Goal: Task Accomplishment & Management: Manage account settings

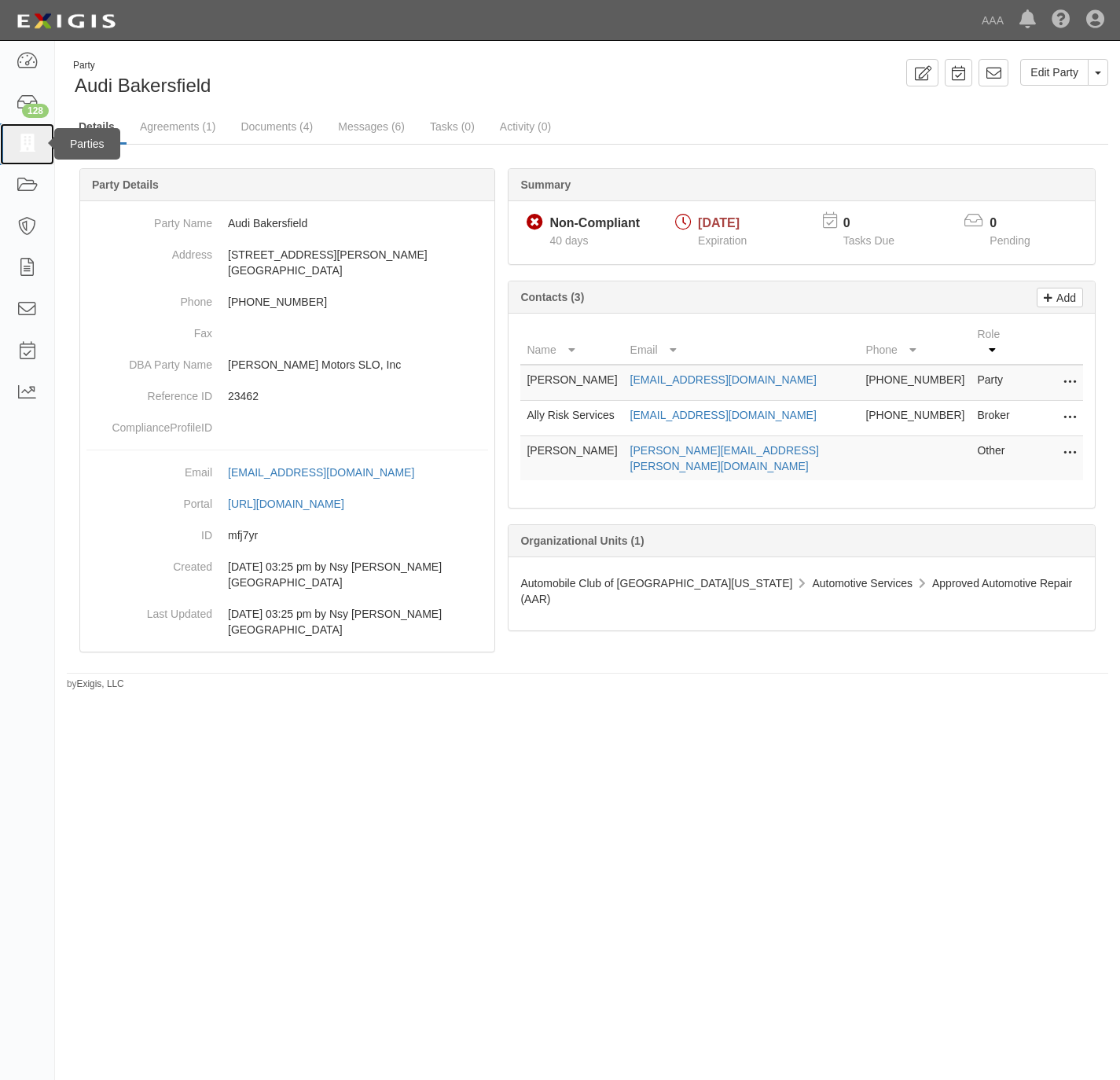
click at [29, 149] on icon at bounding box center [26, 144] width 22 height 18
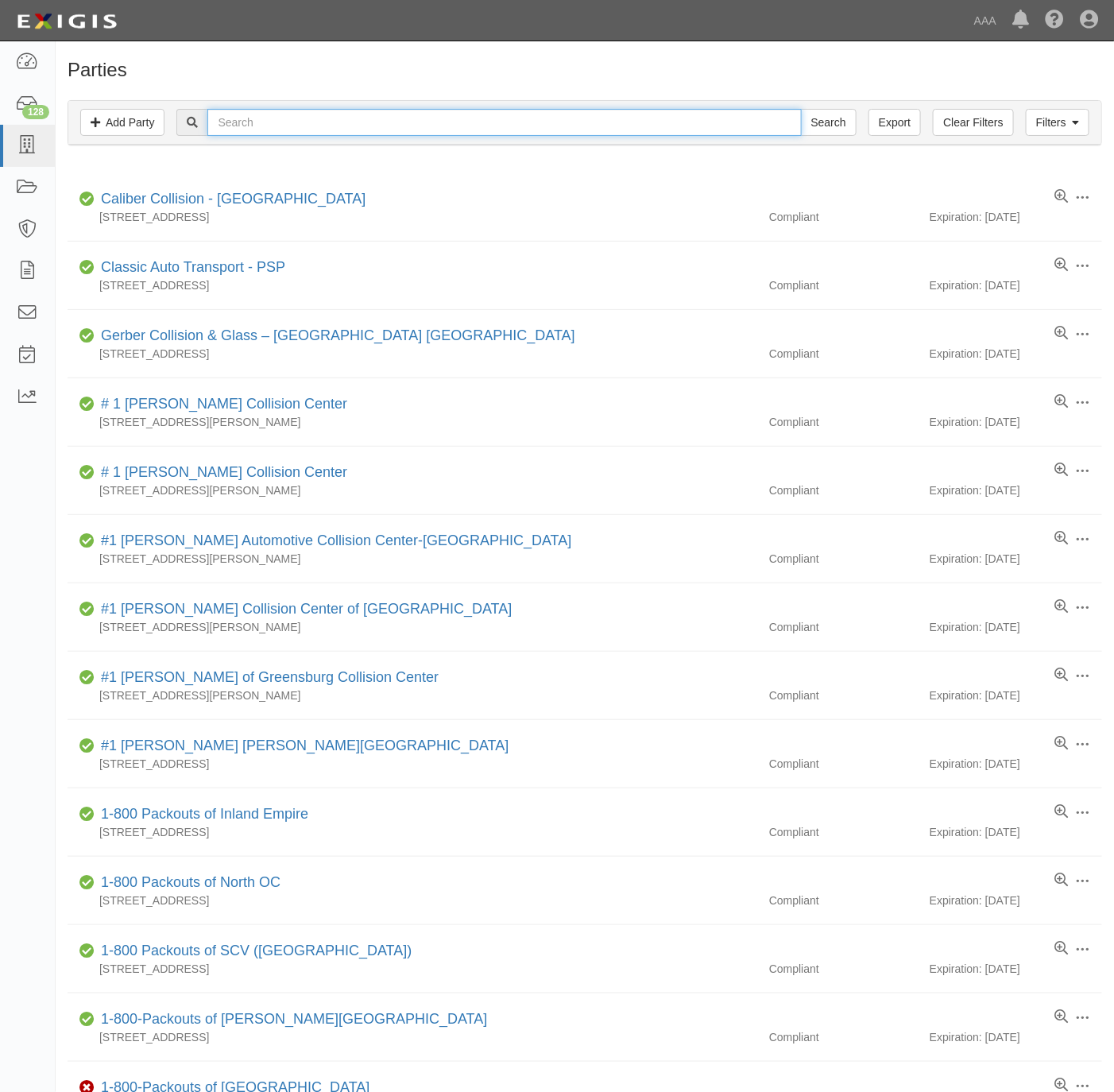
click at [256, 125] on input "text" at bounding box center [504, 122] width 594 height 27
type input "watha"
click at [801, 109] on input "Search" at bounding box center [829, 122] width 56 height 27
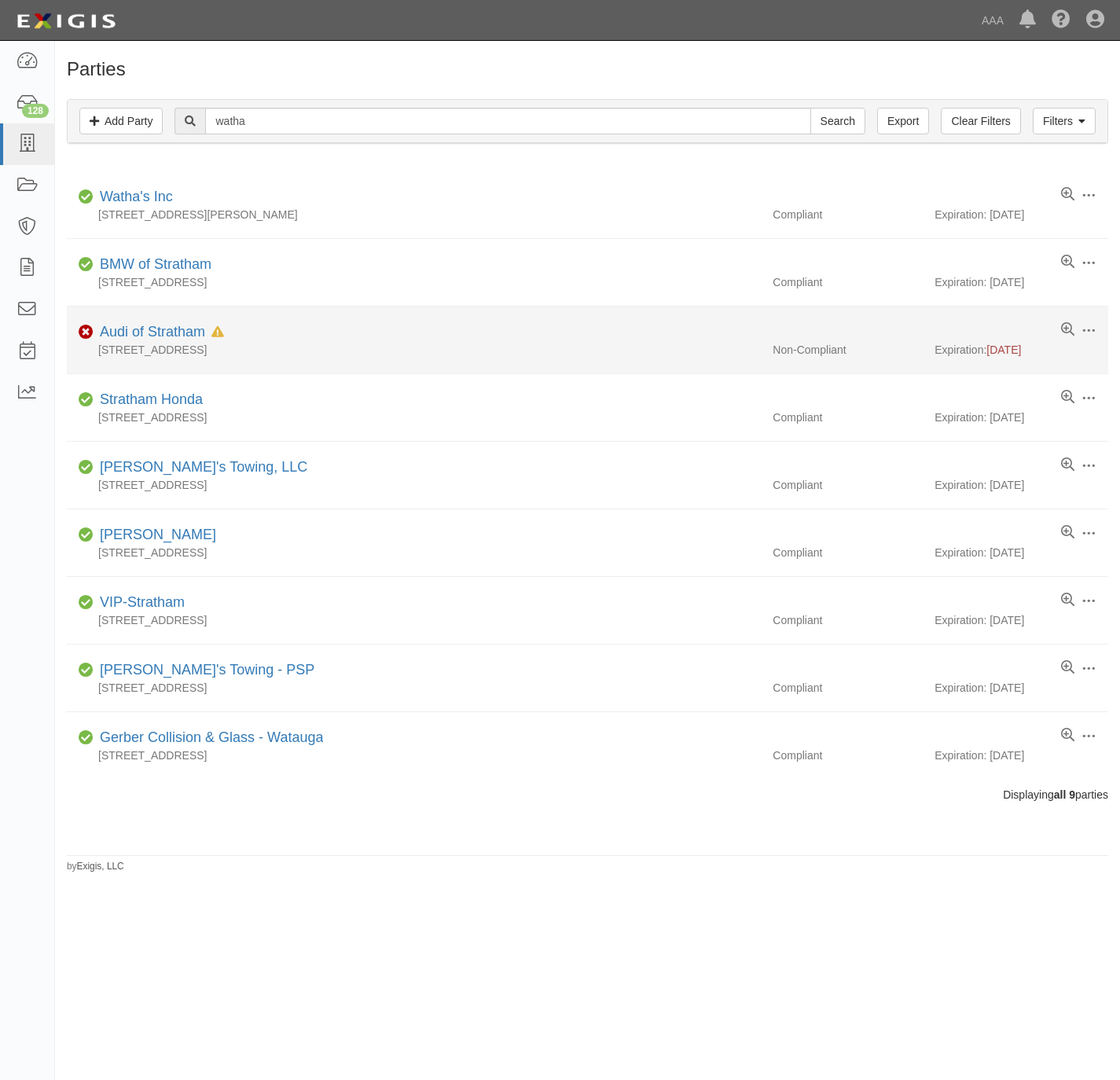
click at [117, 326] on div "Audi of Stratham In Default since 08/15/2025" at bounding box center [158, 333] width 130 height 20
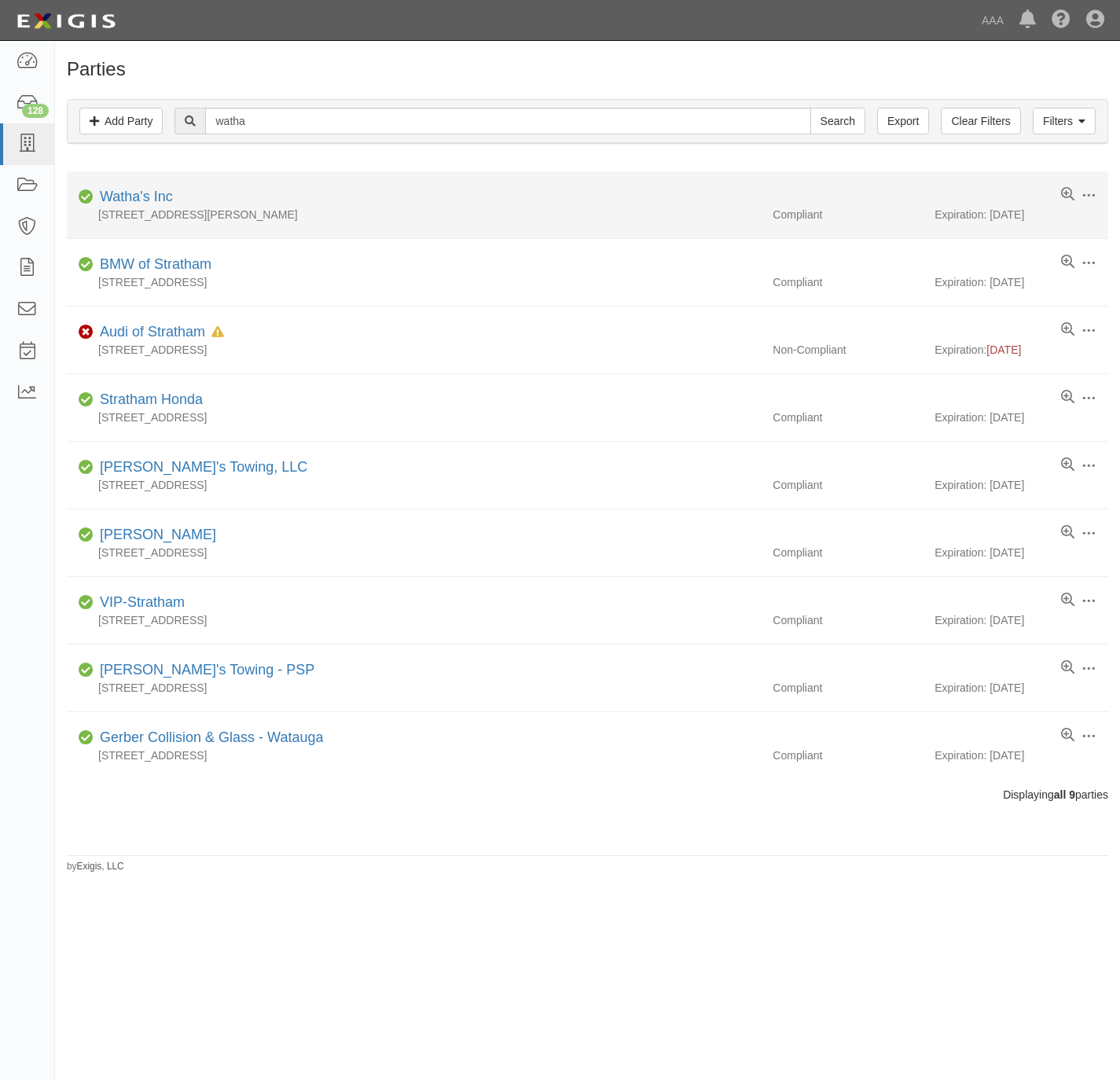
click at [119, 190] on div "Watha's Inc" at bounding box center [133, 197] width 79 height 20
drag, startPoint x: 139, startPoint y: 198, endPoint x: 74, endPoint y: 206, distance: 65.5
click at [138, 198] on link "Watha's Inc" at bounding box center [136, 196] width 73 height 15
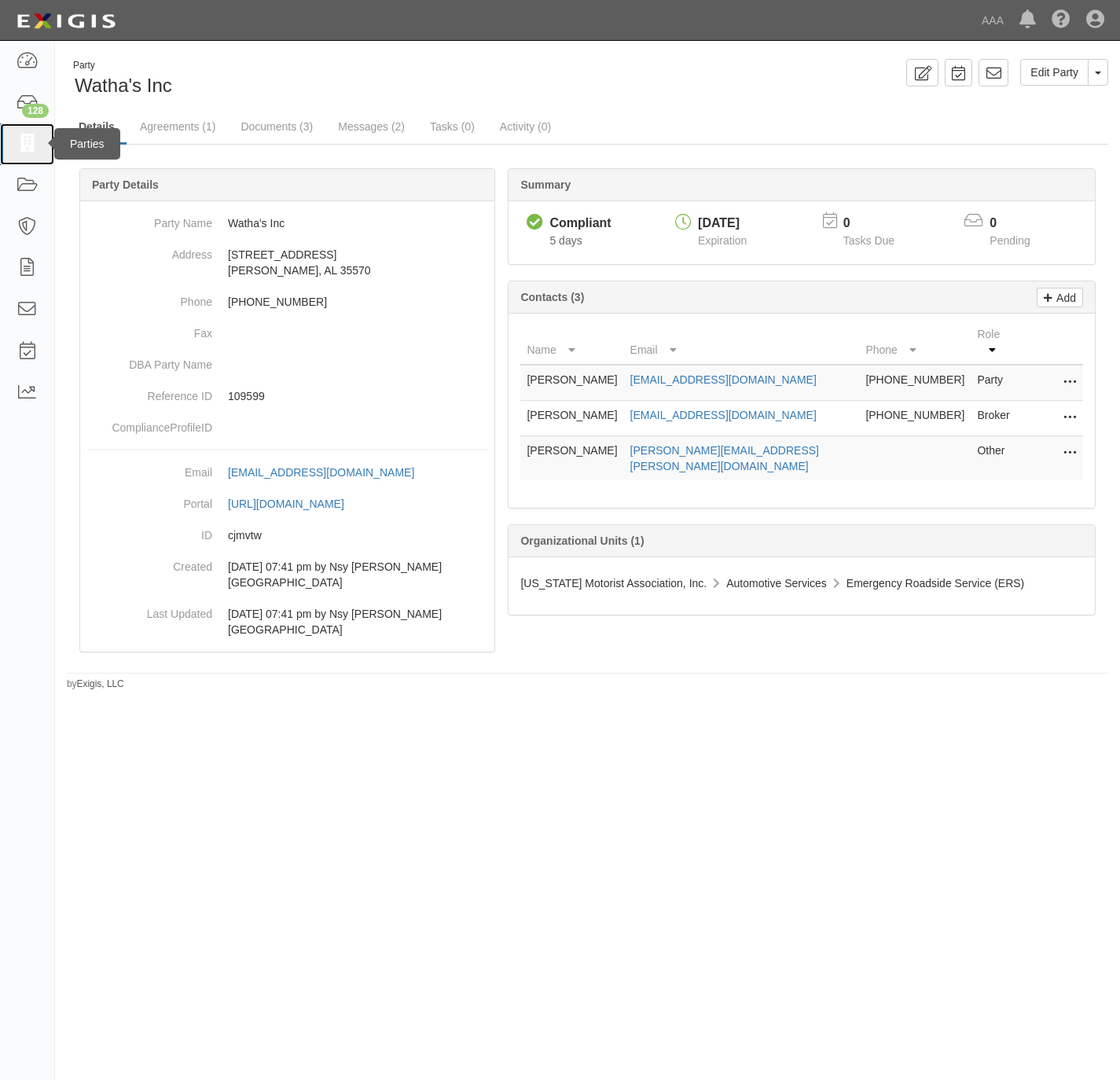
click at [24, 144] on icon at bounding box center [26, 144] width 22 height 18
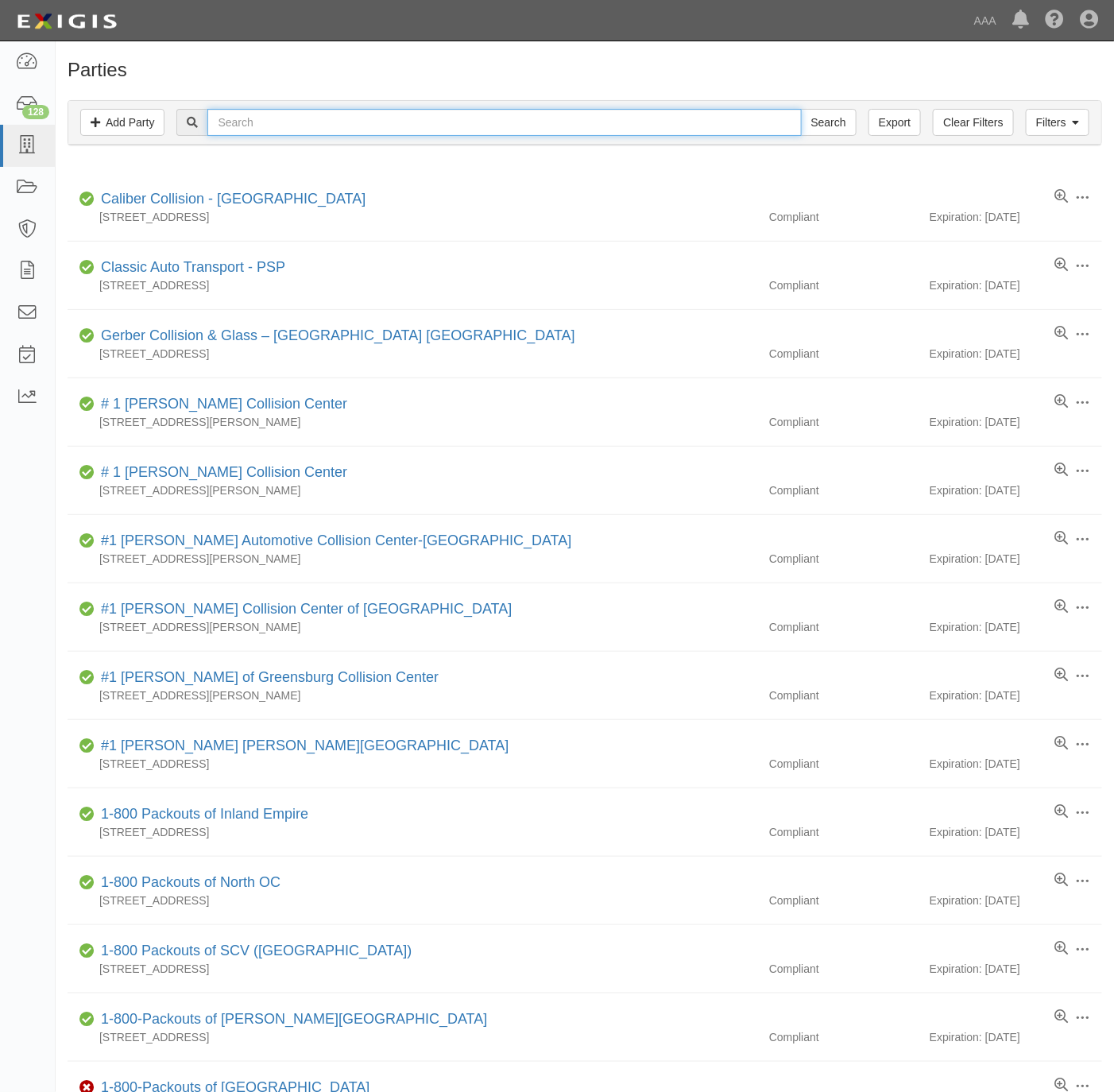
click at [340, 129] on input "text" at bounding box center [504, 122] width 594 height 27
paste input "Toyota of El Cajon"
type input "Toyota of El Cajon"
click at [842, 124] on input "Search" at bounding box center [829, 122] width 56 height 27
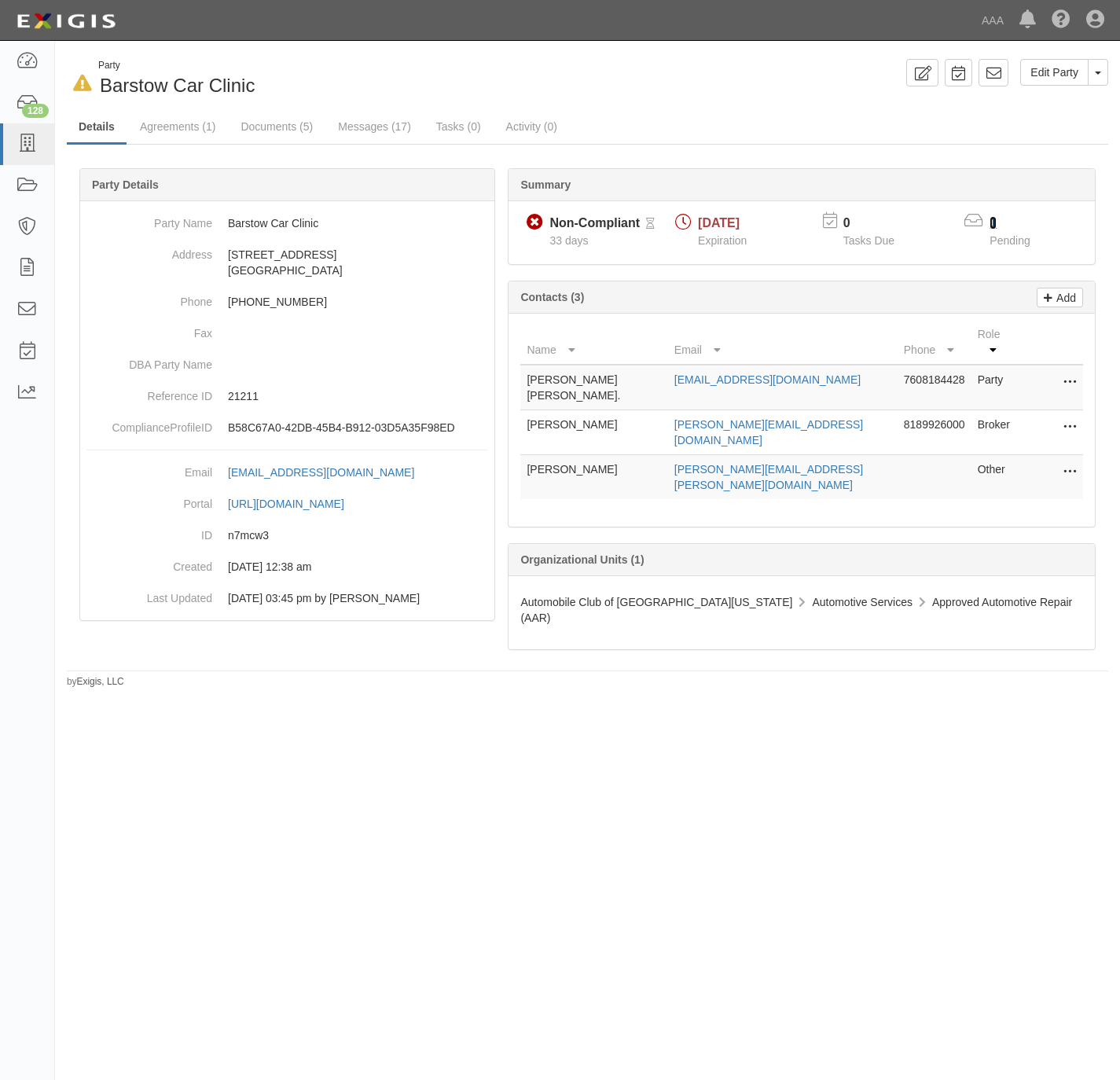
click at [992, 219] on link "1" at bounding box center [993, 223] width 7 height 14
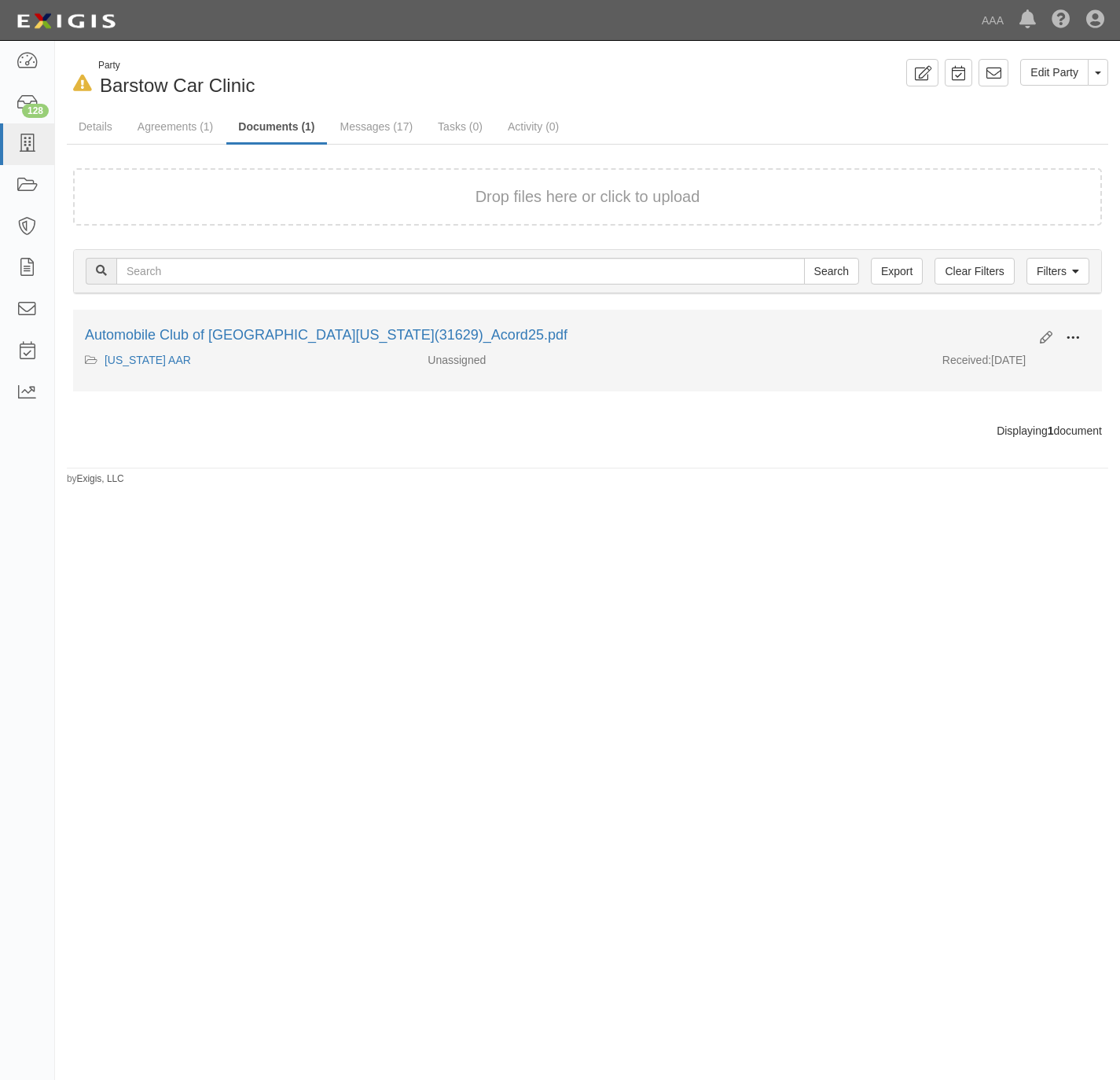
click at [1066, 335] on span at bounding box center [1073, 338] width 14 height 14
click at [995, 356] on link "View" at bounding box center [997, 361] width 124 height 28
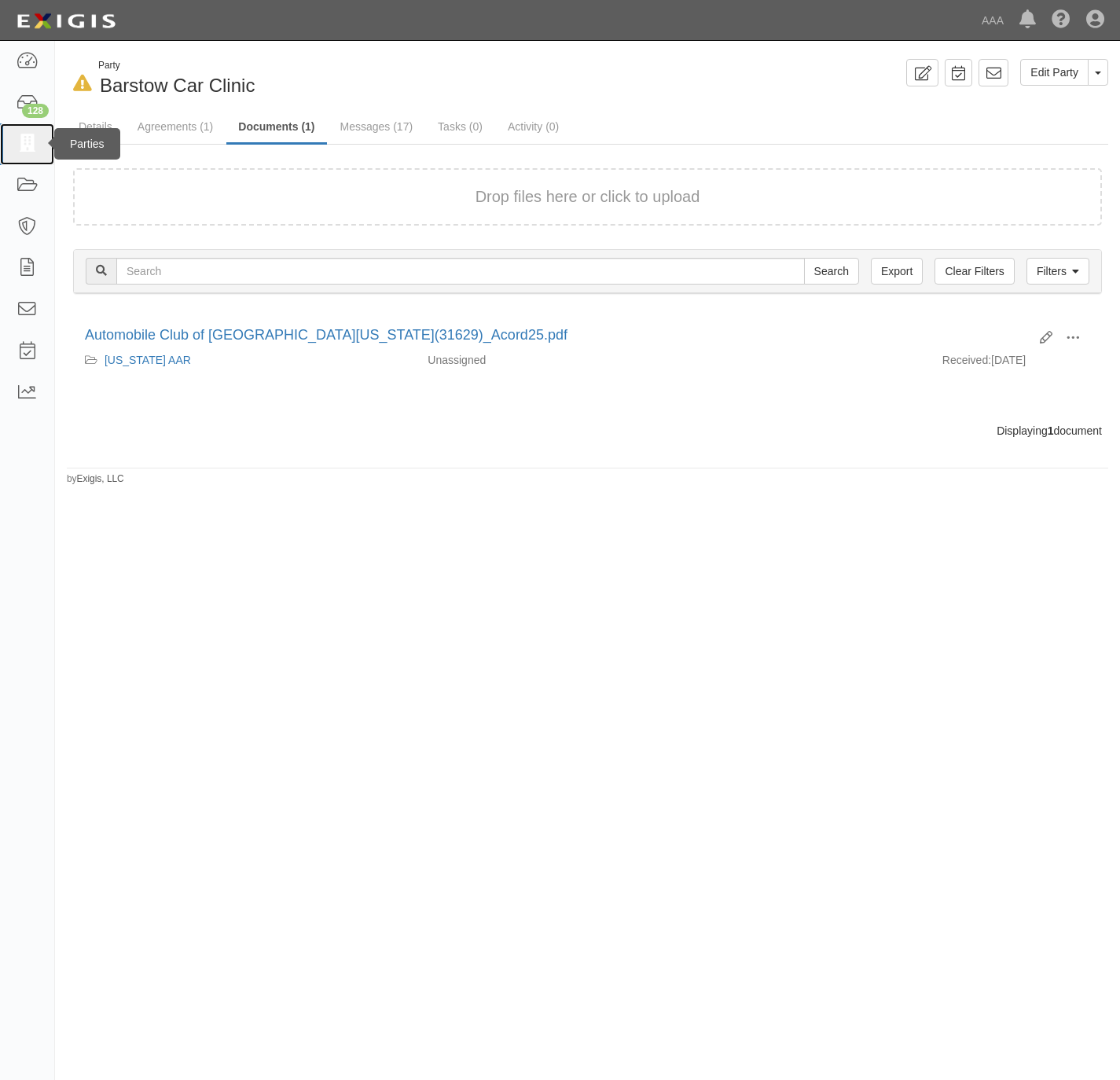
click at [26, 140] on icon at bounding box center [26, 144] width 22 height 18
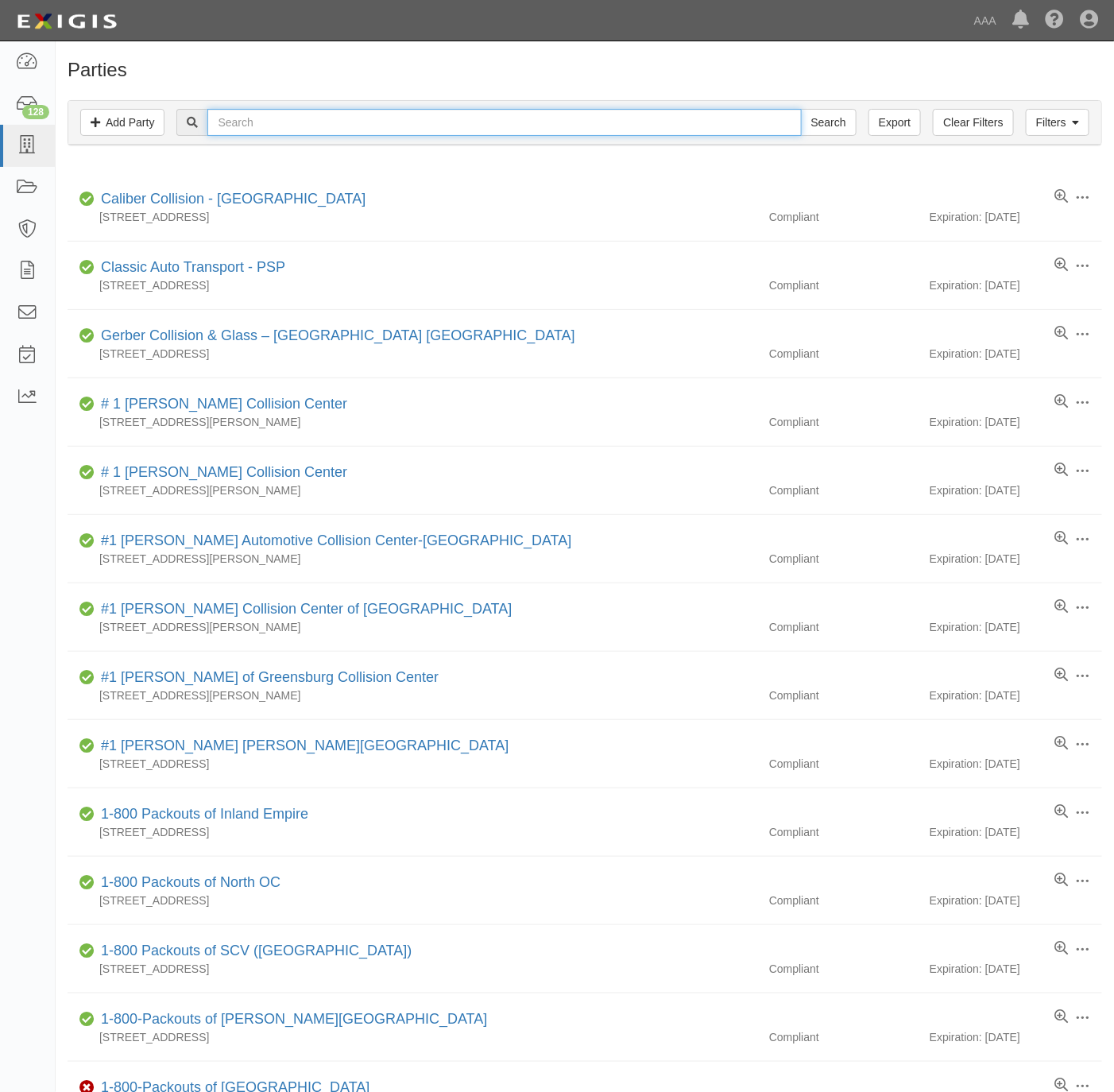
click at [291, 115] on input "text" at bounding box center [504, 122] width 594 height 27
paste input "Toyota Certified of Santee"
type input "Toyota Certified of Santee"
click at [805, 117] on input "Search" at bounding box center [829, 122] width 56 height 27
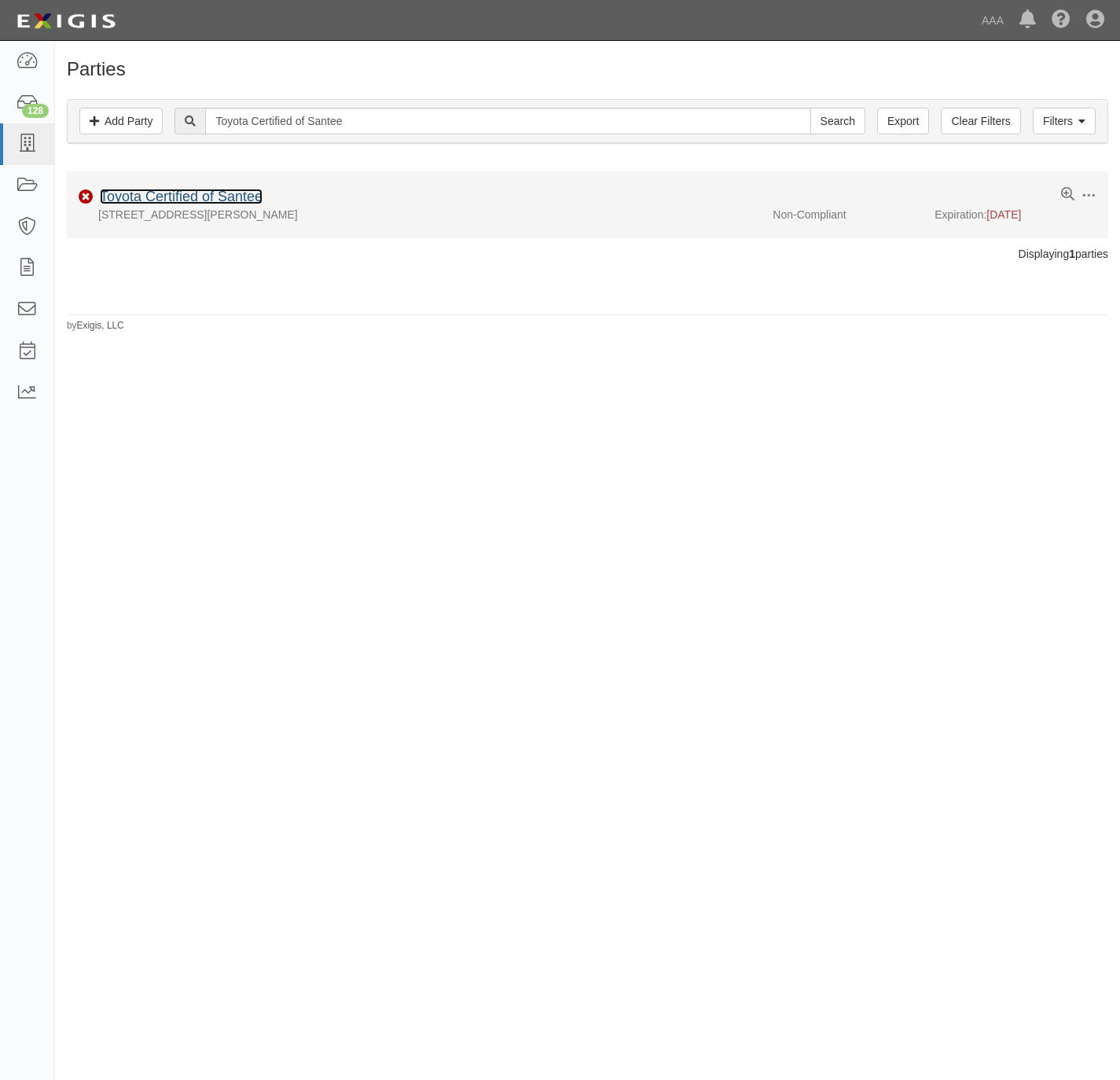
click at [196, 191] on link "Toyota Certified of Santee" at bounding box center [180, 196] width 162 height 15
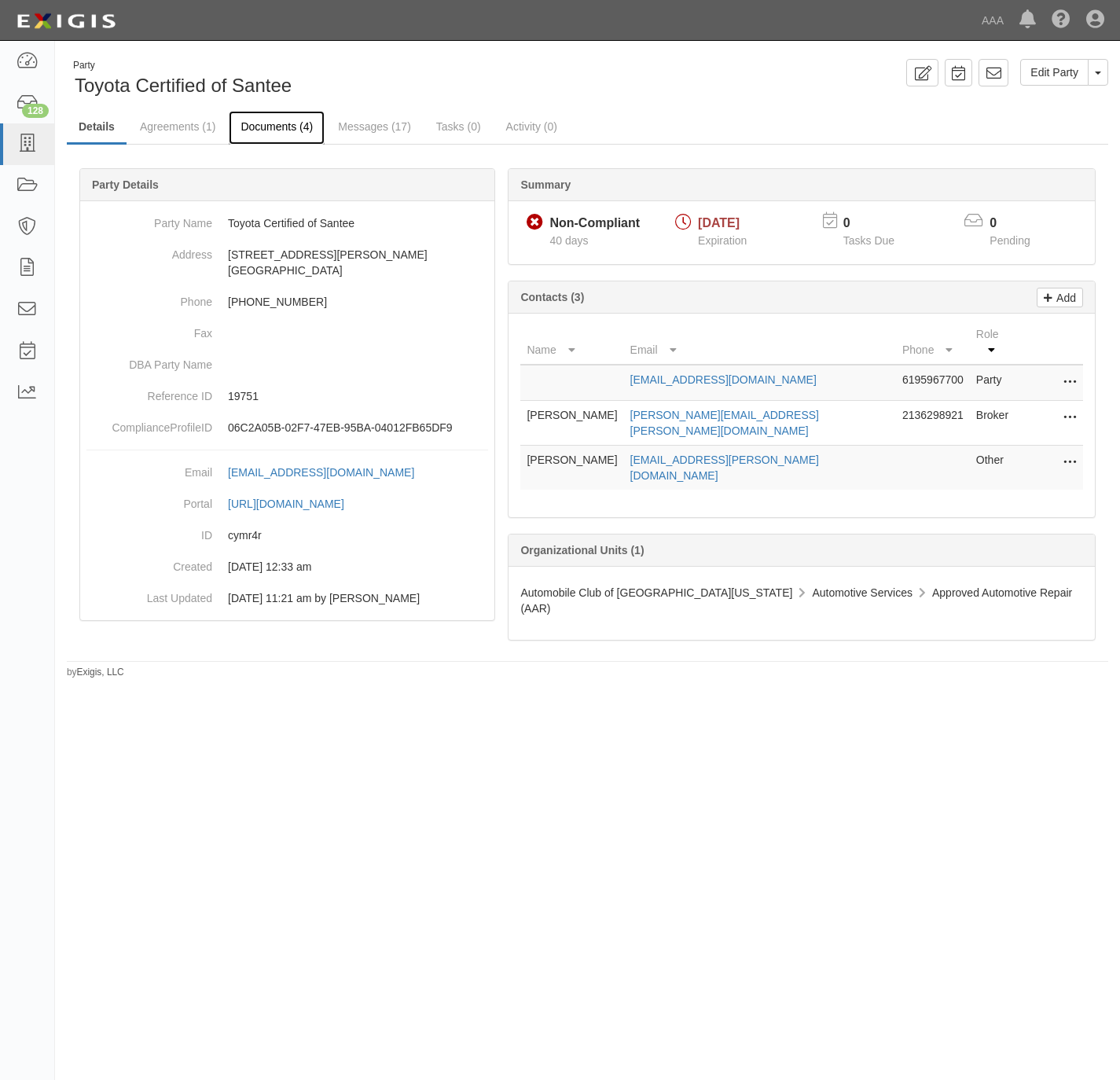
click at [257, 123] on link "Documents (4)" at bounding box center [276, 128] width 96 height 34
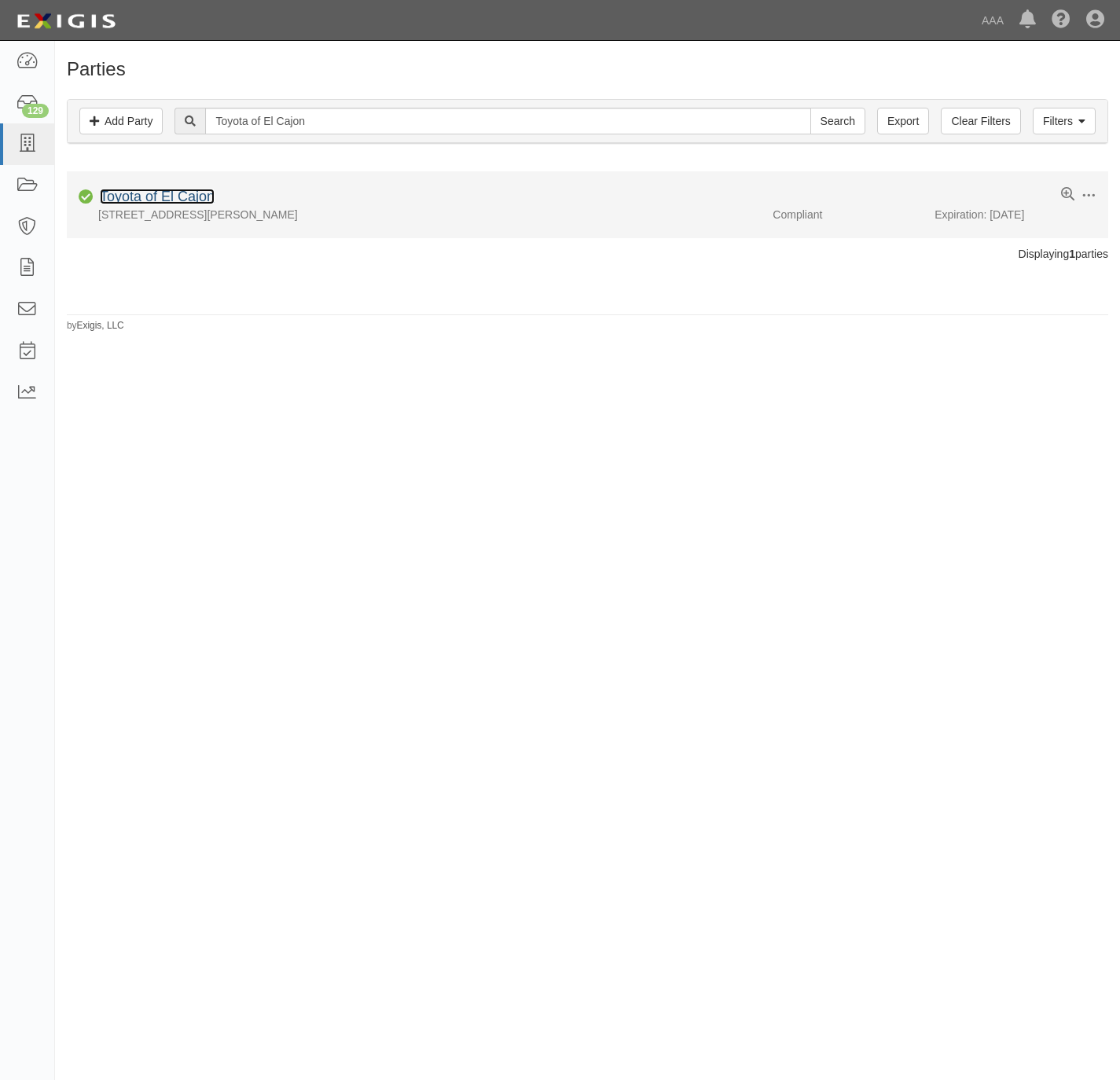
click at [150, 192] on link "Toyota of El Cajon" at bounding box center [156, 196] width 115 height 15
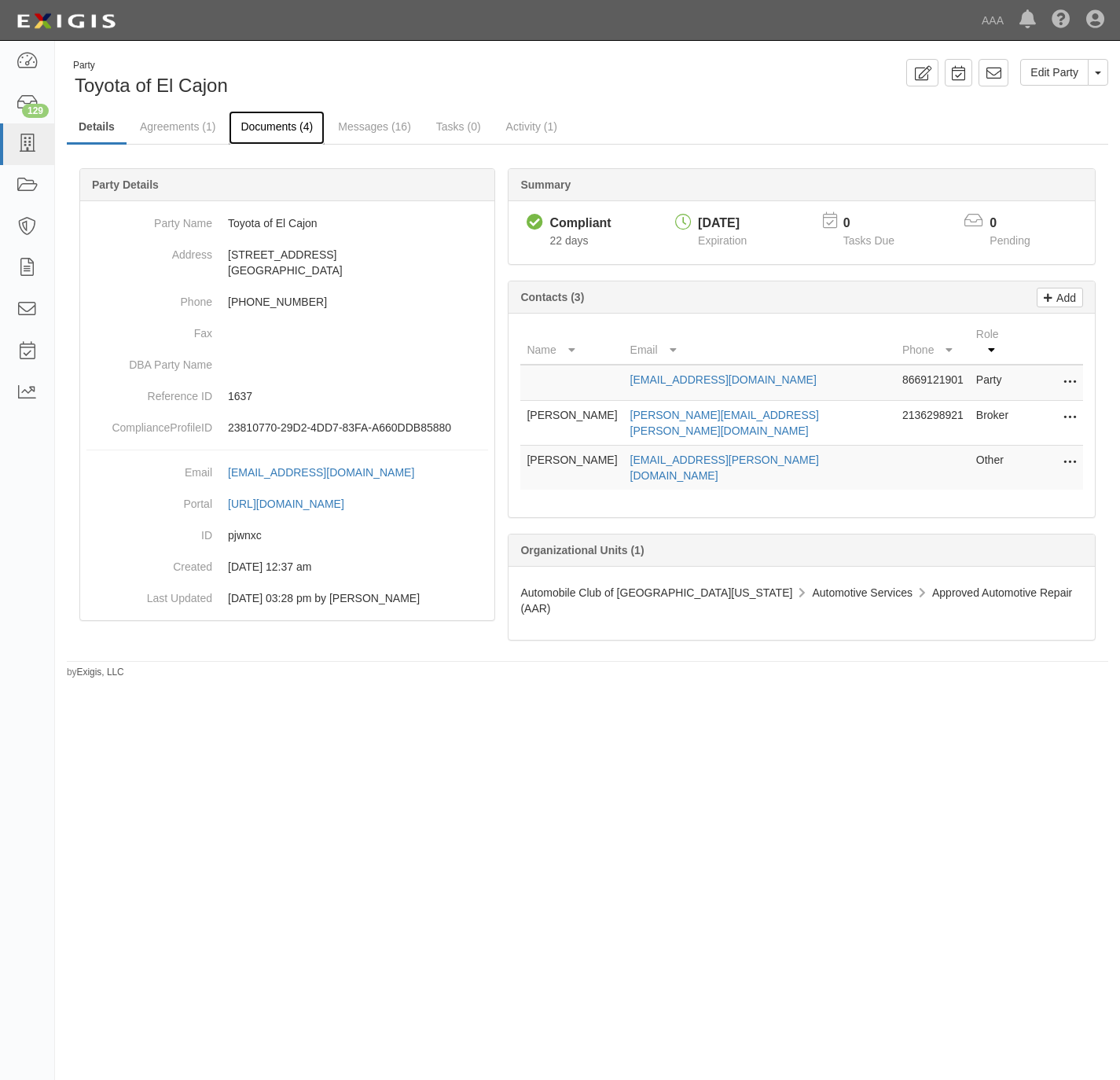
click at [283, 125] on link "Documents (4)" at bounding box center [276, 128] width 96 height 34
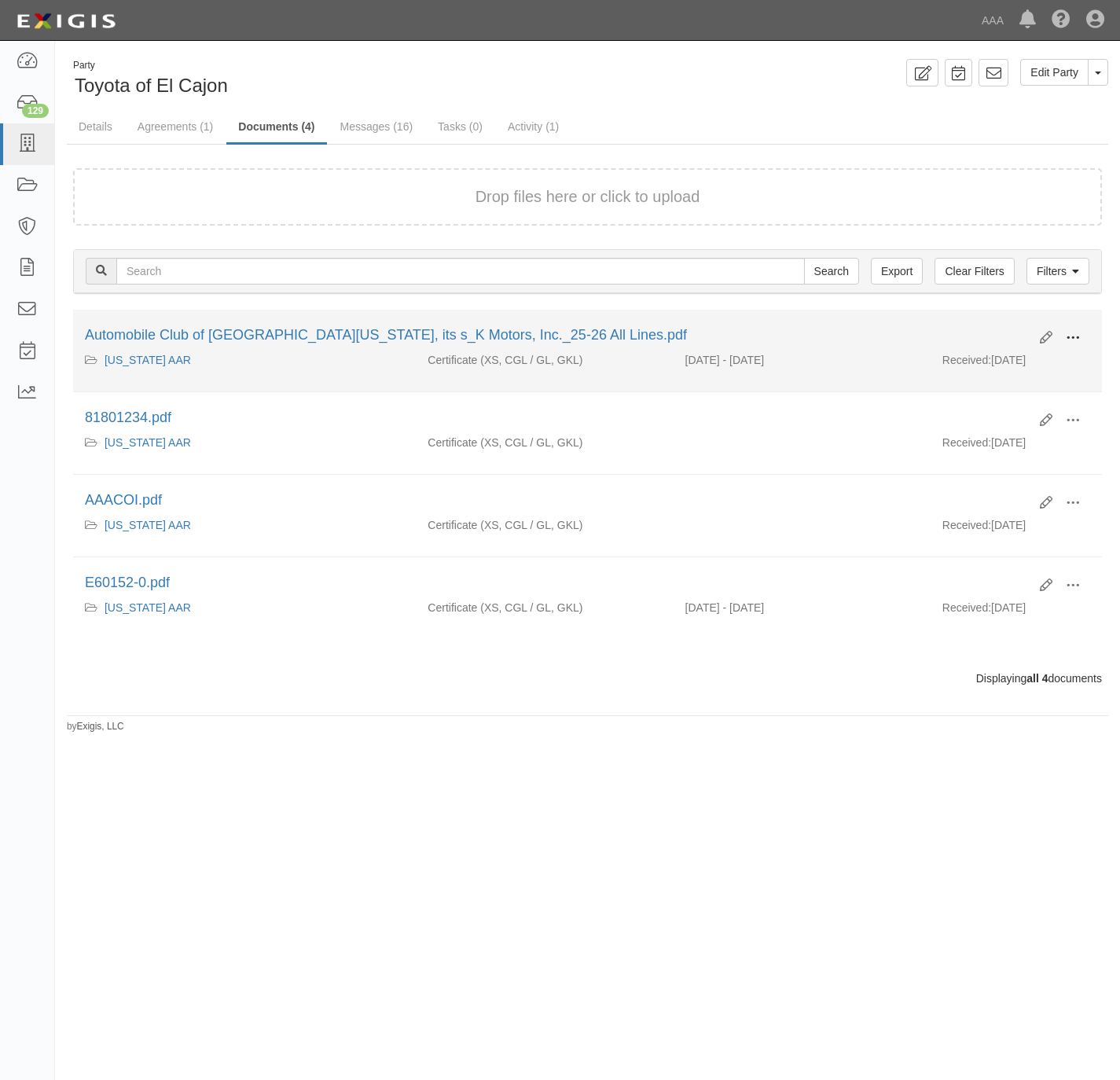
click at [1074, 336] on span at bounding box center [1073, 338] width 14 height 14
click at [989, 359] on link "View" at bounding box center [997, 361] width 124 height 28
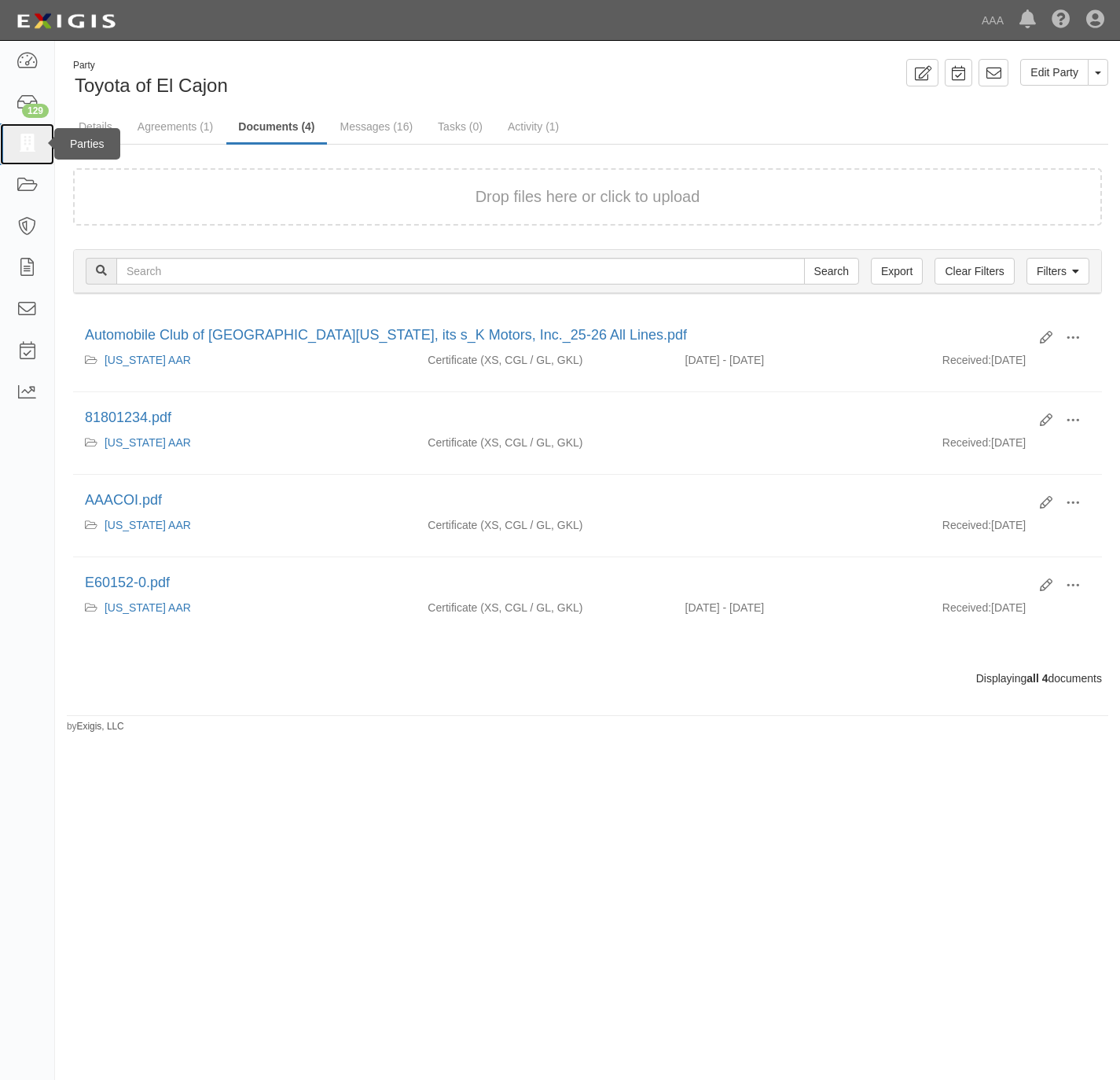
click at [25, 146] on icon at bounding box center [26, 144] width 22 height 18
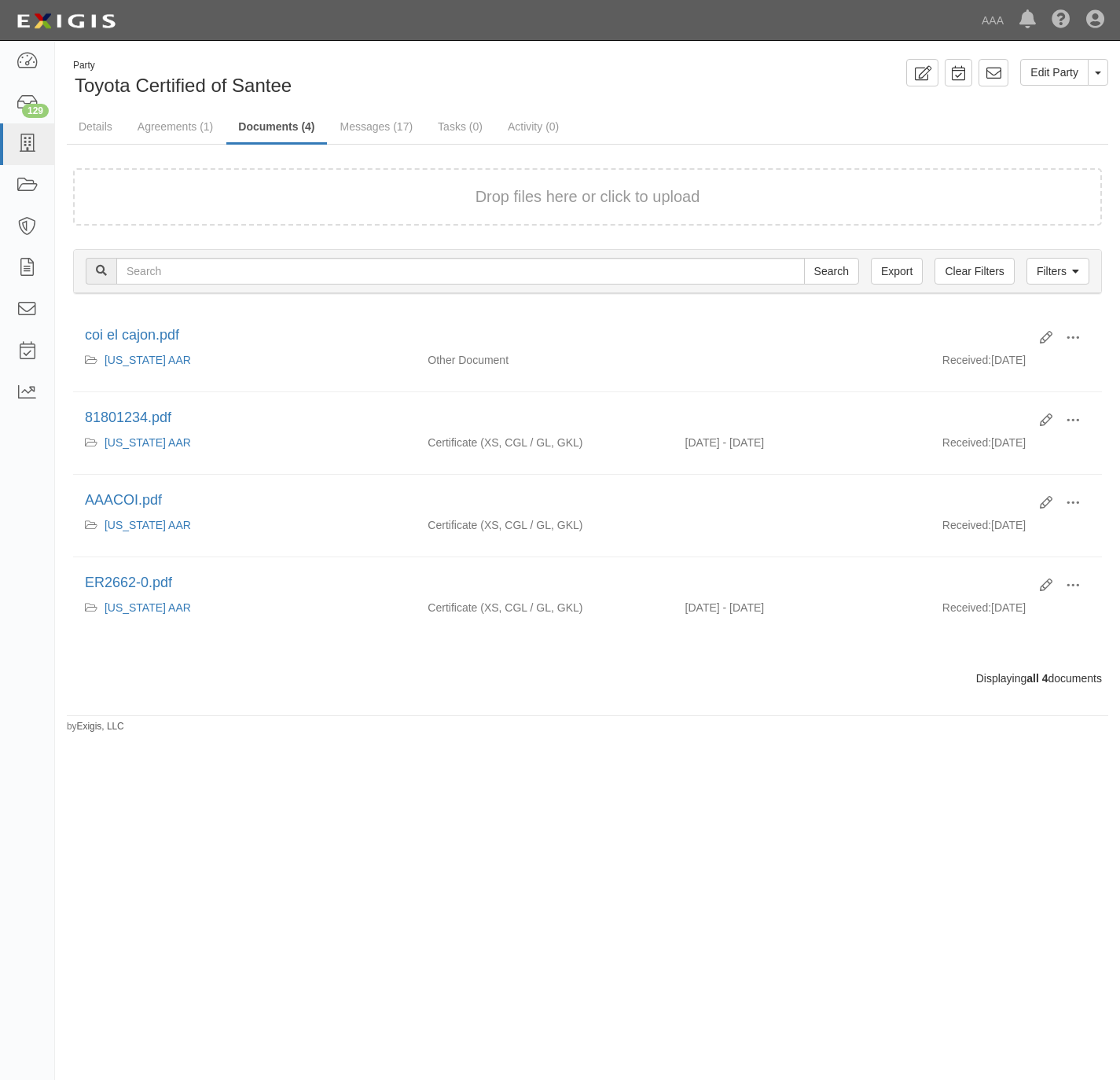
click at [411, 191] on div "Drop files here or click to upload" at bounding box center [588, 196] width 995 height 23
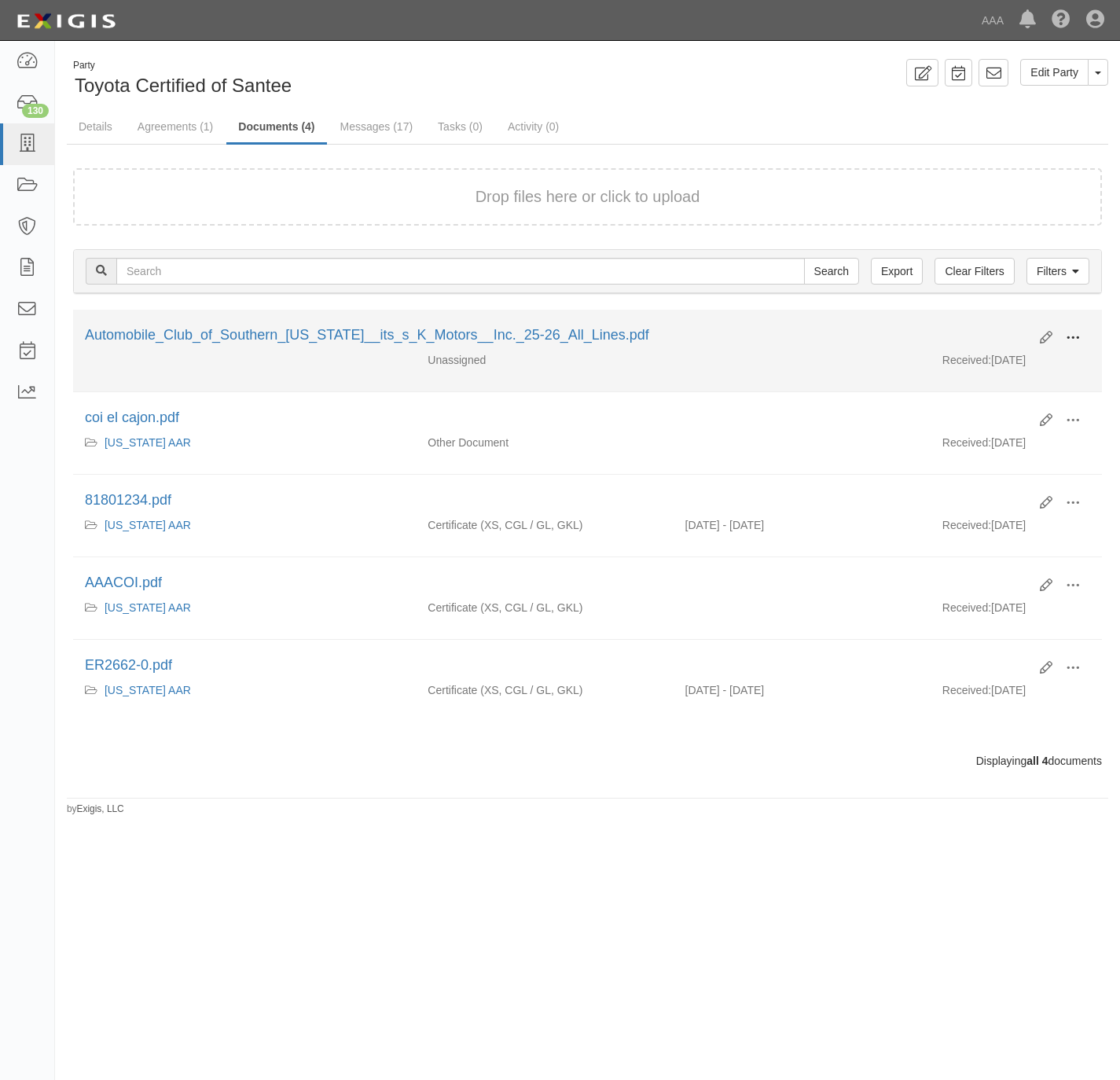
click at [1076, 333] on span at bounding box center [1073, 338] width 14 height 14
click at [1003, 366] on link "View" at bounding box center [997, 361] width 124 height 28
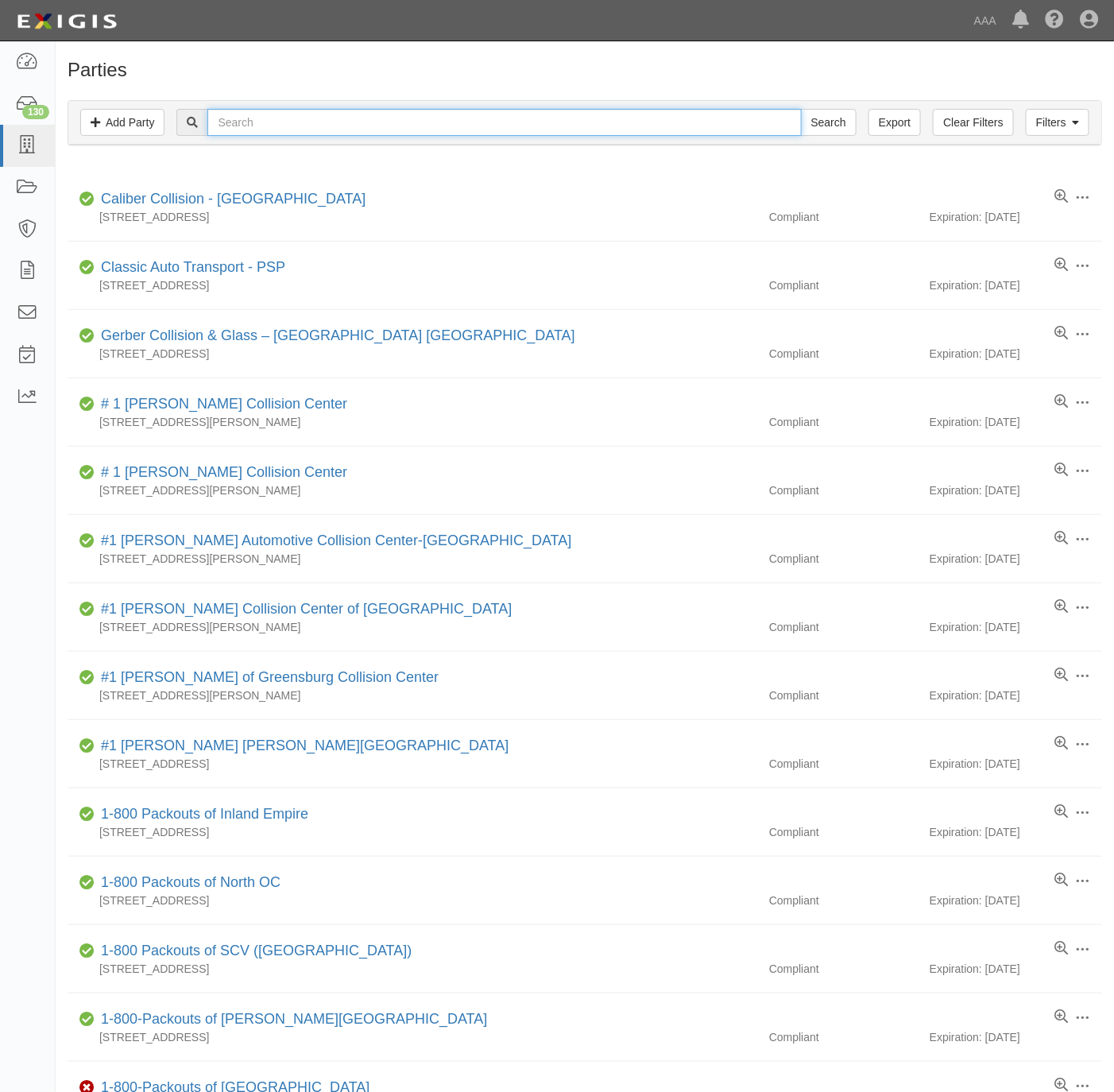
drag, startPoint x: 277, startPoint y: 122, endPoint x: 284, endPoint y: 127, distance: 8.6
click at [277, 122] on input "text" at bounding box center [504, 122] width 594 height 27
paste input "Mercedes-Benz of [GEOGRAPHIC_DATA]"
type input "Mercedes-Benz of [GEOGRAPHIC_DATA]"
click at [829, 120] on input "Search" at bounding box center [829, 122] width 56 height 27
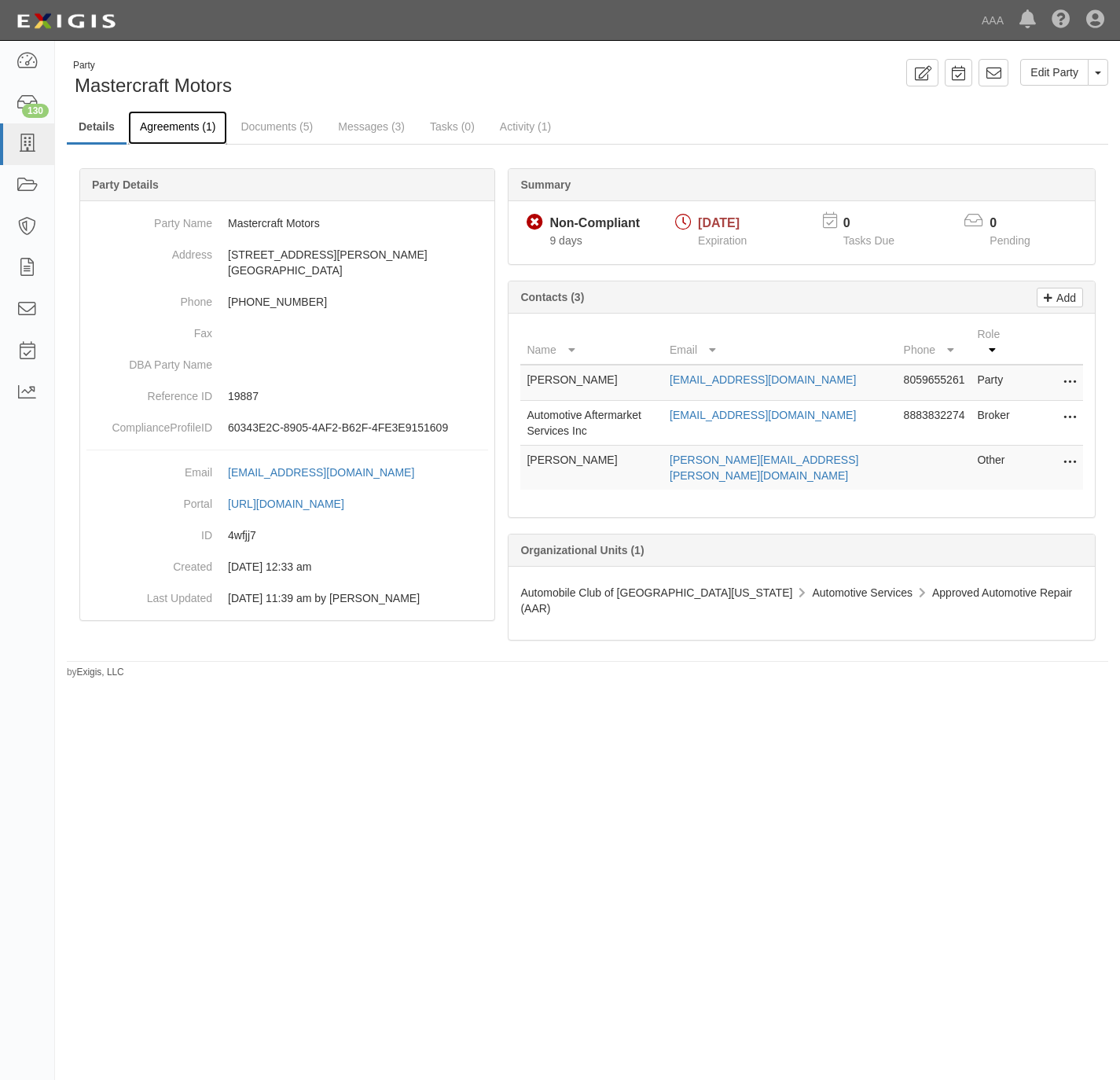
click at [182, 118] on link "Agreements (1)" at bounding box center [178, 128] width 99 height 34
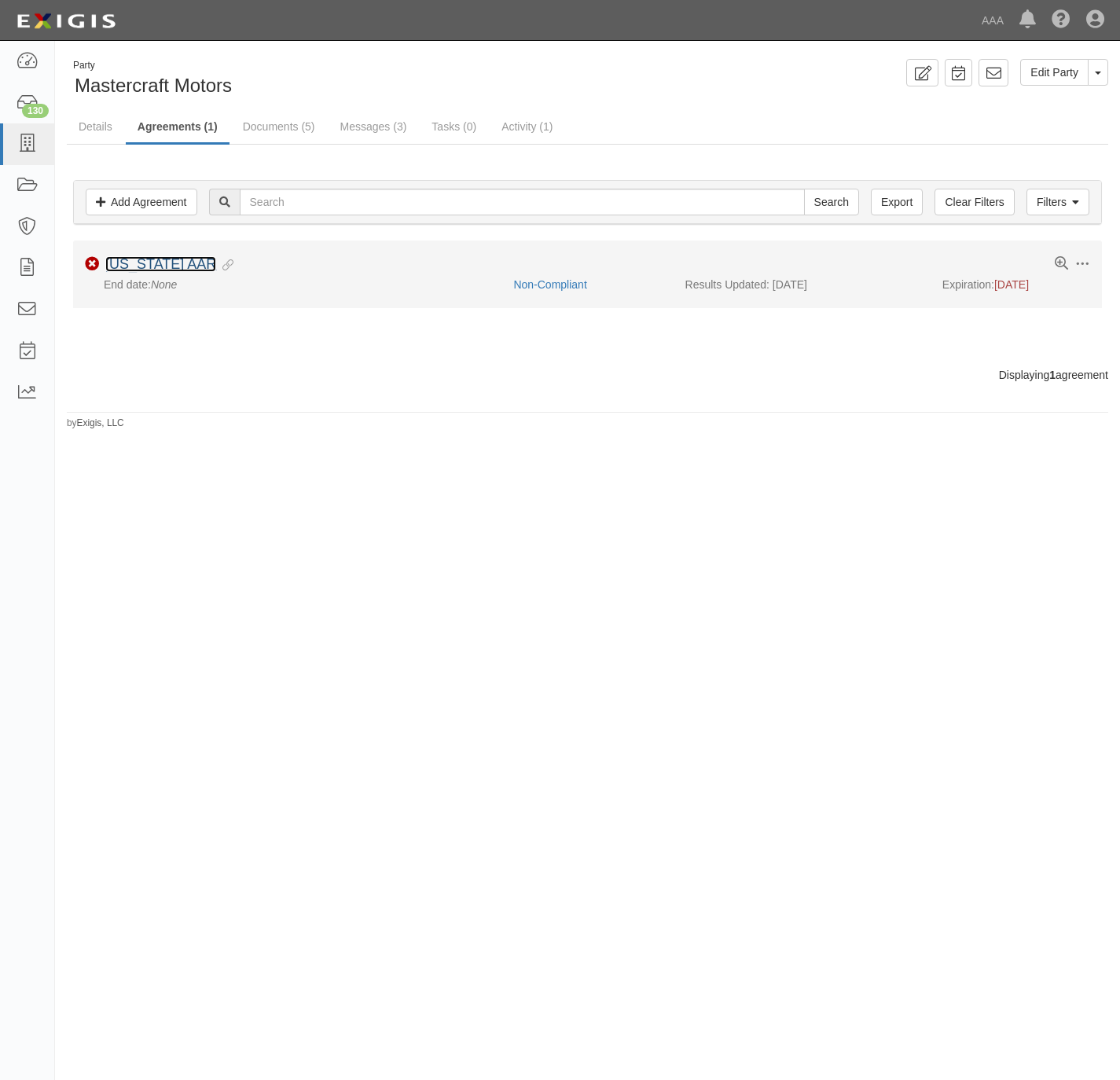
drag, startPoint x: 138, startPoint y: 262, endPoint x: 159, endPoint y: 276, distance: 25.2
click at [138, 262] on link "California AAR" at bounding box center [161, 264] width 111 height 15
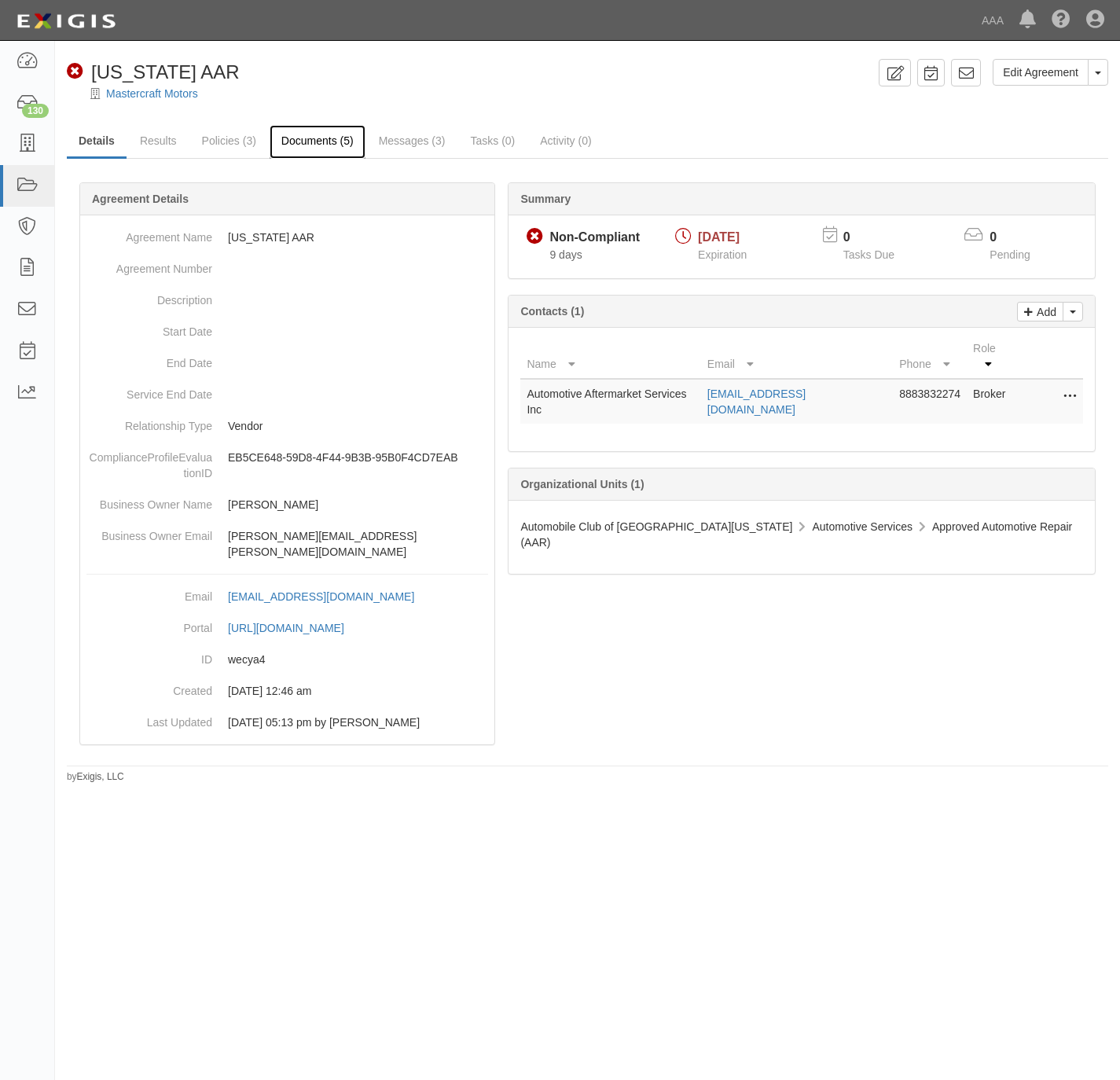
click at [328, 134] on link "Documents (5)" at bounding box center [317, 142] width 96 height 34
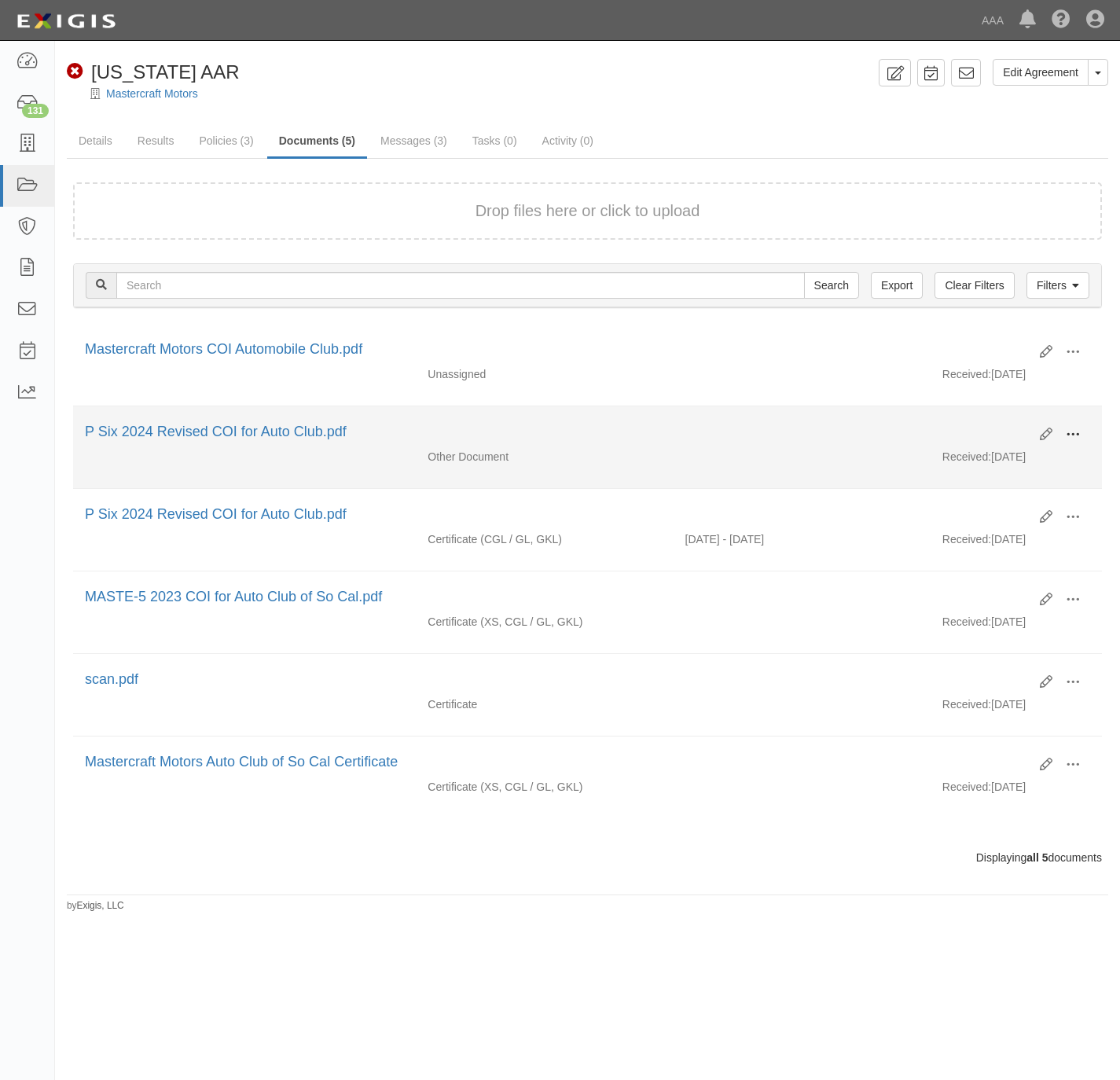
click at [1069, 436] on span at bounding box center [1073, 435] width 14 height 14
click at [982, 463] on link "View" at bounding box center [997, 457] width 124 height 28
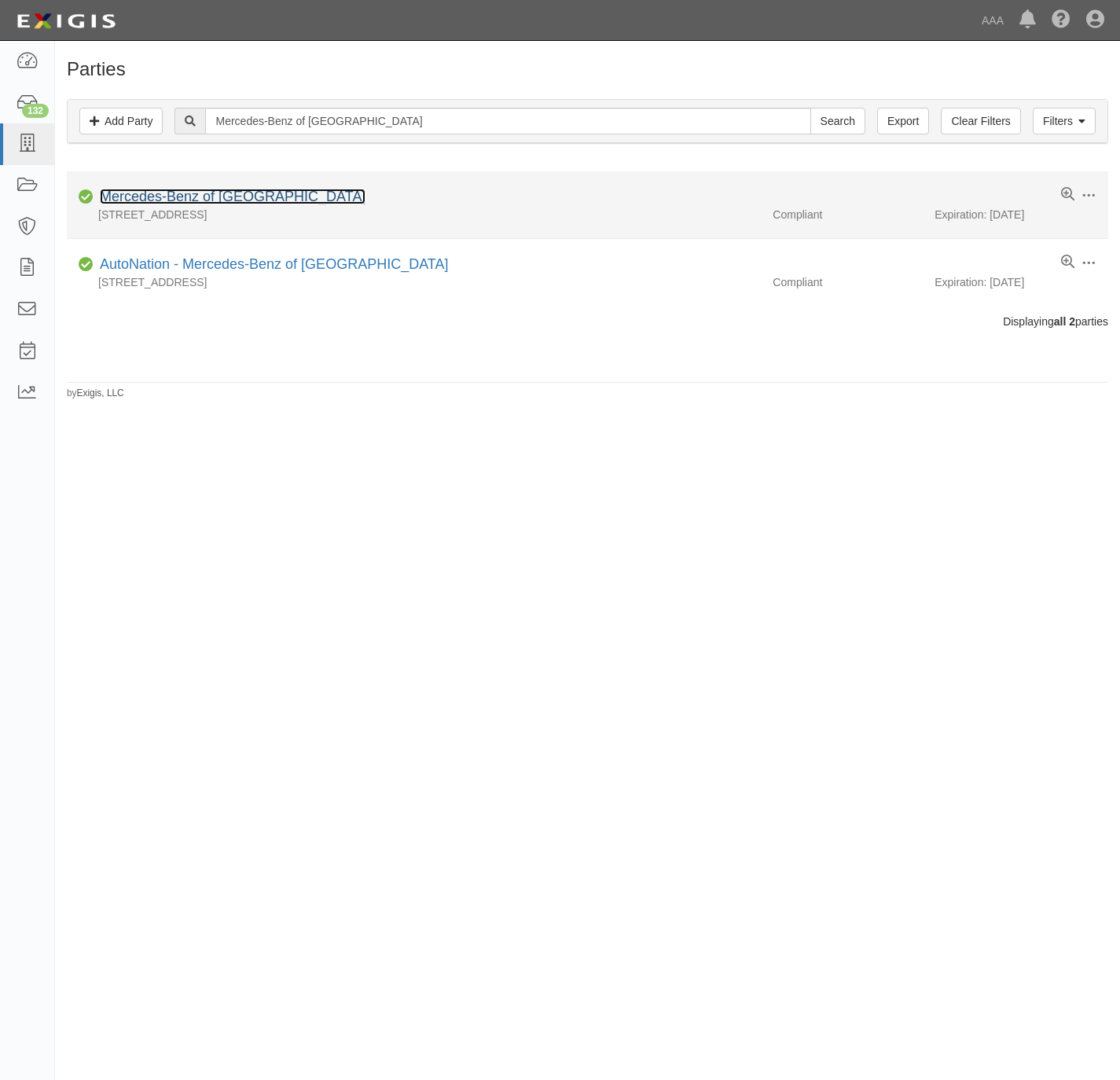
click at [137, 199] on link "Mercedes-Benz of Ontario" at bounding box center [232, 196] width 265 height 15
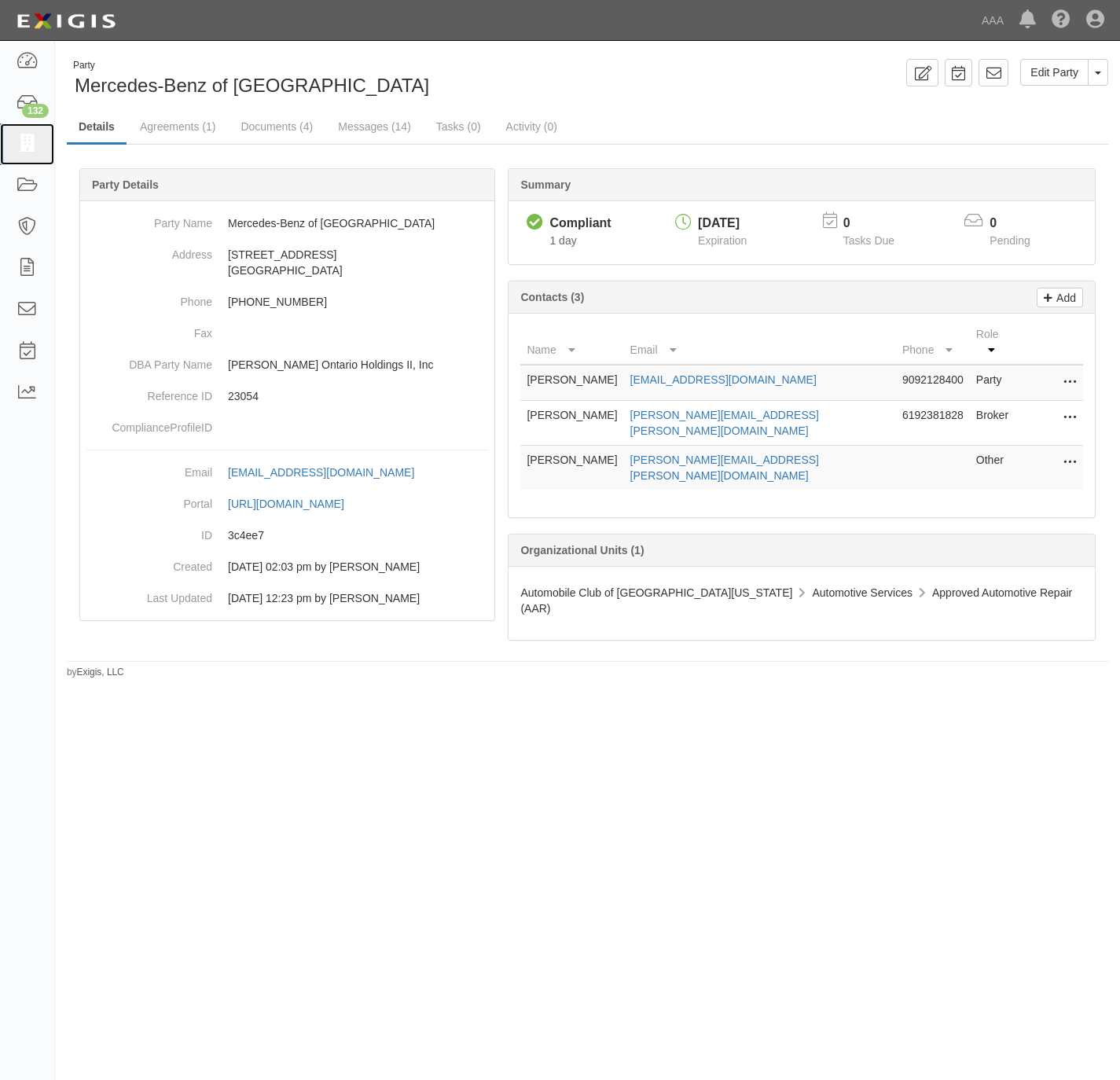
drag, startPoint x: 22, startPoint y: 139, endPoint x: 171, endPoint y: 153, distance: 149.7
click at [22, 139] on icon at bounding box center [26, 144] width 22 height 18
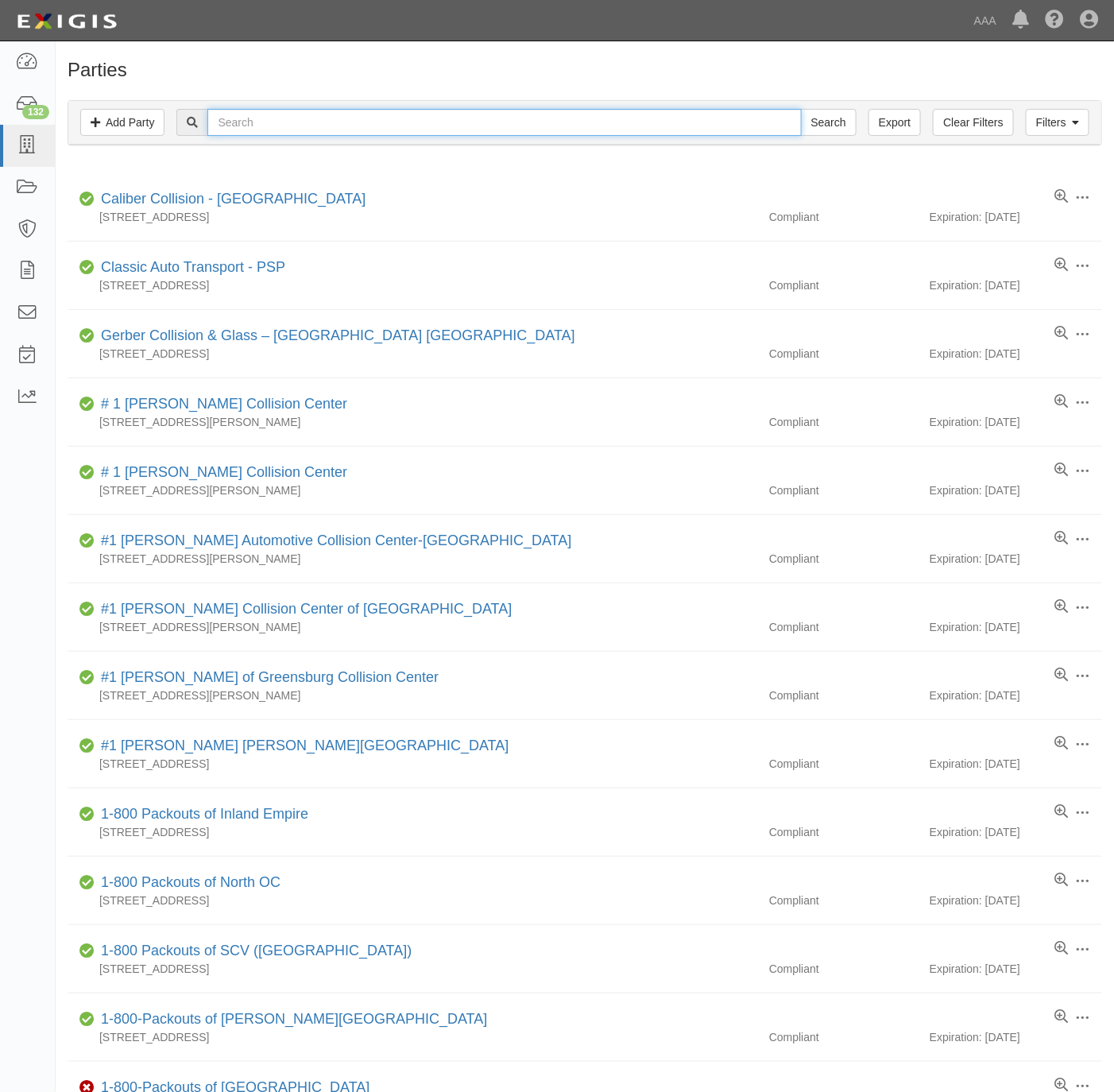
click at [580, 121] on input "text" at bounding box center [504, 122] width 594 height 27
paste input "[PERSON_NAME] Motorcars"
type input "[PERSON_NAME] Motorcars"
click at [823, 112] on input "Search" at bounding box center [829, 122] width 56 height 27
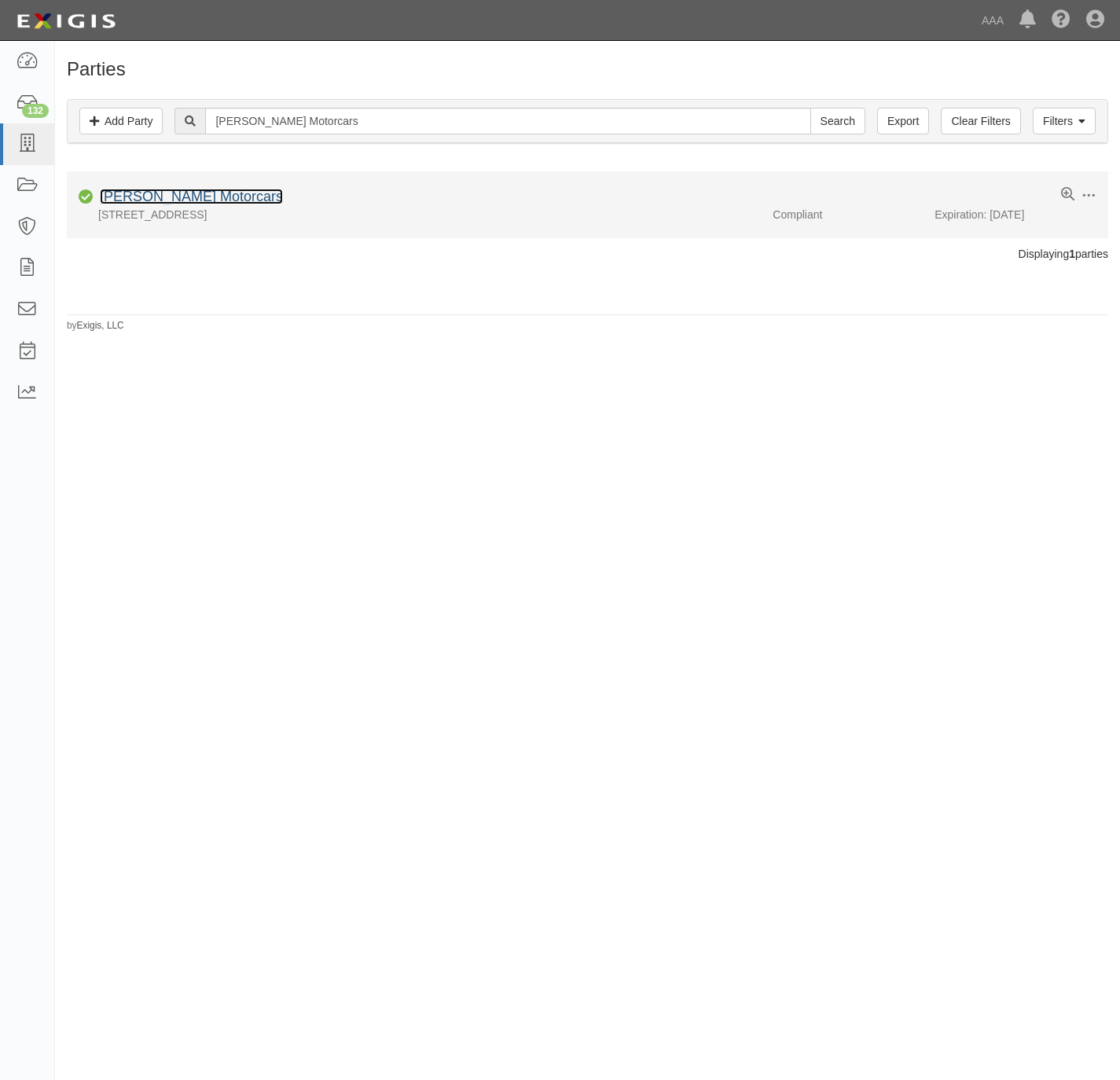
click at [186, 196] on link "Fletcher Jones Motorcars" at bounding box center [190, 196] width 183 height 15
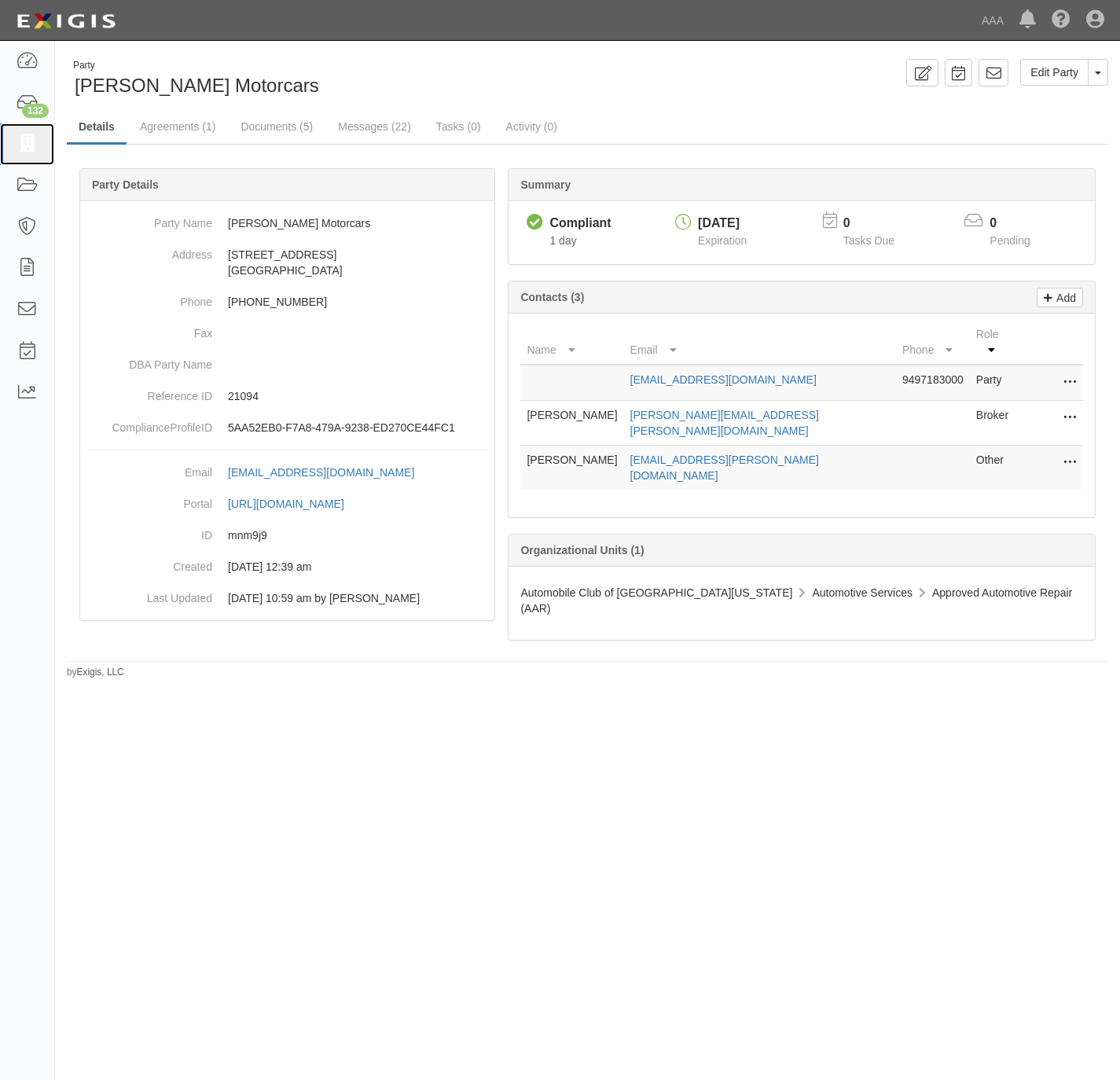
click at [25, 140] on icon at bounding box center [26, 144] width 22 height 18
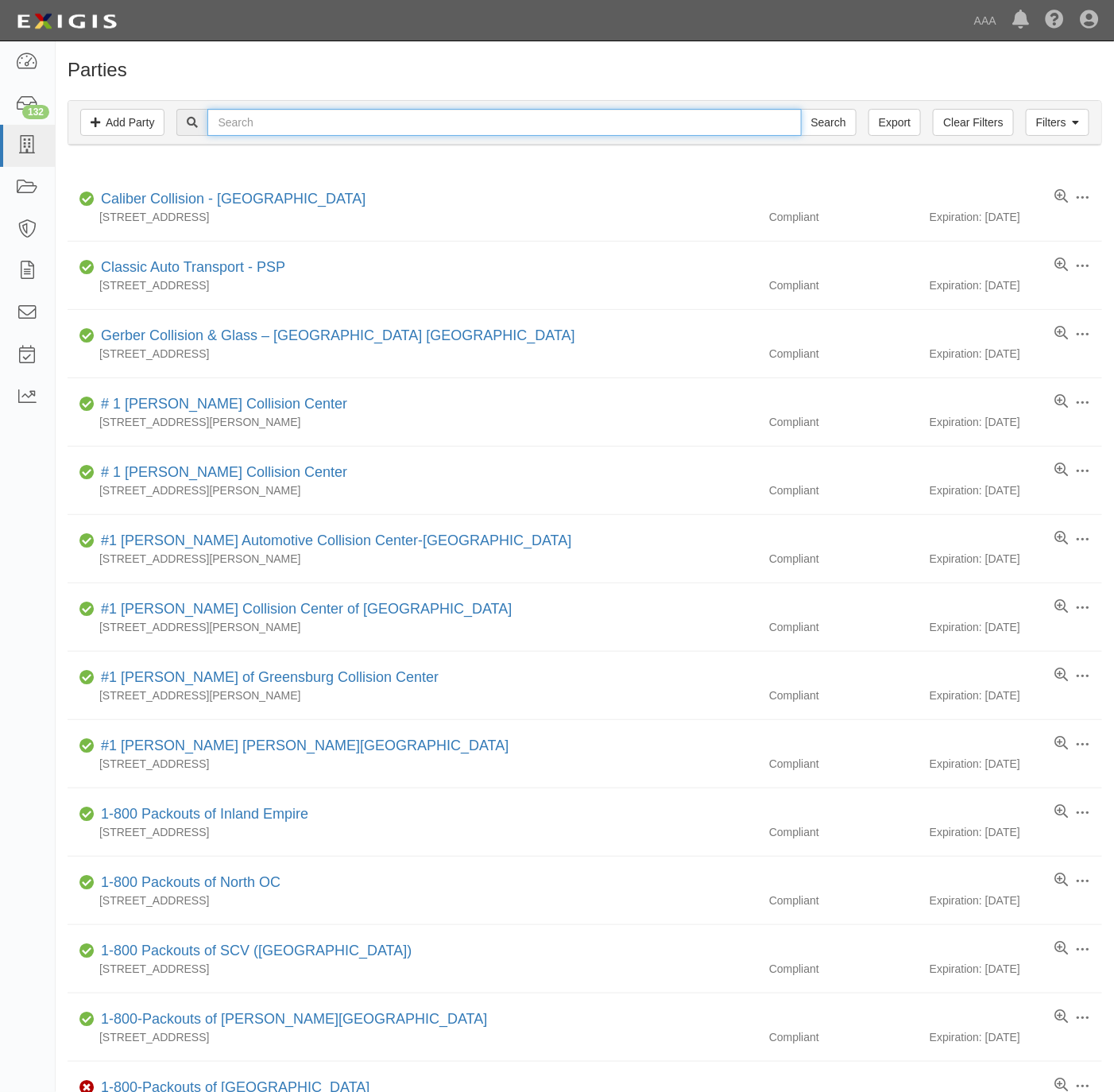
click at [723, 127] on input "text" at bounding box center [504, 122] width 594 height 27
paste input "Simpson Chevrolet of Irvine"
type input "Simpson Chevrolet of Irvine"
click at [821, 126] on input "Search" at bounding box center [829, 122] width 56 height 27
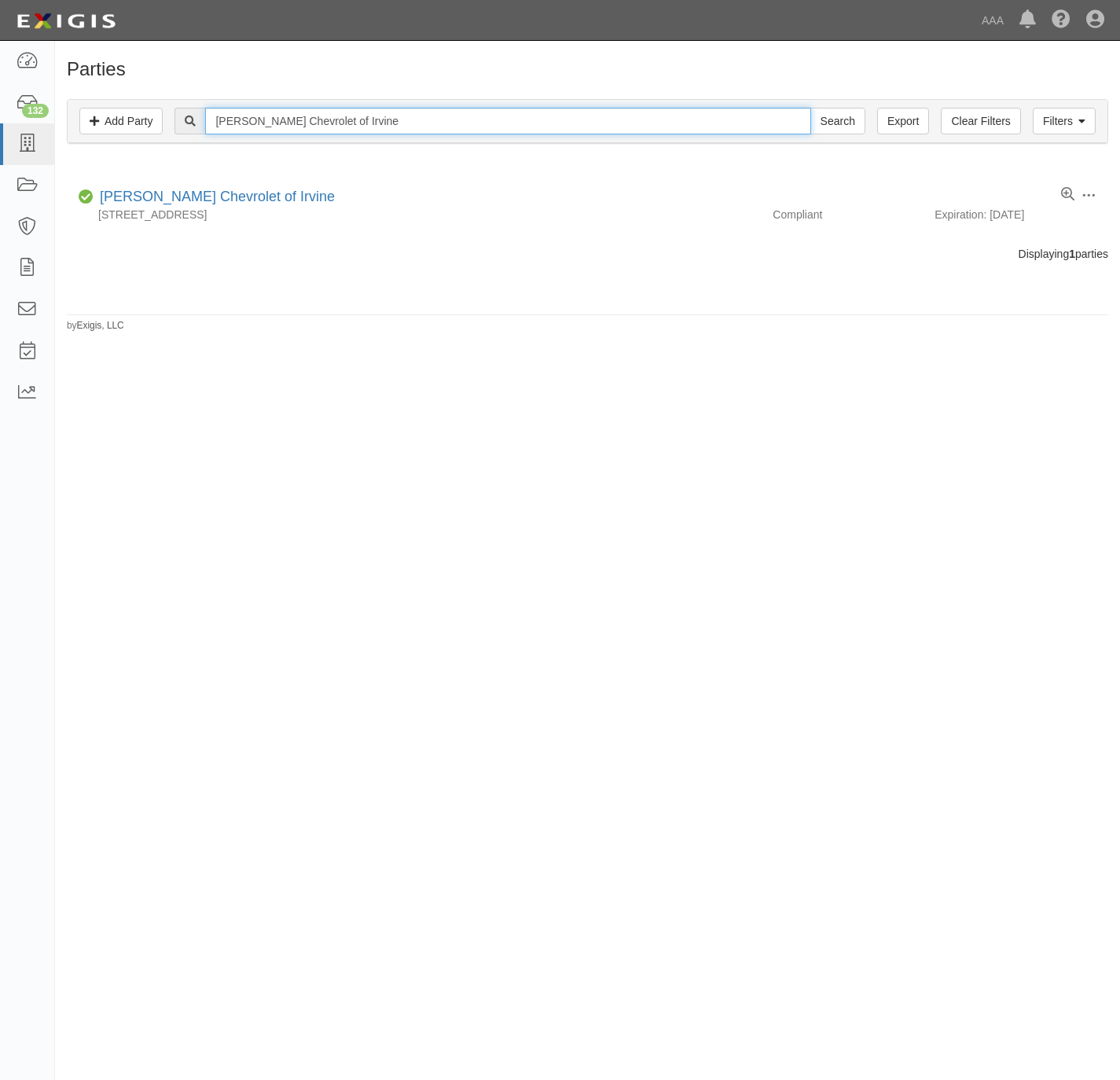
click at [537, 118] on input "[PERSON_NAME] Chevrolet of Irvine" at bounding box center [508, 121] width 605 height 26
paste input "Buick GMC"
type input "Simpson Buick GMC"
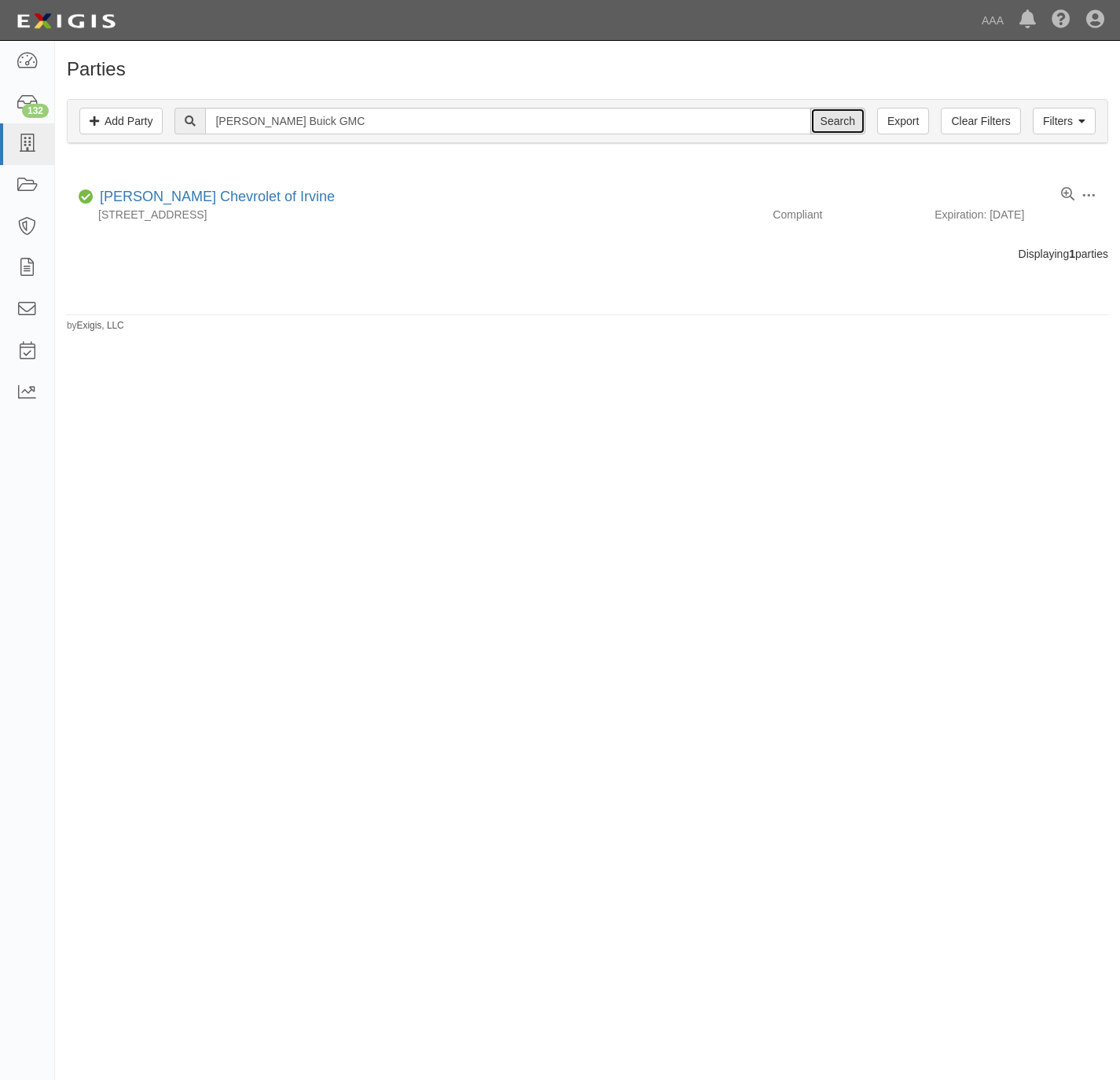
click at [827, 125] on input "Search" at bounding box center [838, 121] width 55 height 26
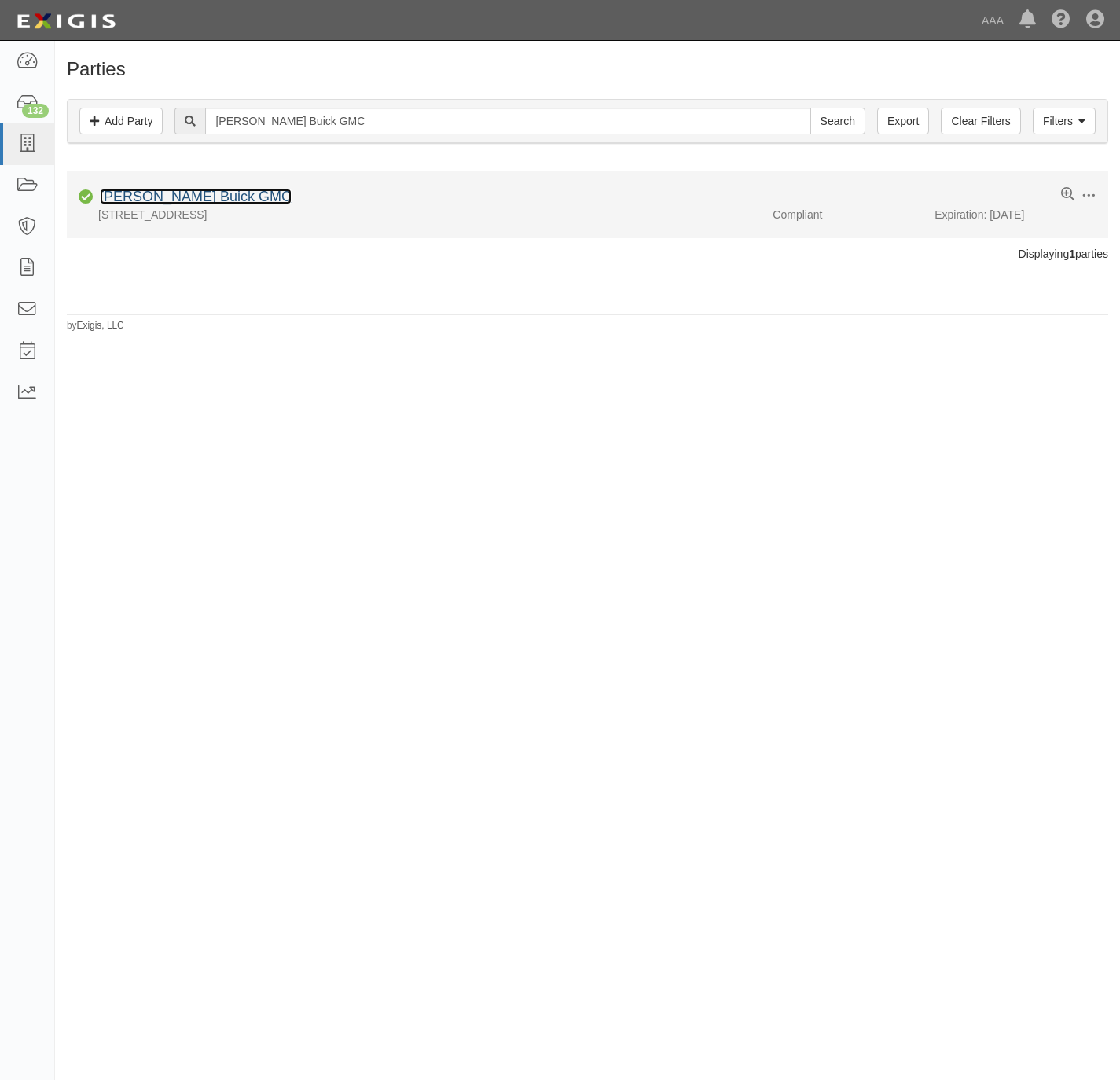
click at [153, 194] on link "[PERSON_NAME] Buick GMC" at bounding box center [196, 196] width 192 height 15
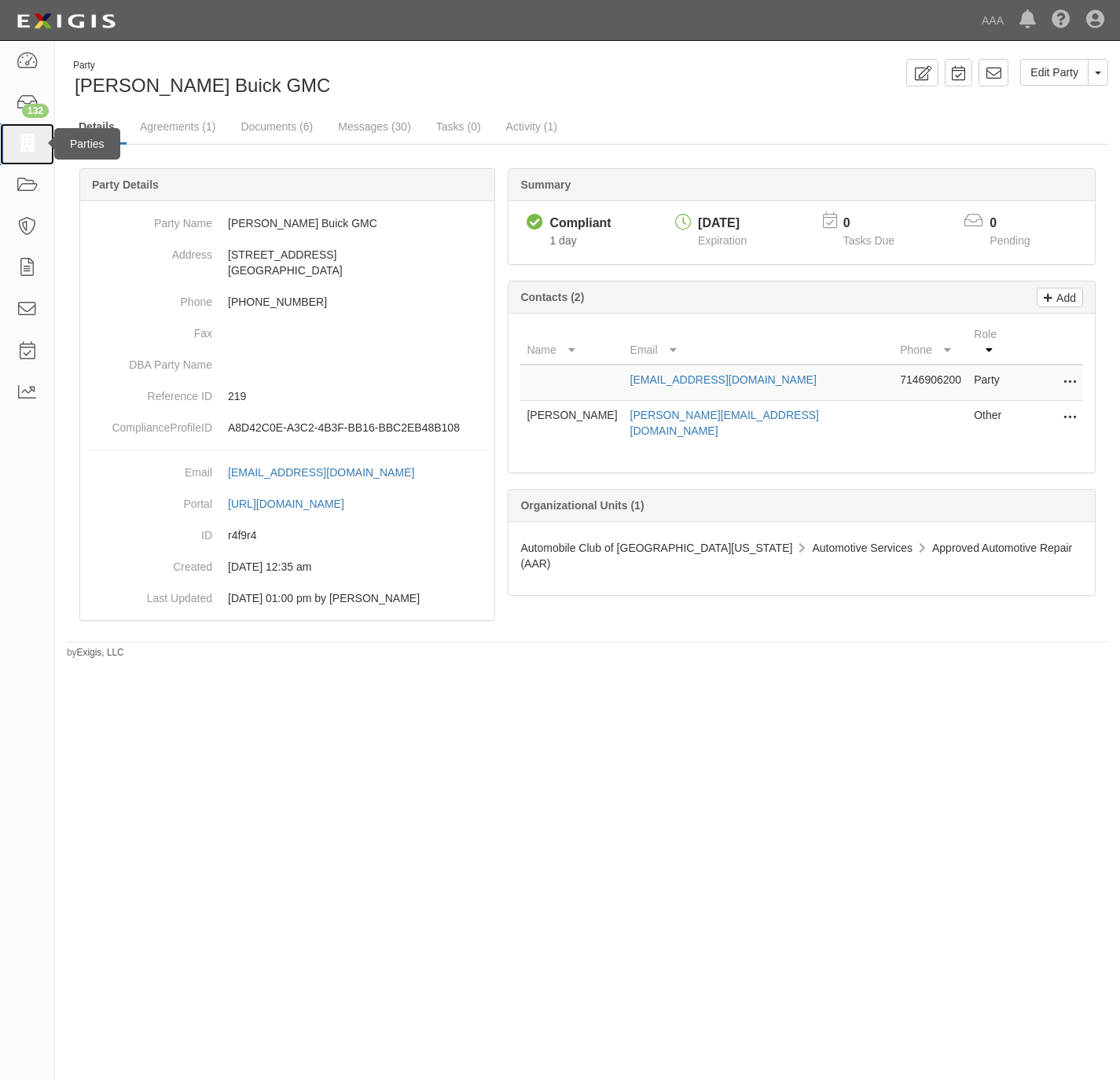
click at [31, 133] on link at bounding box center [27, 144] width 54 height 42
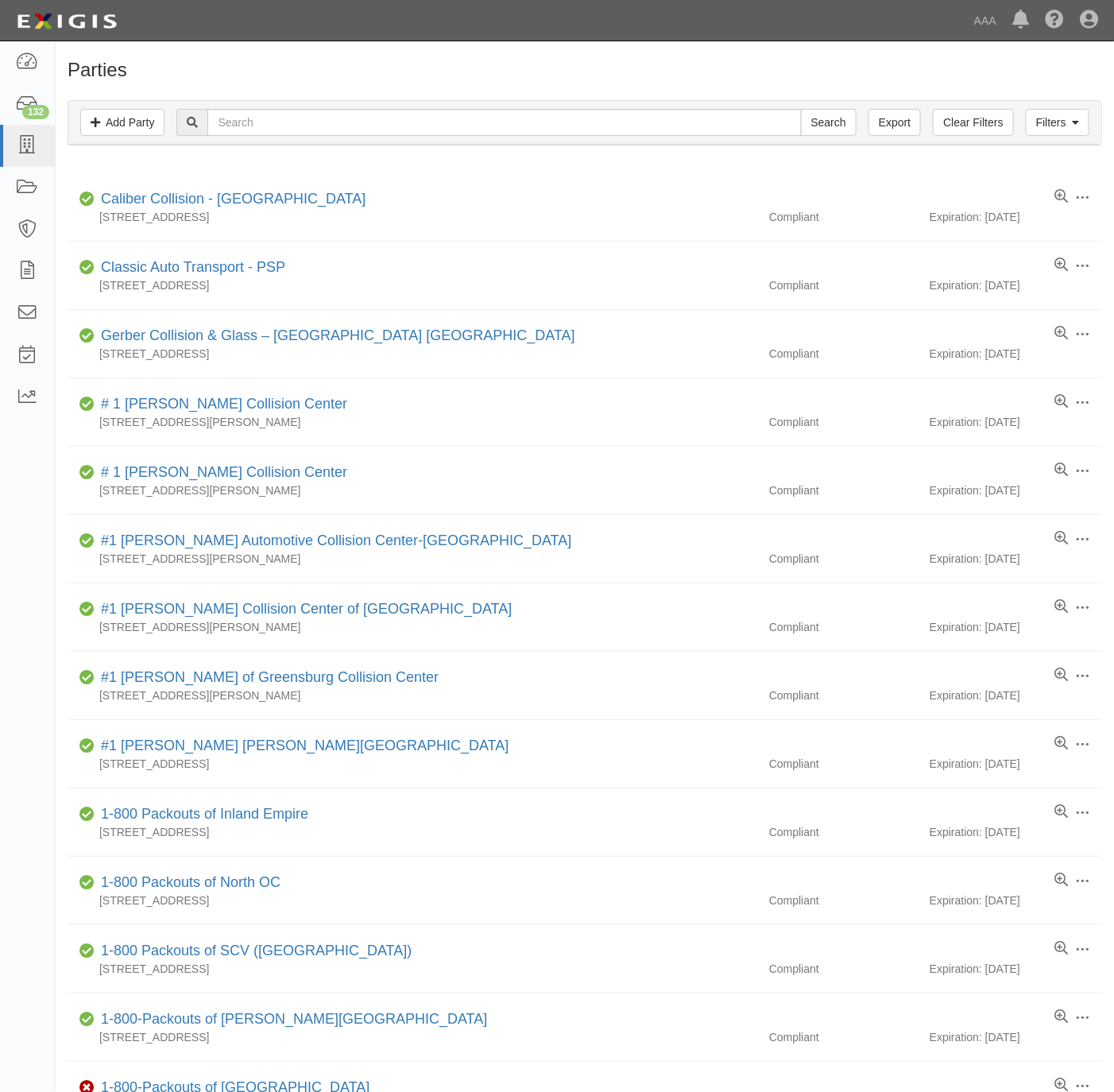
click at [713, 70] on h1 "Parties" at bounding box center [585, 70] width 1035 height 21
drag, startPoint x: 735, startPoint y: 130, endPoint x: 785, endPoint y: 129, distance: 50.0
click at [738, 130] on input "text" at bounding box center [504, 122] width 594 height 27
paste input "Cargeeks Towing & Roadside"
type input "Cargeeks Towing & Roadside"
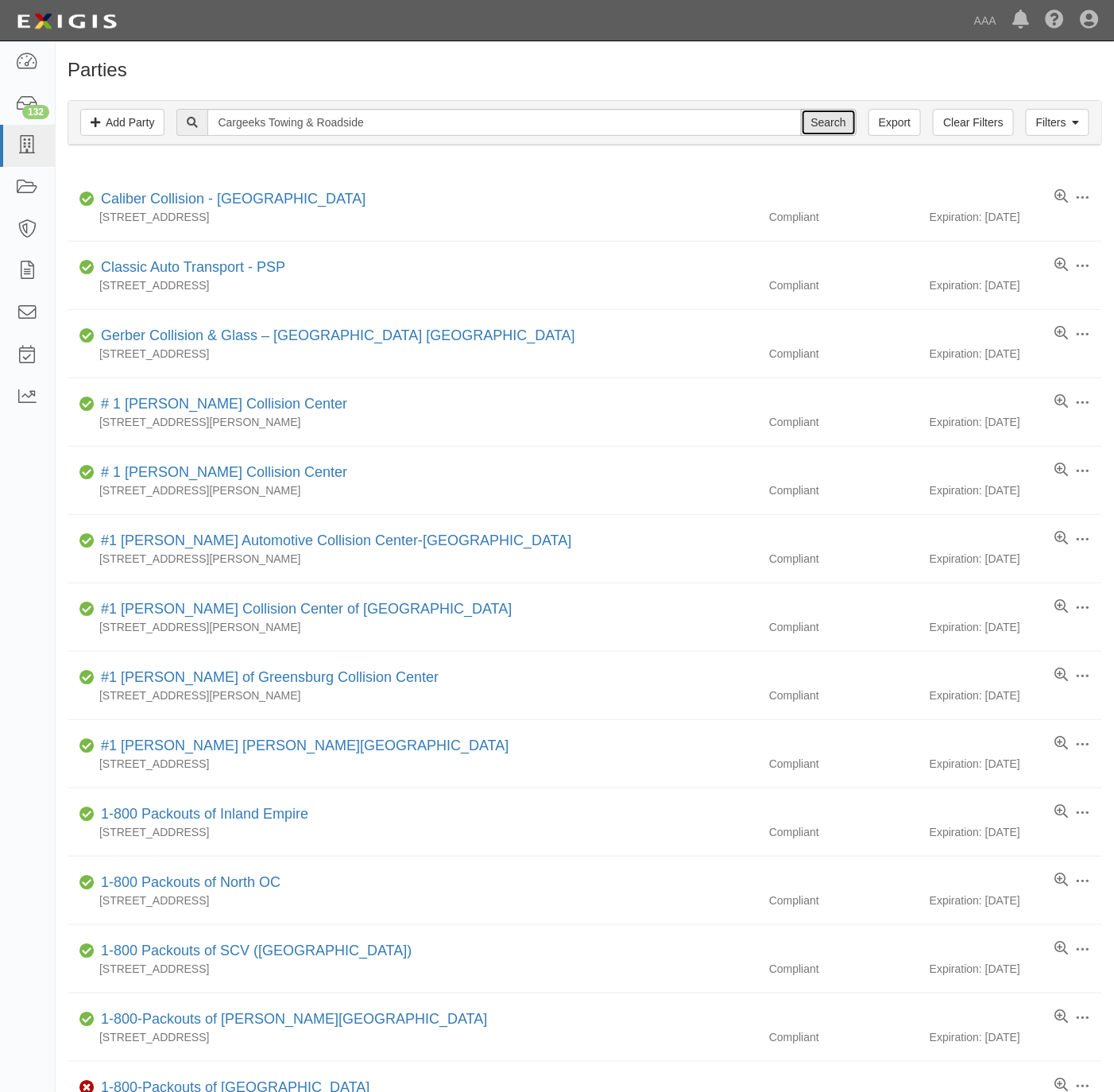
click at [842, 114] on input "Search" at bounding box center [829, 122] width 56 height 27
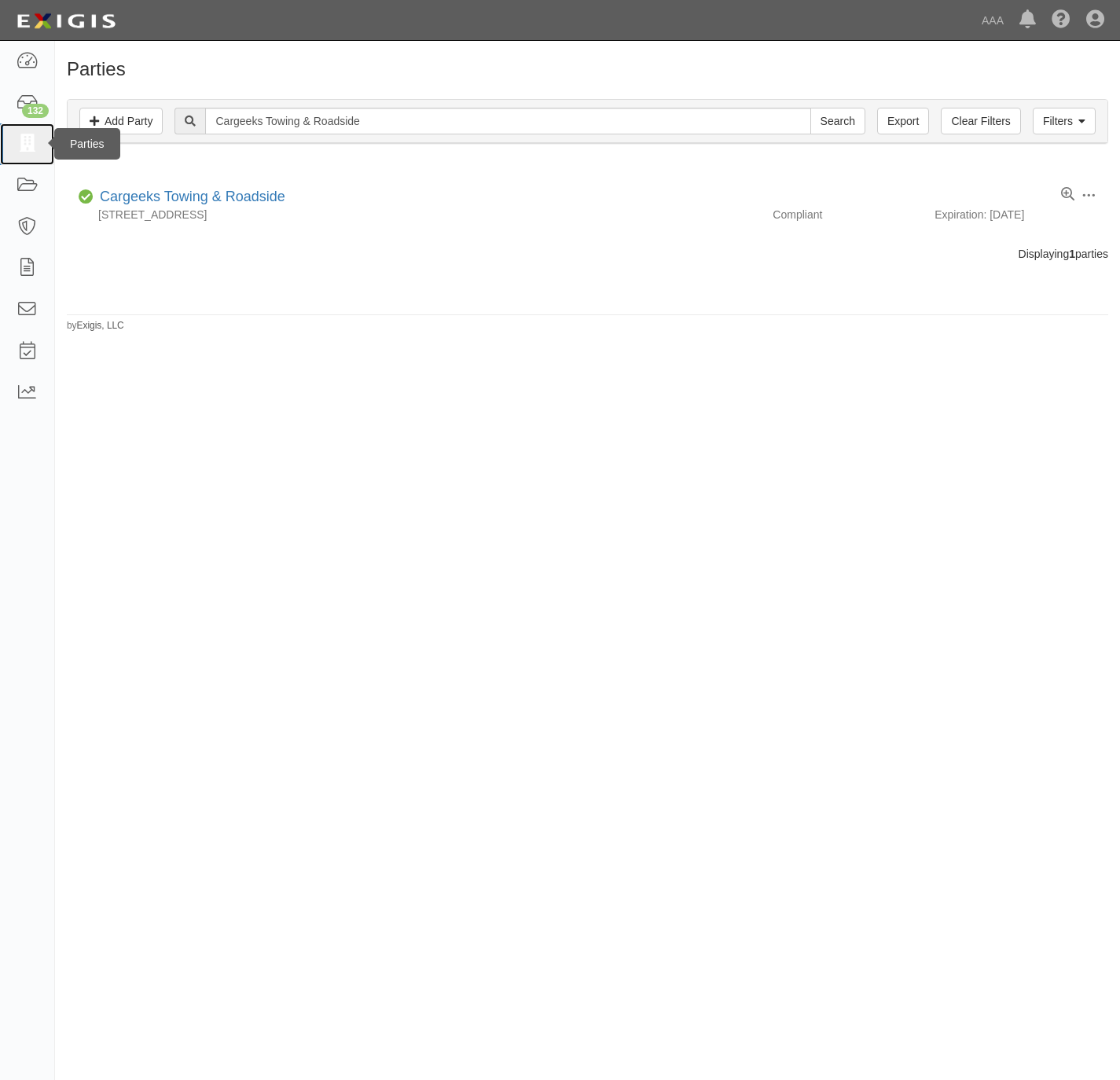
click at [17, 132] on link at bounding box center [27, 144] width 54 height 42
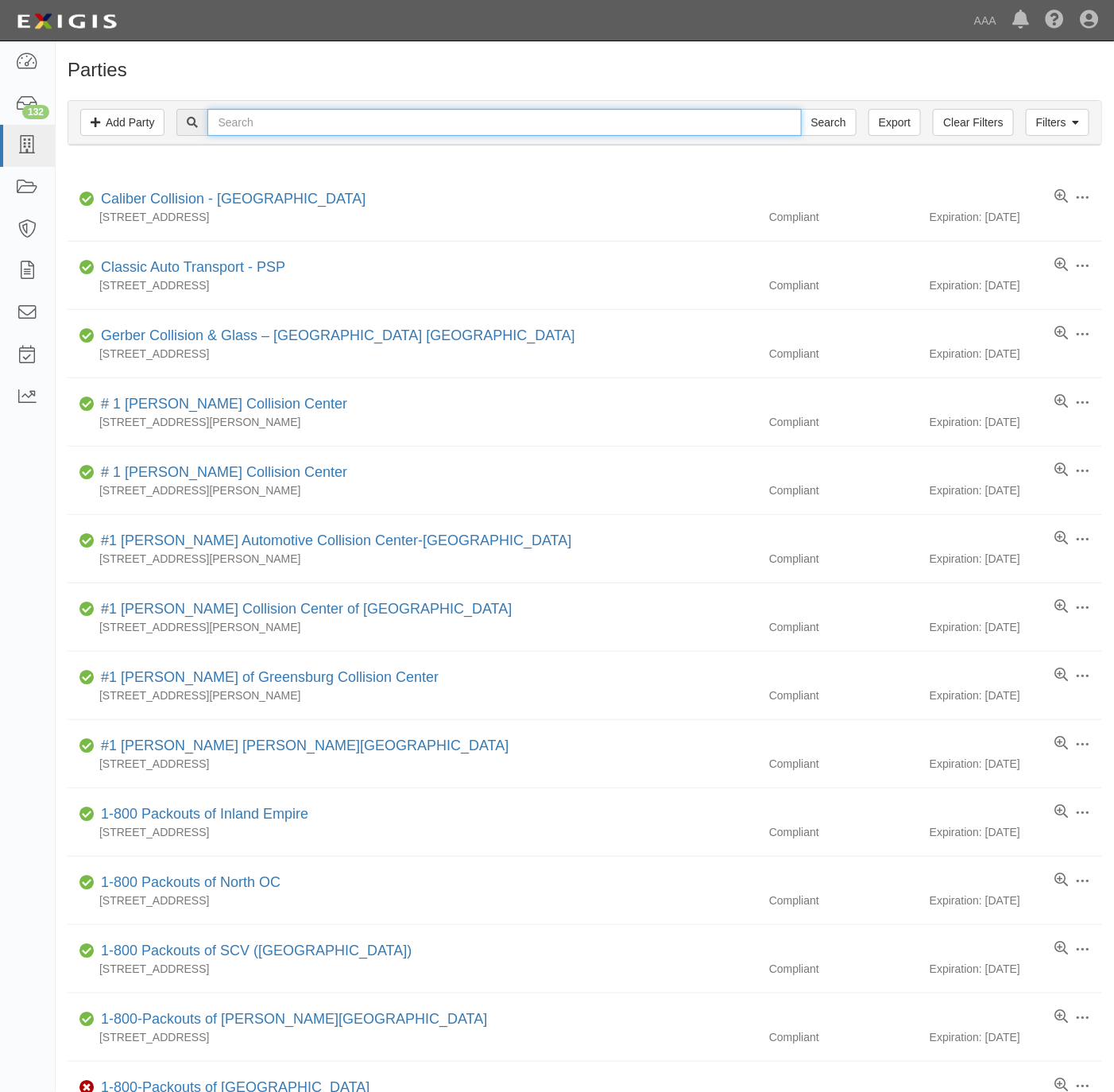
click at [367, 115] on input "text" at bounding box center [504, 122] width 594 height 27
type input "[PERSON_NAME]"
click at [801, 109] on input "Search" at bounding box center [829, 122] width 56 height 27
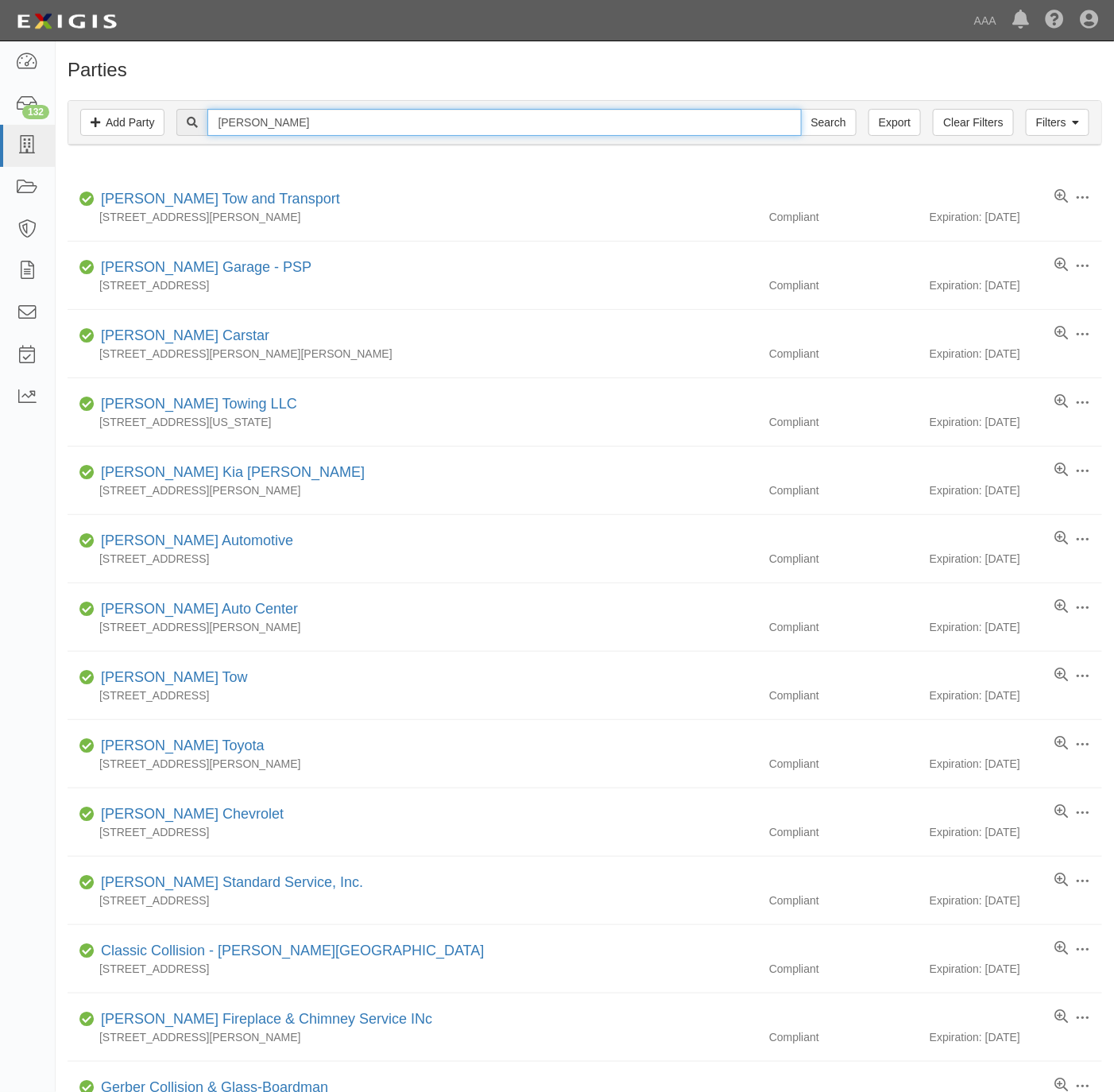
click at [527, 110] on input "gruman" at bounding box center [504, 122] width 594 height 27
paste input "Diamond Towing and Recovery"
click at [580, 125] on input "grumanDiamond Towing and Recovery" at bounding box center [504, 122] width 594 height 27
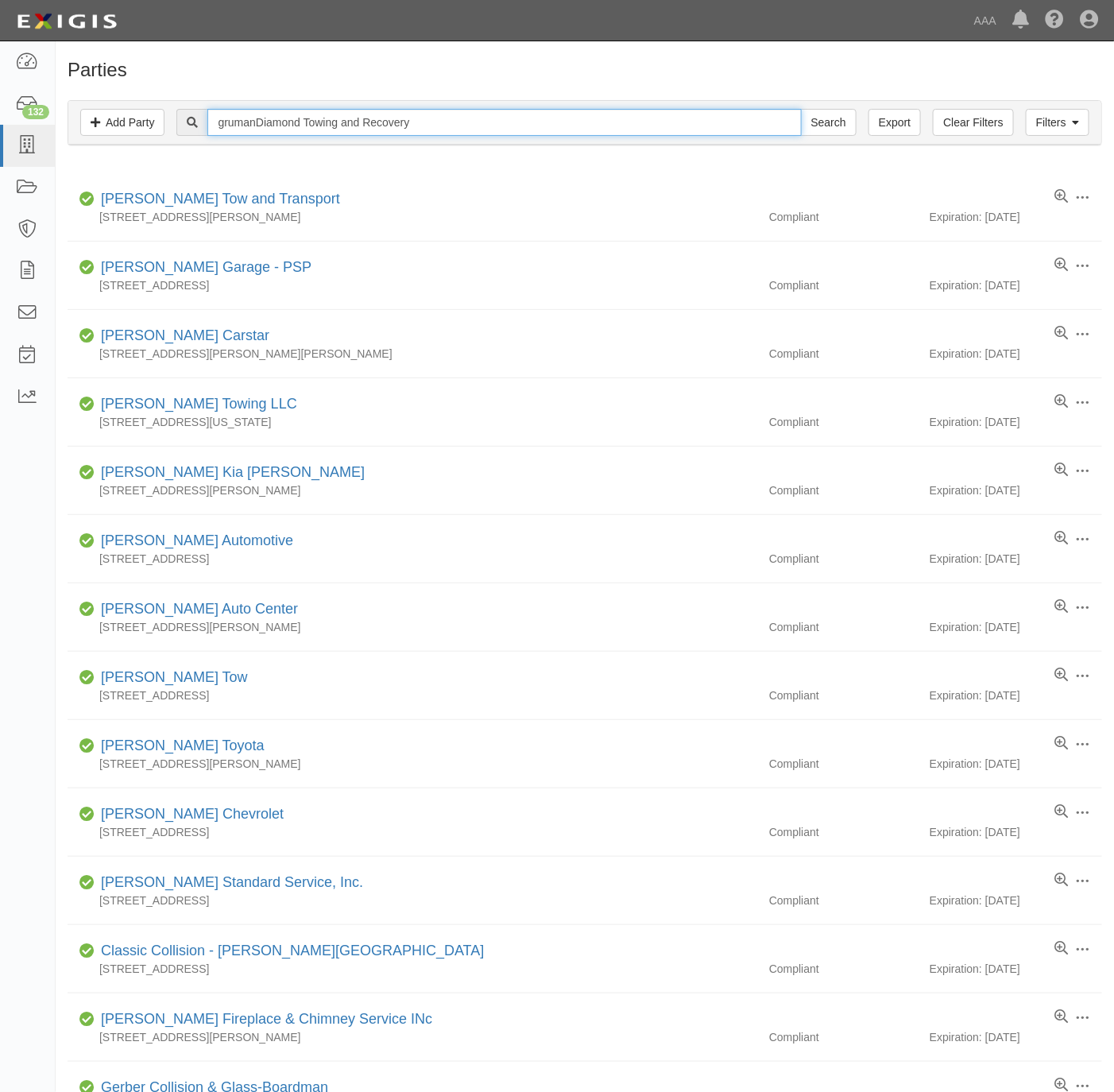
paste input "text"
type input "Diamond Towing and Recovery"
click at [829, 130] on input "Search" at bounding box center [829, 122] width 56 height 27
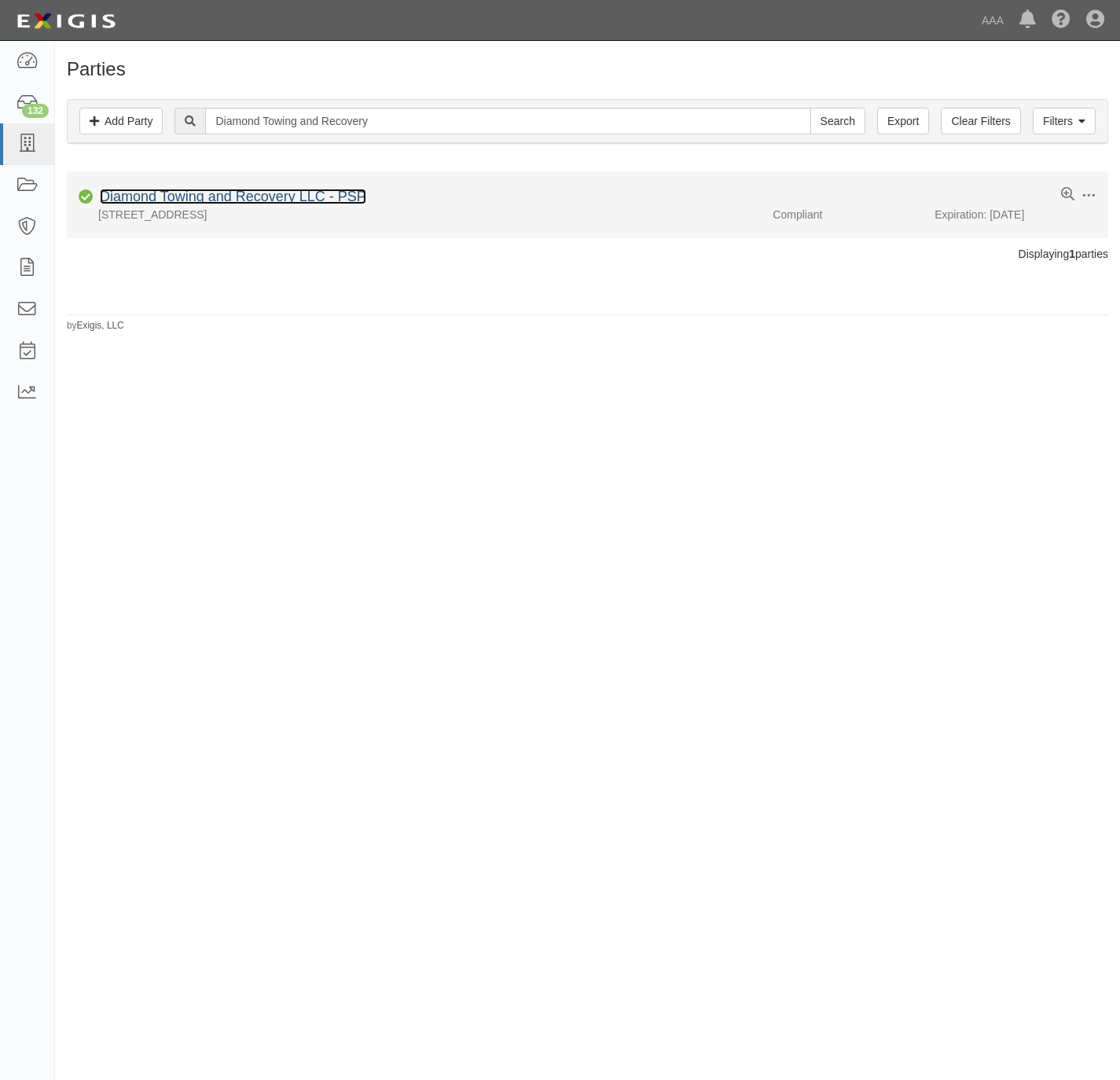
drag, startPoint x: 231, startPoint y: 199, endPoint x: 241, endPoint y: 199, distance: 10.0
click at [231, 199] on link "Diamond Towing and Recovery LLC - PSP" at bounding box center [232, 196] width 266 height 15
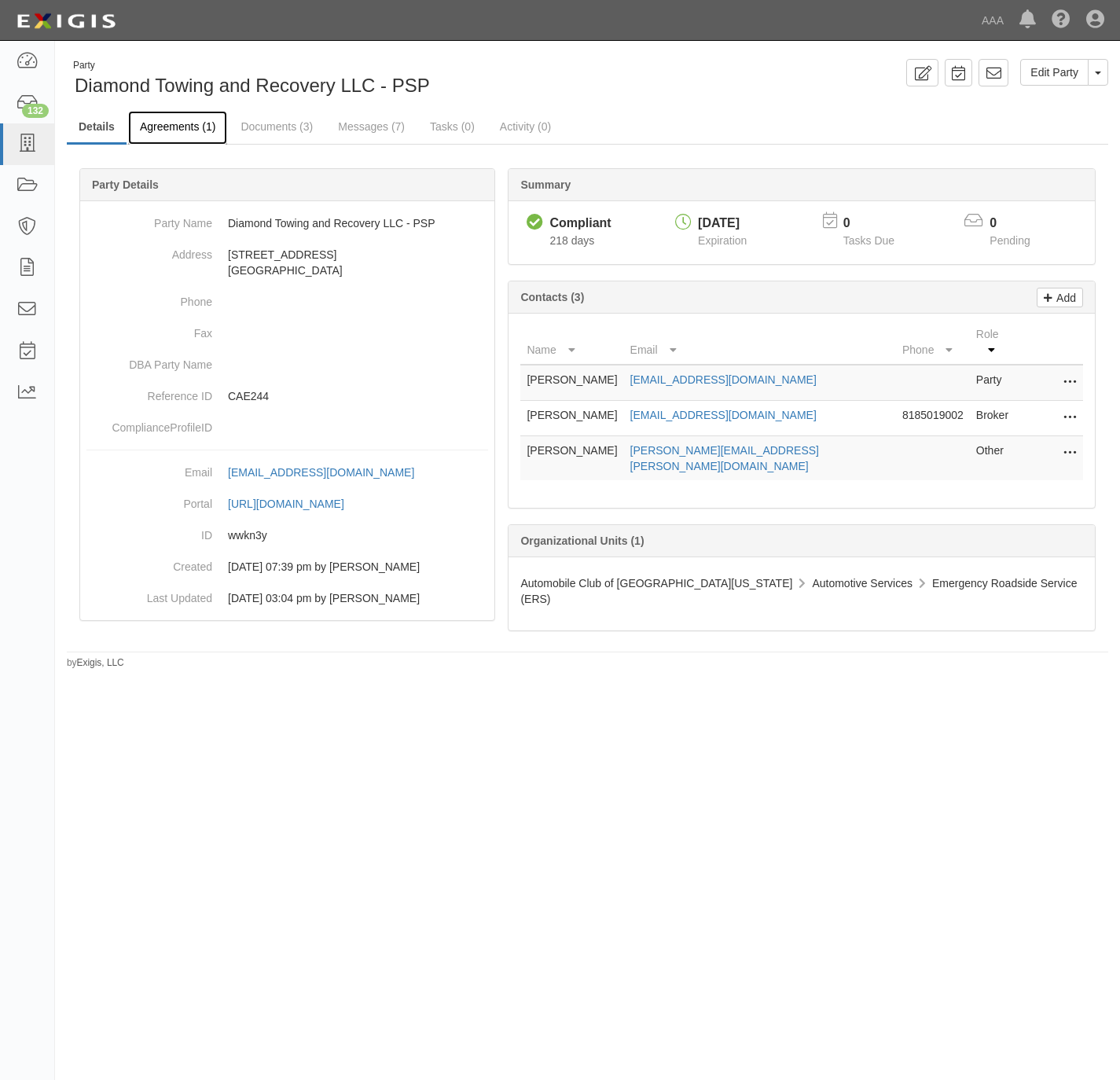
click at [191, 128] on link "Agreements (1)" at bounding box center [178, 128] width 99 height 34
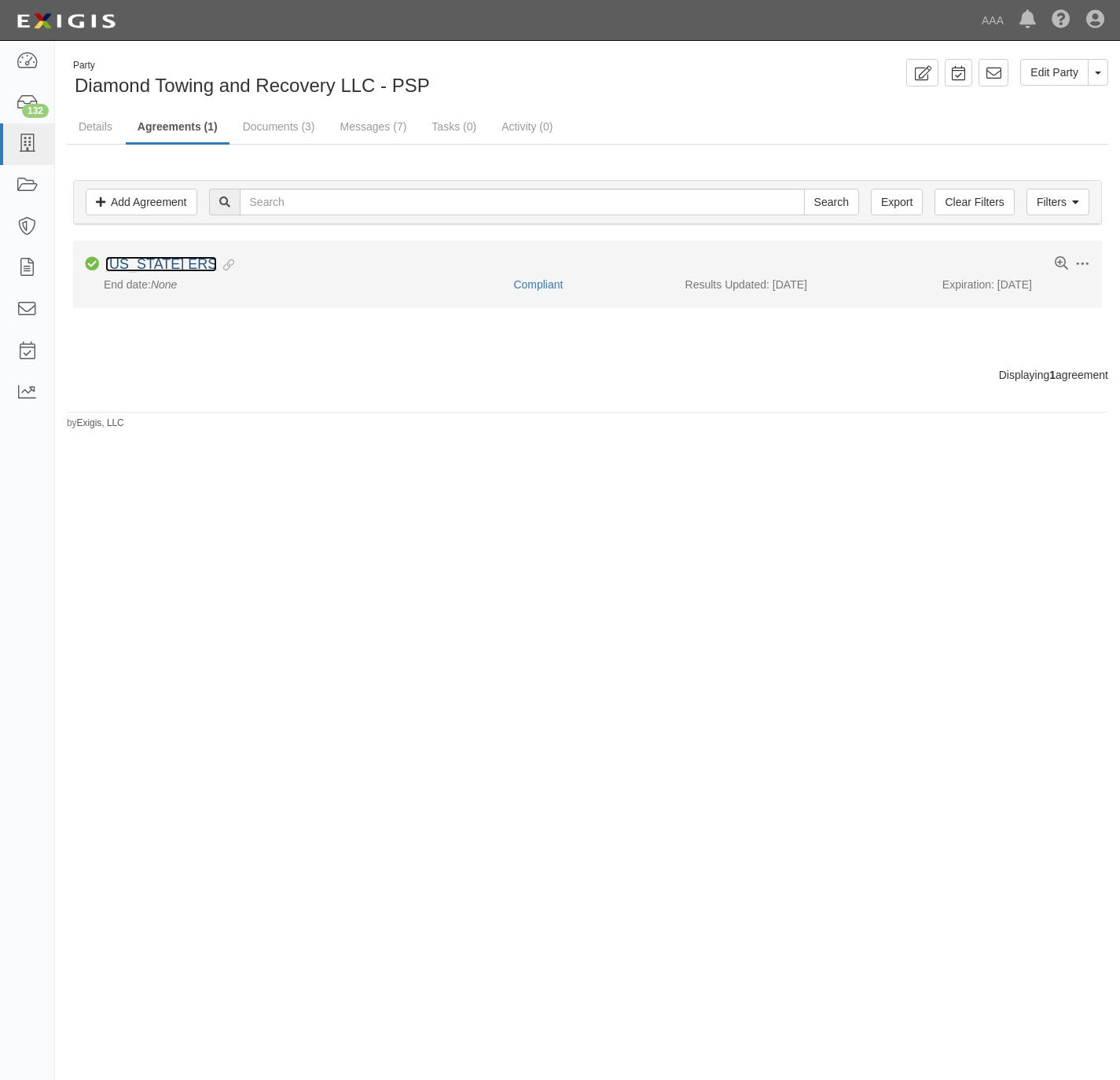
click at [151, 265] on link "[US_STATE] ERS" at bounding box center [161, 264] width 111 height 15
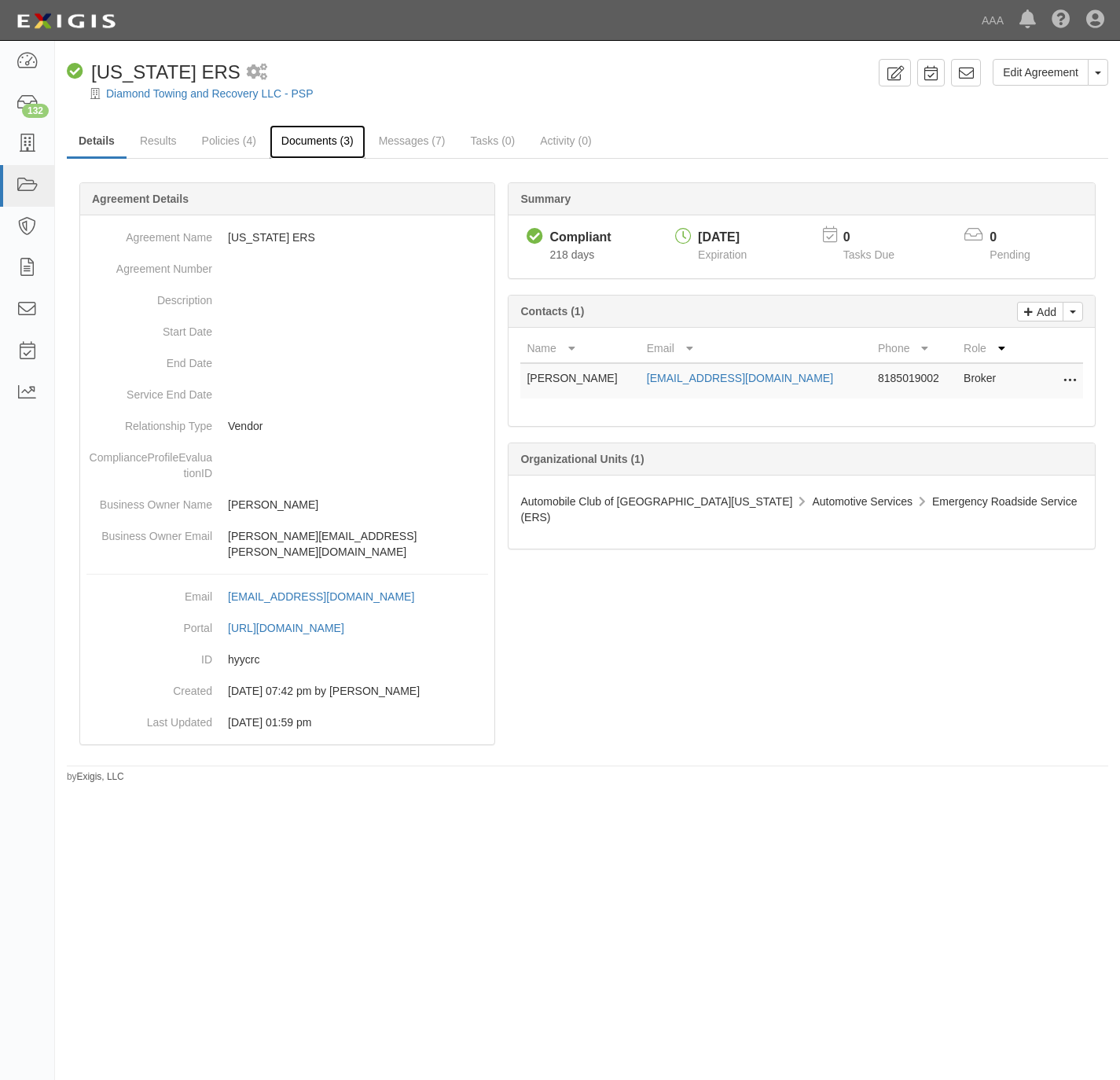
click at [321, 153] on link "Documents (3)" at bounding box center [317, 142] width 96 height 34
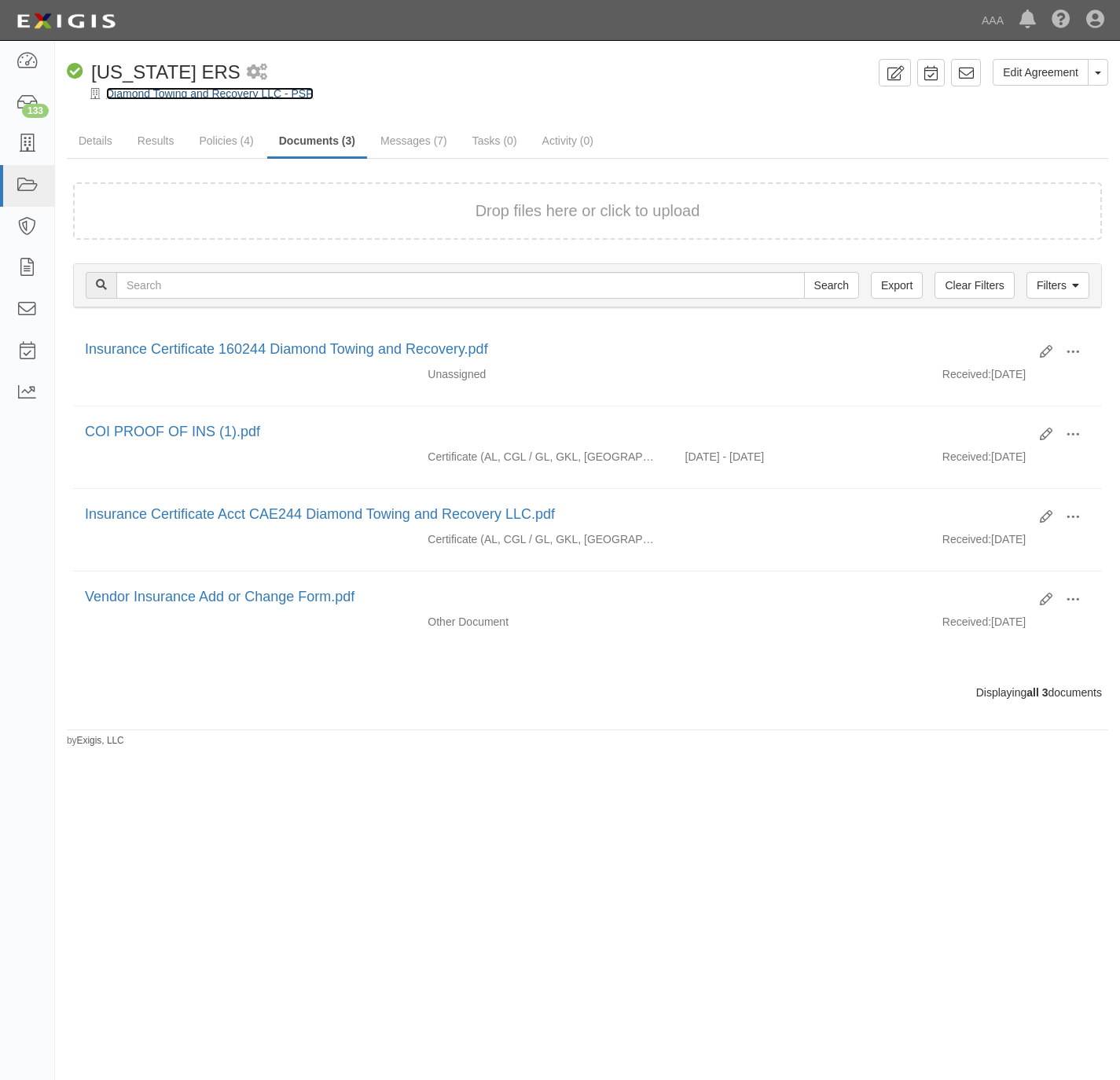
click at [139, 93] on link "Diamond Towing and Recovery LLC - PSP" at bounding box center [210, 94] width 208 height 13
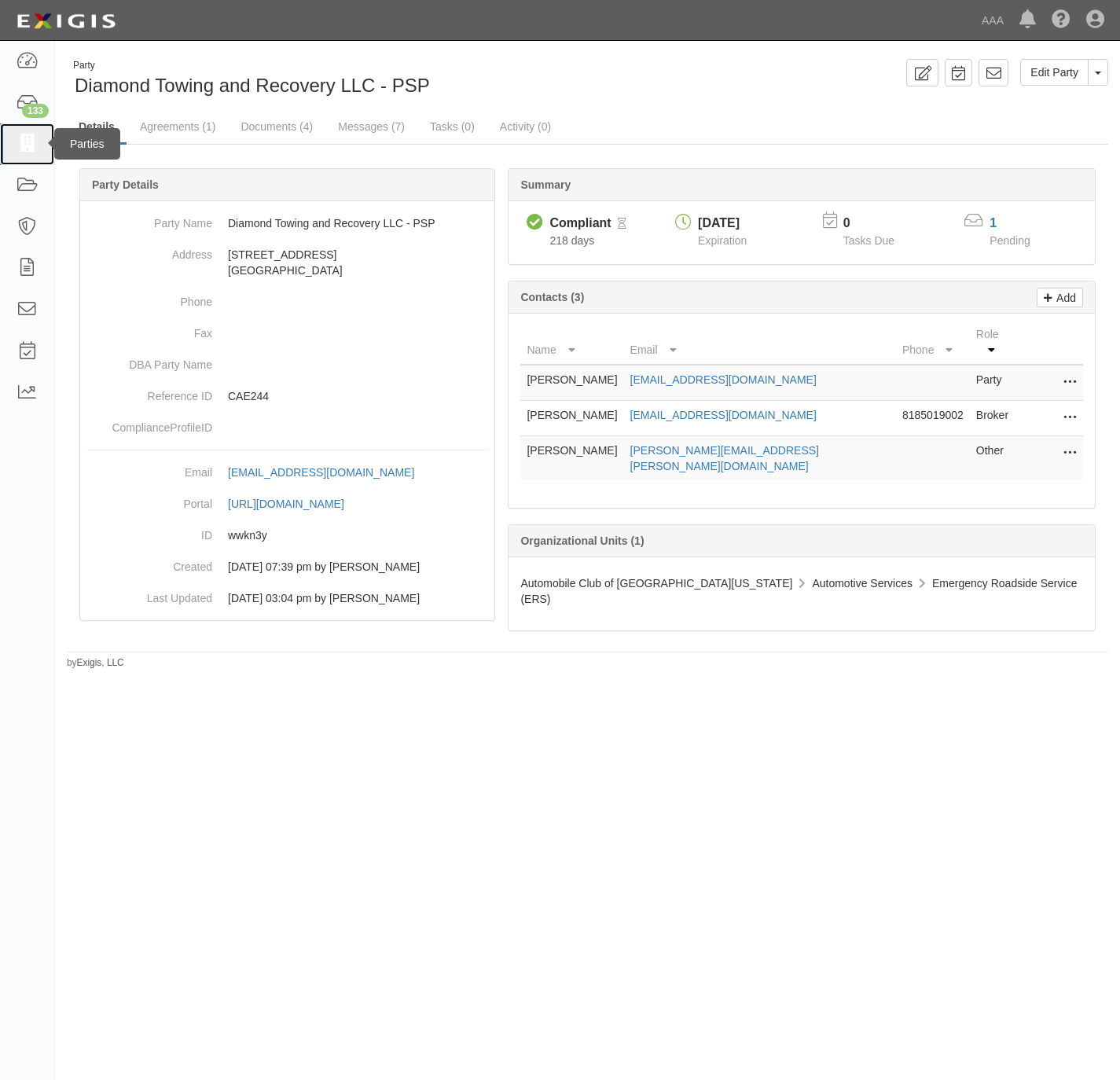
click at [26, 140] on icon at bounding box center [26, 144] width 22 height 18
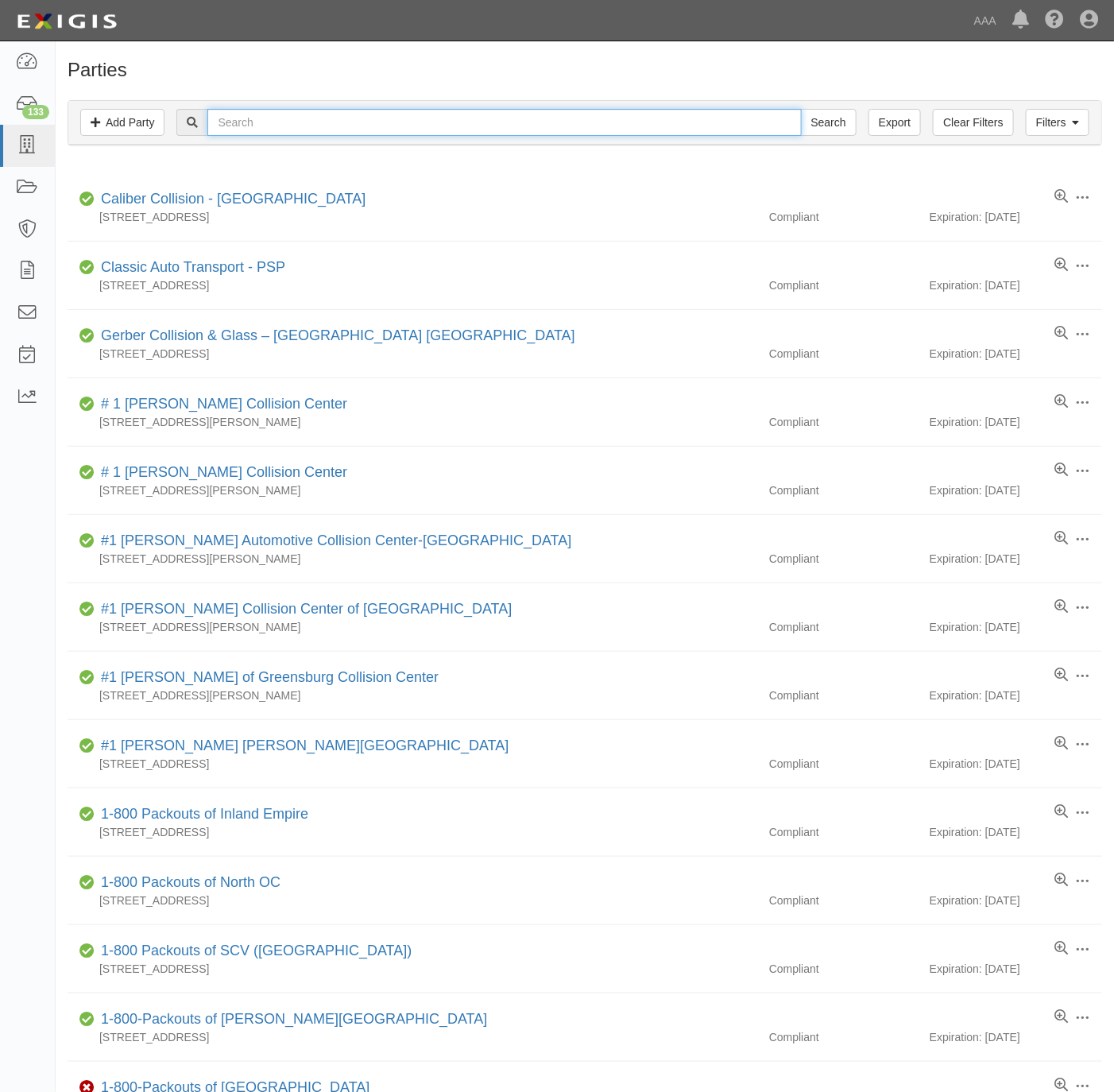
click at [469, 122] on input "text" at bounding box center [504, 122] width 594 height 27
paste input "Anytime Leyva"
type input "Anytime Leyva"
click at [828, 125] on input "Search" at bounding box center [829, 122] width 56 height 27
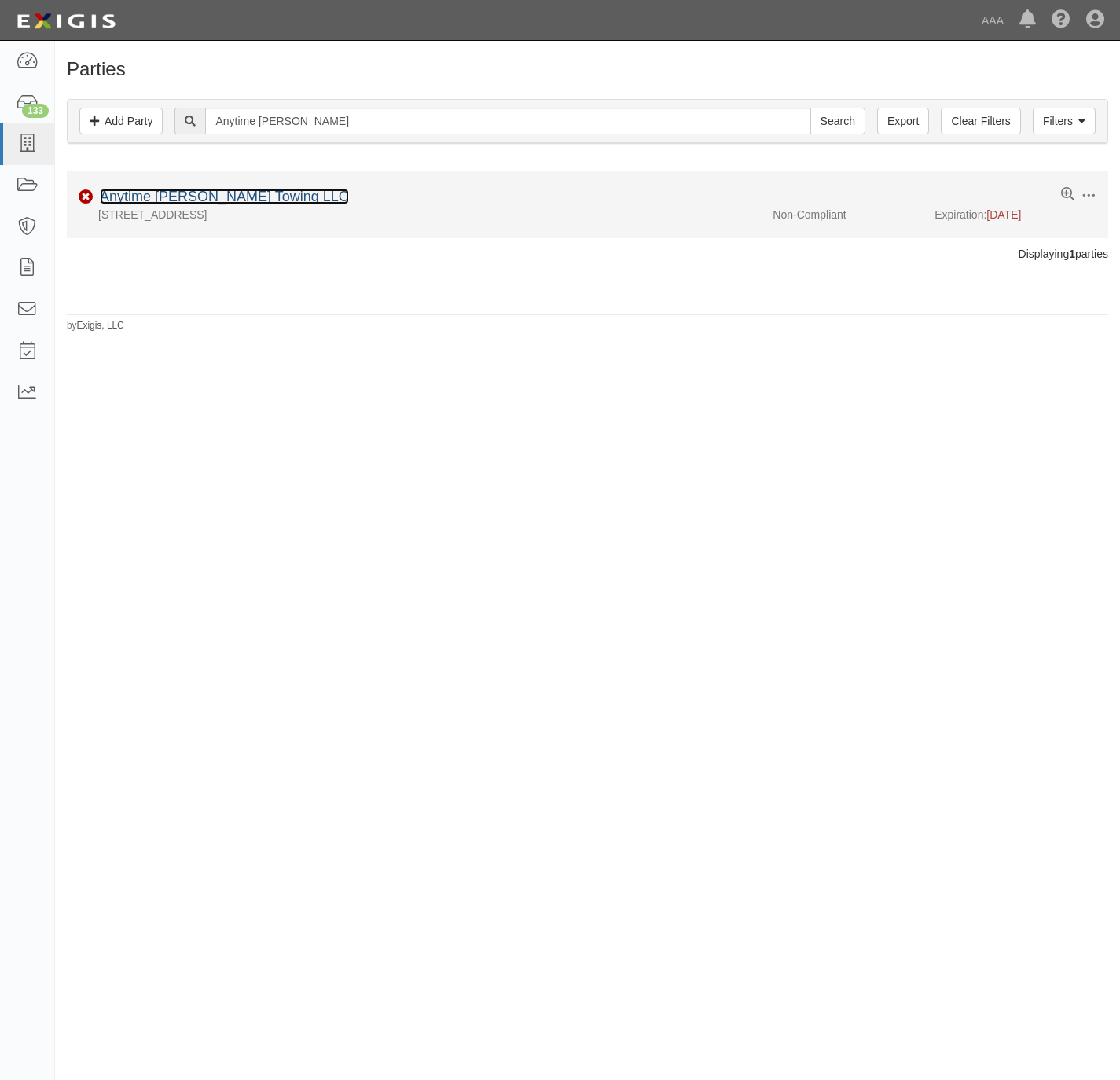
click at [174, 196] on link "Anytime Leyva Towing LLC" at bounding box center [224, 196] width 249 height 15
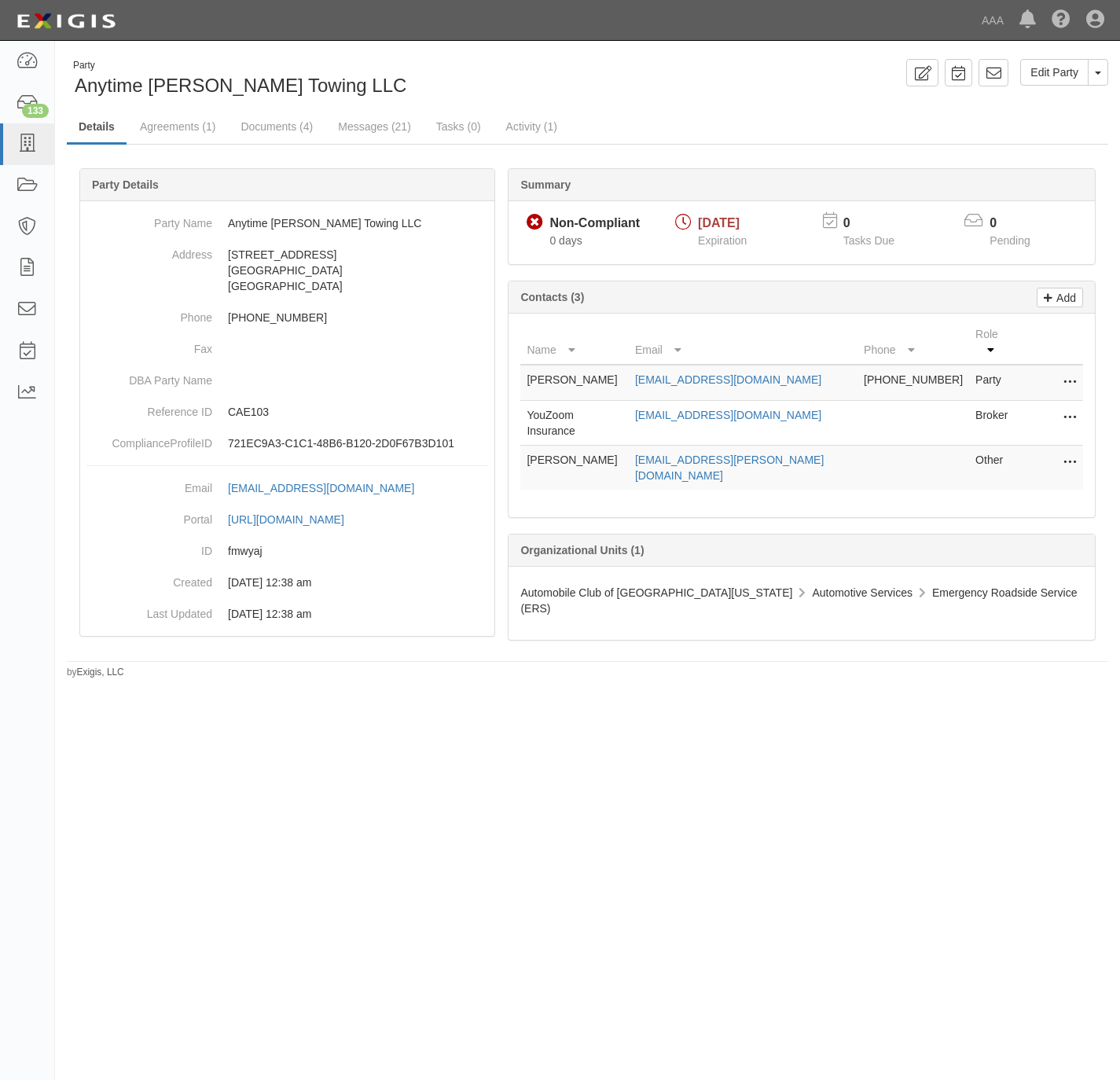
click at [1078, 446] on td "Edit Delete" at bounding box center [1052, 468] width 63 height 45
click at [1073, 453] on icon at bounding box center [1070, 463] width 13 height 20
click at [1001, 444] on link "Edit" at bounding box center [1015, 458] width 124 height 28
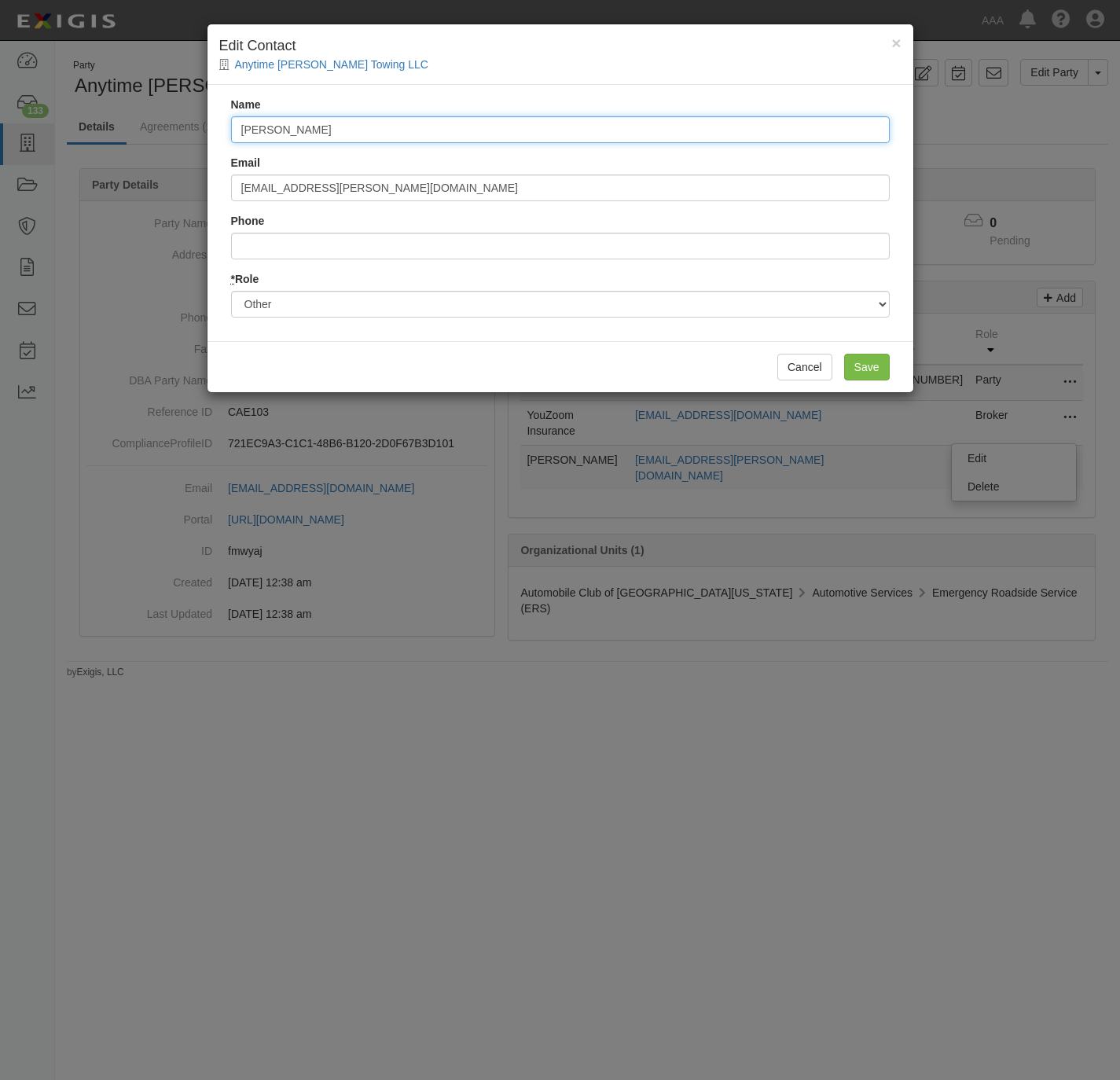
click at [389, 134] on input "Steve Sopo" at bounding box center [560, 129] width 659 height 26
paste input "Buckner.Kevin <Buckner.Kevin@ace.aaa.com>"
click at [293, 130] on input "Buckner.Kevin <Buckner.Kevin@ace.aaa.com>" at bounding box center [560, 129] width 659 height 26
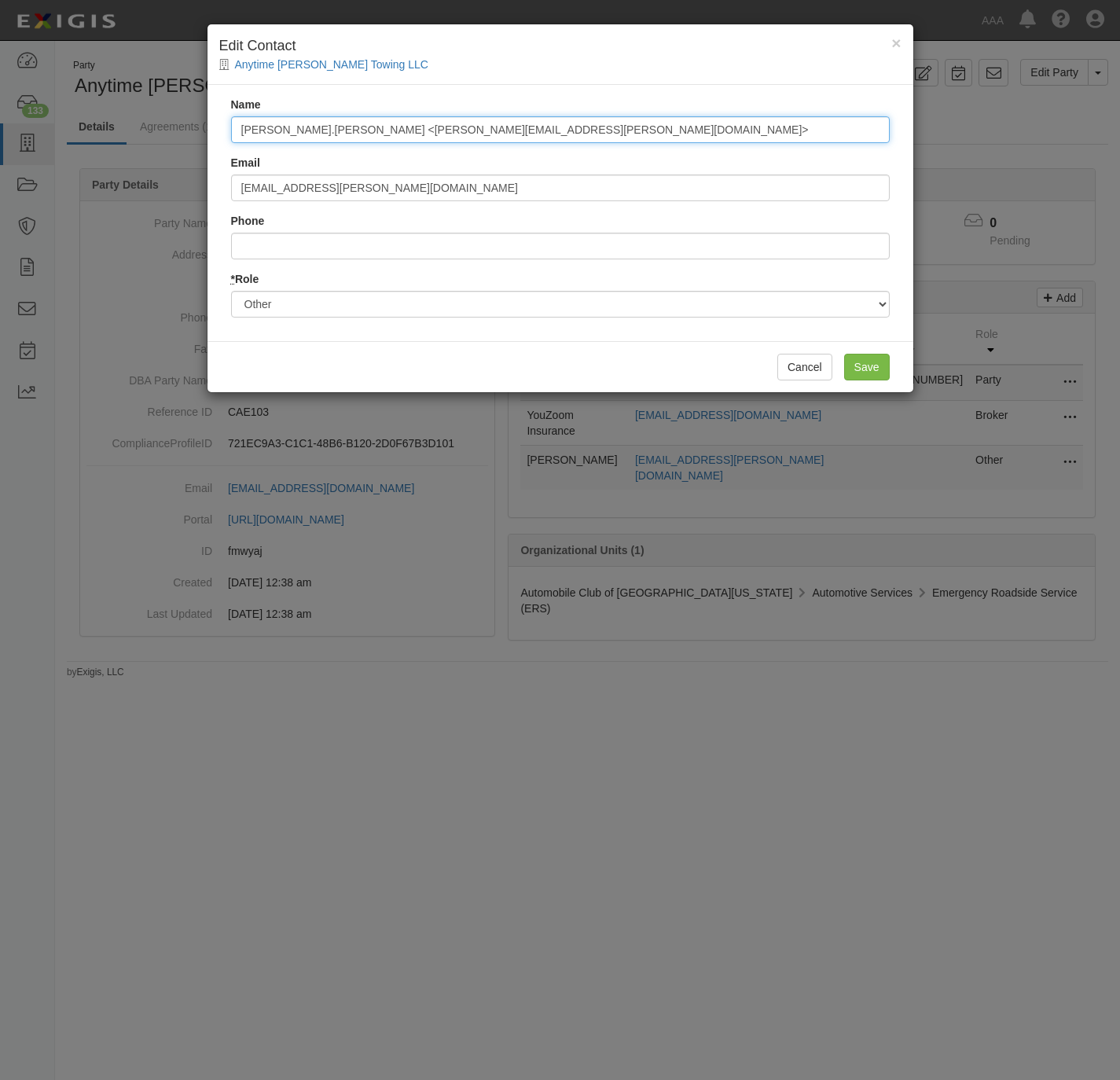
click at [293, 130] on input "Buckner.Kevin <Buckner.Kevin@ace.aaa.com>" at bounding box center [560, 129] width 659 height 26
click at [372, 139] on input "Buckner.Kevin <Buckner.Kevin@ace.aaa.com>" at bounding box center [560, 129] width 659 height 26
click at [373, 135] on input "Buckner.Kevin <Buckner.Kevin@ace.aaa.com>" at bounding box center [560, 129] width 659 height 26
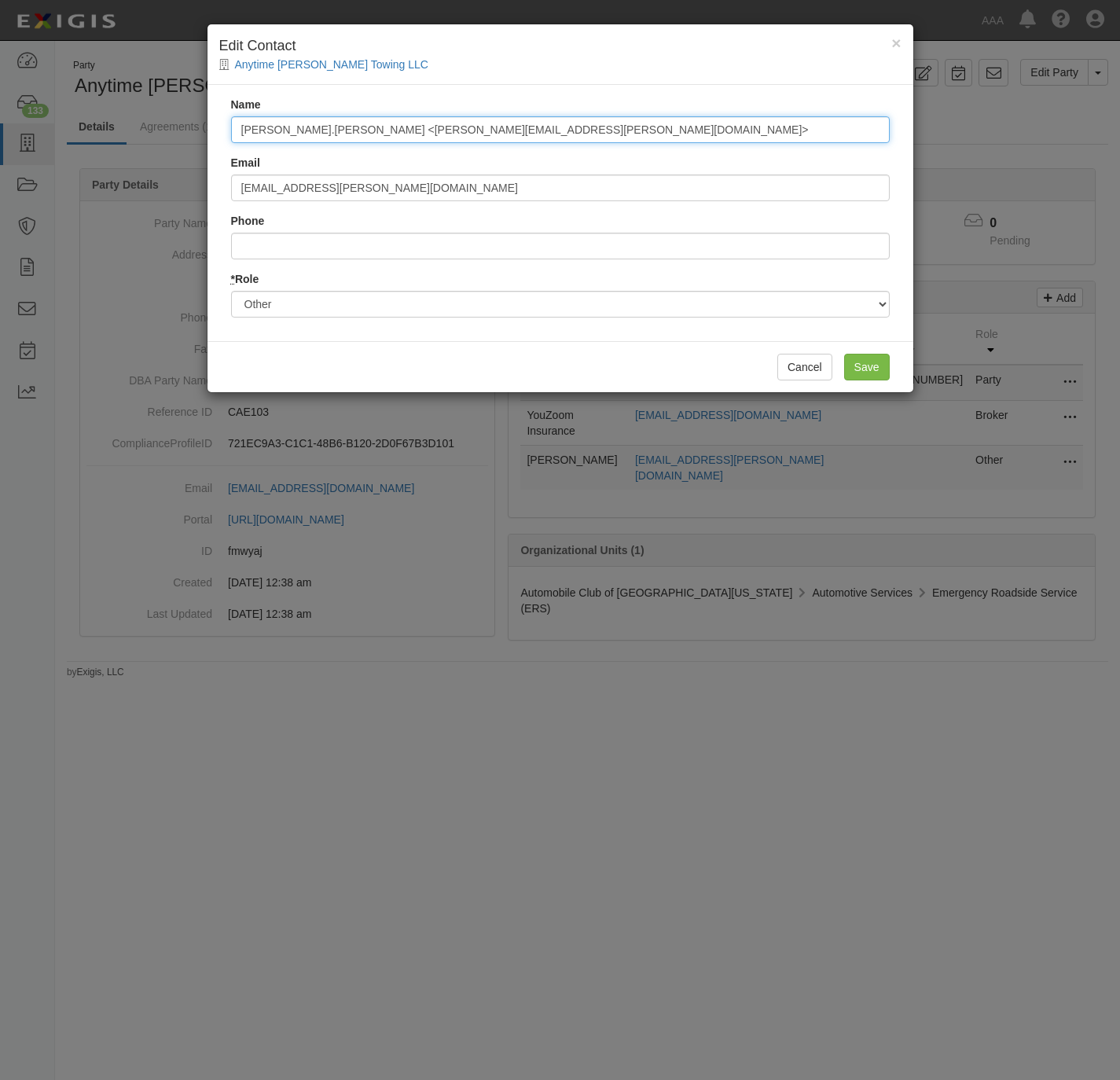
paste input "Kevin Buckner"
type input "Kevin Buckner"
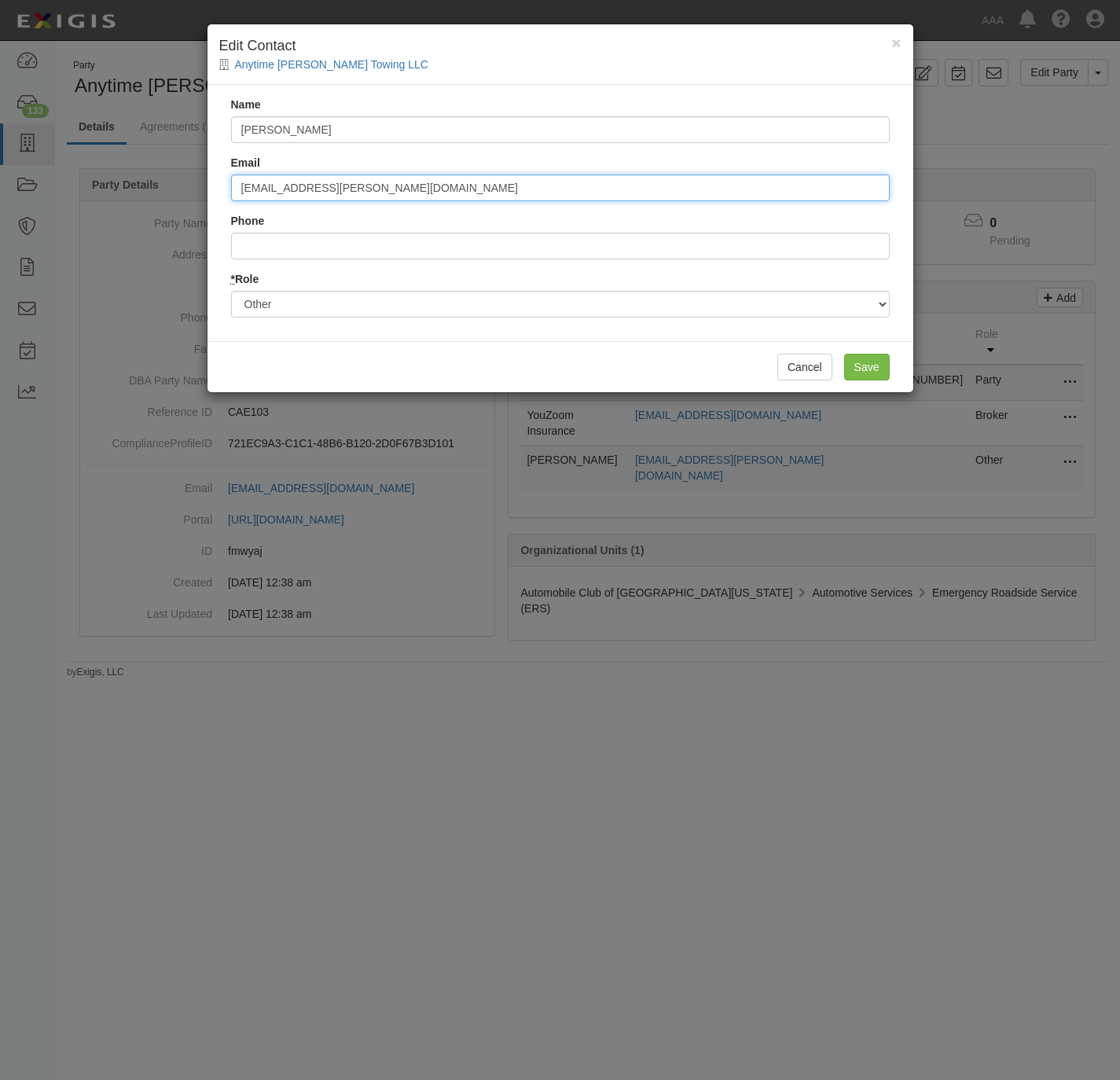
click at [383, 180] on input "sopo.steve@aaa-calif.com" at bounding box center [560, 187] width 659 height 26
paste input "buckner.kevin@ace.aaa"
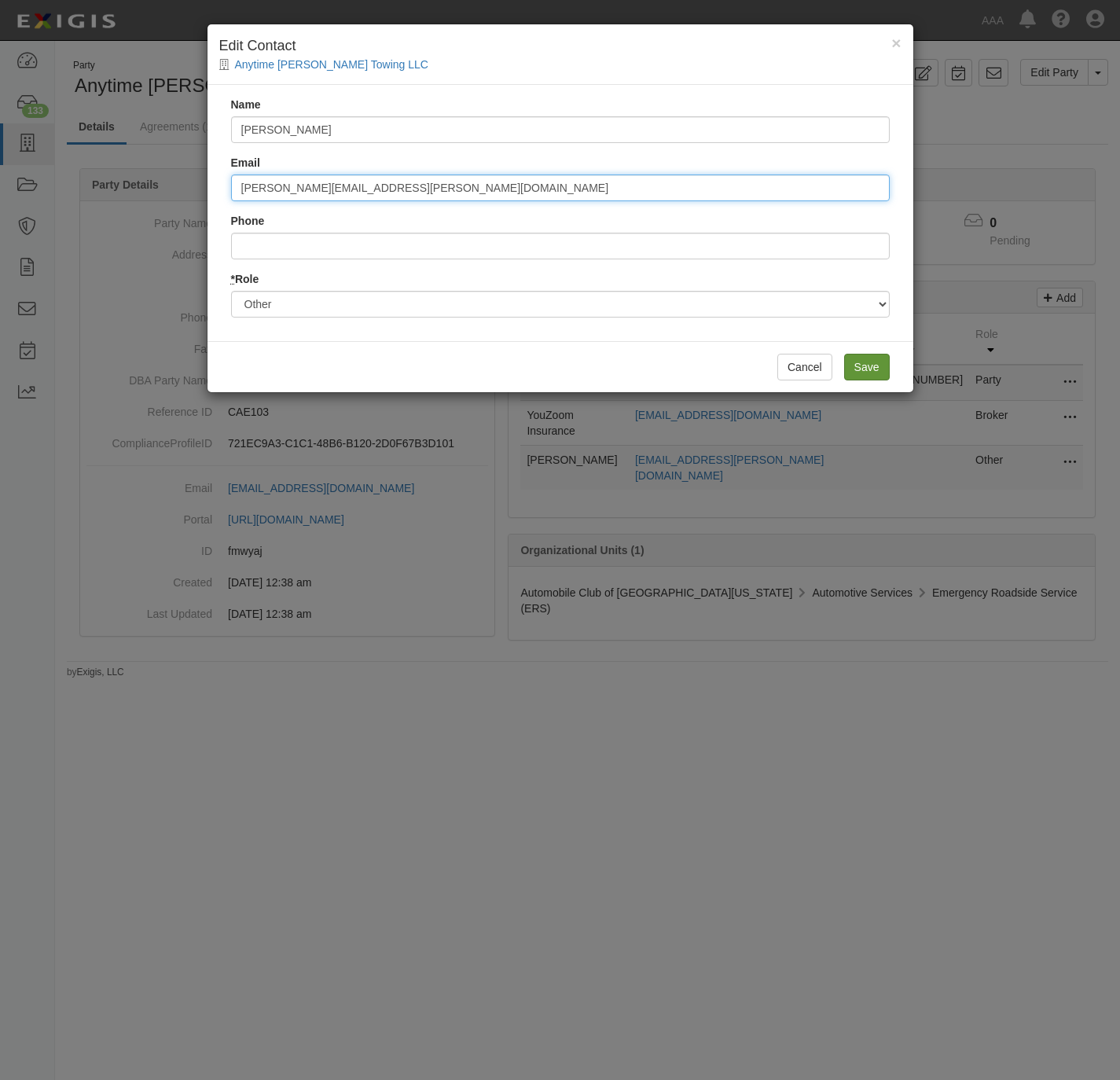
type input "buckner.kevin@ace.aaa.com"
click at [878, 366] on input "Save" at bounding box center [867, 367] width 46 height 26
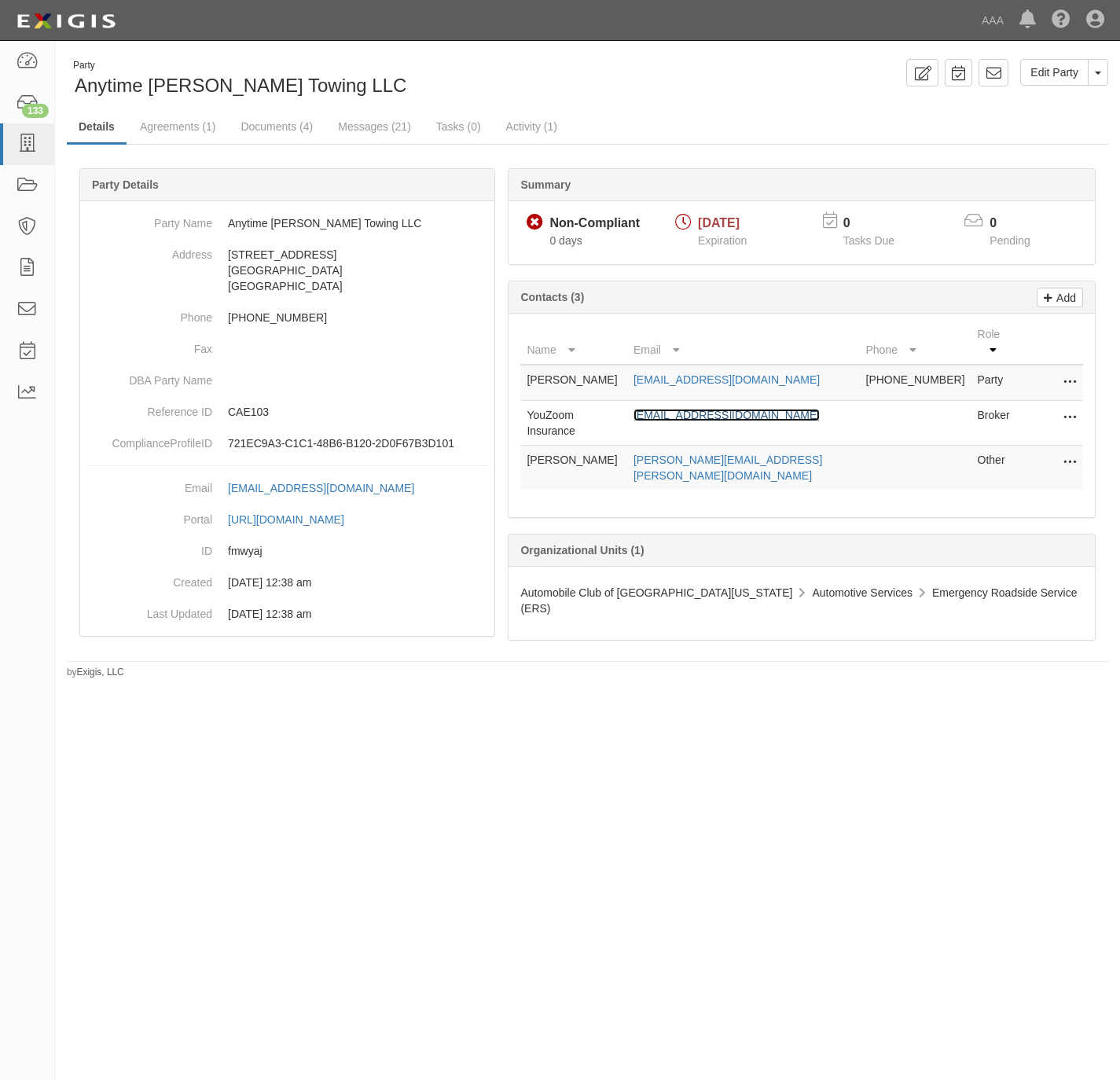
click at [787, 409] on link "amservicecenter@arrowheadgrp.com" at bounding box center [726, 415] width 186 height 13
drag, startPoint x: 307, startPoint y: 78, endPoint x: 73, endPoint y: 82, distance: 234.0
click at [73, 82] on div "Party Anytime Leyva Towing LLC" at bounding box center [321, 78] width 509 height 40
copy span "Anytime [PERSON_NAME] Towing LLC"
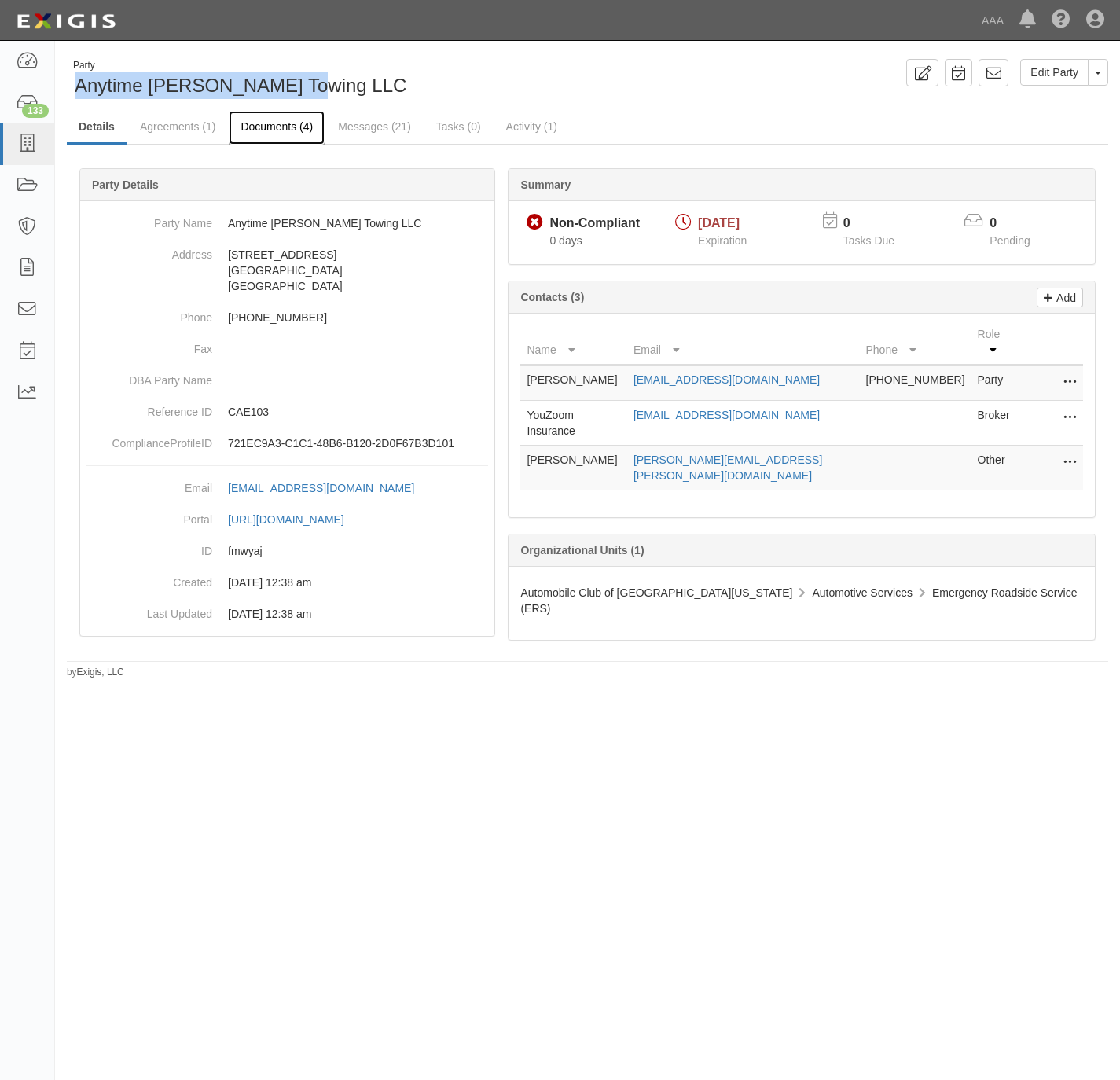
click at [267, 134] on link "Documents (4)" at bounding box center [276, 128] width 96 height 34
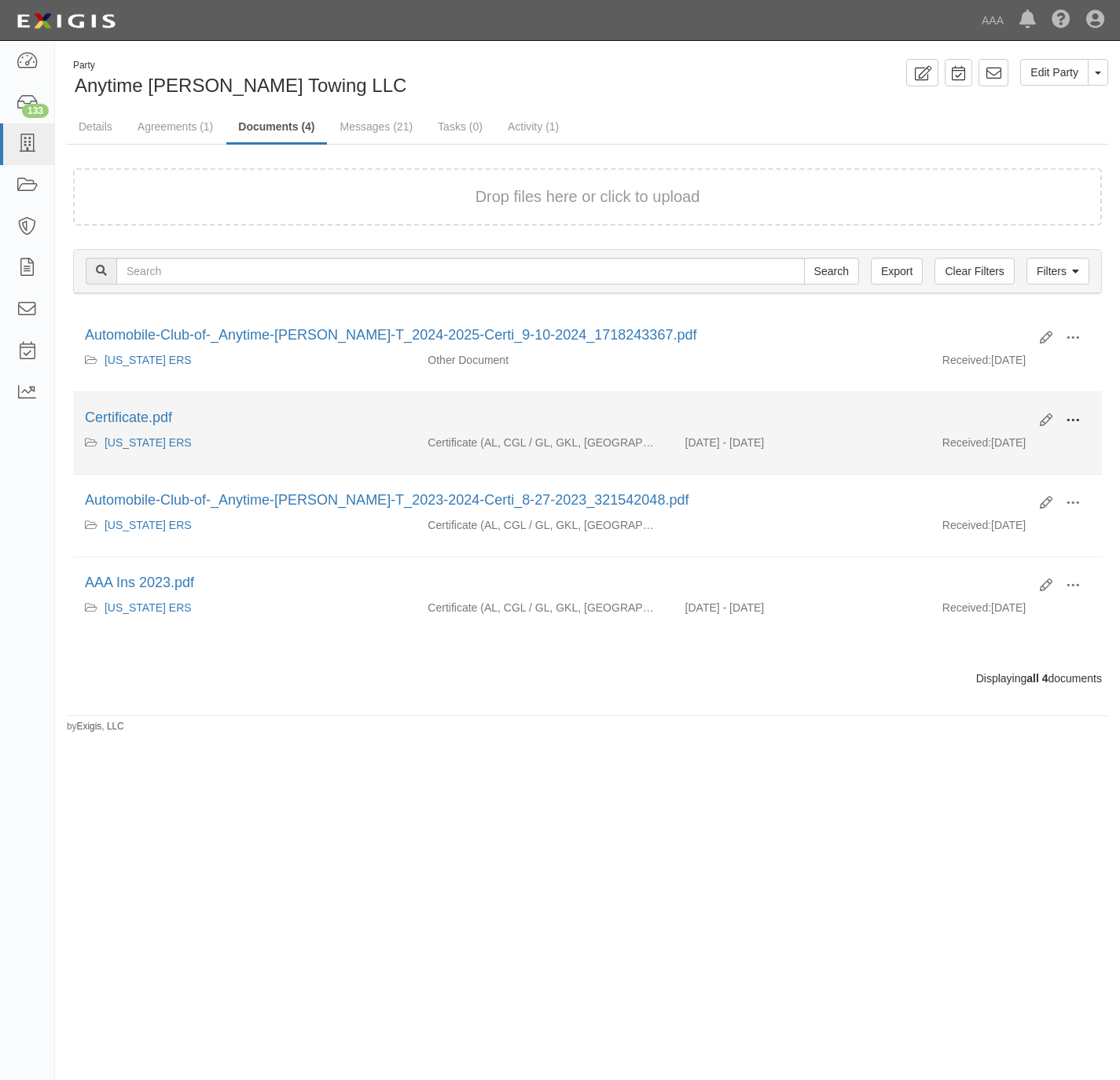
click at [1077, 422] on span at bounding box center [1073, 420] width 14 height 14
click at [968, 446] on link "View" at bounding box center [997, 443] width 124 height 28
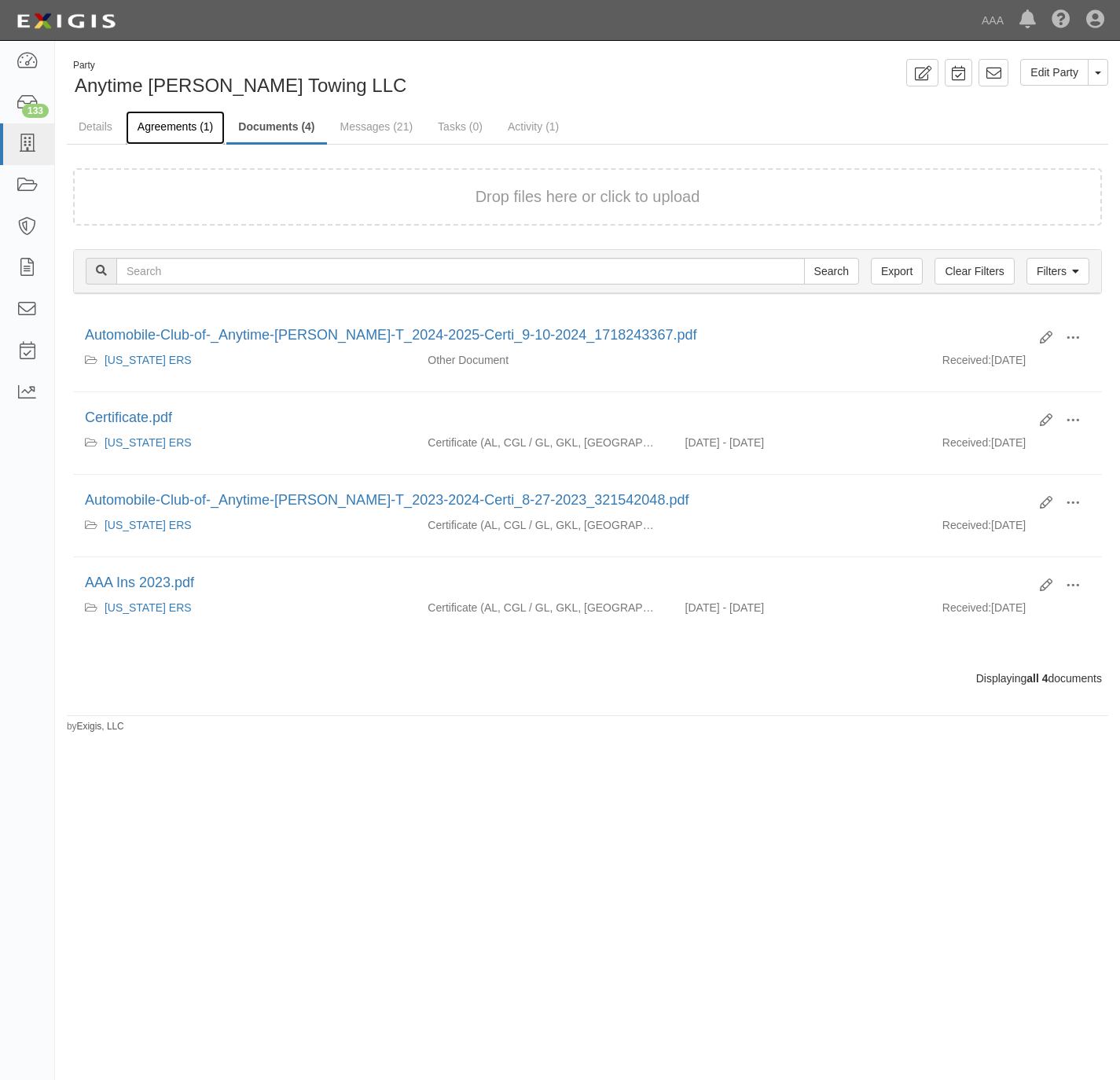
click at [177, 130] on link "Agreements (1)" at bounding box center [175, 128] width 99 height 34
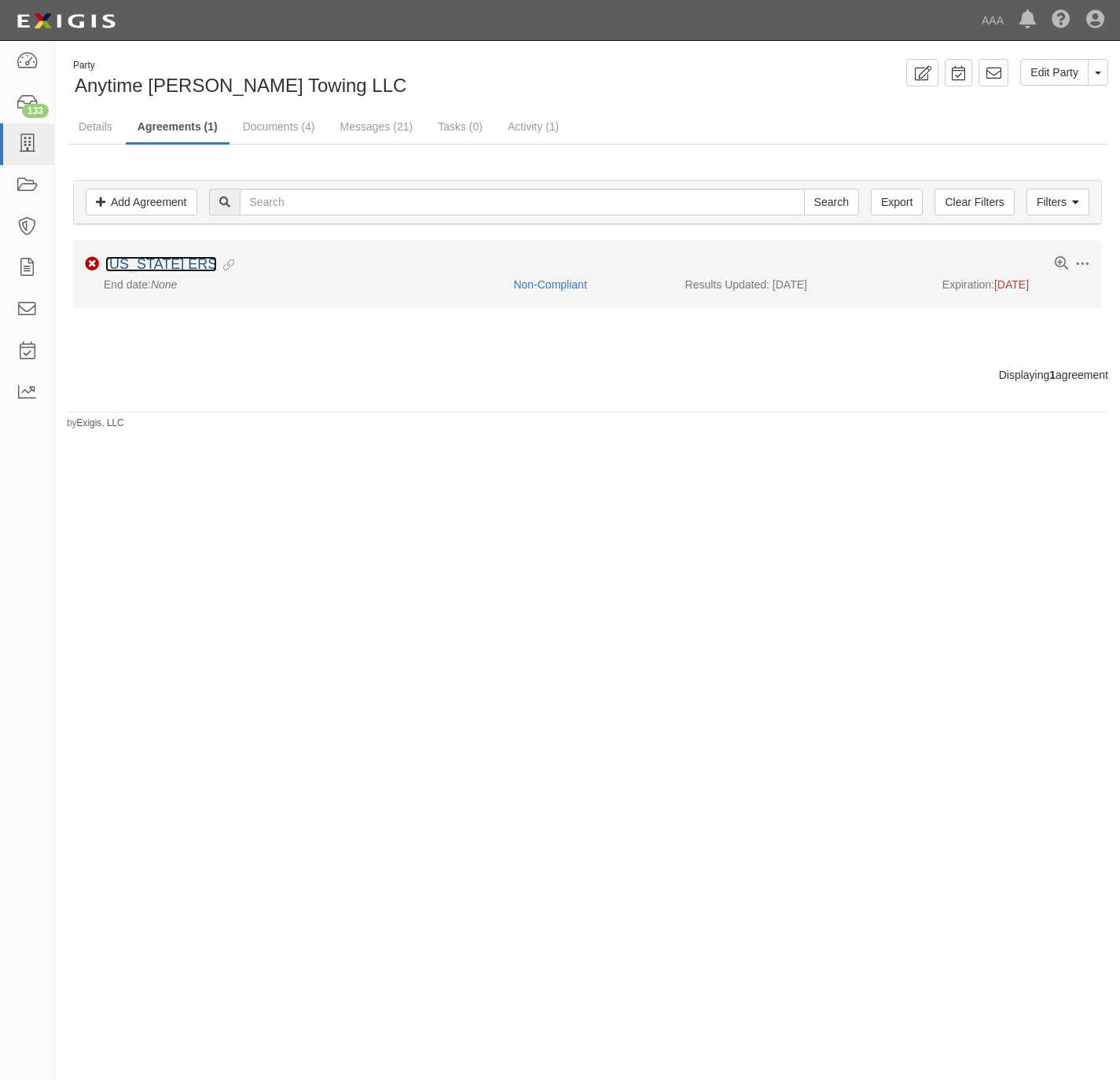
click at [135, 272] on link "California ERS" at bounding box center [161, 264] width 111 height 15
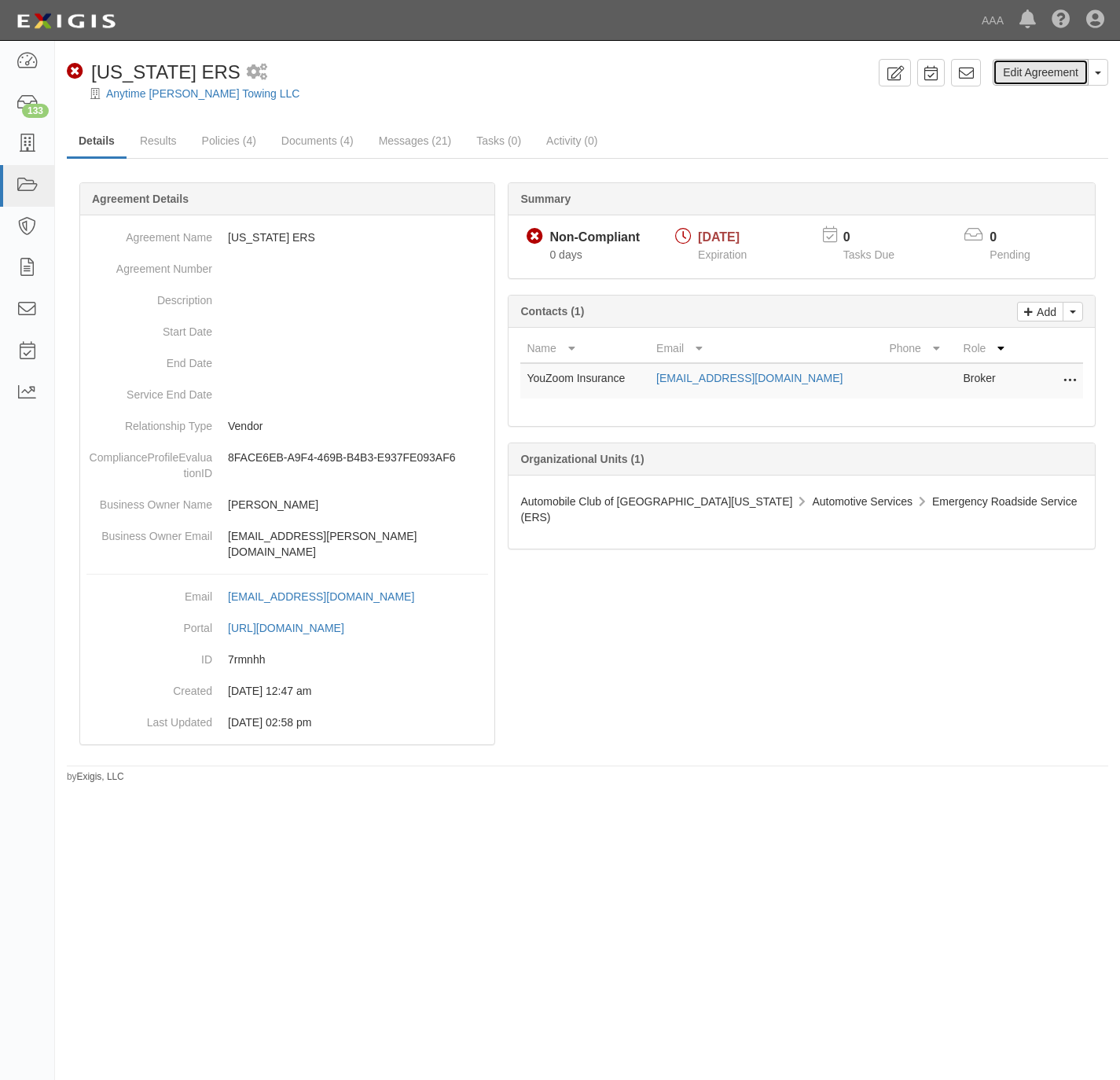
click at [1064, 74] on link "Edit Agreement" at bounding box center [1041, 71] width 96 height 26
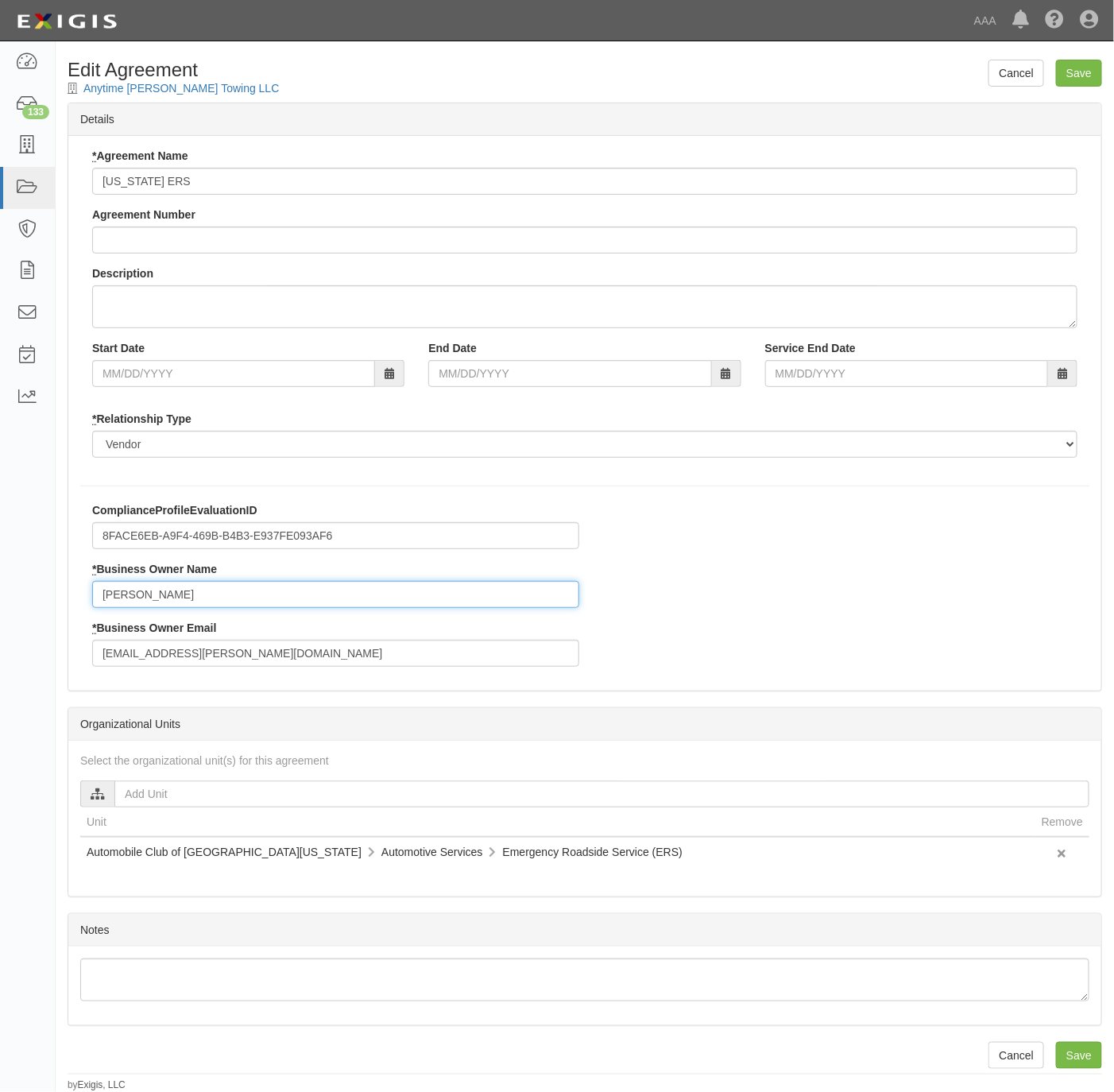
click at [201, 596] on input "[PERSON_NAME]" at bounding box center [335, 594] width 487 height 27
click at [201, 596] on input "Steve Sopo" at bounding box center [335, 594] width 487 height 27
paste input "Kevin Buckner buckner.kevin@ace.aaa.com"
drag, startPoint x: 320, startPoint y: 592, endPoint x: 219, endPoint y: 592, distance: 101.0
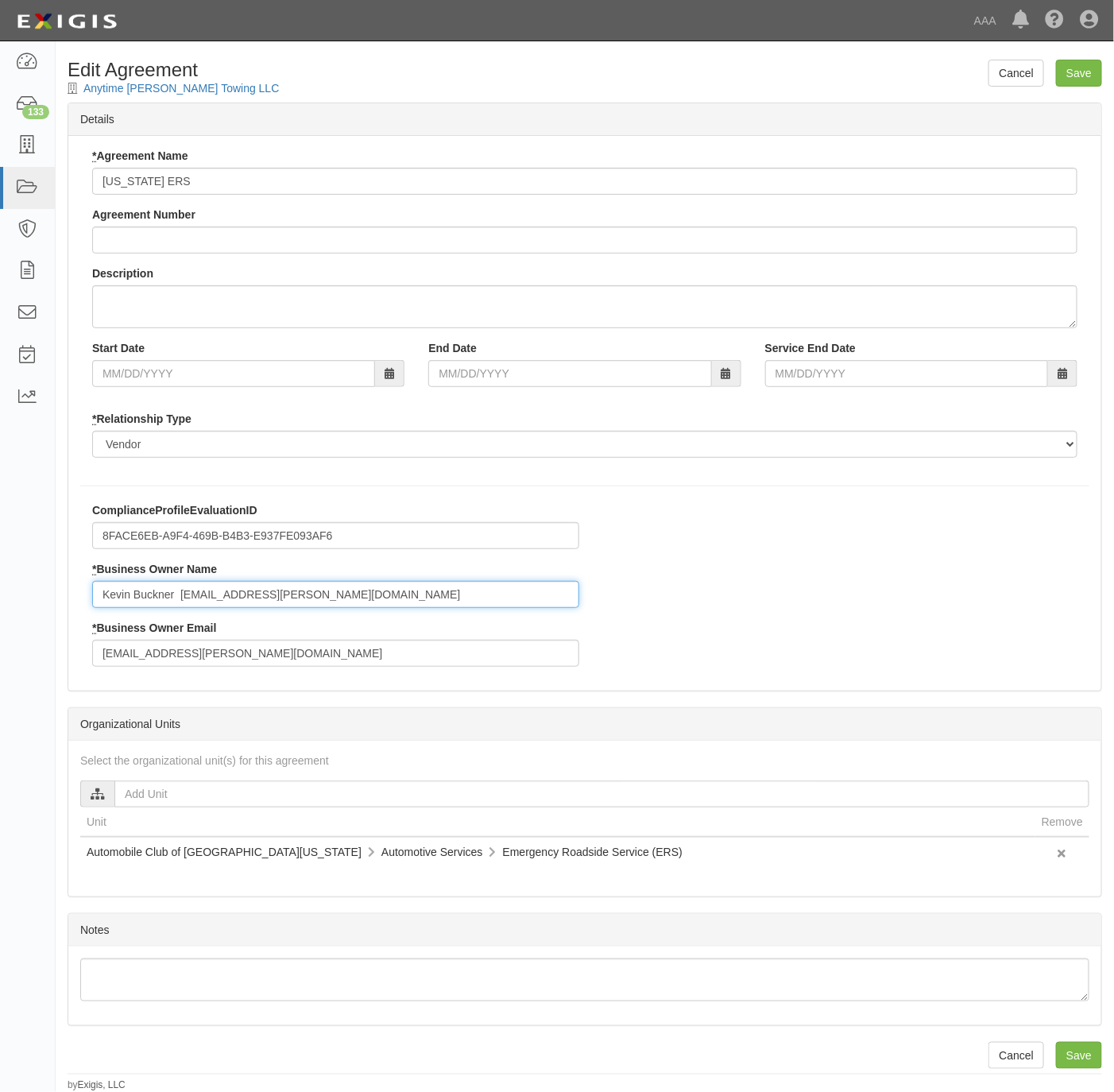
click at [219, 592] on input "Kevin Buckner buckner.kevin@ace.aaa.com" at bounding box center [335, 594] width 487 height 27
drag, startPoint x: 334, startPoint y: 606, endPoint x: 174, endPoint y: 605, distance: 160.0
click at [174, 605] on input "Kevin Buckner buckner.kevin@ace.aaa.com" at bounding box center [335, 594] width 487 height 27
type input "[PERSON_NAME]"
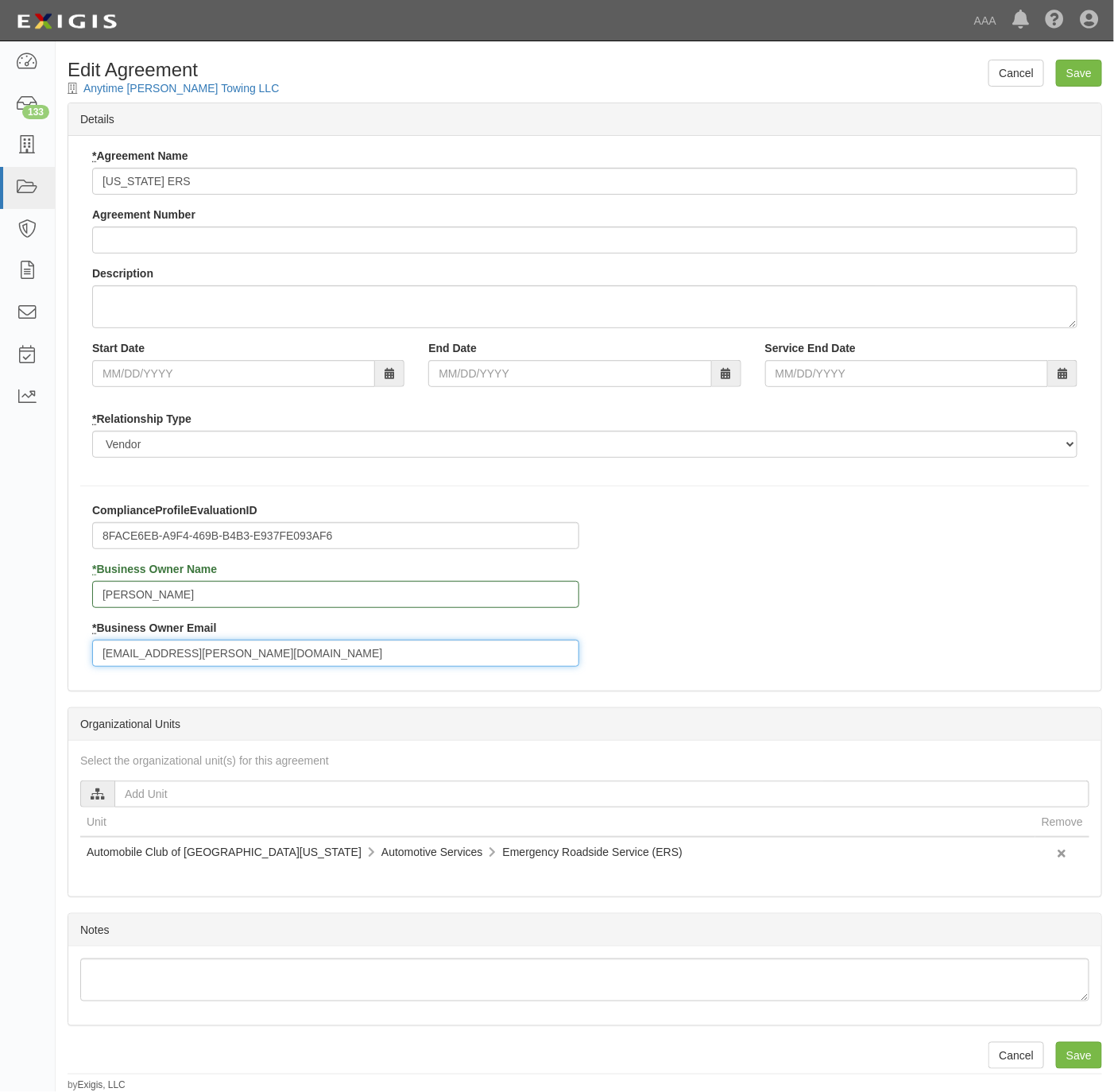
paste input "Kevin Buckner buckner.kevin@ace.aaa"
drag, startPoint x: 176, startPoint y: 652, endPoint x: 25, endPoint y: 644, distance: 151.2
click at [25, 644] on body "Toggle navigation Dashboard 133 Inbox Parties Agreements Coverages Documents Me…" at bounding box center [557, 546] width 1114 height 1092
type input "[PERSON_NAME][EMAIL_ADDRESS][PERSON_NAME][DOMAIN_NAME]"
drag, startPoint x: 1078, startPoint y: 75, endPoint x: 814, endPoint y: 134, distance: 270.5
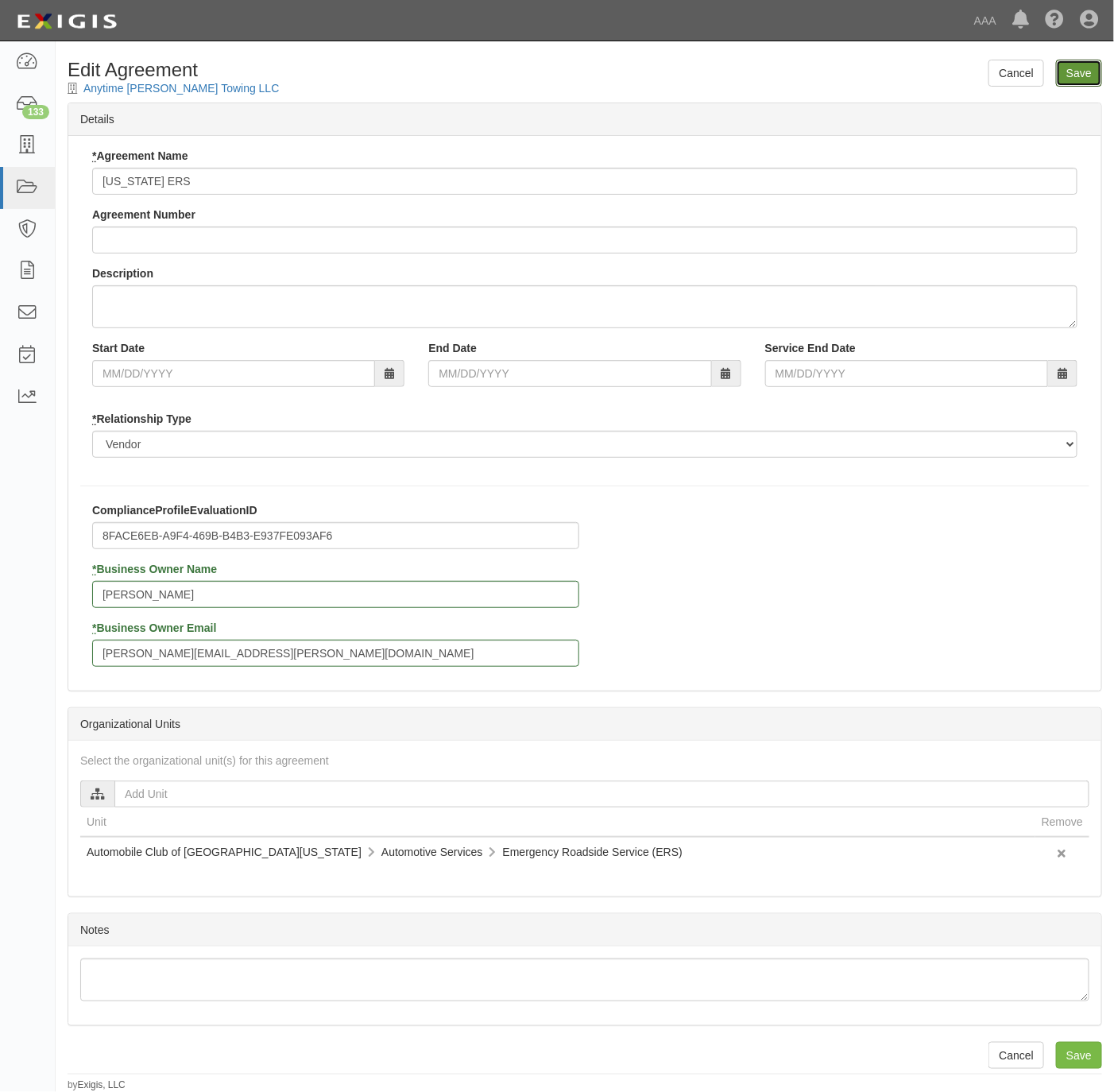
click at [1079, 72] on input "Save" at bounding box center [1080, 72] width 46 height 27
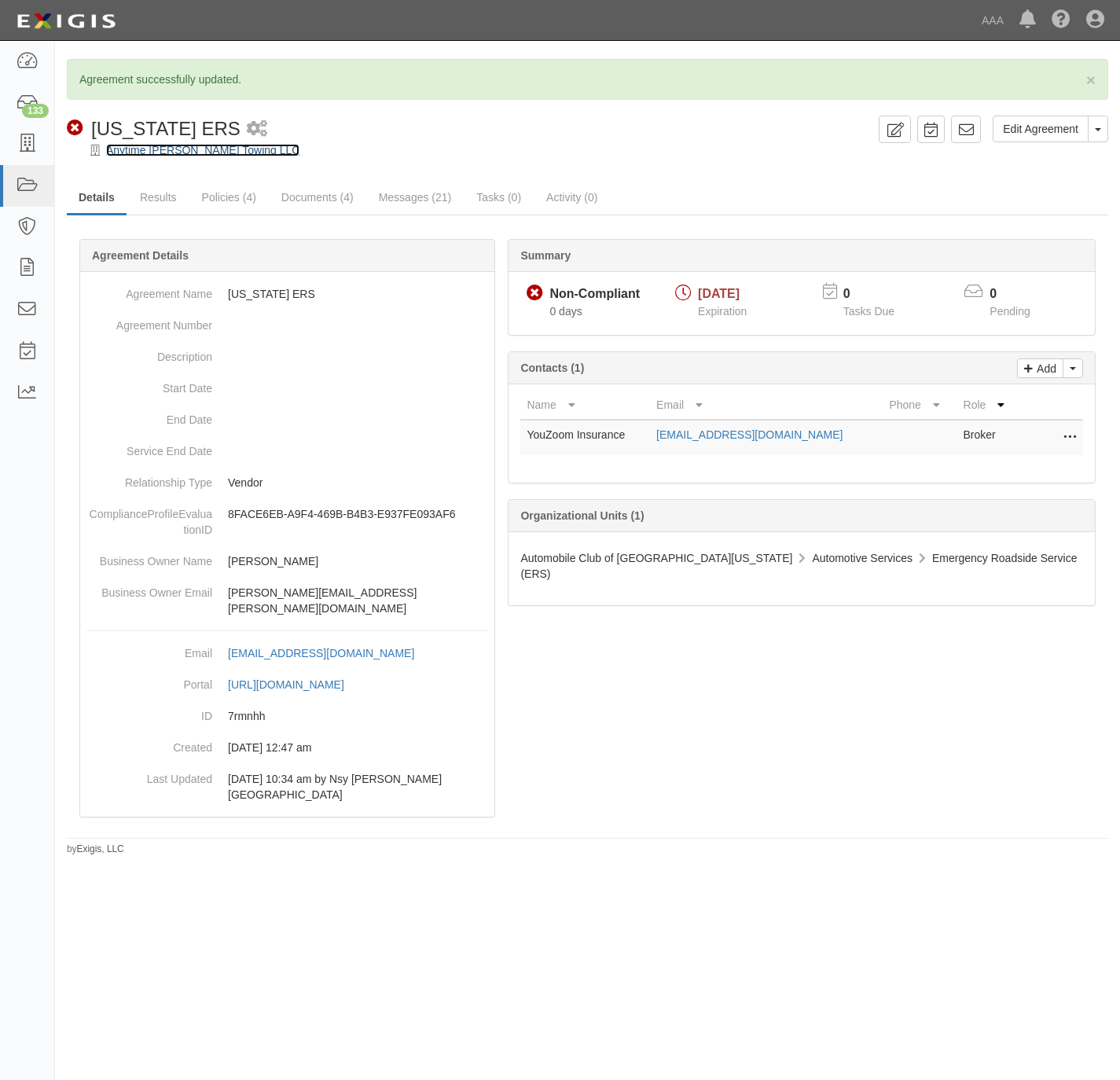
click at [162, 146] on link "Anytime [PERSON_NAME] Towing LLC" at bounding box center [202, 150] width 193 height 13
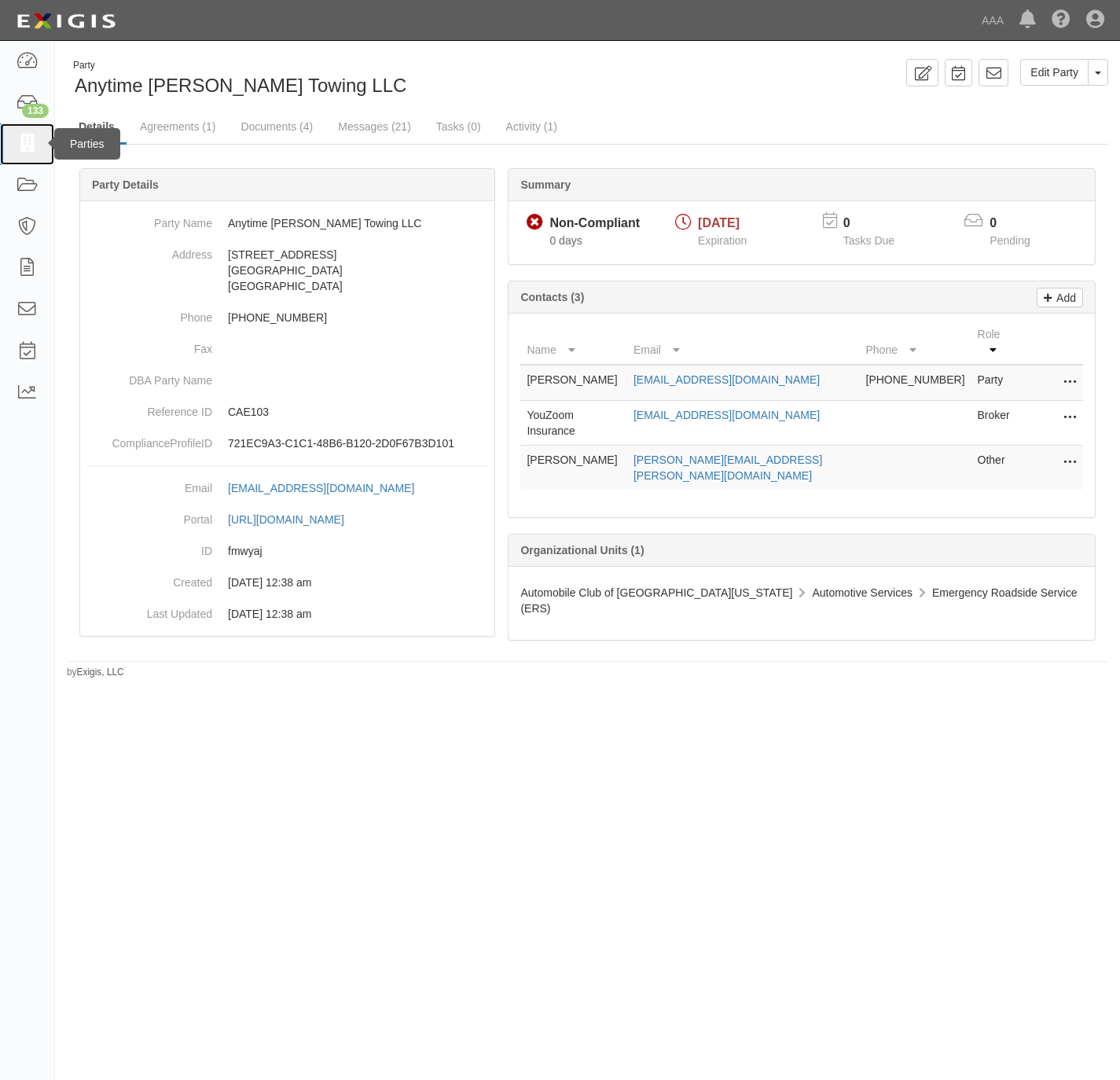
click at [29, 145] on icon at bounding box center [26, 144] width 22 height 18
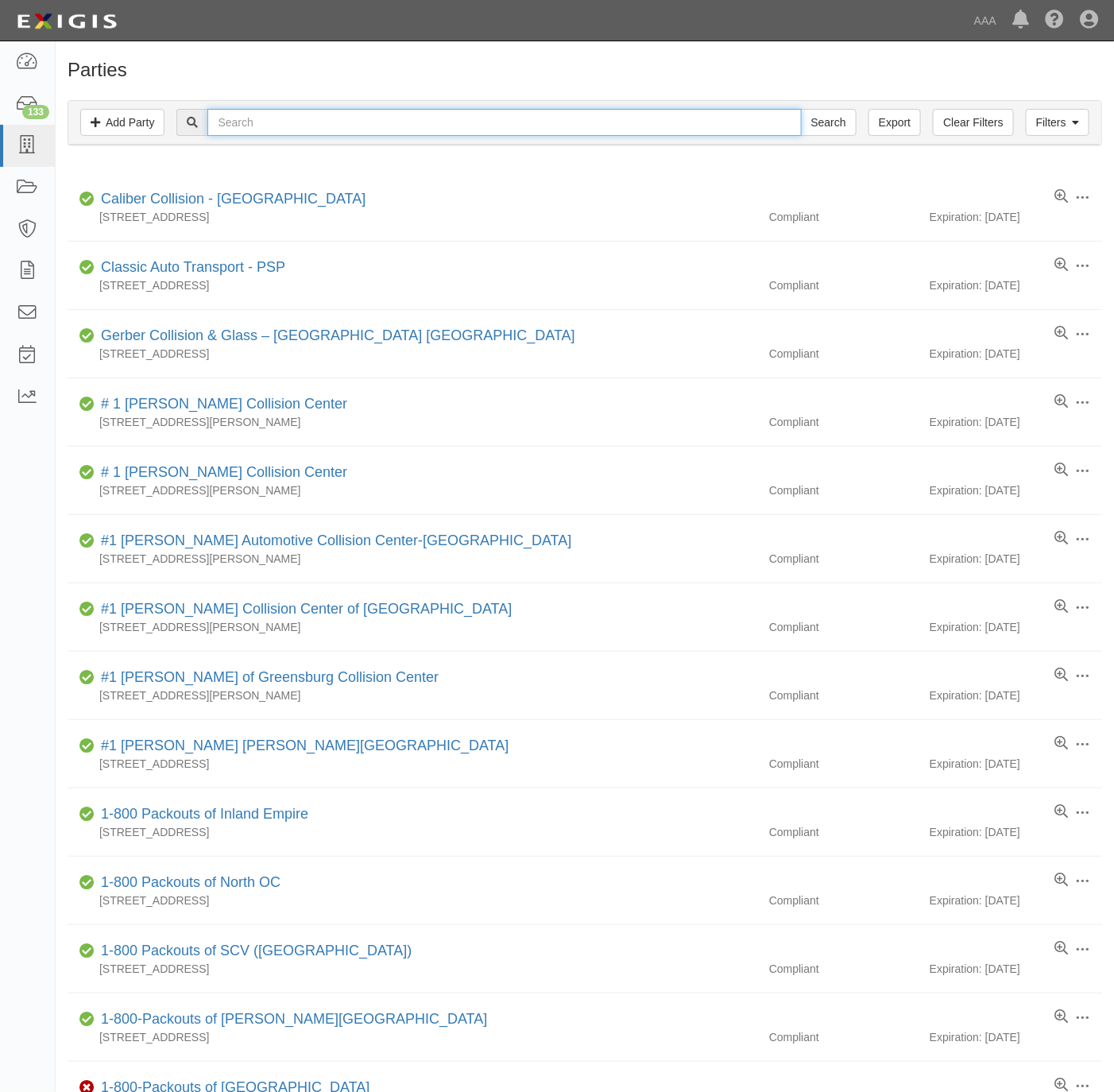
click at [267, 124] on input "text" at bounding box center [504, 122] width 594 height 27
paste input "BP Towing"
type input "BP Towing"
click at [821, 125] on input "Search" at bounding box center [829, 122] width 56 height 27
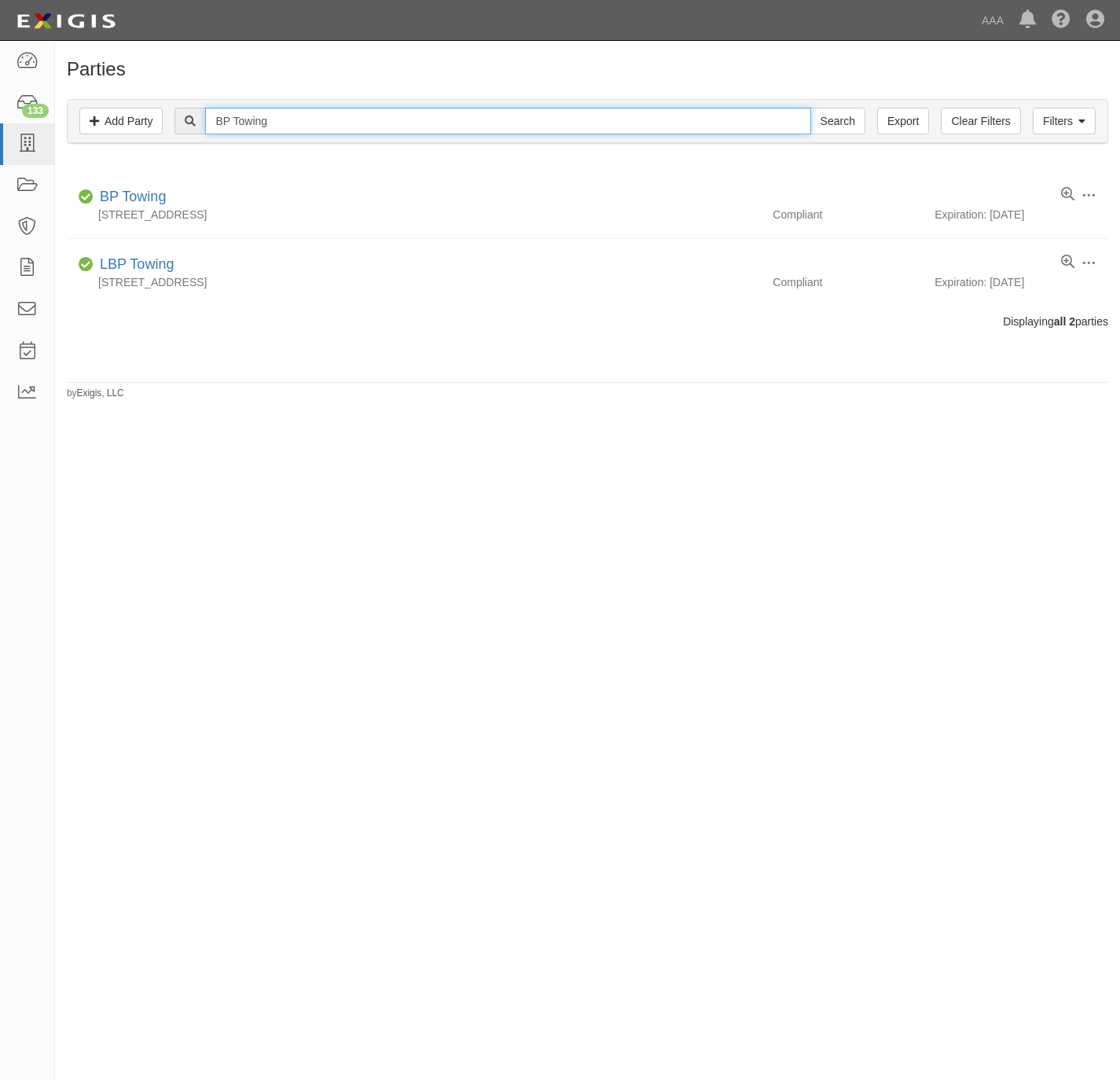
click at [593, 119] on input "BP Towing" at bounding box center [508, 121] width 605 height 26
click at [593, 120] on input "BP Towing" at bounding box center [508, 121] width 605 height 26
paste input "Inter City Towing"
type input "Inter City Towing"
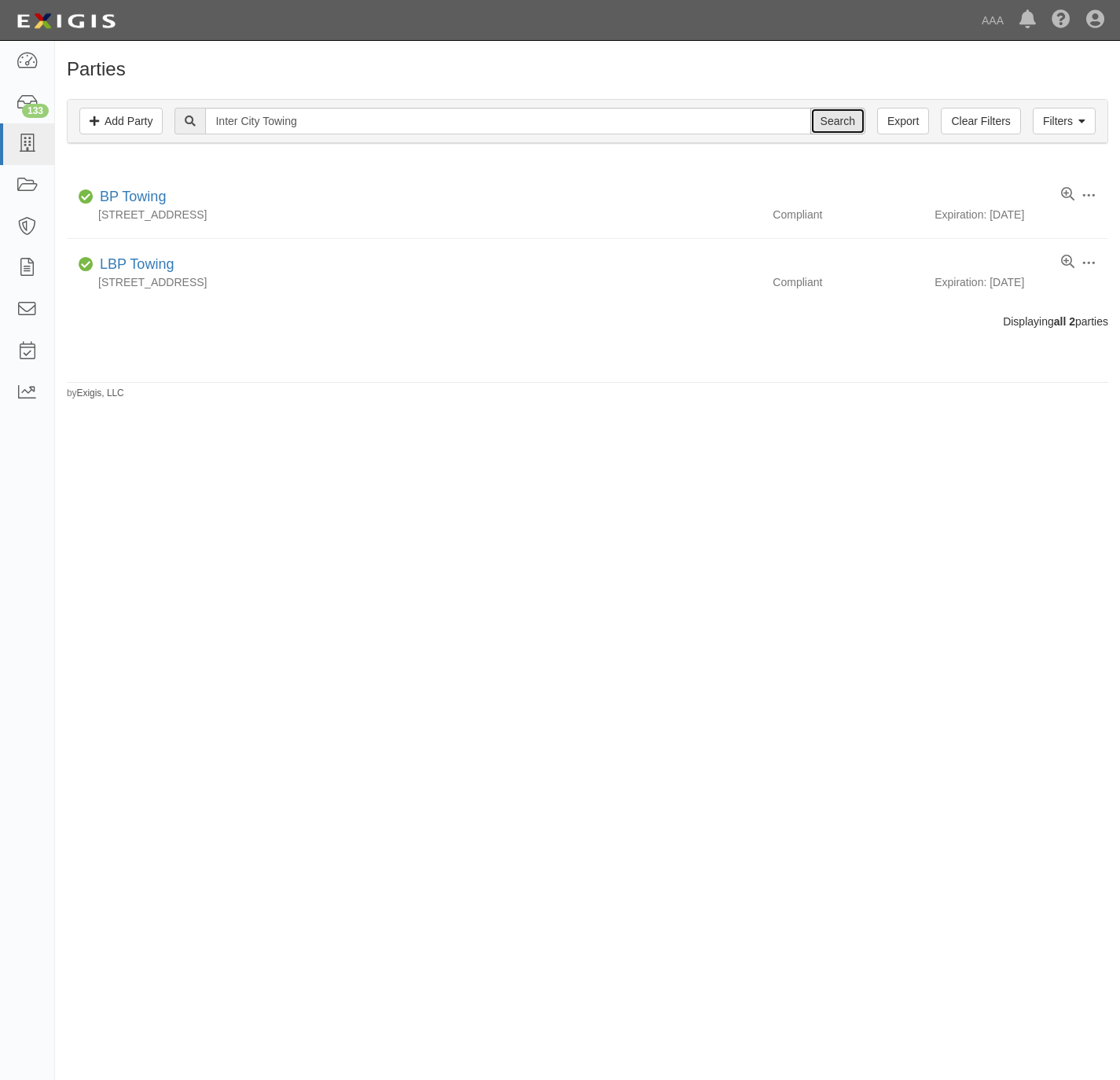
click at [833, 123] on input "Search" at bounding box center [838, 121] width 55 height 26
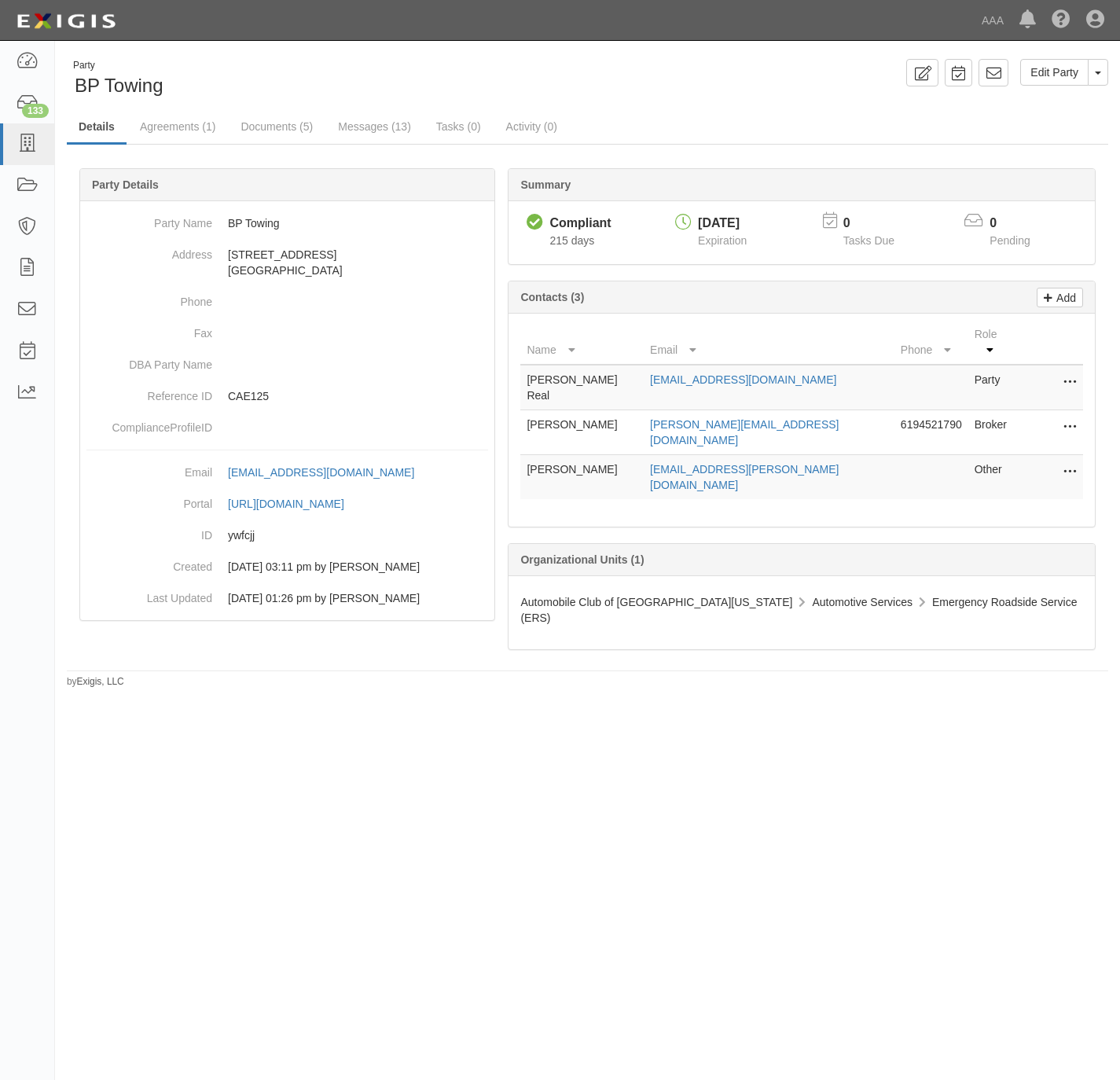
click at [1060, 462] on button at bounding box center [1067, 473] width 20 height 22
click at [989, 453] on link "Edit" at bounding box center [1015, 467] width 124 height 28
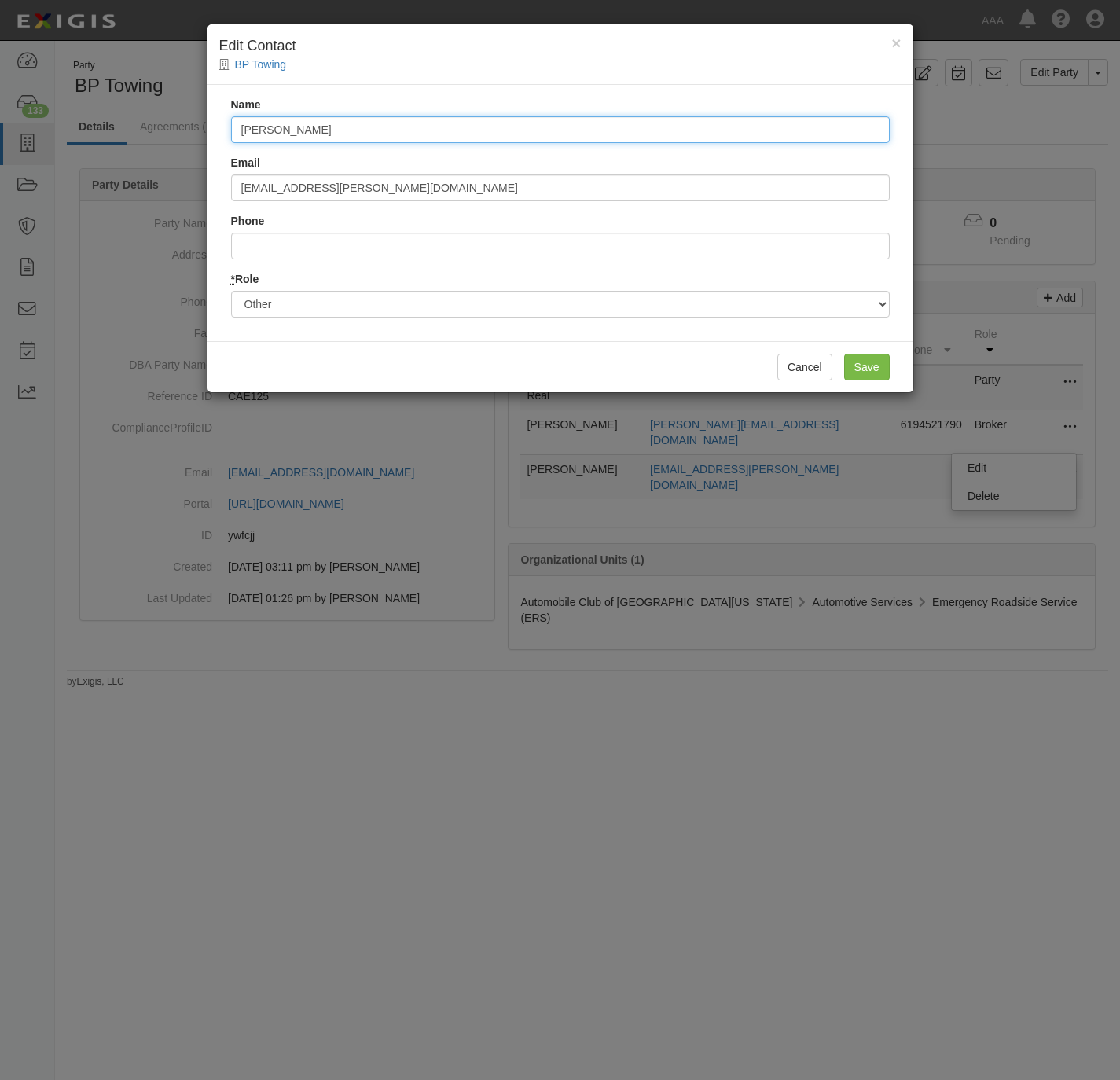
click at [319, 122] on input "[PERSON_NAME]" at bounding box center [560, 129] width 659 height 26
paste input "Kevin Buckner [EMAIL_ADDRESS][PERSON_NAME][DOMAIN_NAME]"
type input "Kevin Buckner [EMAIL_ADDRESS][PERSON_NAME][DOMAIN_NAME]"
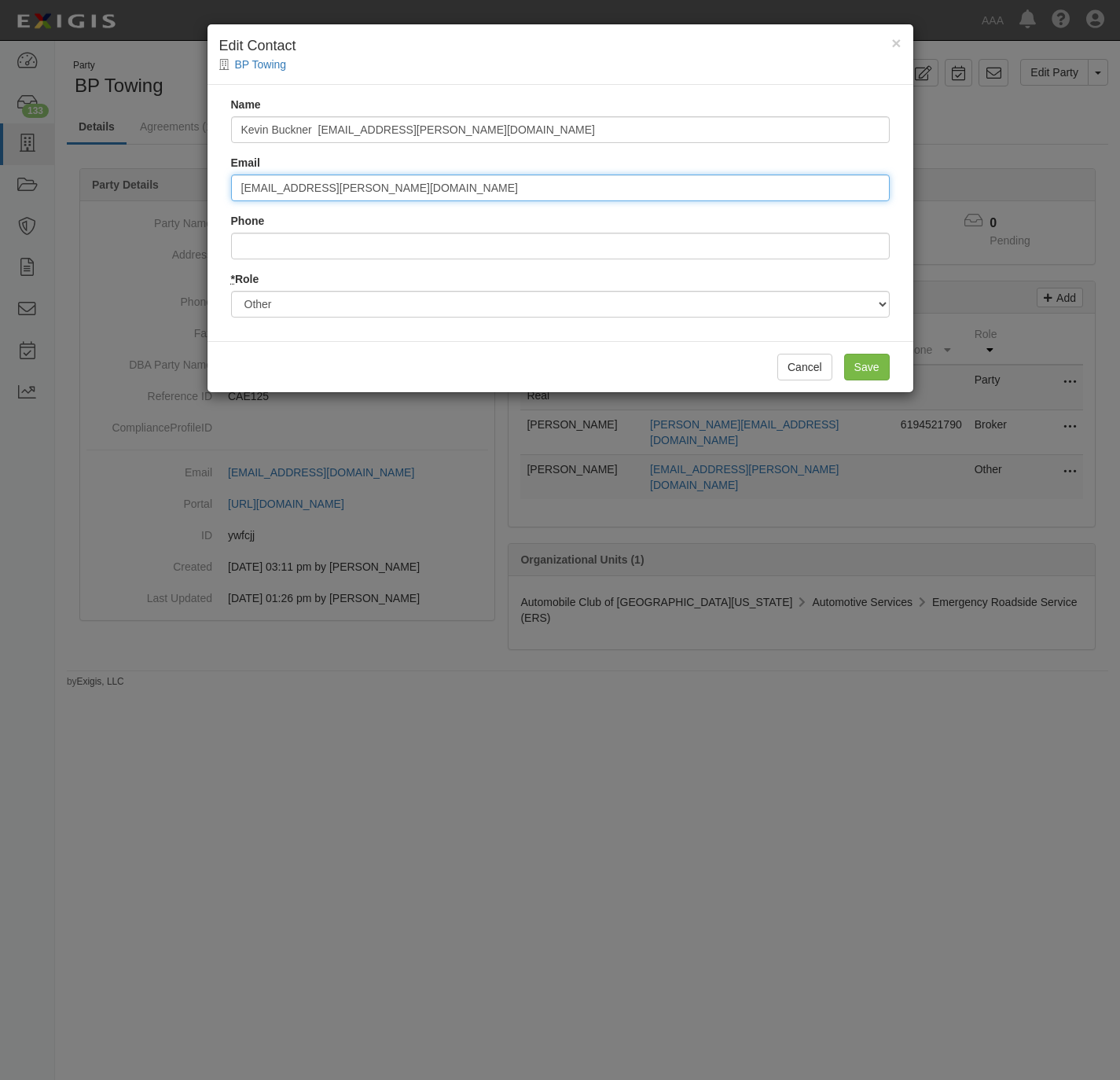
drag, startPoint x: 415, startPoint y: 185, endPoint x: 255, endPoint y: 185, distance: 160.0
click at [230, 190] on div "Name Kevin Buckner buckner.kevin@ace.aaa.com Email Sopo.Steve@ace.aaa.com Phone…" at bounding box center [560, 213] width 706 height 256
paste input "[PERSON_NAME].[PERSON_NAME]"
drag, startPoint x: 316, startPoint y: 186, endPoint x: 179, endPoint y: 194, distance: 137.2
click at [182, 201] on div "× Edit Contact BP Towing Name Kevin Buckner buckner.kevin@ace.aaa.com Email Kev…" at bounding box center [560, 540] width 1120 height 1080
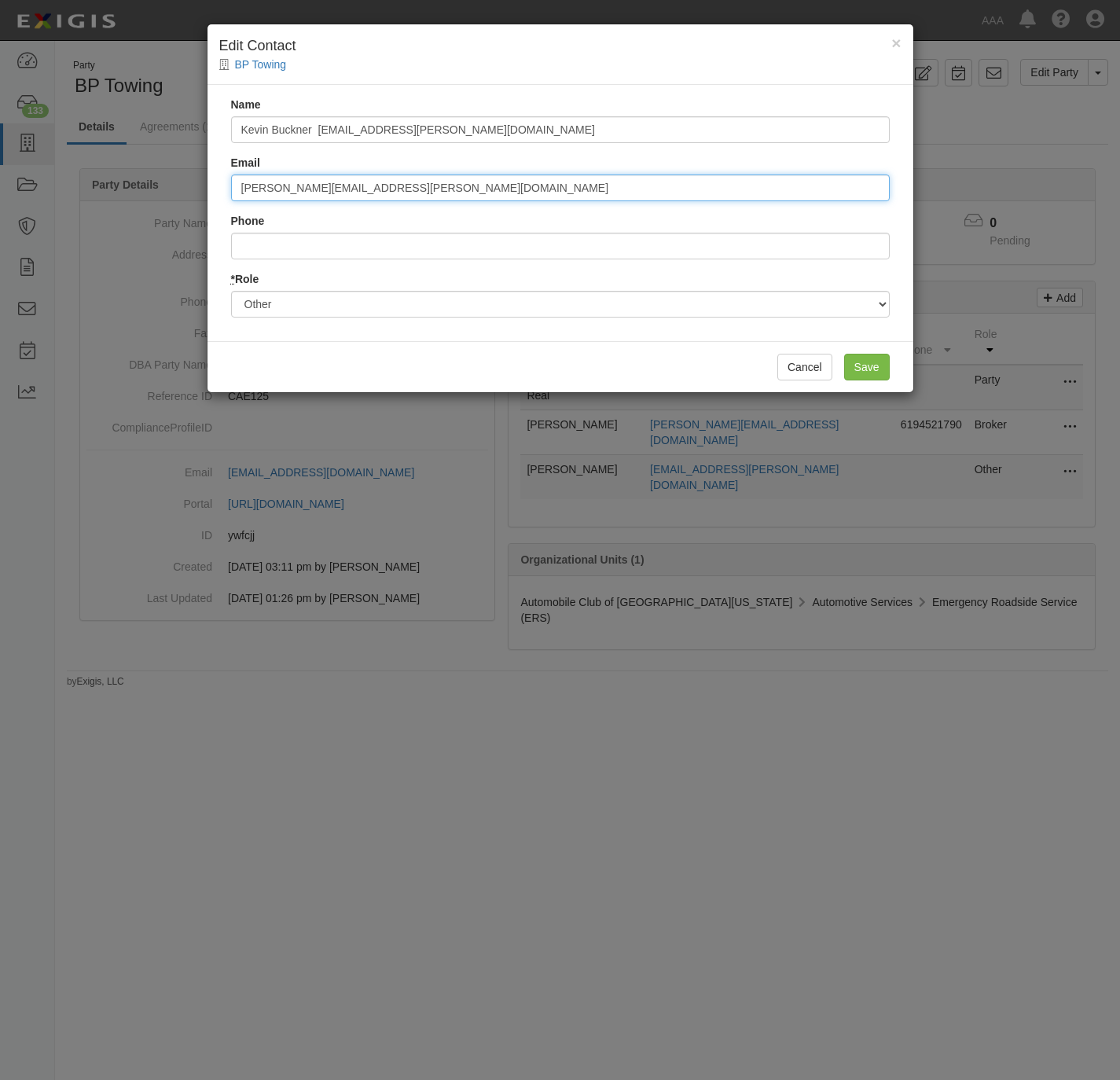
type input "[PERSON_NAME][EMAIL_ADDRESS][PERSON_NAME][DOMAIN_NAME]"
drag, startPoint x: 503, startPoint y: 121, endPoint x: 328, endPoint y: 151, distance: 177.6
click at [328, 151] on div "Name Kevin Buckner buckner.kevin@ace.aaa.com Email buckner.kevin@ace.aaa.com Ph…" at bounding box center [560, 213] width 706 height 256
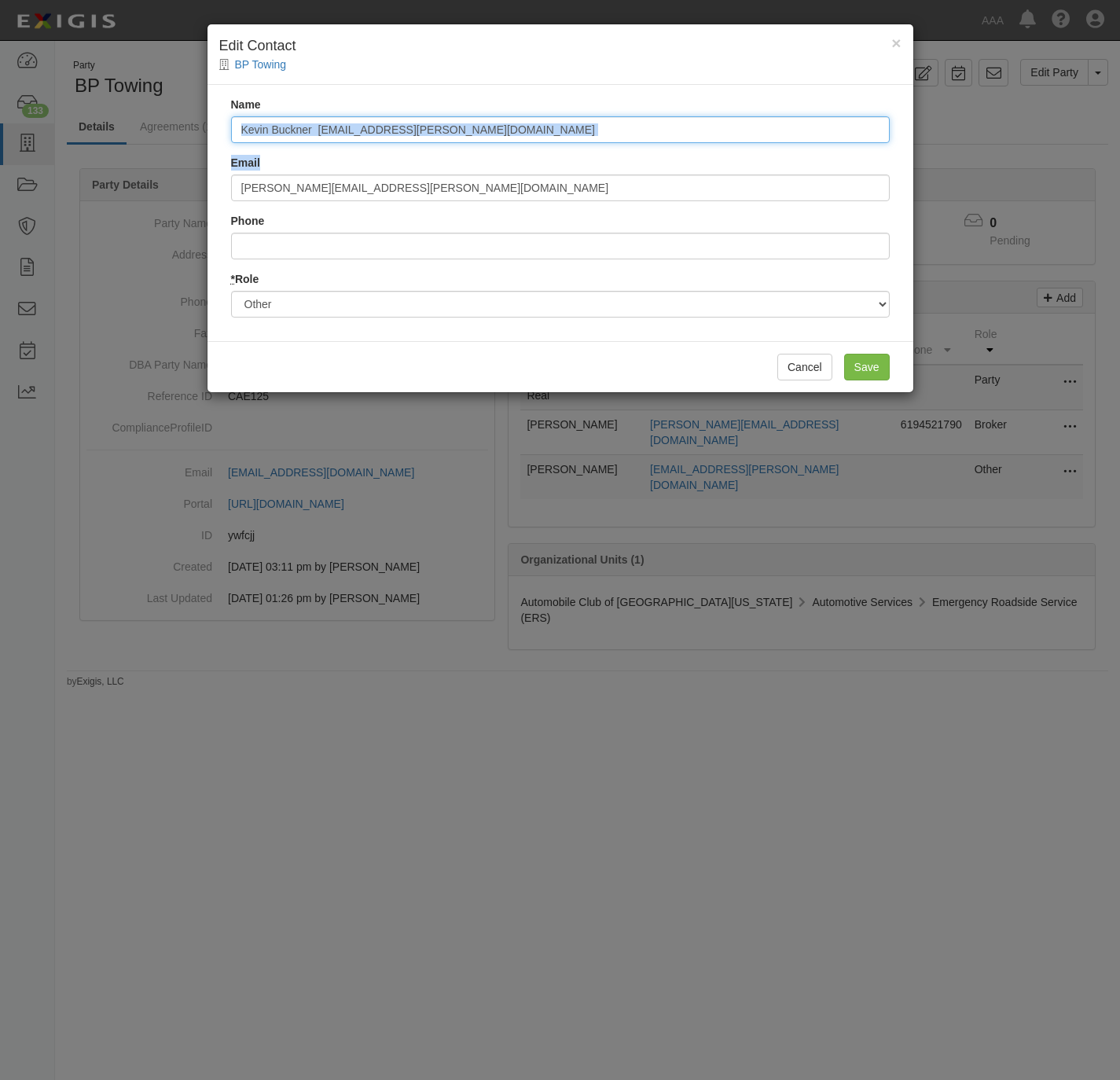
click at [467, 123] on input "Kevin Buckner [EMAIL_ADDRESS][PERSON_NAME][DOMAIN_NAME]" at bounding box center [560, 129] width 659 height 26
click at [473, 128] on input "Kevin Buckner [EMAIL_ADDRESS][PERSON_NAME][DOMAIN_NAME]" at bounding box center [560, 129] width 659 height 26
drag, startPoint x: 491, startPoint y: 121, endPoint x: 318, endPoint y: 89, distance: 175.9
click at [324, 106] on div "Name Kevin Buckner [EMAIL_ADDRESS][PERSON_NAME][DOMAIN_NAME]" at bounding box center [560, 120] width 659 height 47
type input "[PERSON_NAME]"
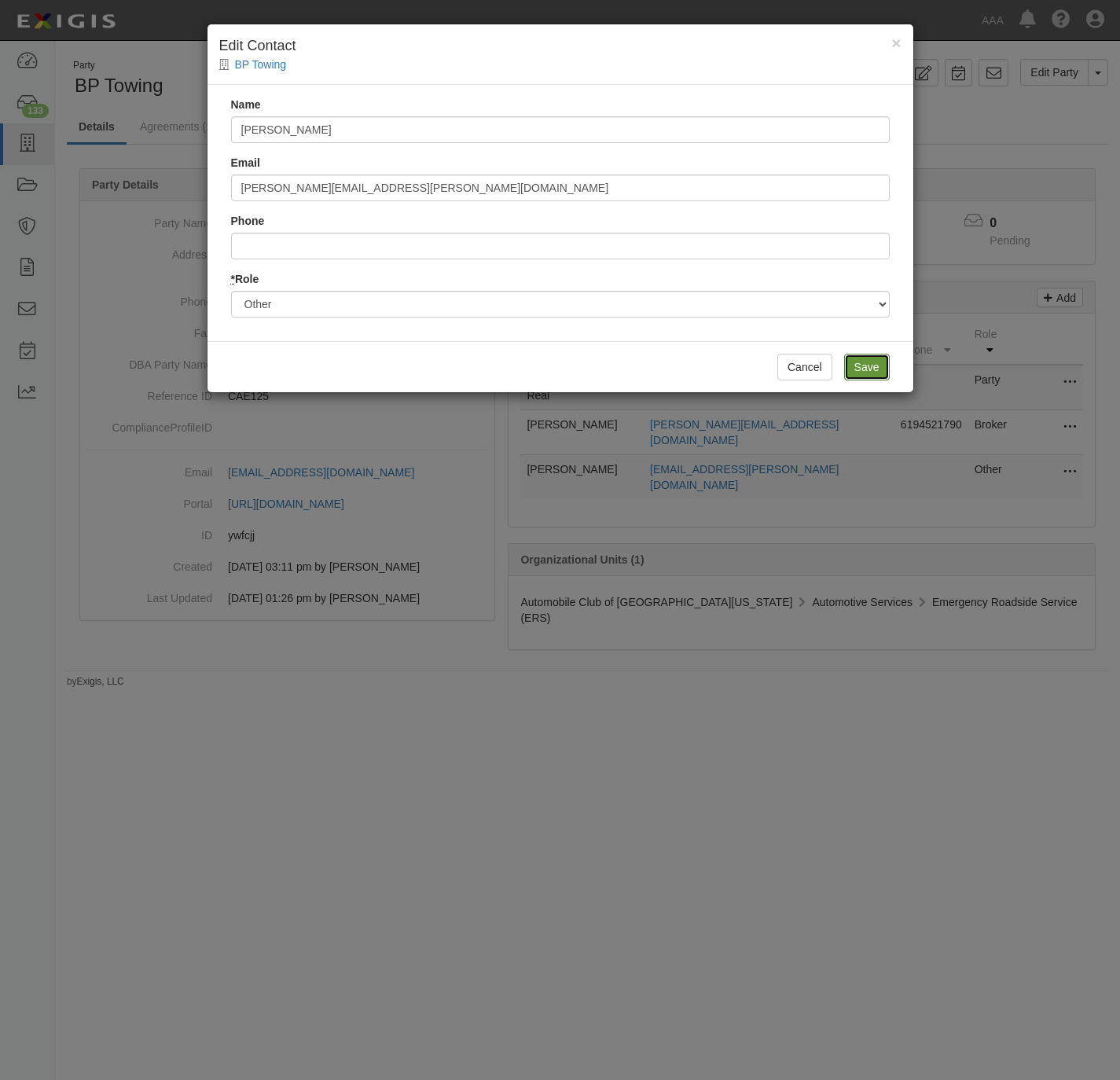
click at [859, 364] on input "Save" at bounding box center [867, 367] width 46 height 26
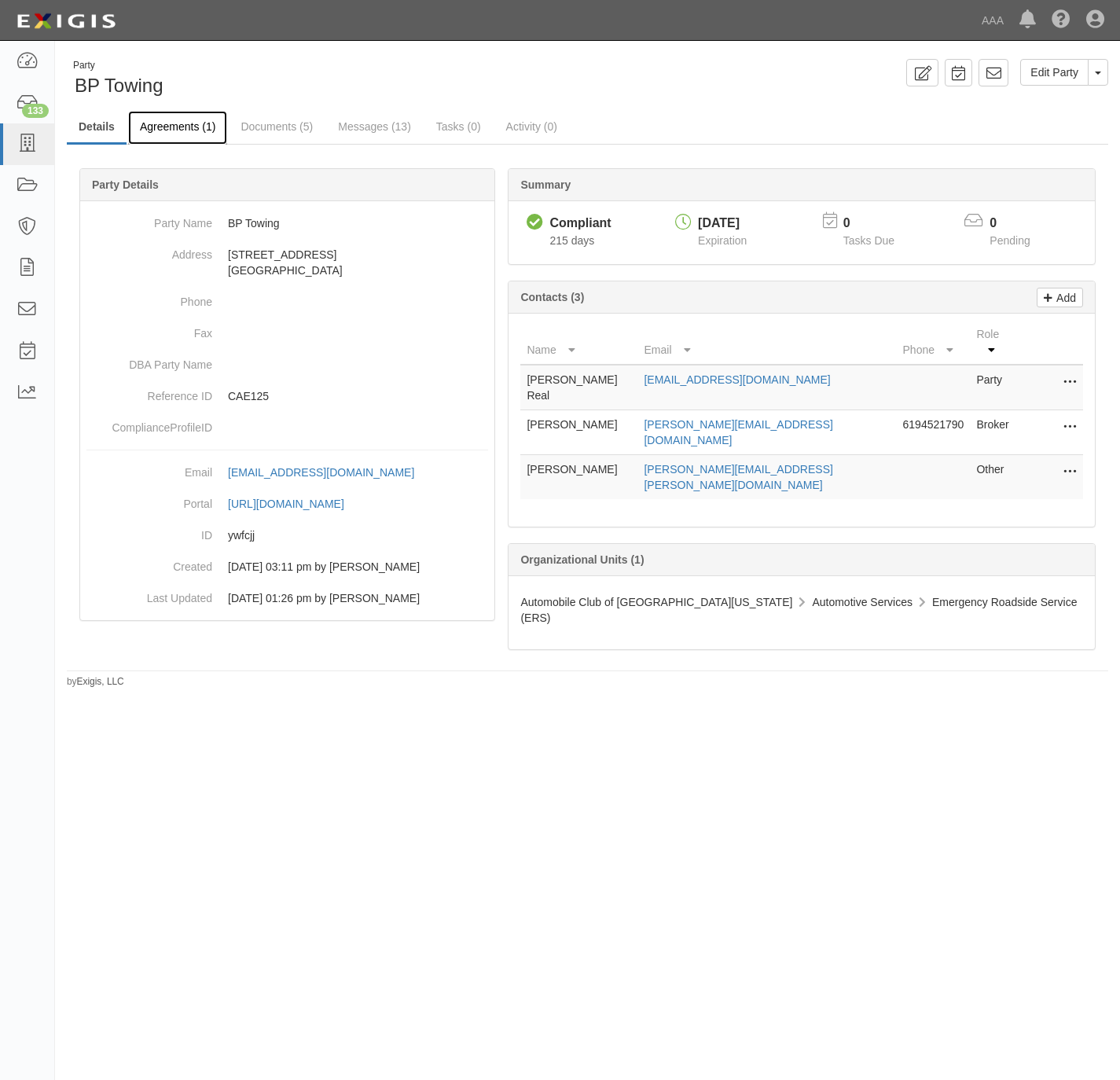
drag, startPoint x: 177, startPoint y: 135, endPoint x: 911, endPoint y: 686, distance: 917.8
click at [177, 133] on link "Agreements (1)" at bounding box center [178, 126] width 99 height 31
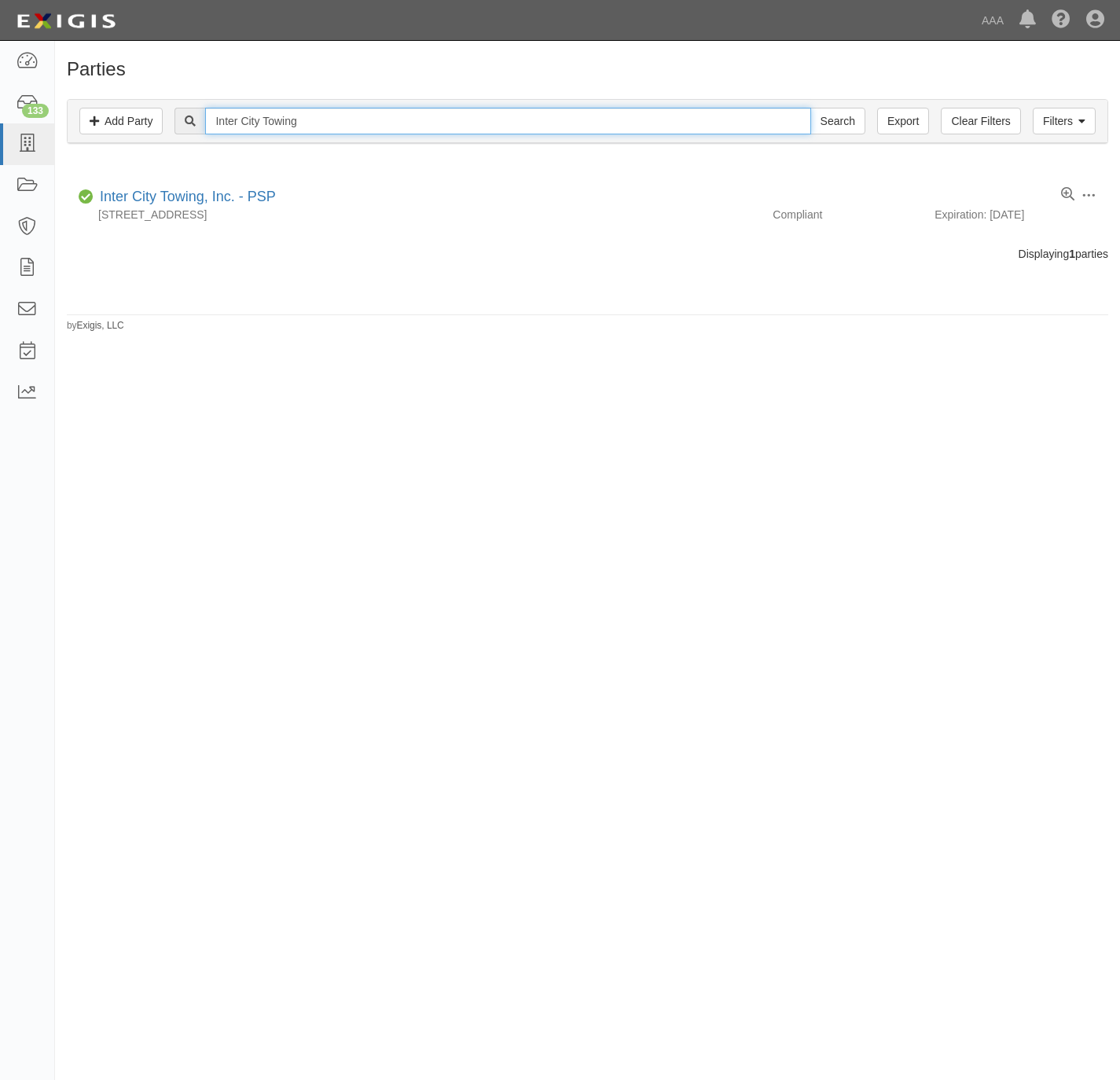
click at [455, 116] on input "Inter City Towing" at bounding box center [508, 121] width 605 height 26
click at [455, 114] on input "Inter City Towing" at bounding box center [508, 121] width 605 height 26
paste input "Baja"
type input "Baja Towing"
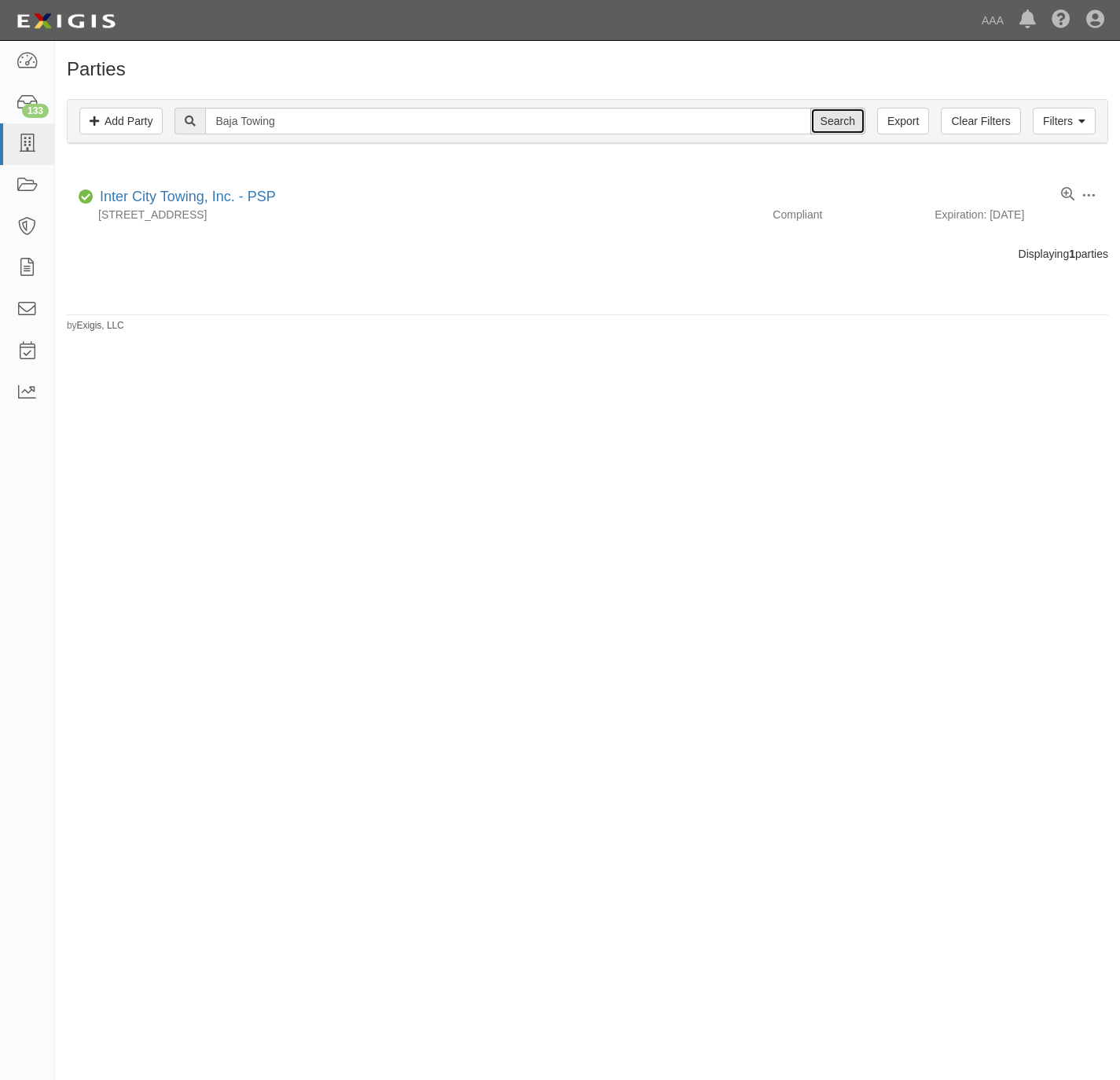
click at [827, 118] on input "Search" at bounding box center [838, 121] width 55 height 26
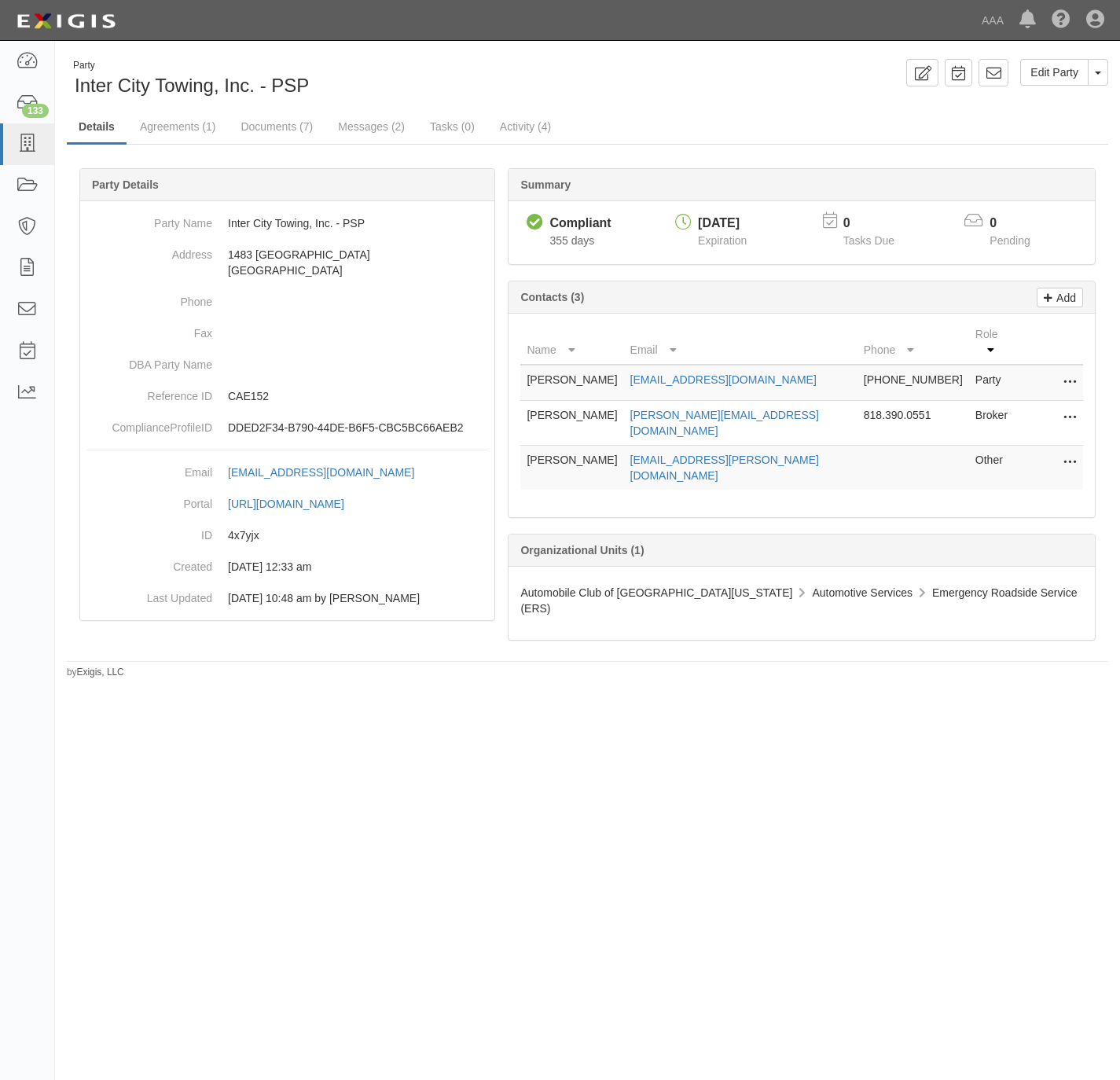
click at [1057, 452] on button at bounding box center [1067, 463] width 20 height 22
drag, startPoint x: 998, startPoint y: 446, endPoint x: 968, endPoint y: 442, distance: 30.3
click at [996, 446] on link "Edit" at bounding box center [1015, 458] width 124 height 28
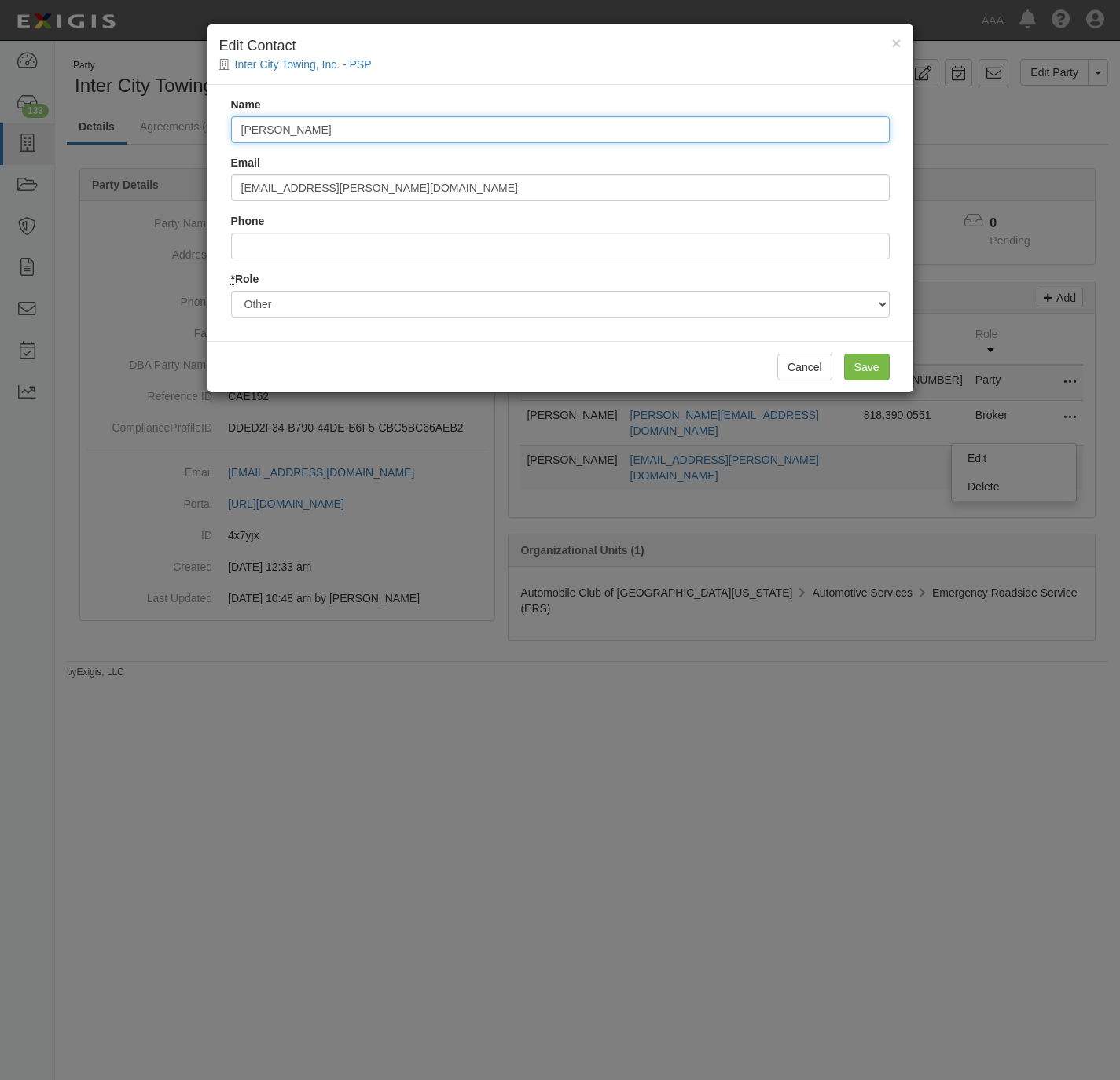
click at [327, 119] on input "[PERSON_NAME]" at bounding box center [560, 129] width 659 height 26
paste input "Kevin Buckner [EMAIL_ADDRESS][PERSON_NAME][DOMAIN_NAME]"
drag, startPoint x: 479, startPoint y: 119, endPoint x: 316, endPoint y: 114, distance: 163.1
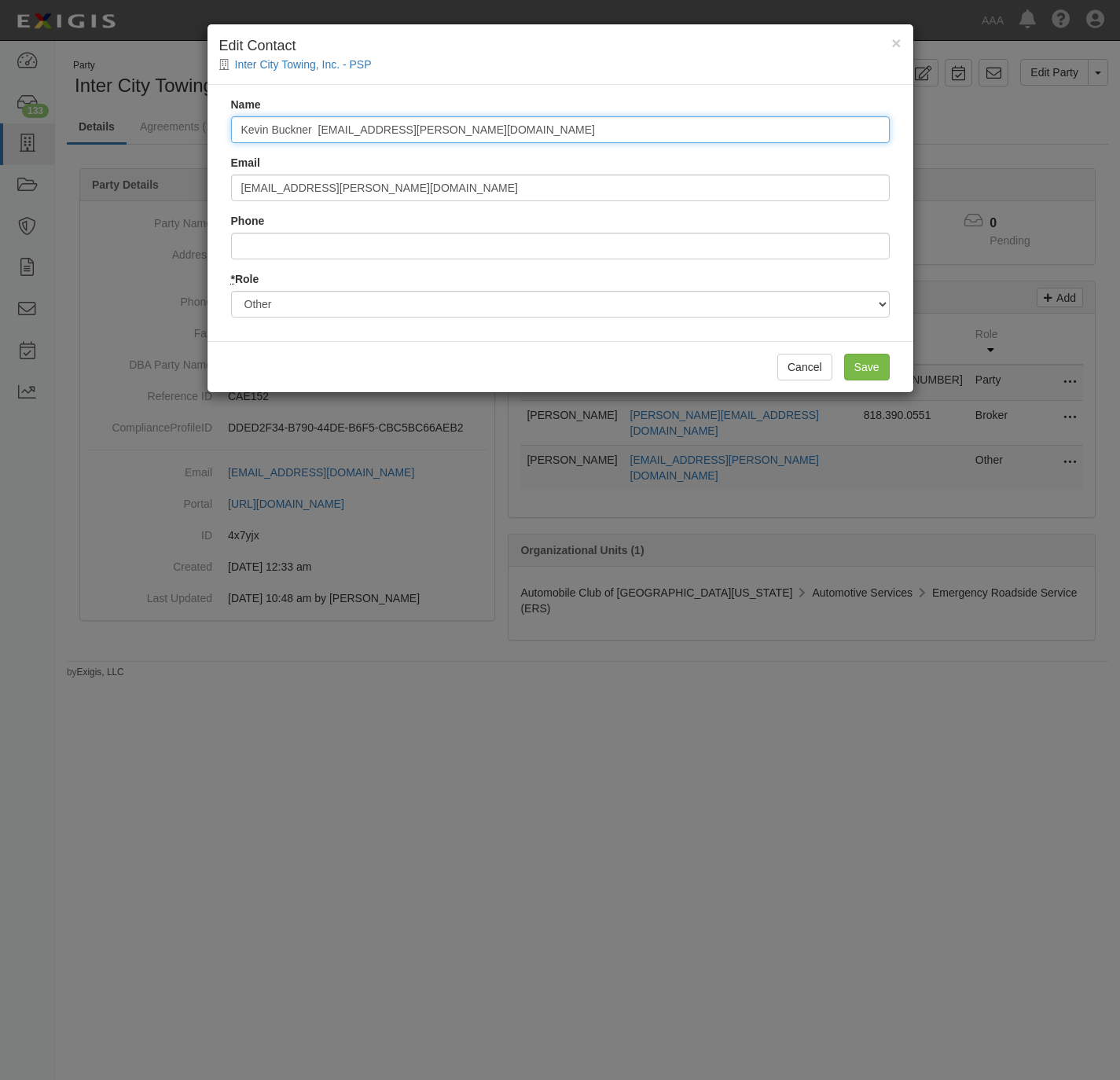
click at [316, 114] on div "Name Kevin Buckner [EMAIL_ADDRESS][PERSON_NAME][DOMAIN_NAME]" at bounding box center [560, 120] width 659 height 47
type input "[PERSON_NAME]"
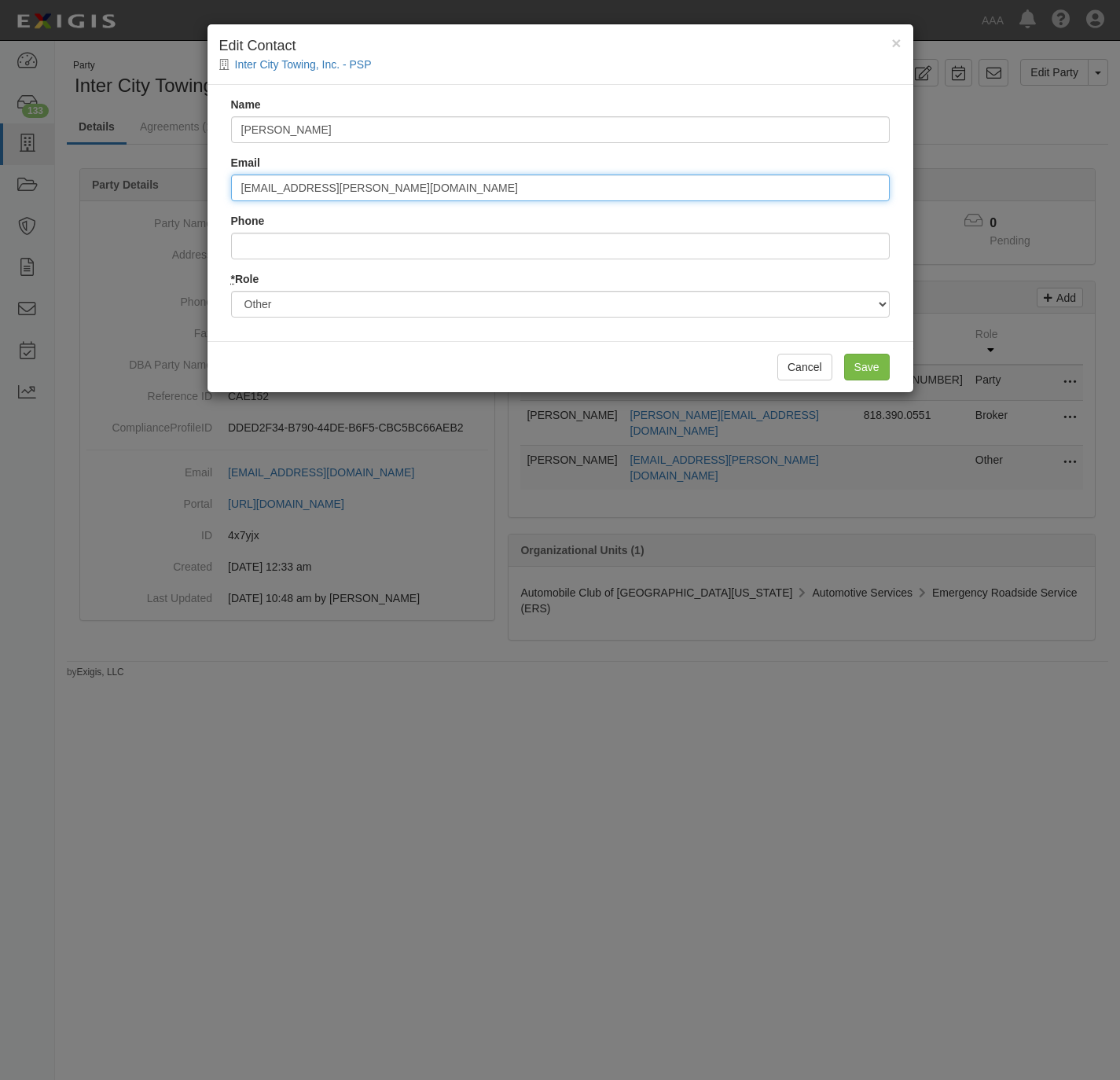
drag, startPoint x: 403, startPoint y: 178, endPoint x: 214, endPoint y: 180, distance: 189.0
click at [214, 180] on div "Name [PERSON_NAME] Email [EMAIL_ADDRESS][PERSON_NAME][DOMAIN_NAME] Phone * Role…" at bounding box center [560, 213] width 706 height 256
paste input "[PERSON_NAME].[PERSON_NAME]"
drag, startPoint x: 323, startPoint y: 187, endPoint x: 180, endPoint y: 191, distance: 143.1
click at [180, 191] on div "× Edit Contact Inter City Towing, Inc. - PSP Name Kevin Buckner Email Kevin Buc…" at bounding box center [560, 540] width 1120 height 1080
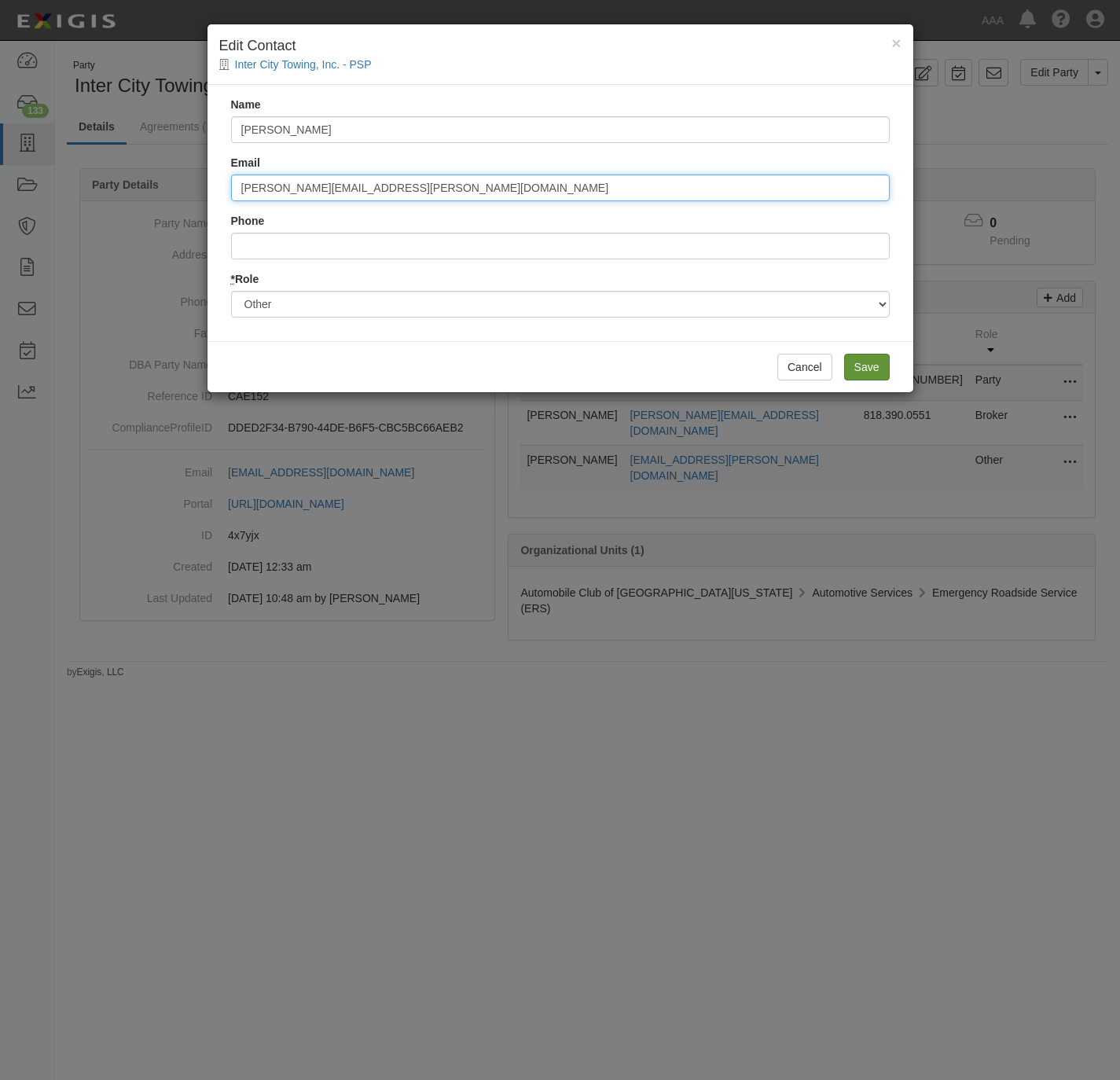
type input "buckner.kevin@ace.aaa.com"
drag, startPoint x: 855, startPoint y: 361, endPoint x: 822, endPoint y: 340, distance: 39.1
click at [854, 361] on input "Save" at bounding box center [867, 367] width 46 height 26
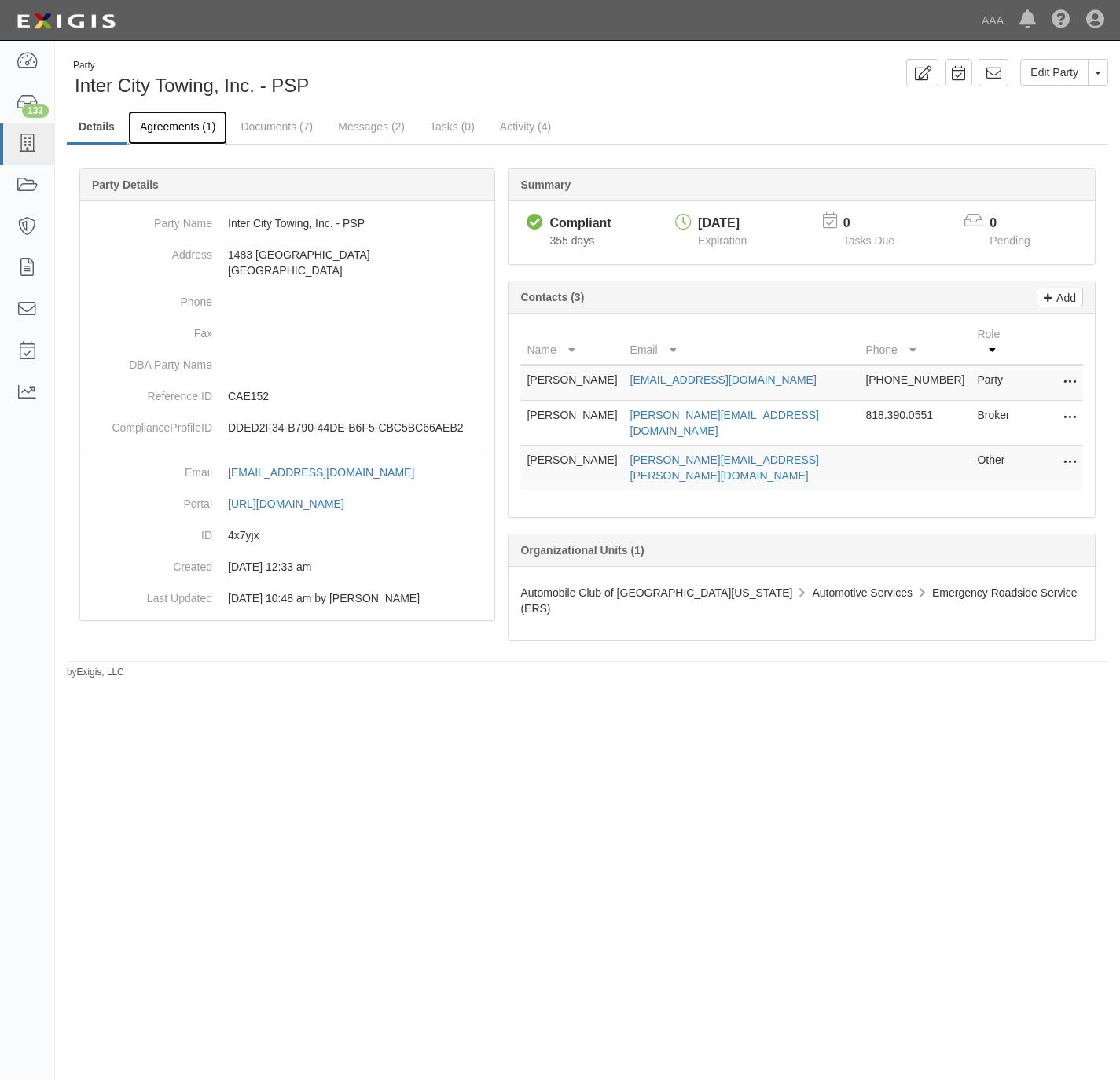
click at [185, 126] on link "Agreements (1)" at bounding box center [178, 128] width 99 height 34
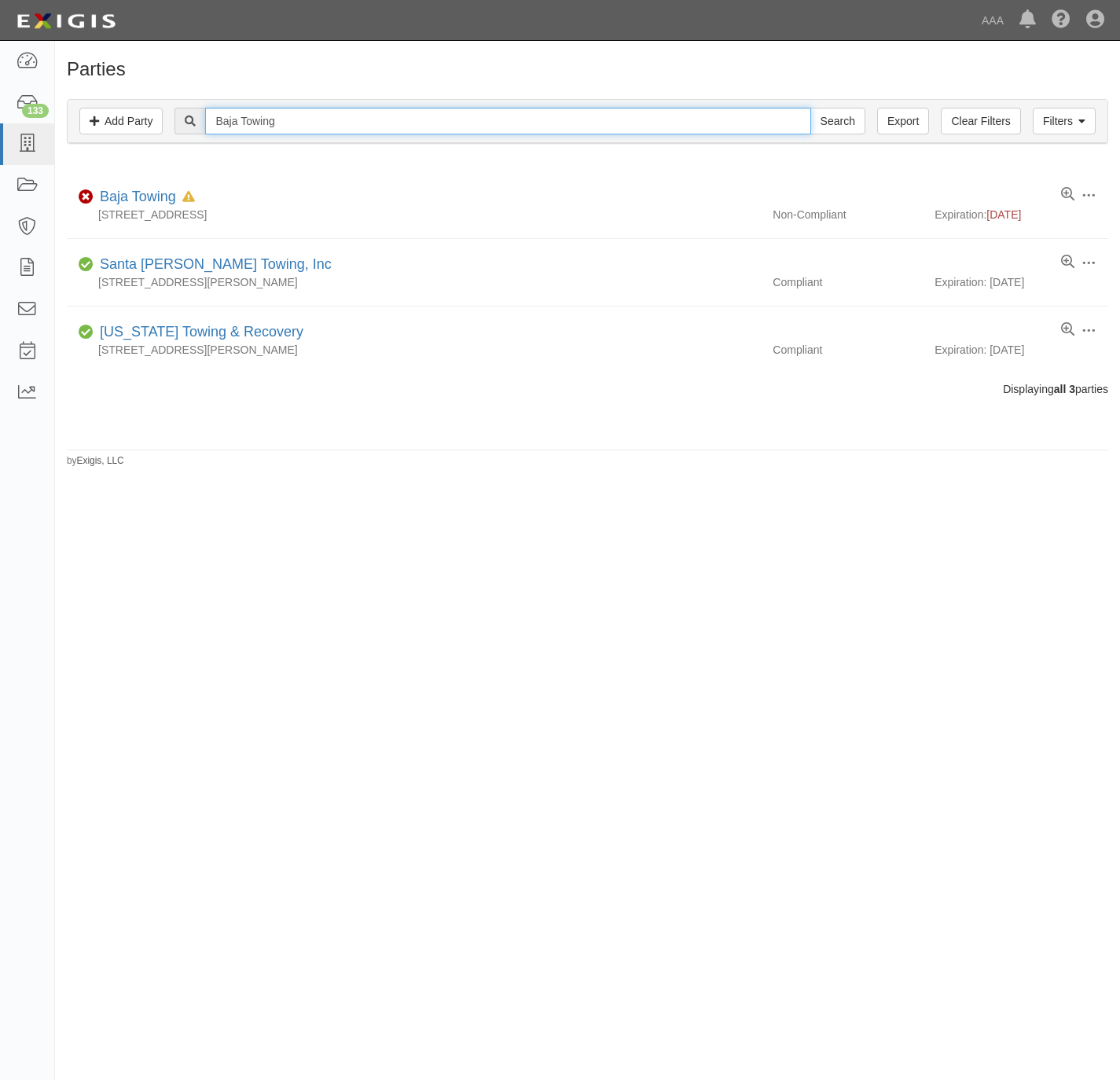
click at [363, 117] on input "Baja Towing" at bounding box center [508, 121] width 605 height 26
click at [363, 113] on input "Baja Towing" at bounding box center [508, 121] width 605 height 26
paste input "Henry’s"
click at [363, 116] on input "Baja Henry’s Towing" at bounding box center [508, 121] width 605 height 26
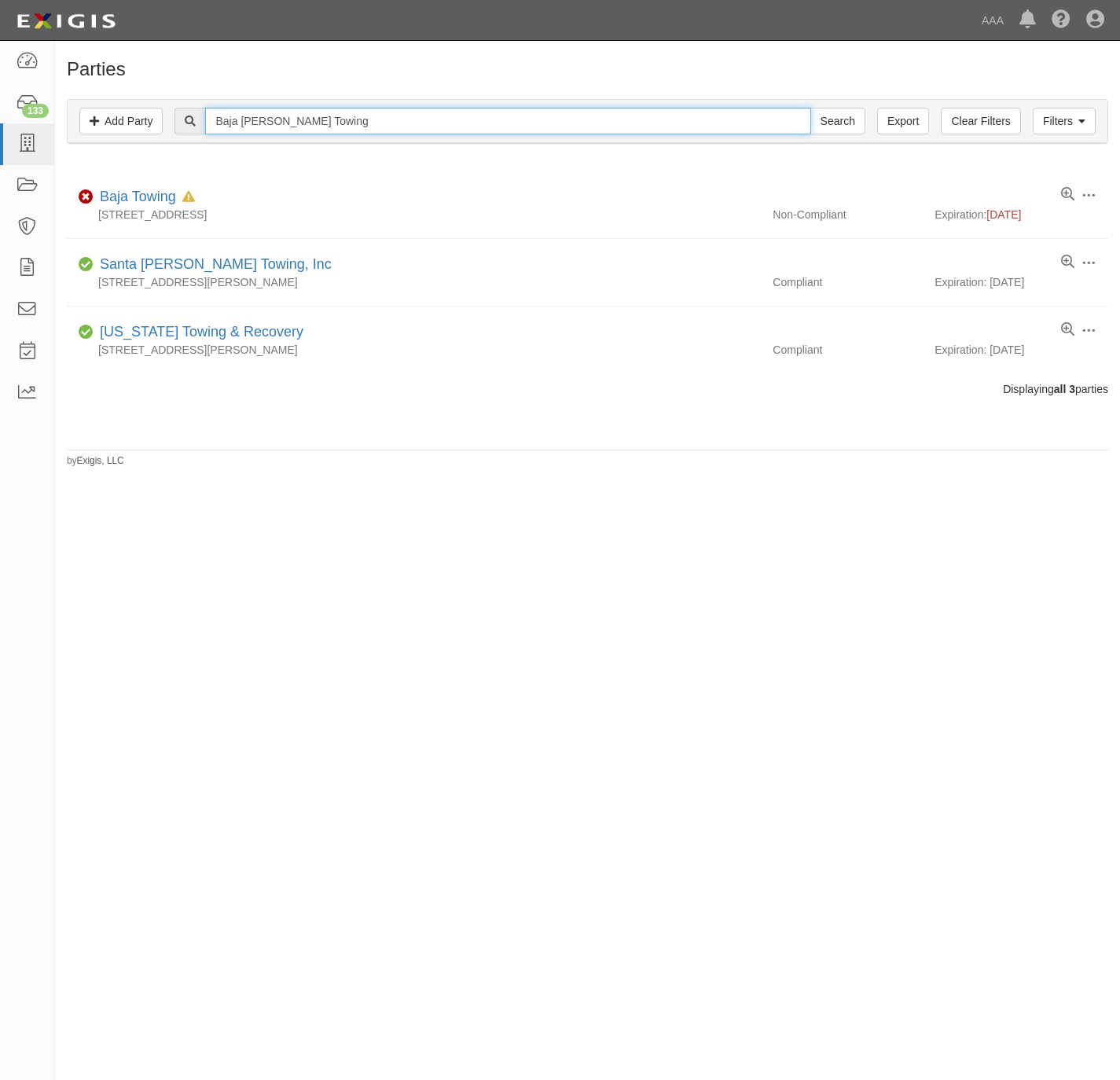
click at [363, 116] on input "Baja Henry’s Towing" at bounding box center [508, 121] width 605 height 26
paste input "text"
type input "Henry’s Towing"
click at [848, 121] on input "Search" at bounding box center [838, 121] width 55 height 26
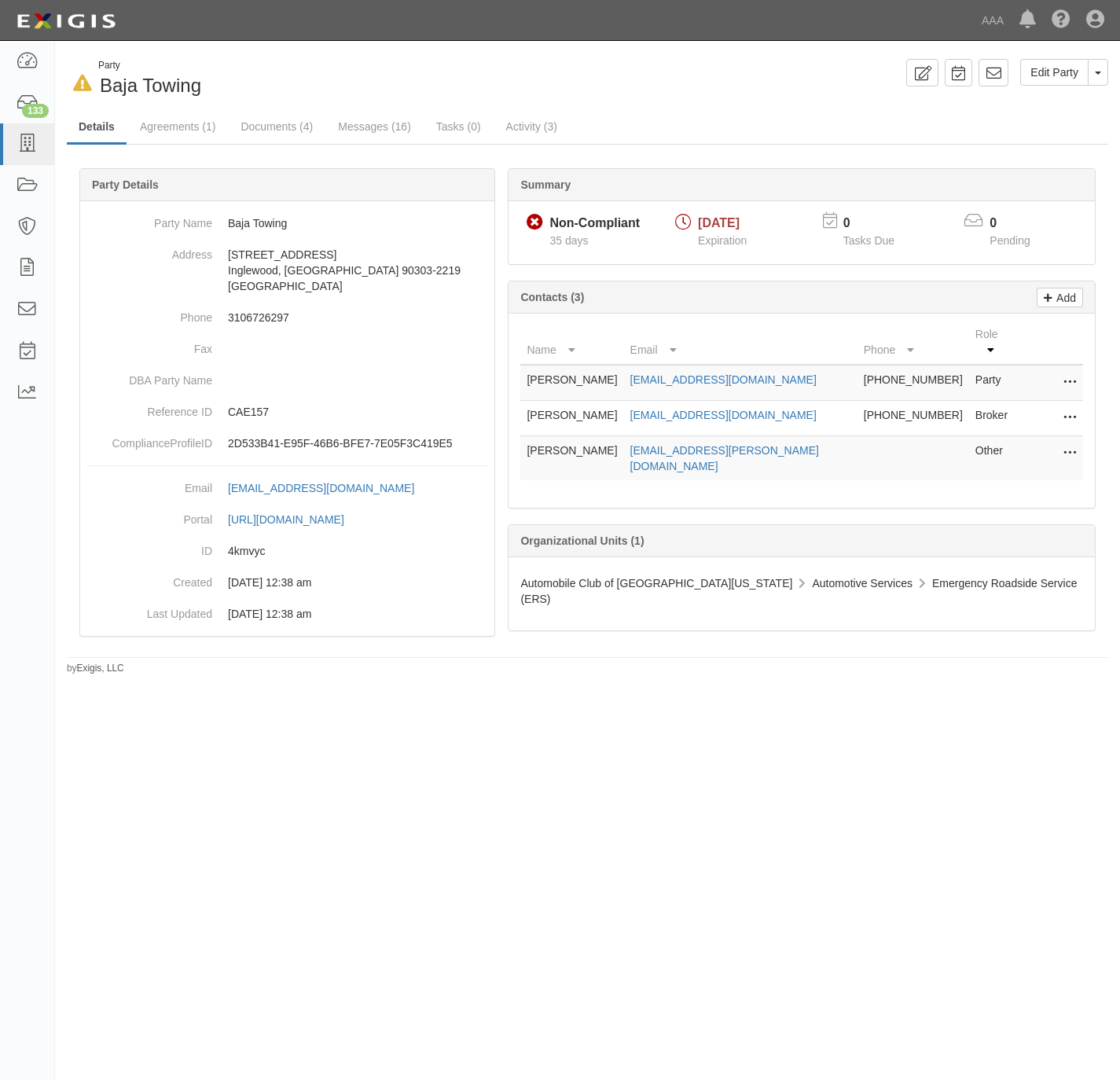
click at [1064, 444] on icon at bounding box center [1070, 453] width 13 height 20
click at [1010, 444] on link "Edit" at bounding box center [1015, 448] width 124 height 28
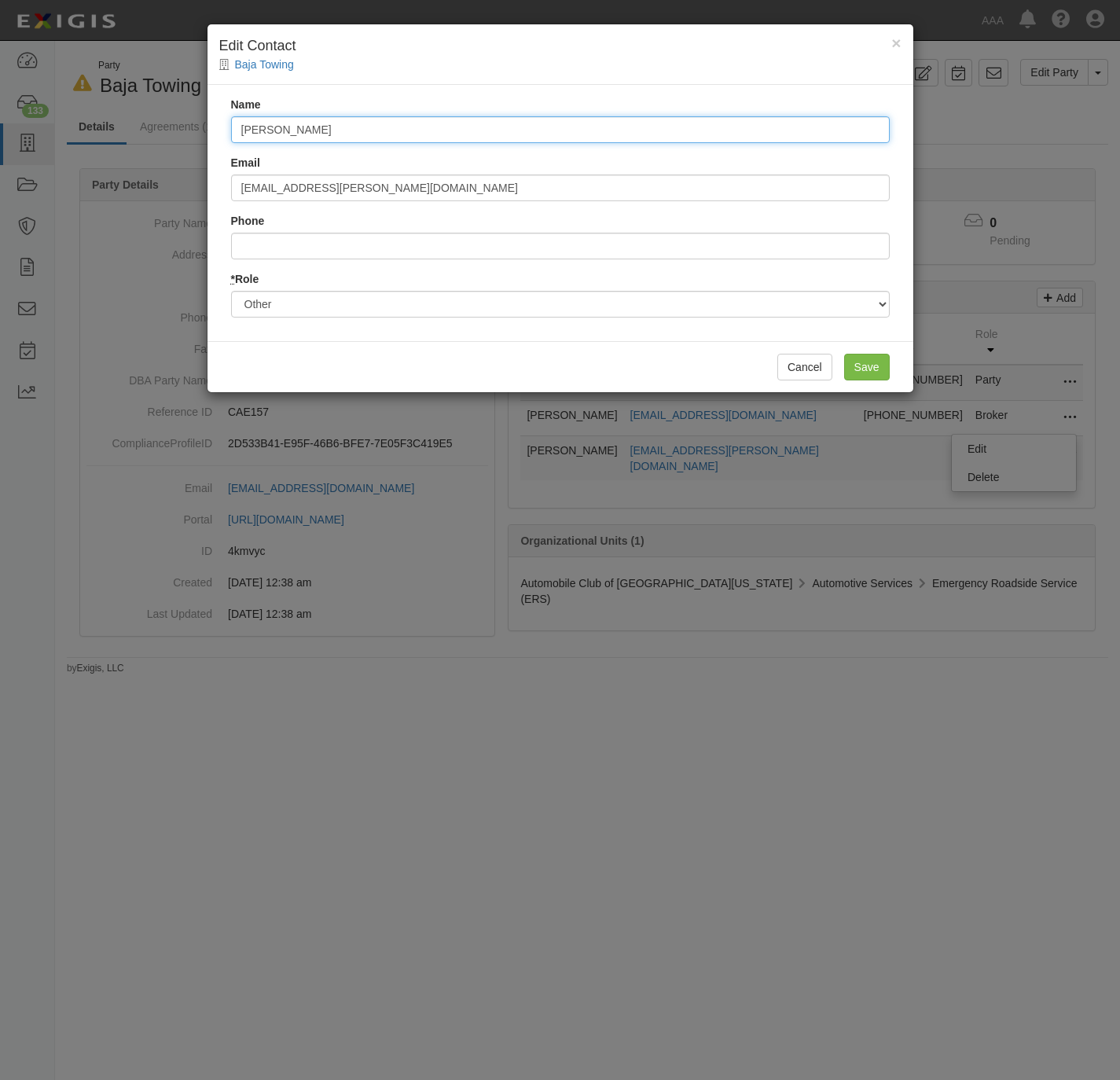
drag, startPoint x: 349, startPoint y: 126, endPoint x: 250, endPoint y: 134, distance: 99.3
click at [207, 122] on div "× Edit Contact Baja Towing Name Steve Sopo Email Sopo.Steve@aaa-calif.com Phone…" at bounding box center [560, 208] width 708 height 370
paste input "Kevin Buckner buckner.kevin@ace.aaa.com"
type input "Kevin Buckner buckner.kevin@ace.aaa.com"
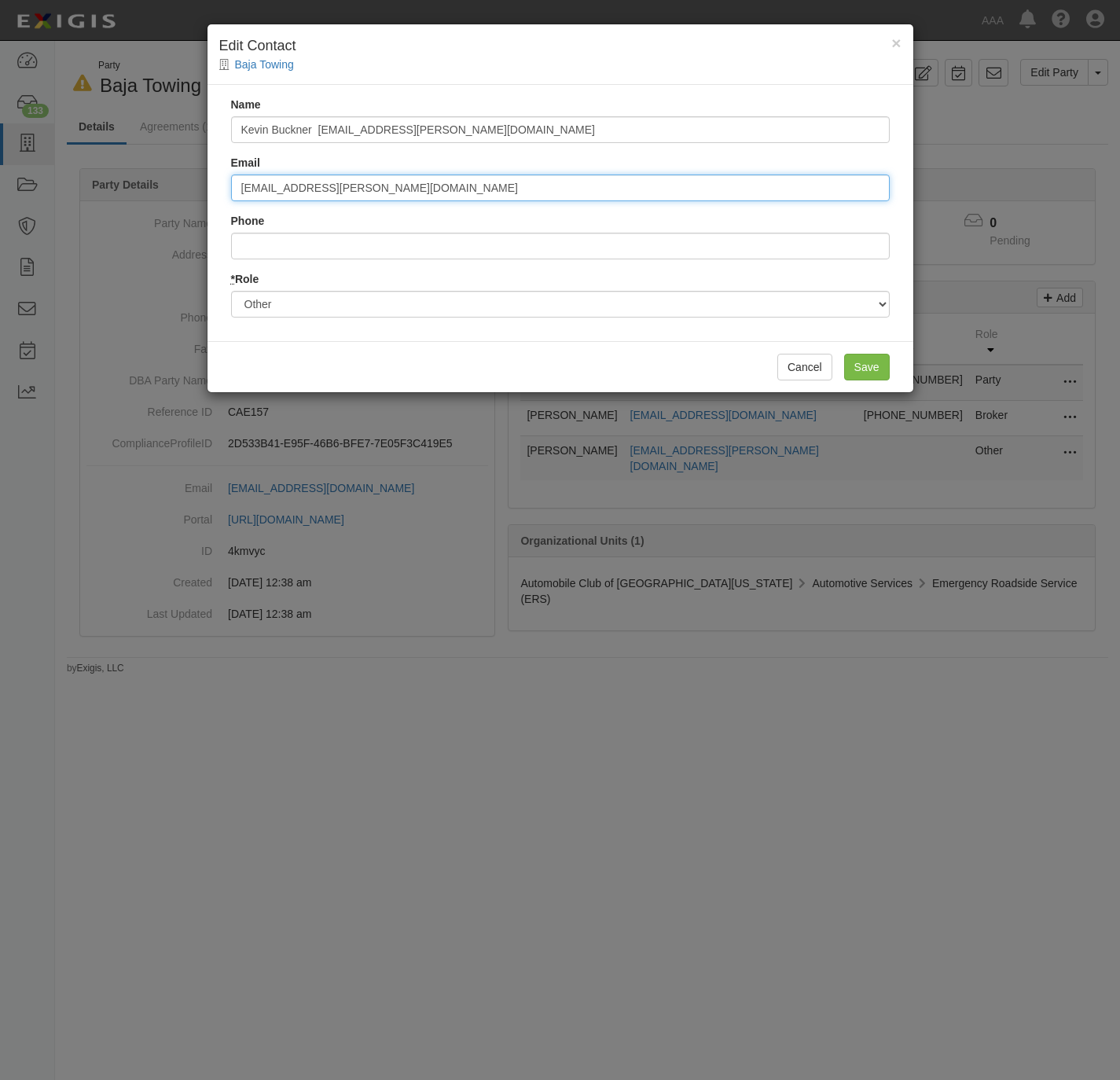
paste input "Kevin Buckner buckner.kevin@ace.aaa"
drag, startPoint x: 319, startPoint y: 180, endPoint x: 172, endPoint y: 191, distance: 147.4
click at [182, 186] on div "× Edit Contact Baja Towing Name Kevin Buckner buckner.kevin@ace.aaa.com Email K…" at bounding box center [560, 540] width 1120 height 1080
type input "buckner.kevin@ace.aaa.com"
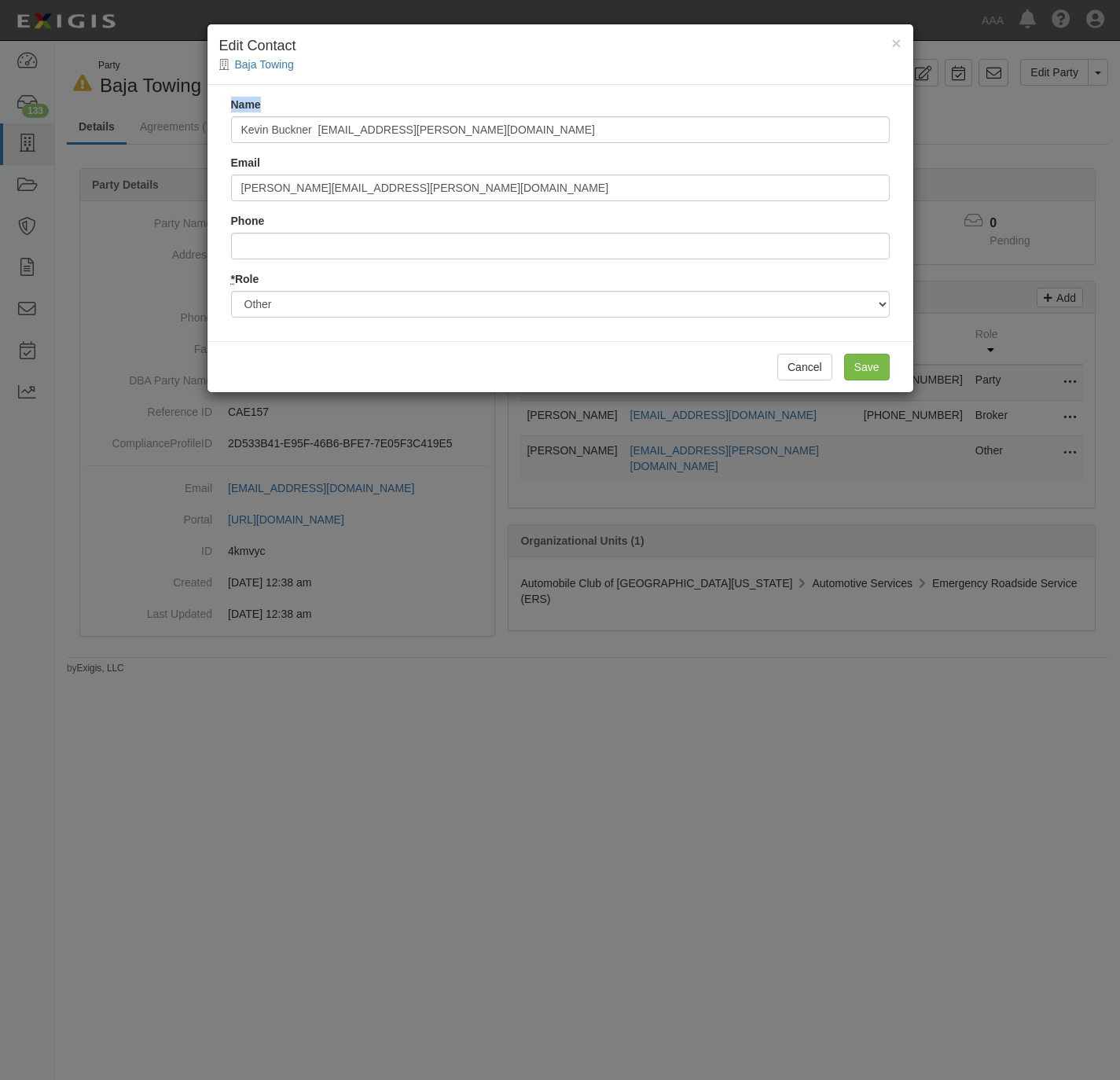
drag, startPoint x: 484, startPoint y: 106, endPoint x: 404, endPoint y: 128, distance: 83.0
click at [408, 128] on div "Name Kevin Buckner buckner.kevin@ace.aaa.com" at bounding box center [560, 120] width 659 height 47
drag, startPoint x: 472, startPoint y: 125, endPoint x: 315, endPoint y: 120, distance: 157.1
click at [315, 120] on input "Kevin Buckner [EMAIL_ADDRESS][PERSON_NAME][DOMAIN_NAME]" at bounding box center [560, 129] width 659 height 26
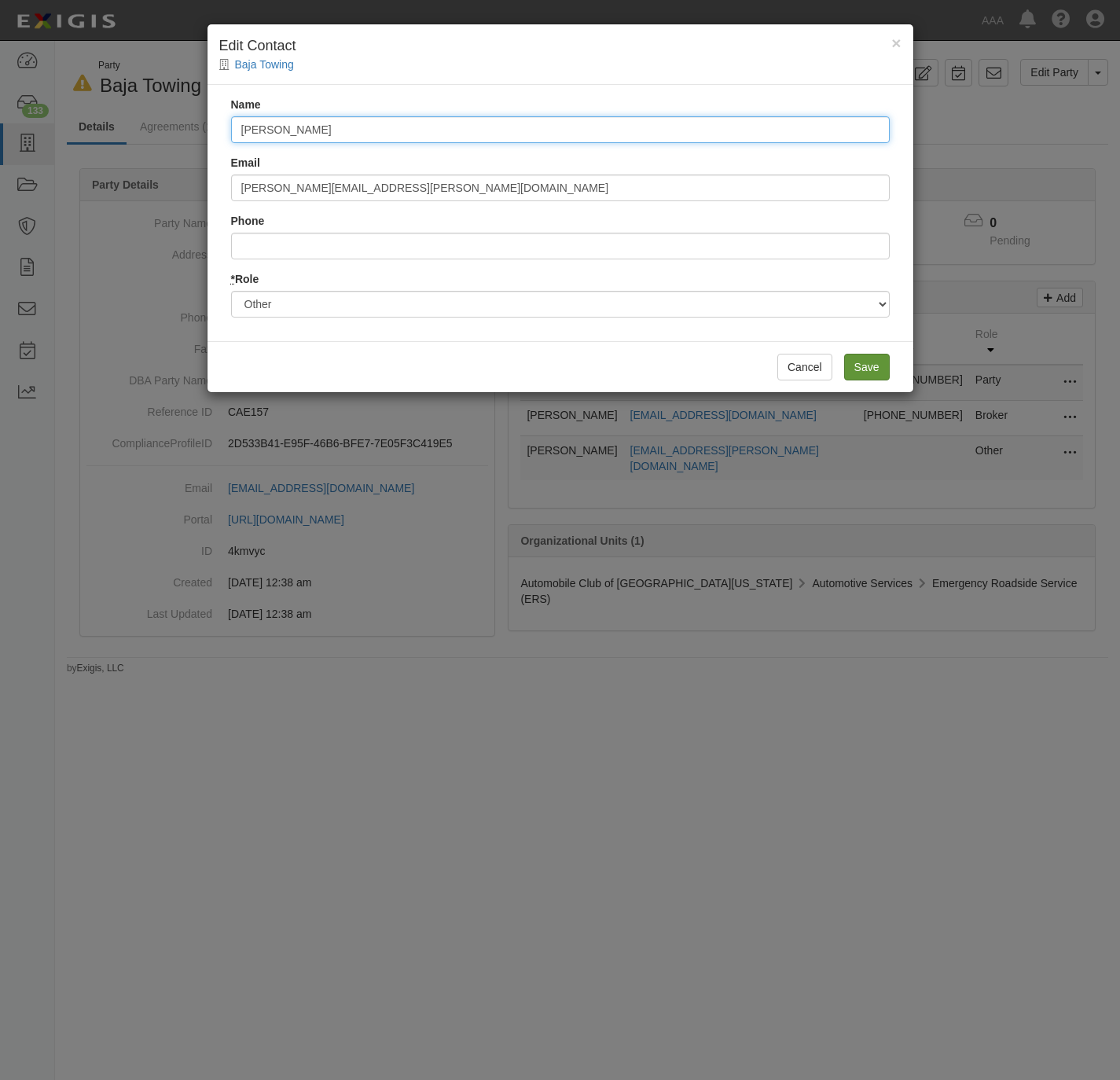
type input "[PERSON_NAME]"
click at [867, 364] on input "Save" at bounding box center [867, 367] width 46 height 26
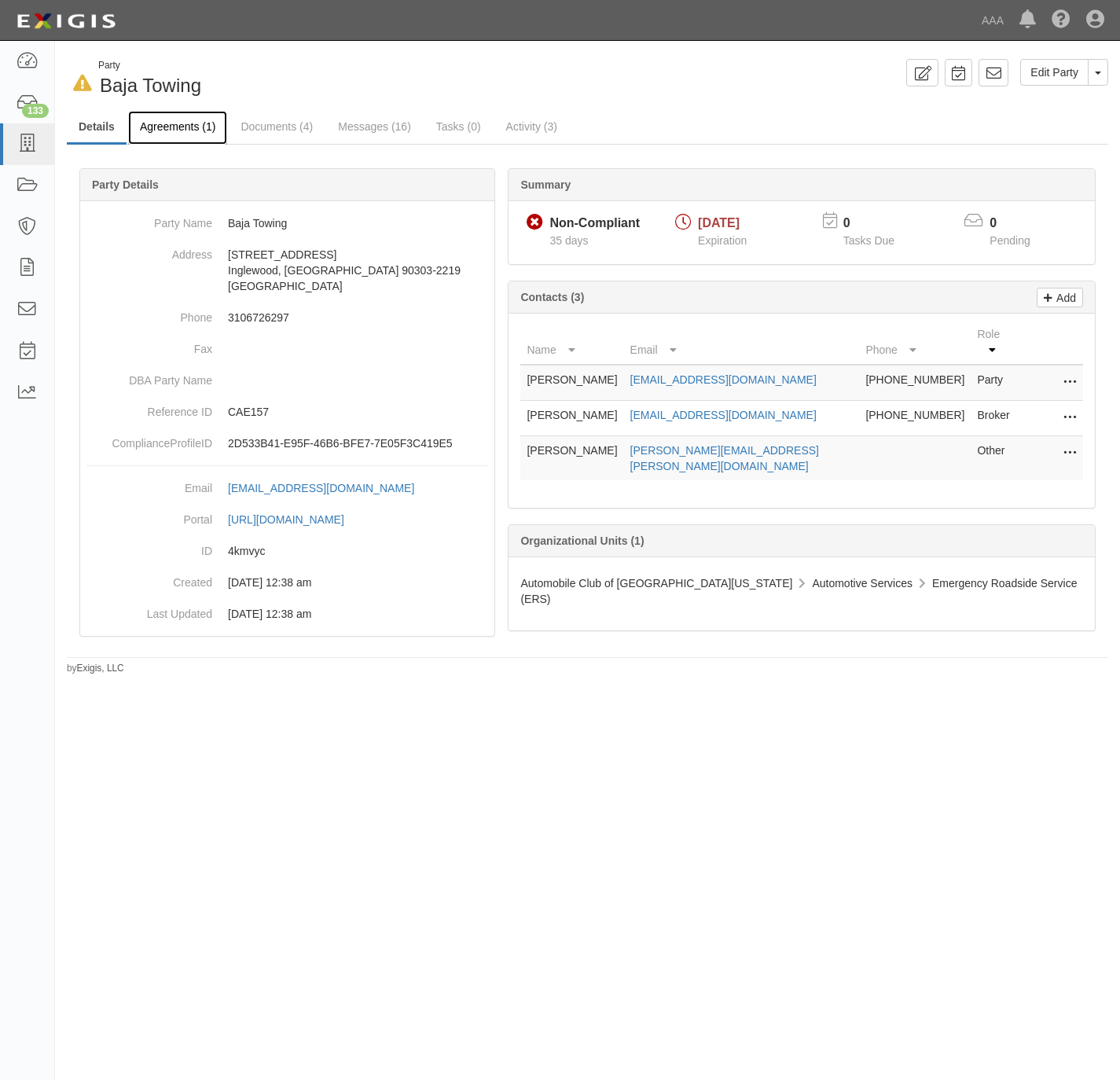
click at [177, 130] on link "Agreements (1)" at bounding box center [178, 128] width 99 height 34
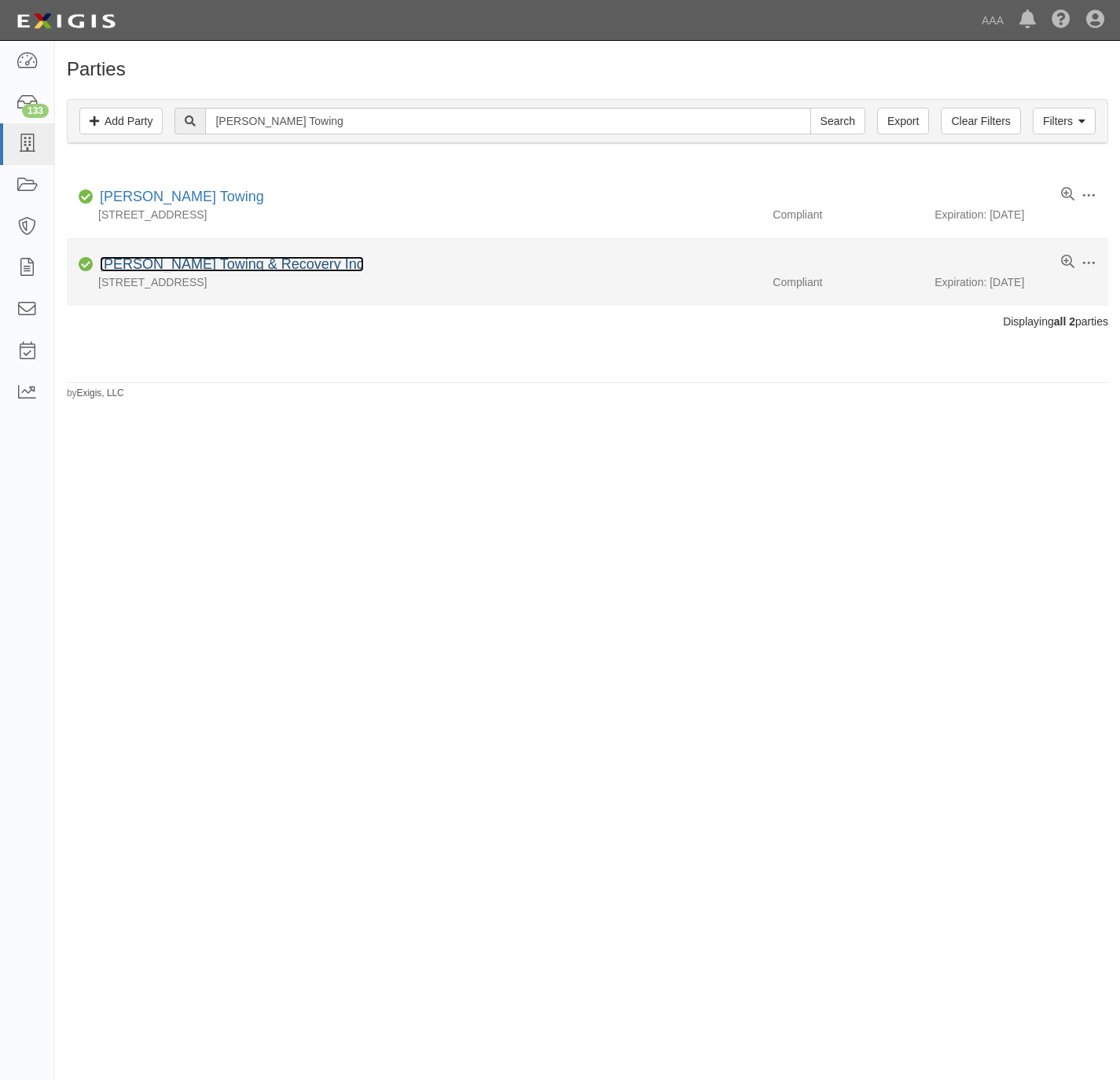
drag, startPoint x: 151, startPoint y: 251, endPoint x: 118, endPoint y: 265, distance: 35.8
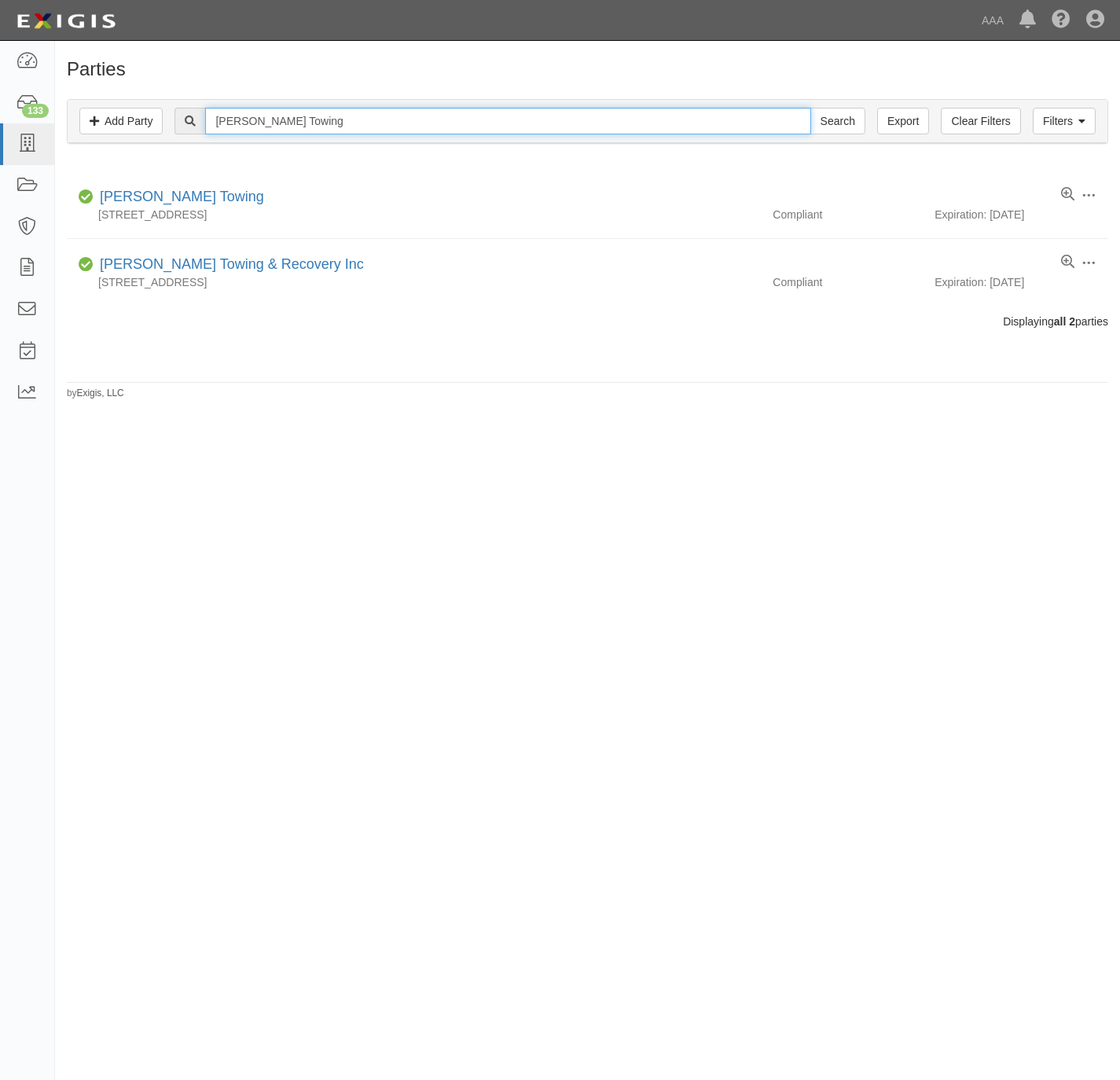
click at [360, 119] on input "Henry’s Towing" at bounding box center [508, 121] width 605 height 26
paste input "Manuel’s Towing"
type input "Manuel’s Towing"
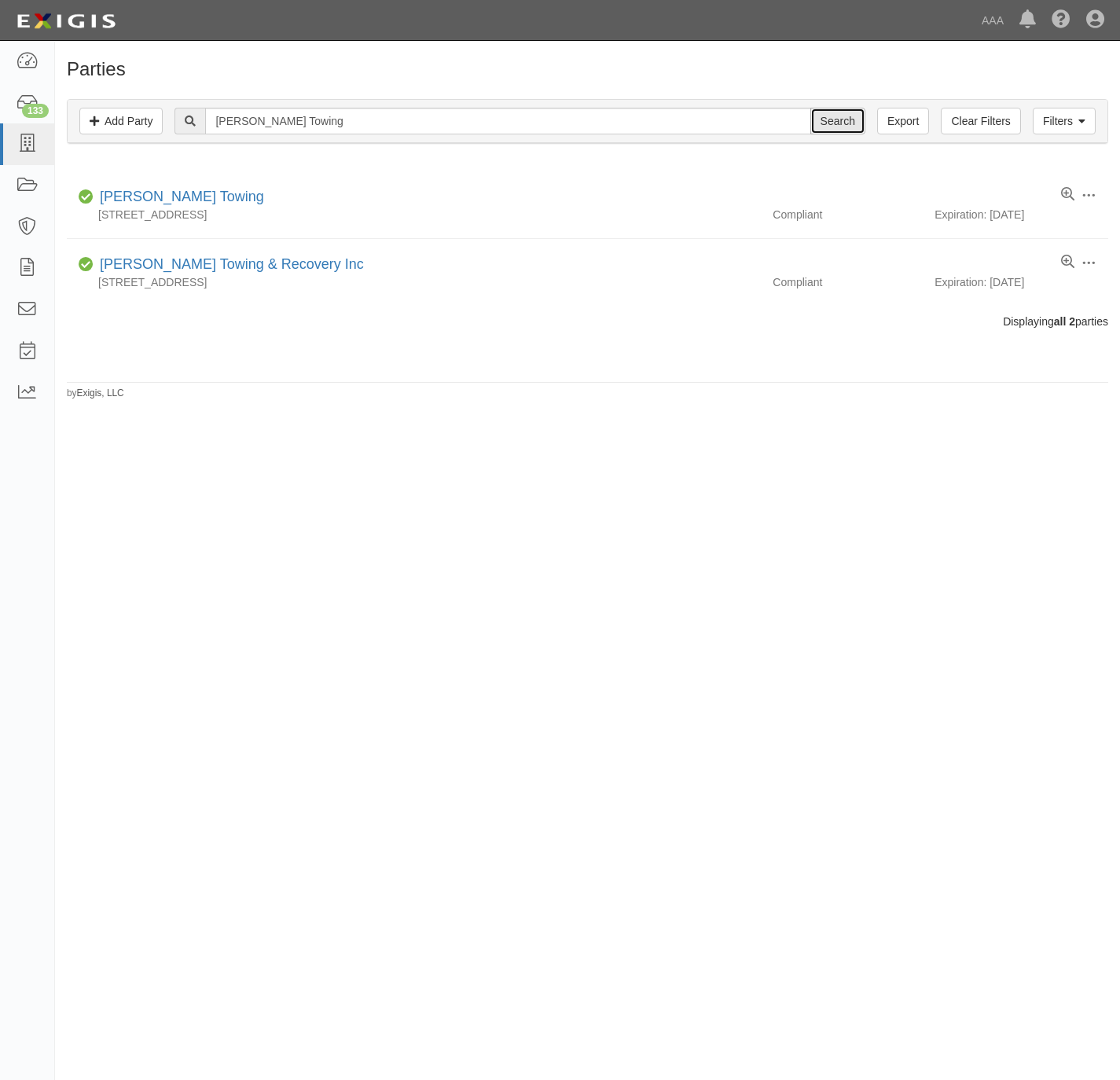
click at [843, 118] on input "Search" at bounding box center [838, 121] width 55 height 26
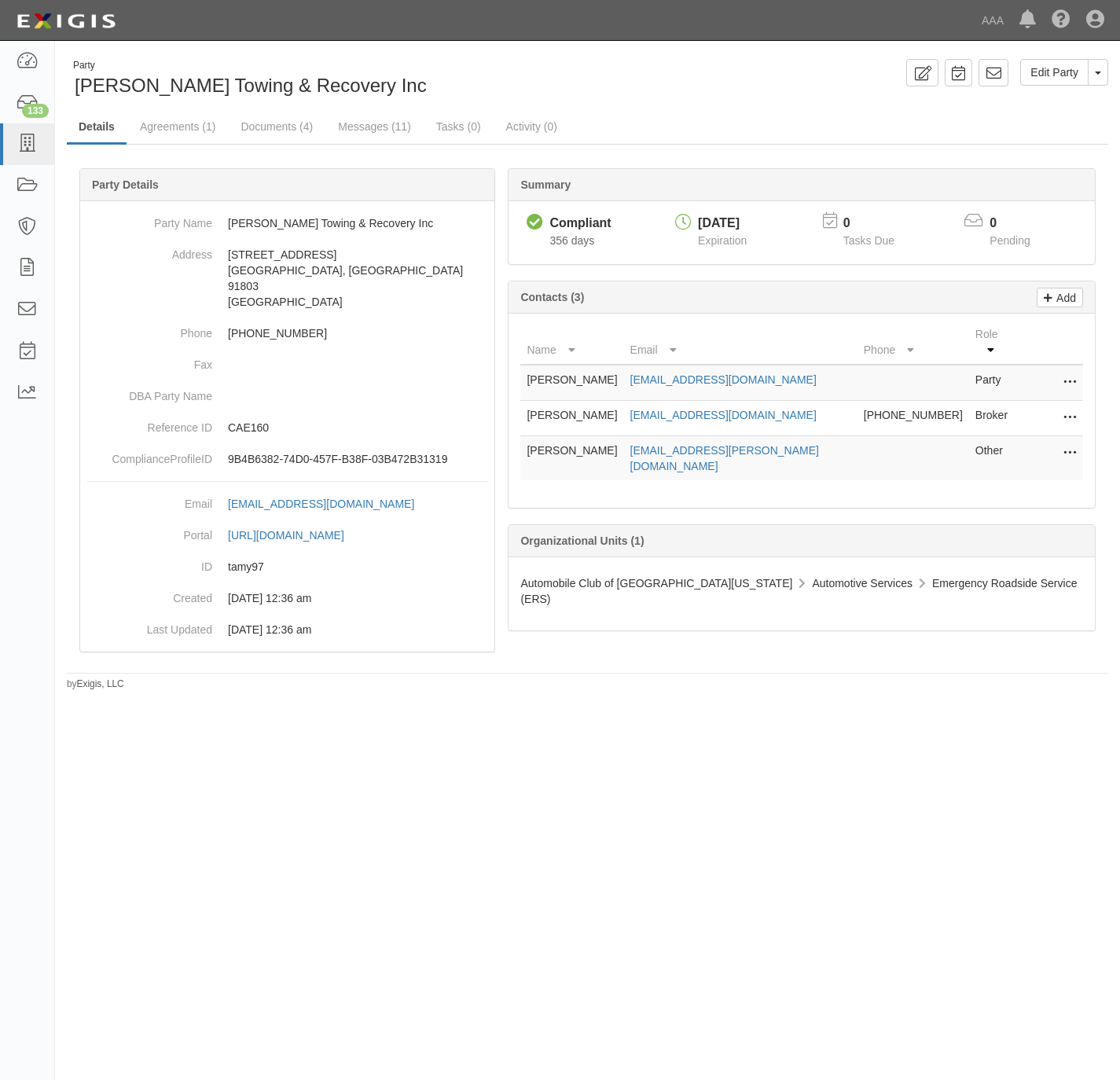
click at [1064, 443] on icon at bounding box center [1070, 453] width 13 height 20
click at [973, 444] on link "Edit" at bounding box center [1015, 448] width 124 height 28
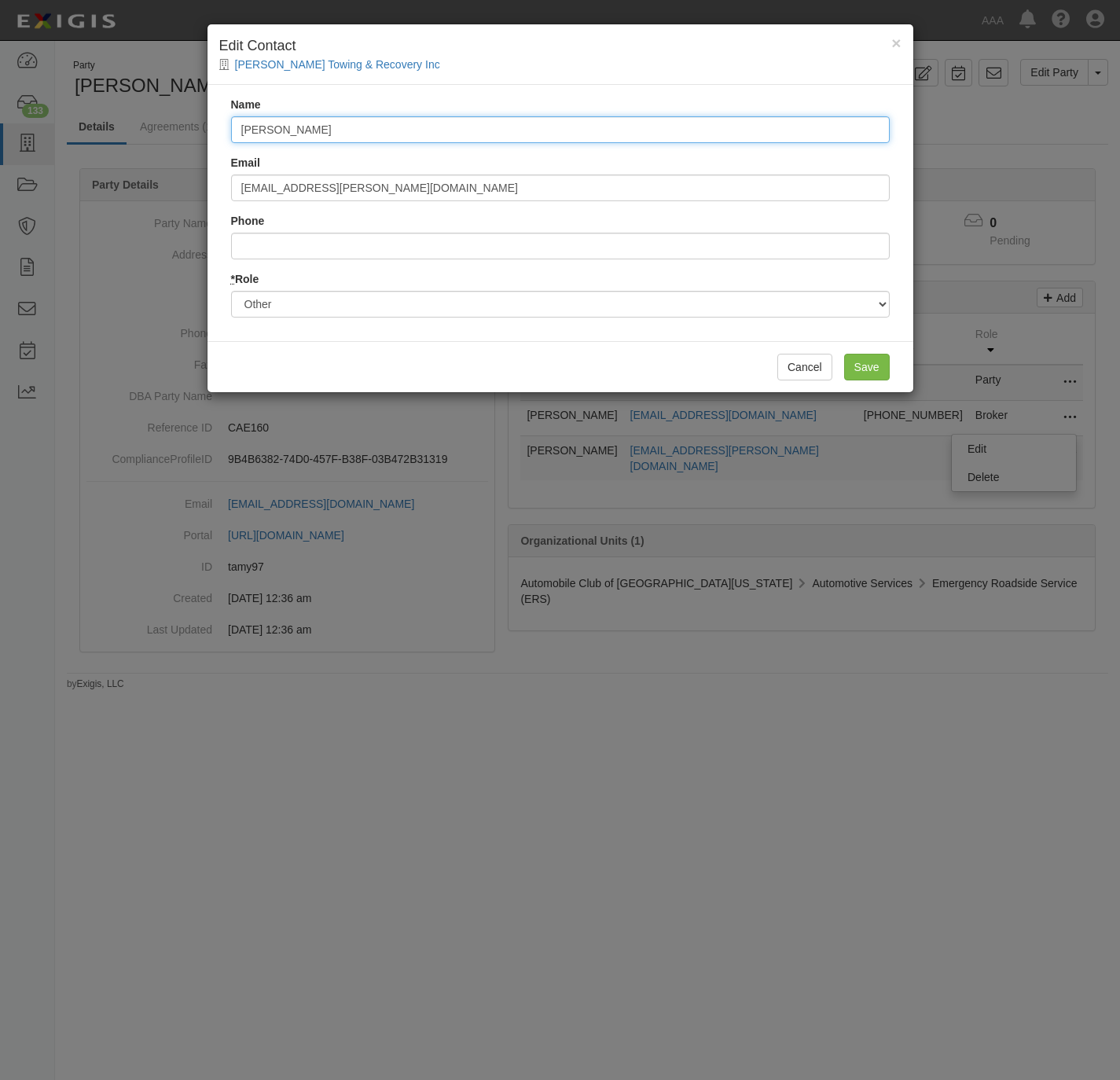
drag, startPoint x: 344, startPoint y: 121, endPoint x: 230, endPoint y: 151, distance: 117.9
click at [179, 153] on div "× Edit Contact Henry's Towing & Recovery Inc Name Steve Sopo Email sopo.steve@a…" at bounding box center [560, 540] width 1120 height 1080
paste input "Kevin Buckner buckner.kevin@ace.aaa.com"
drag, startPoint x: 463, startPoint y: 125, endPoint x: 312, endPoint y: 120, distance: 151.1
click at [312, 119] on input "Kevin Buckner buckner.kevin@ace.aaa.com" at bounding box center [560, 129] width 659 height 26
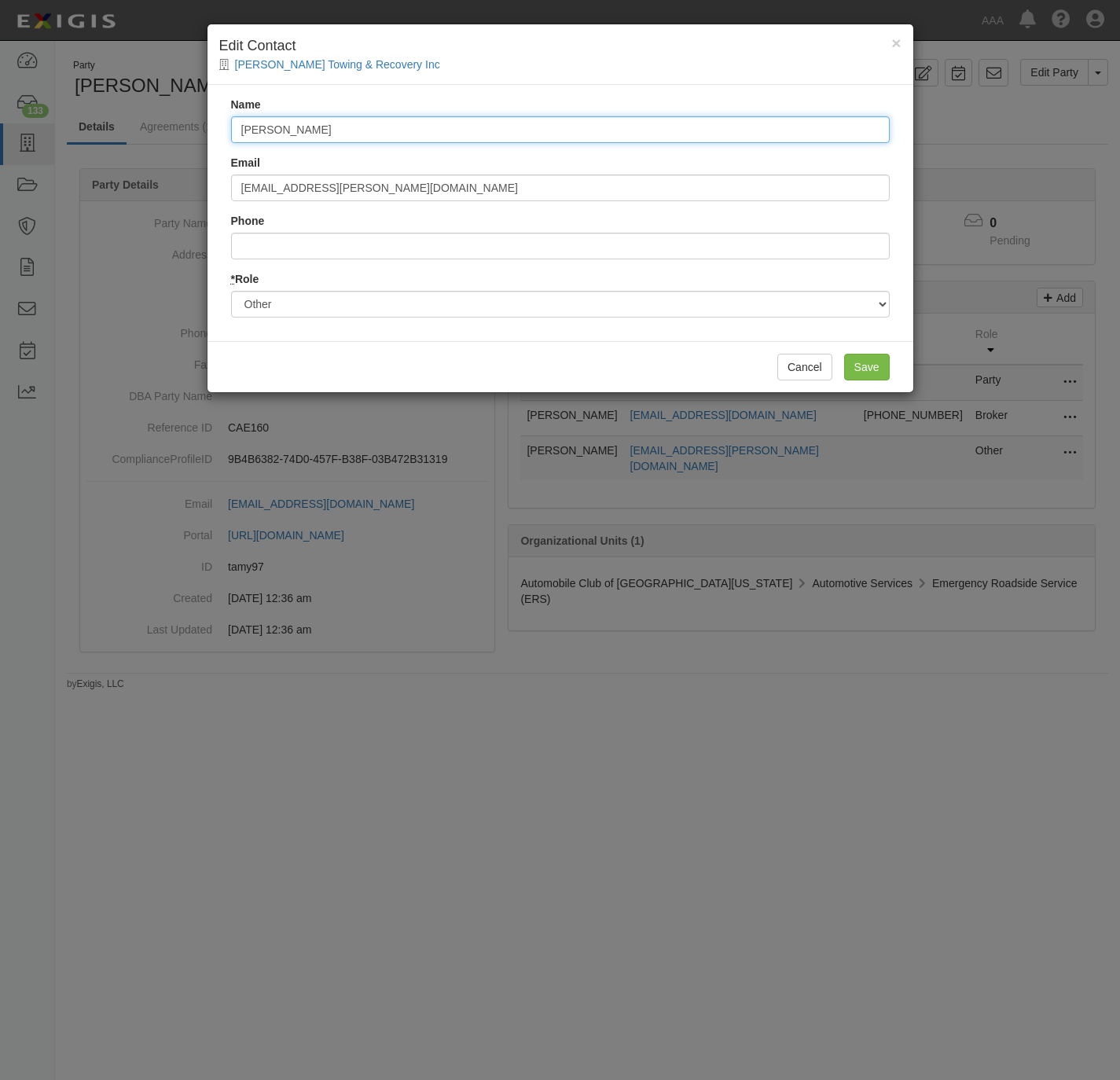
type input "Kevin Buckner"
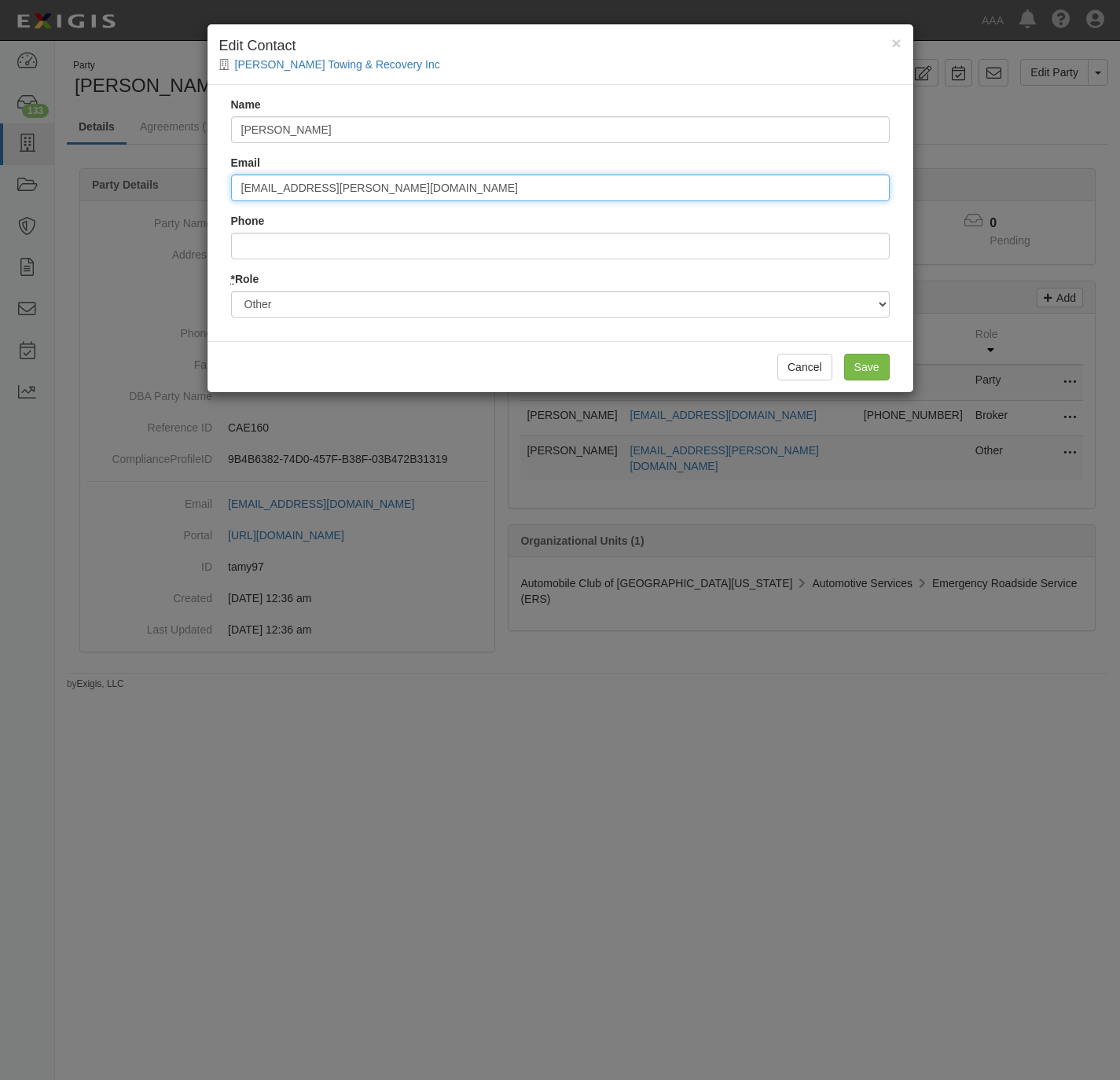
paste input "Kevin Buckner buckner.kevin@ace.aaa"
drag, startPoint x: 318, startPoint y: 185, endPoint x: 190, endPoint y: 196, distance: 128.5
click at [190, 196] on div "× Edit Contact Henry's Towing & Recovery Inc Name Kevin Buckner Email Kevin Buc…" at bounding box center [560, 540] width 1120 height 1080
type input "buckner.kevin@ace.aaa.com"
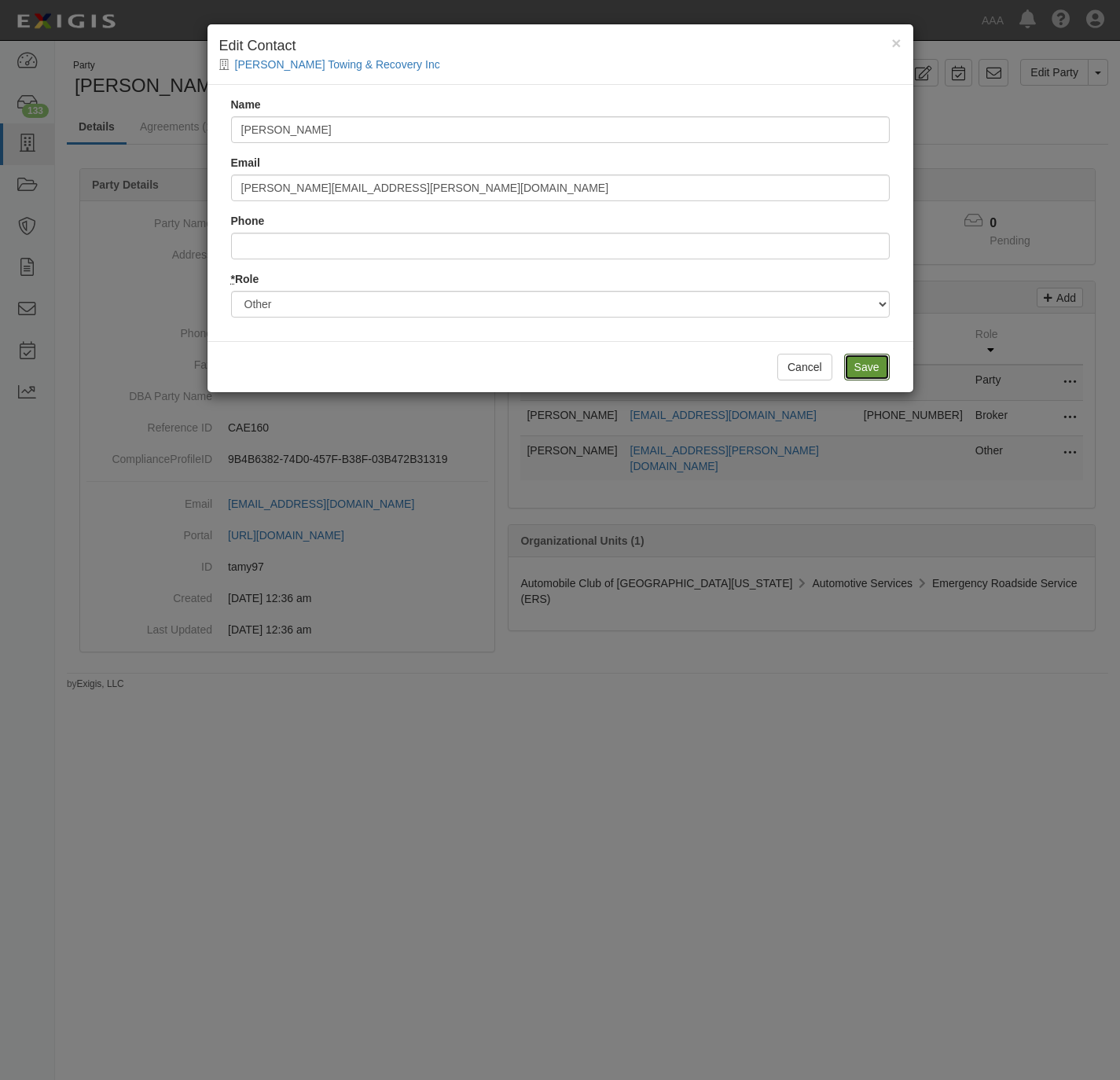
drag, startPoint x: 859, startPoint y: 368, endPoint x: 855, endPoint y: 340, distance: 28.3
click at [859, 369] on input "Save" at bounding box center [867, 367] width 46 height 26
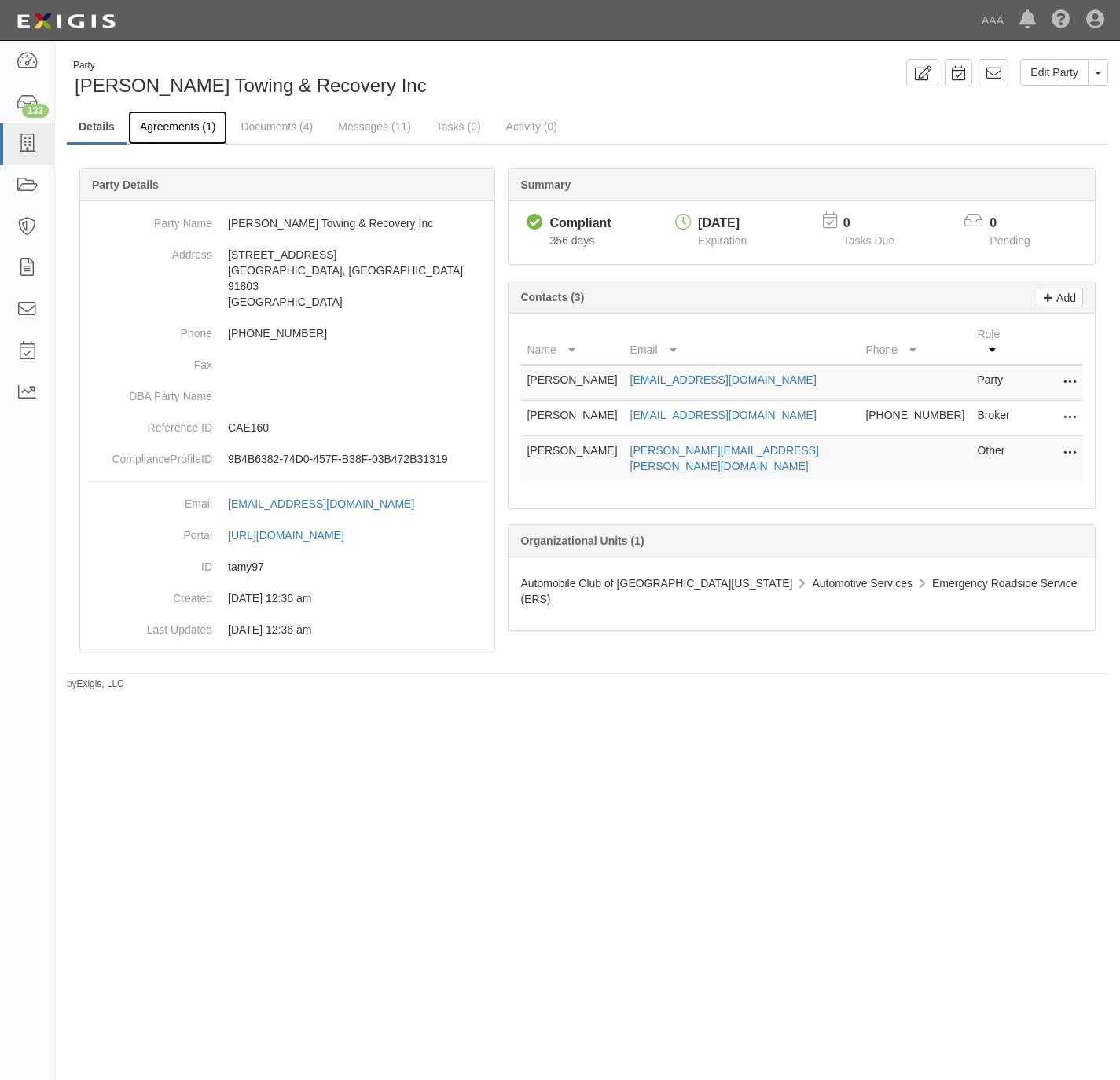
drag, startPoint x: 190, startPoint y: 123, endPoint x: 225, endPoint y: 88, distance: 49.5
click at [190, 122] on link "Agreements (1)" at bounding box center [178, 128] width 99 height 34
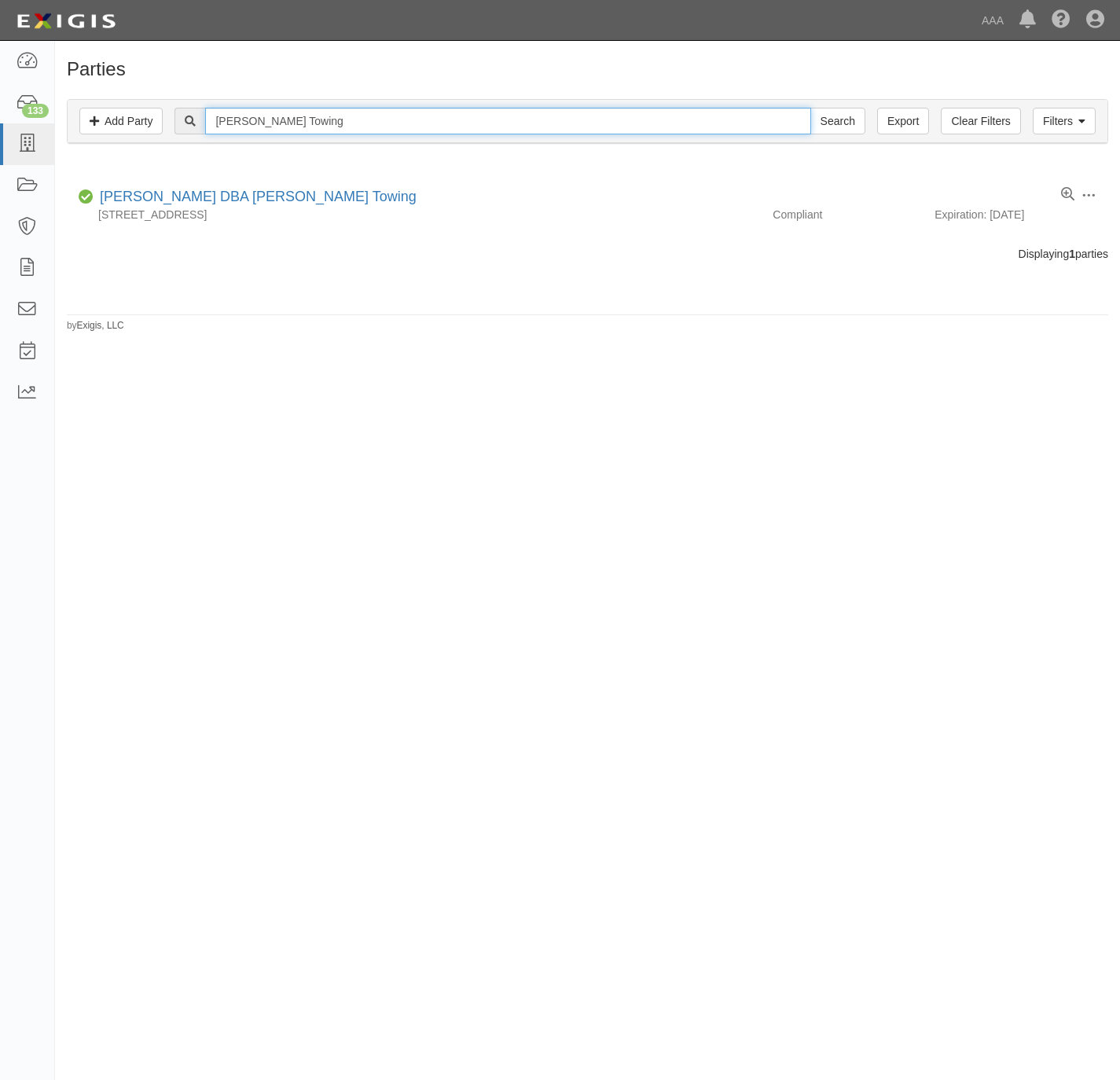
click at [307, 125] on input "[PERSON_NAME] Towing" at bounding box center [508, 121] width 605 height 26
click at [307, 123] on input "[PERSON_NAME] Towing" at bounding box center [508, 121] width 605 height 26
paste input "Seven Star"
type input "Seven Star"
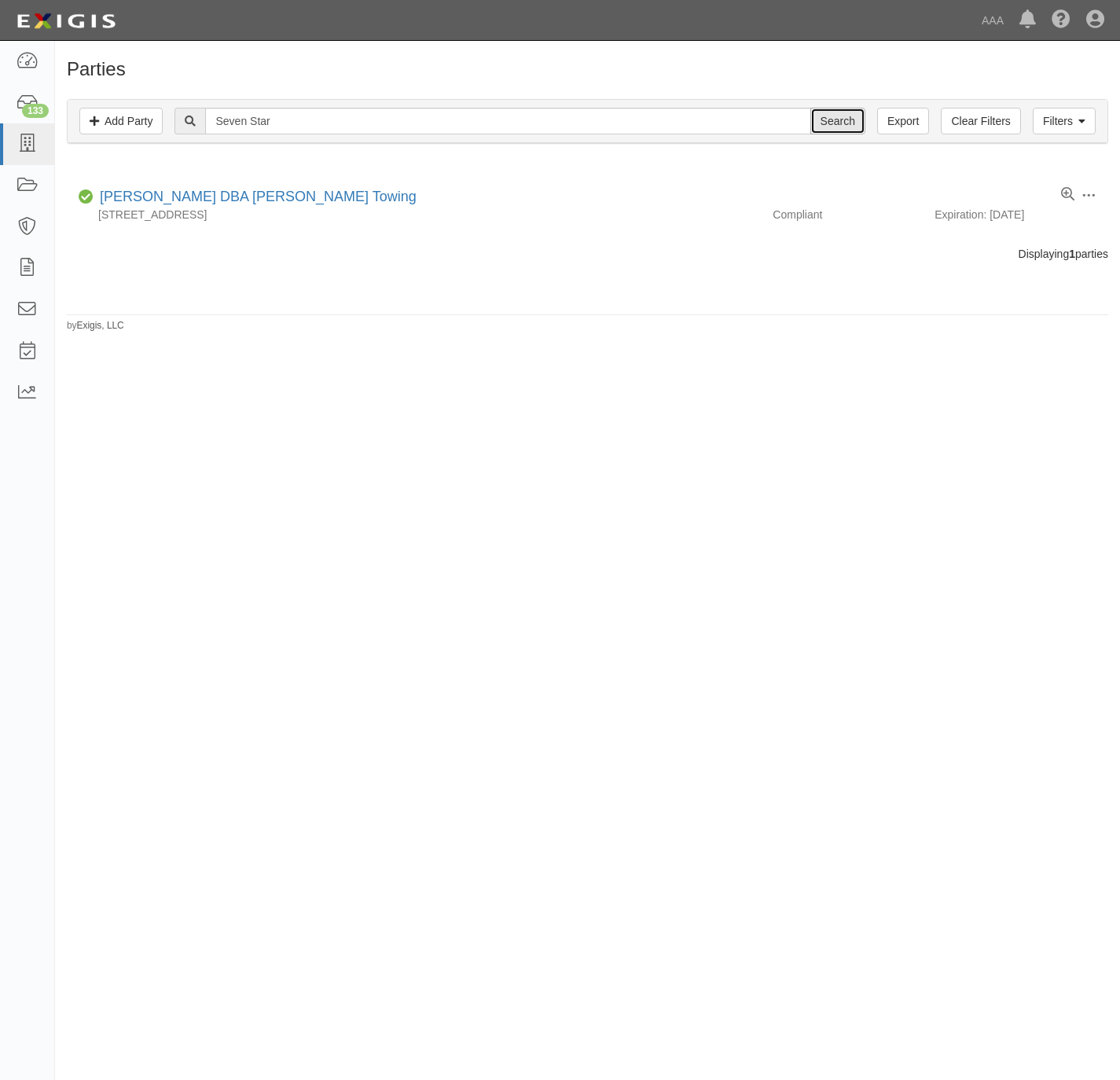
click at [824, 120] on input "Search" at bounding box center [838, 121] width 55 height 26
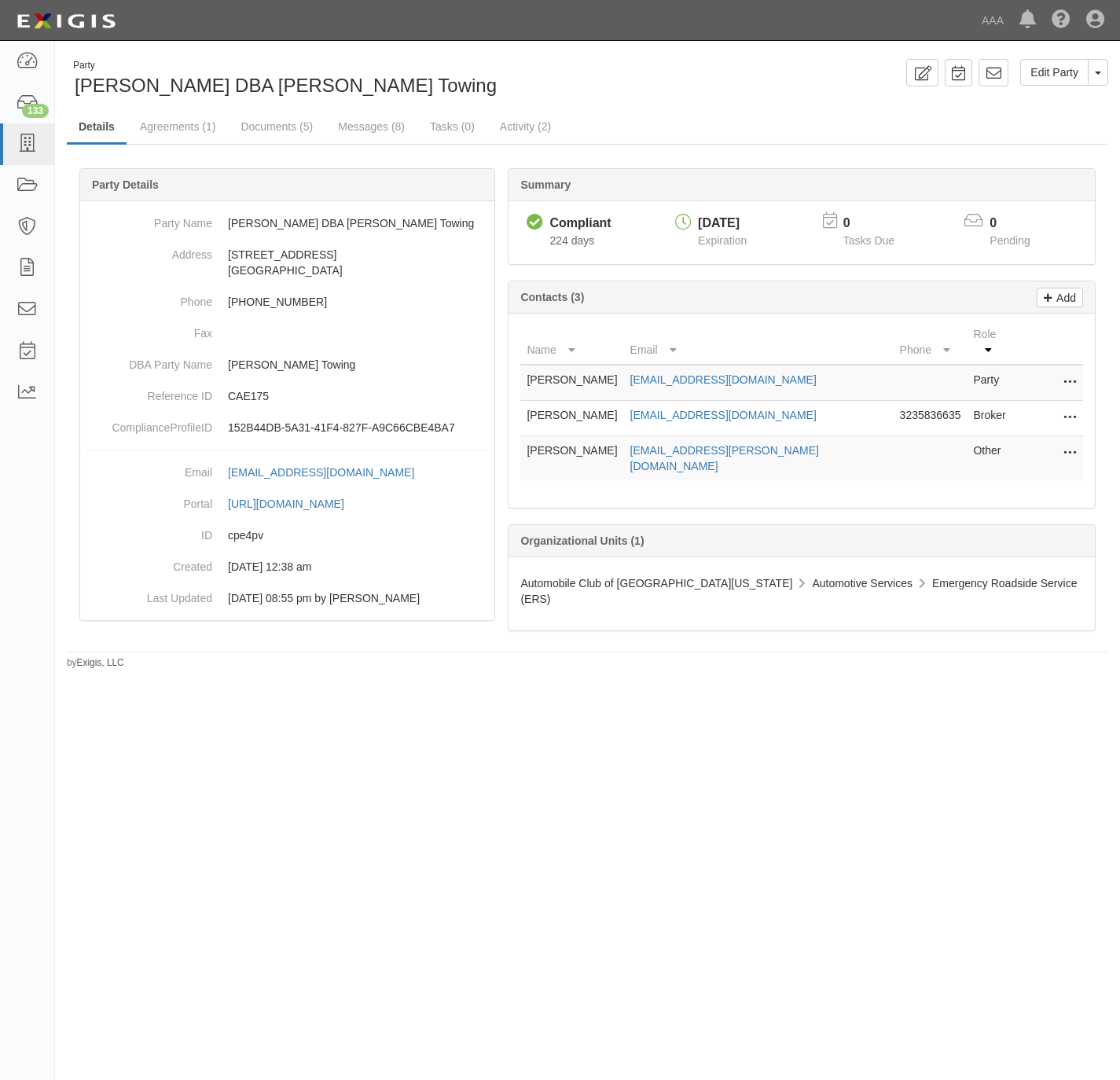
click at [1066, 443] on icon at bounding box center [1070, 453] width 13 height 20
click at [982, 446] on link "Edit" at bounding box center [1015, 448] width 124 height 28
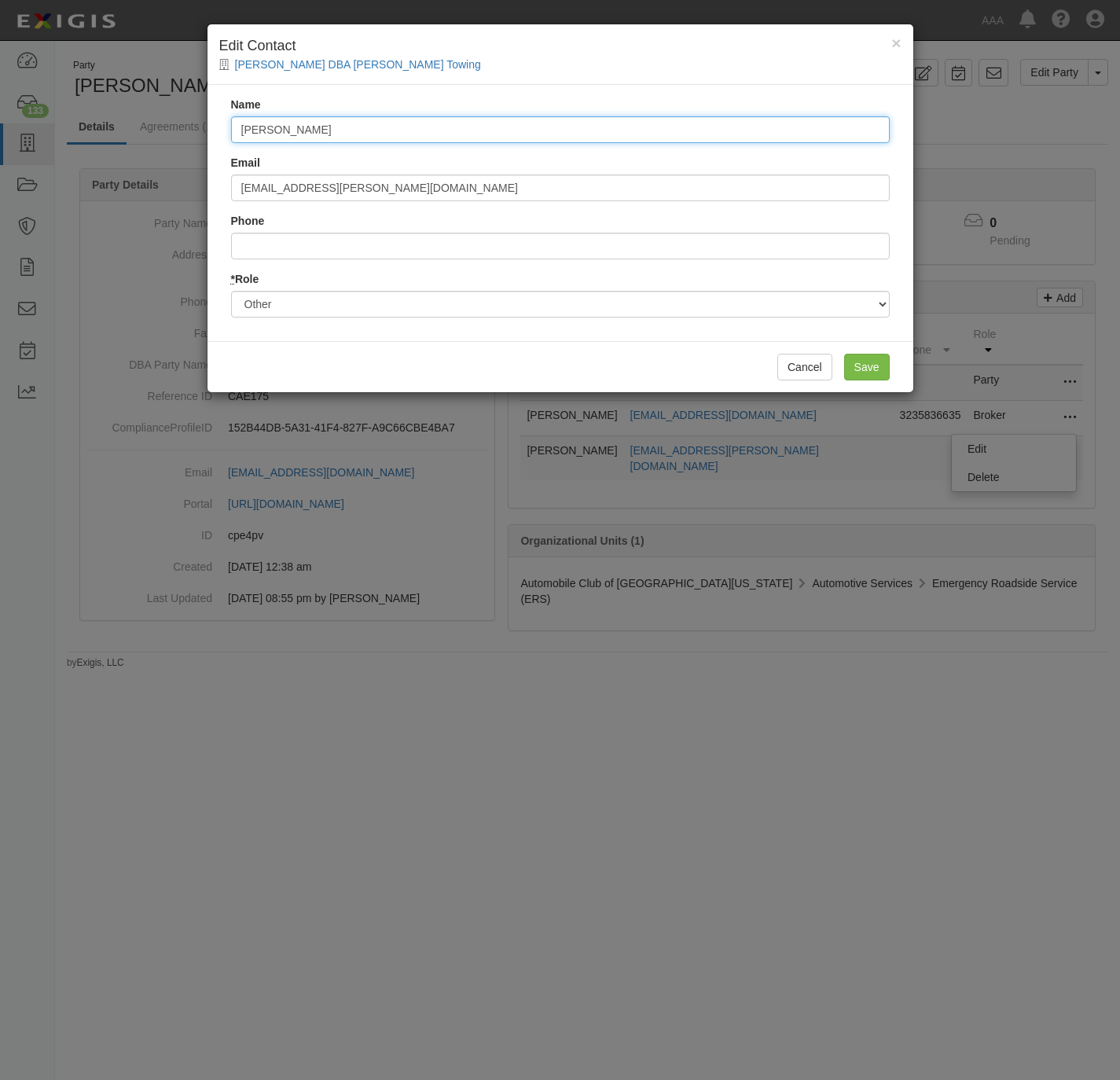
drag, startPoint x: 412, startPoint y: 130, endPoint x: 64, endPoint y: 162, distance: 349.5
click at [64, 162] on div "× Edit Contact Jose Manuel Felix DBA Manuel's Towing Name Steve Sopo Email sopo…" at bounding box center [560, 540] width 1120 height 1080
paste input "Kevin Buckner buckner.kevin@ace.aaa.com"
type input "Kevin Buckner buckner.kevin@ace.aaa.com"
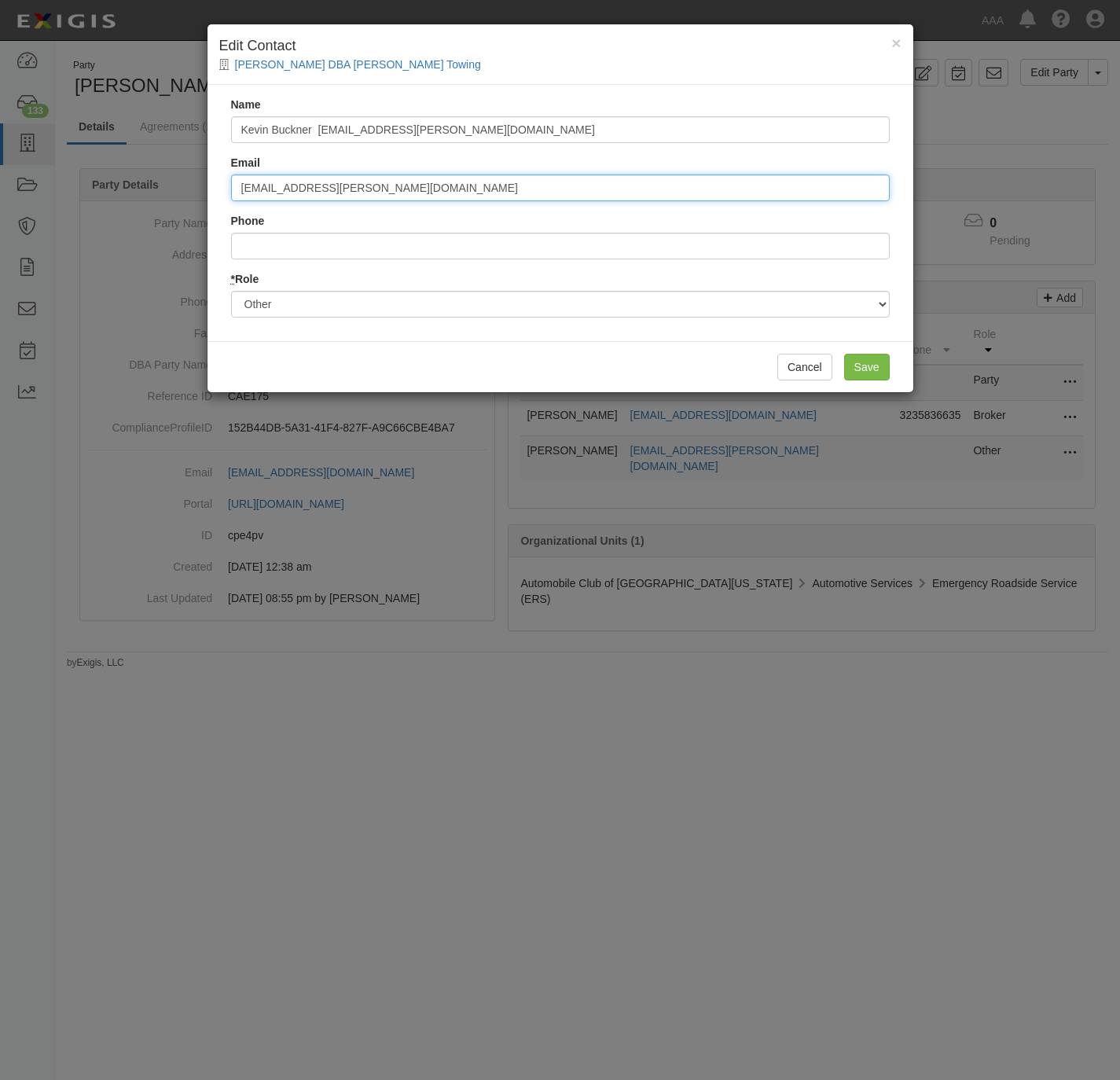
paste input "Kevin Buckner buckner.kevin"
drag, startPoint x: 321, startPoint y: 182, endPoint x: 154, endPoint y: 199, distance: 167.9
click at [154, 199] on div "× Edit Contact Jose Manuel Felix DBA Manuel's Towing Name Kevin Buckner buckner…" at bounding box center [560, 540] width 1120 height 1080
type input "buckner.kevin@ace.aaa.com"
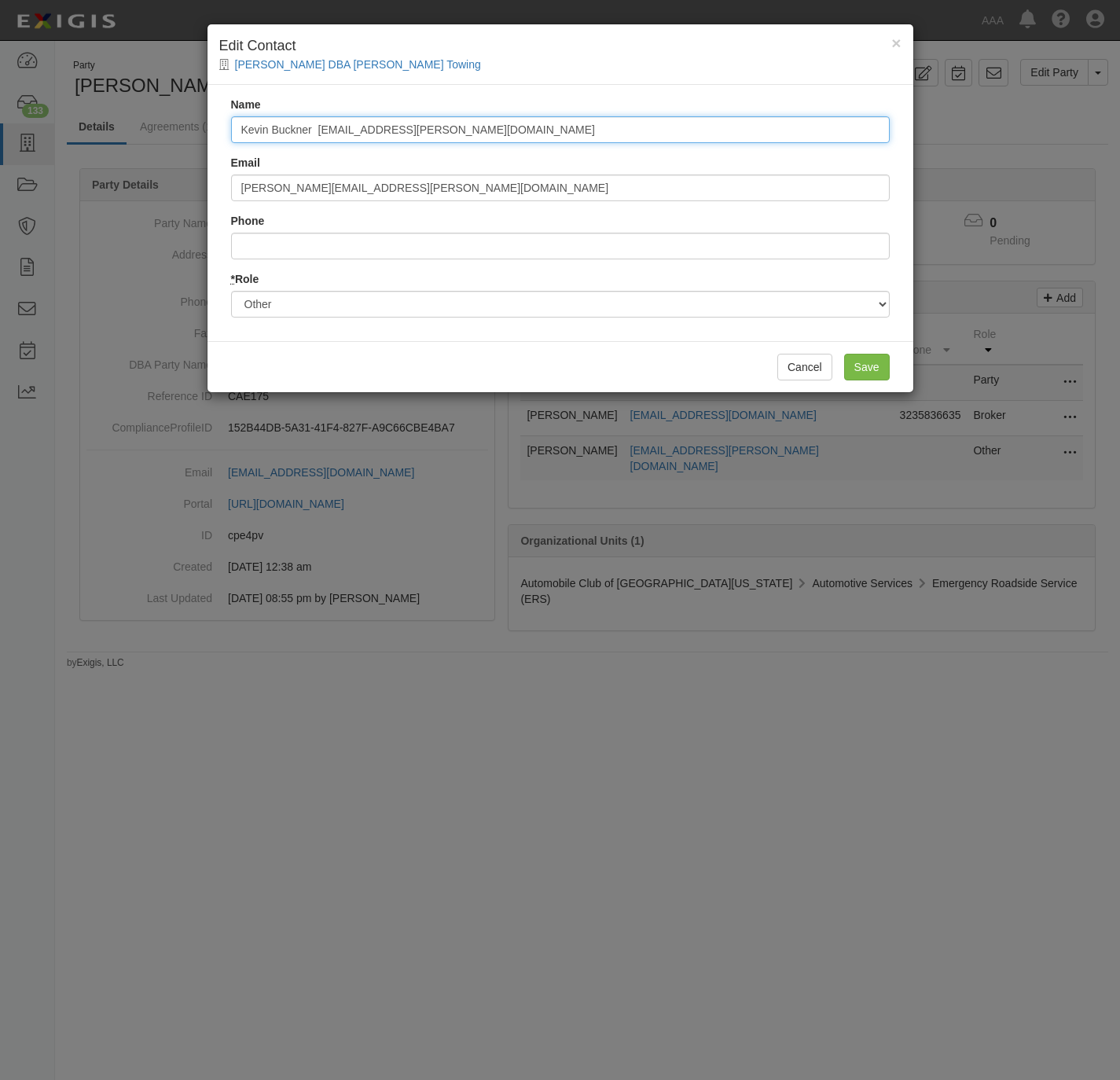
drag, startPoint x: 468, startPoint y: 132, endPoint x: 315, endPoint y: 141, distance: 153.3
click at [315, 141] on input "Kevin Buckner buckner.kevin@ace.aaa.com" at bounding box center [560, 129] width 659 height 26
type input "Kevin Buckner"
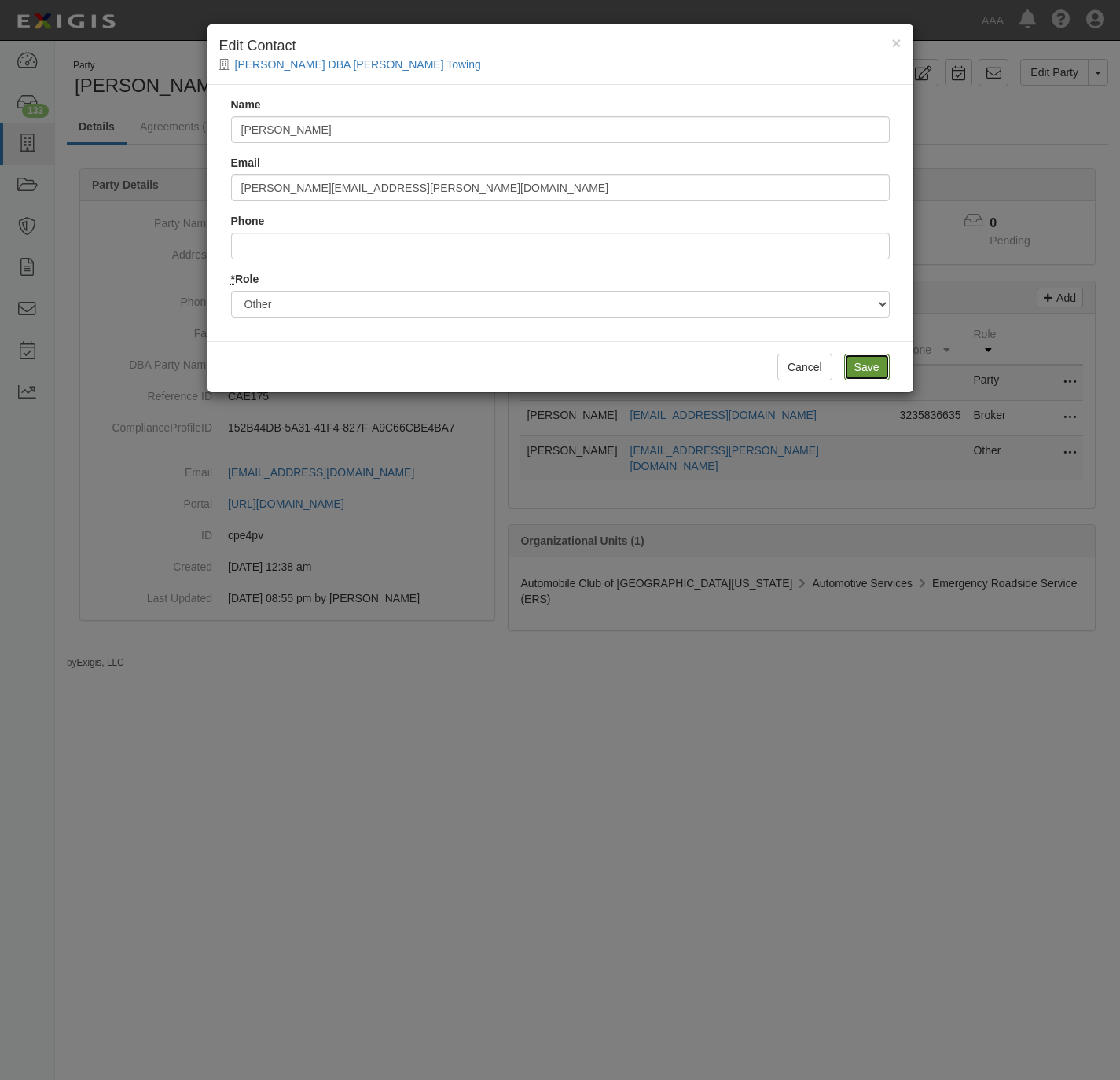
drag, startPoint x: 875, startPoint y: 361, endPoint x: 867, endPoint y: 342, distance: 20.6
click at [873, 361] on input "Save" at bounding box center [867, 367] width 46 height 26
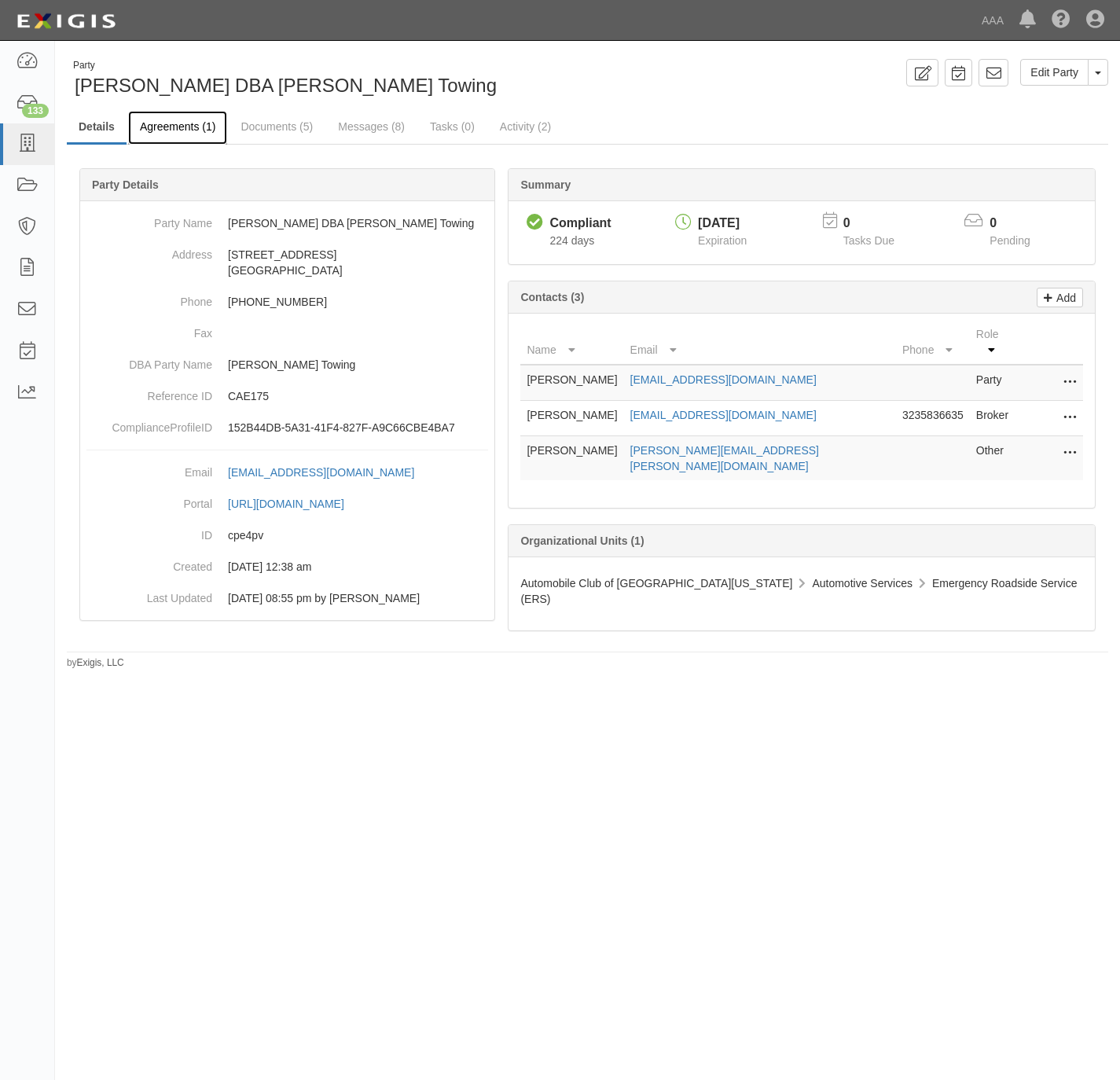
click at [162, 120] on link "Agreements (1)" at bounding box center [178, 128] width 99 height 34
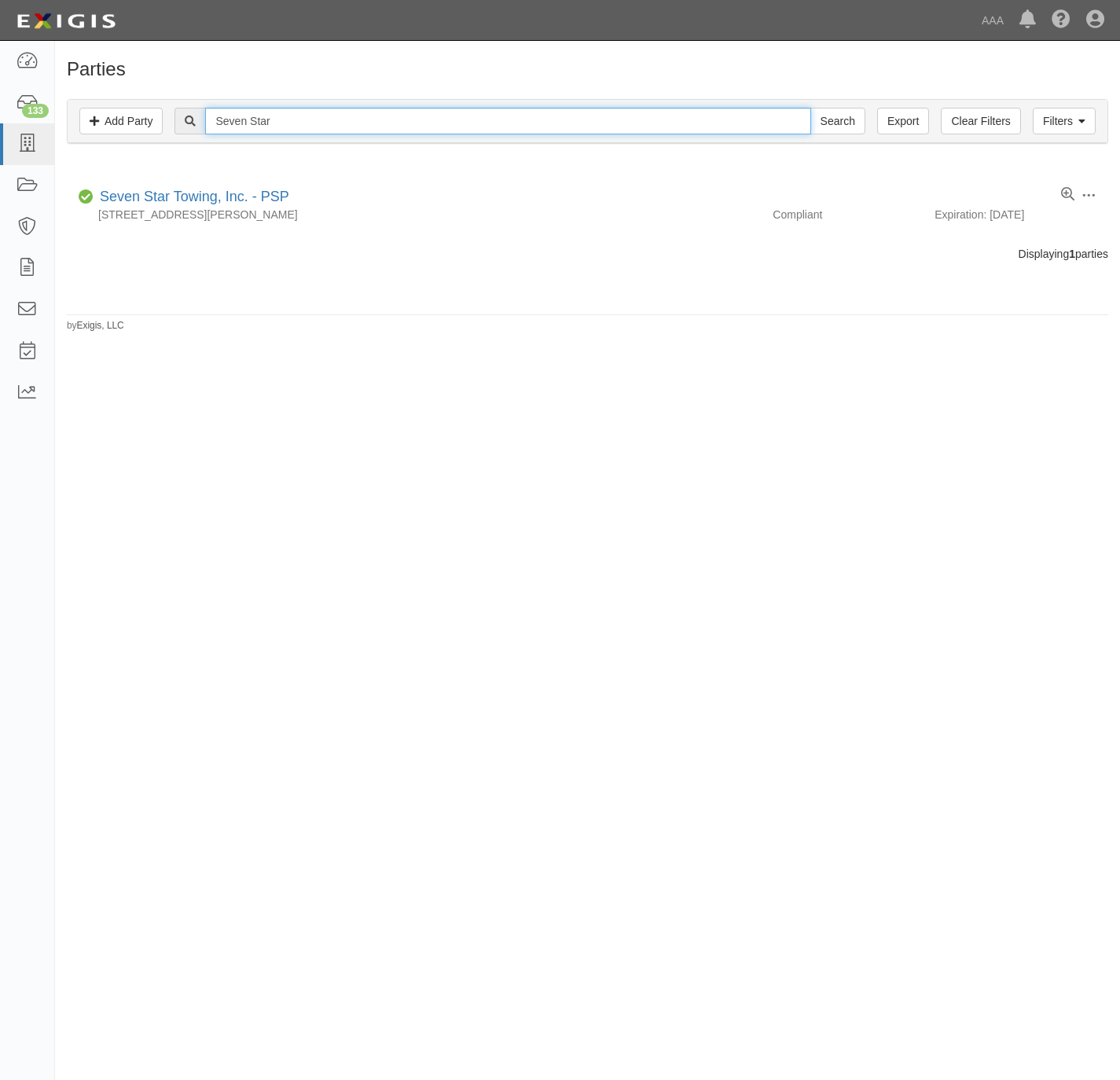
click at [632, 113] on input "Seven Star" at bounding box center [508, 121] width 605 height 26
click at [632, 114] on input "Seven Star" at bounding box center [508, 121] width 605 height 26
paste input "Falcon Tow"
type input "Falcon Tow"
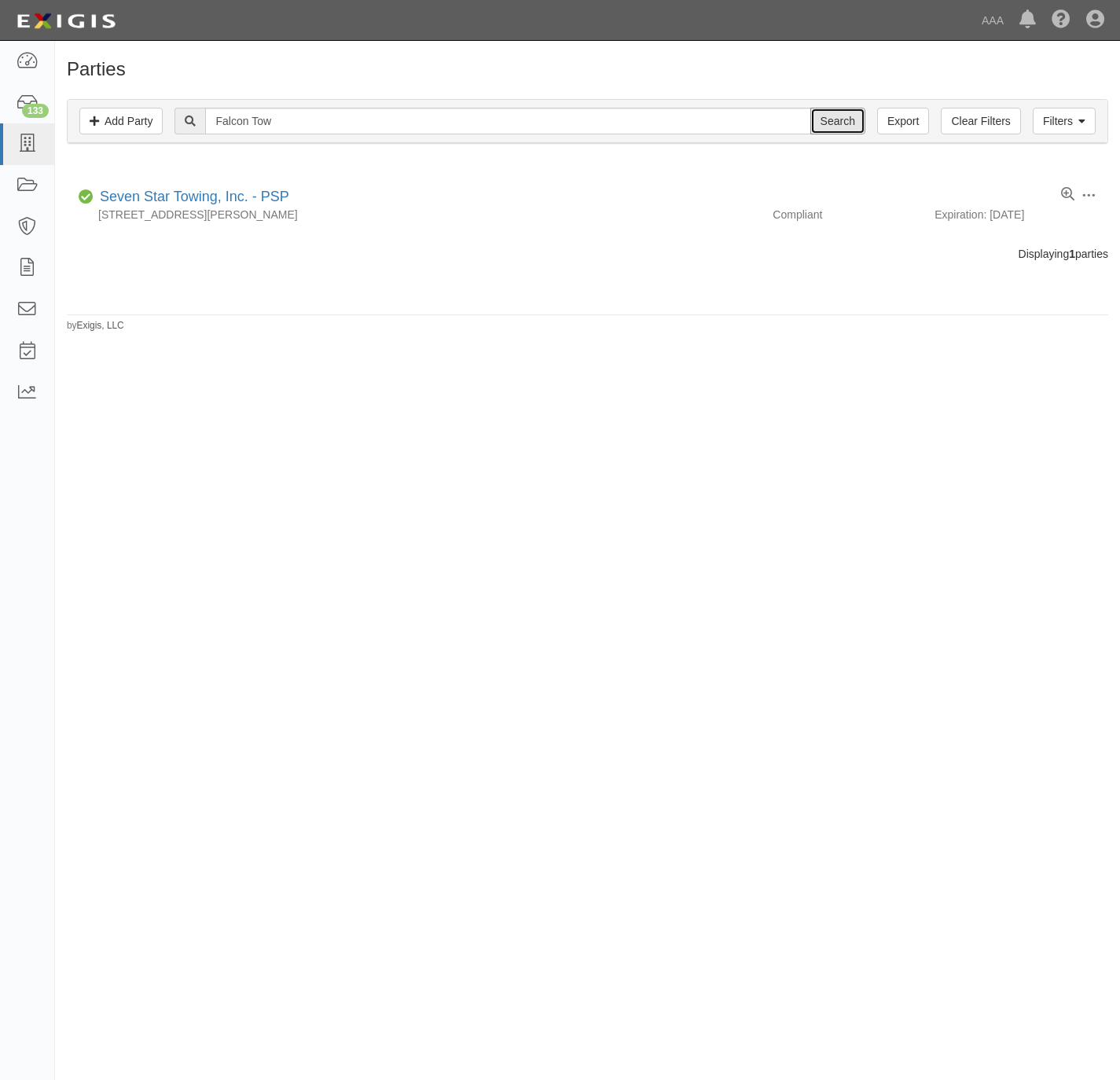
drag, startPoint x: 830, startPoint y: 122, endPoint x: 724, endPoint y: 134, distance: 106.7
click at [828, 122] on input "Search" at bounding box center [838, 121] width 55 height 26
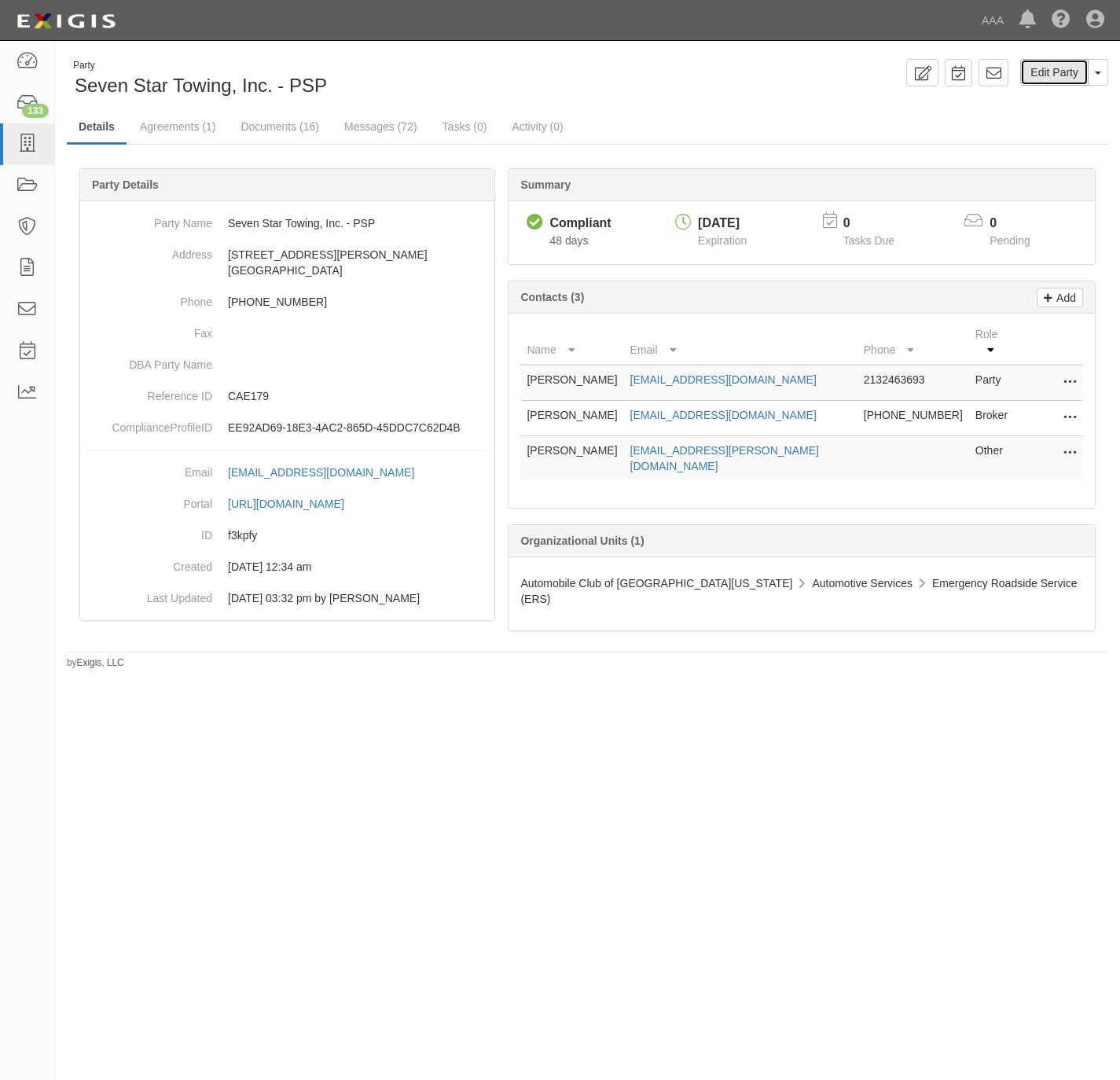
click at [1047, 68] on link "Edit Party" at bounding box center [1055, 71] width 68 height 26
drag, startPoint x: 1078, startPoint y: 446, endPoint x: 1069, endPoint y: 453, distance: 11.4
click at [1077, 444] on td "Edit Delete" at bounding box center [1052, 458] width 63 height 45
click at [1057, 442] on button at bounding box center [1067, 453] width 20 height 22
click at [998, 437] on link "Edit" at bounding box center [1015, 448] width 124 height 28
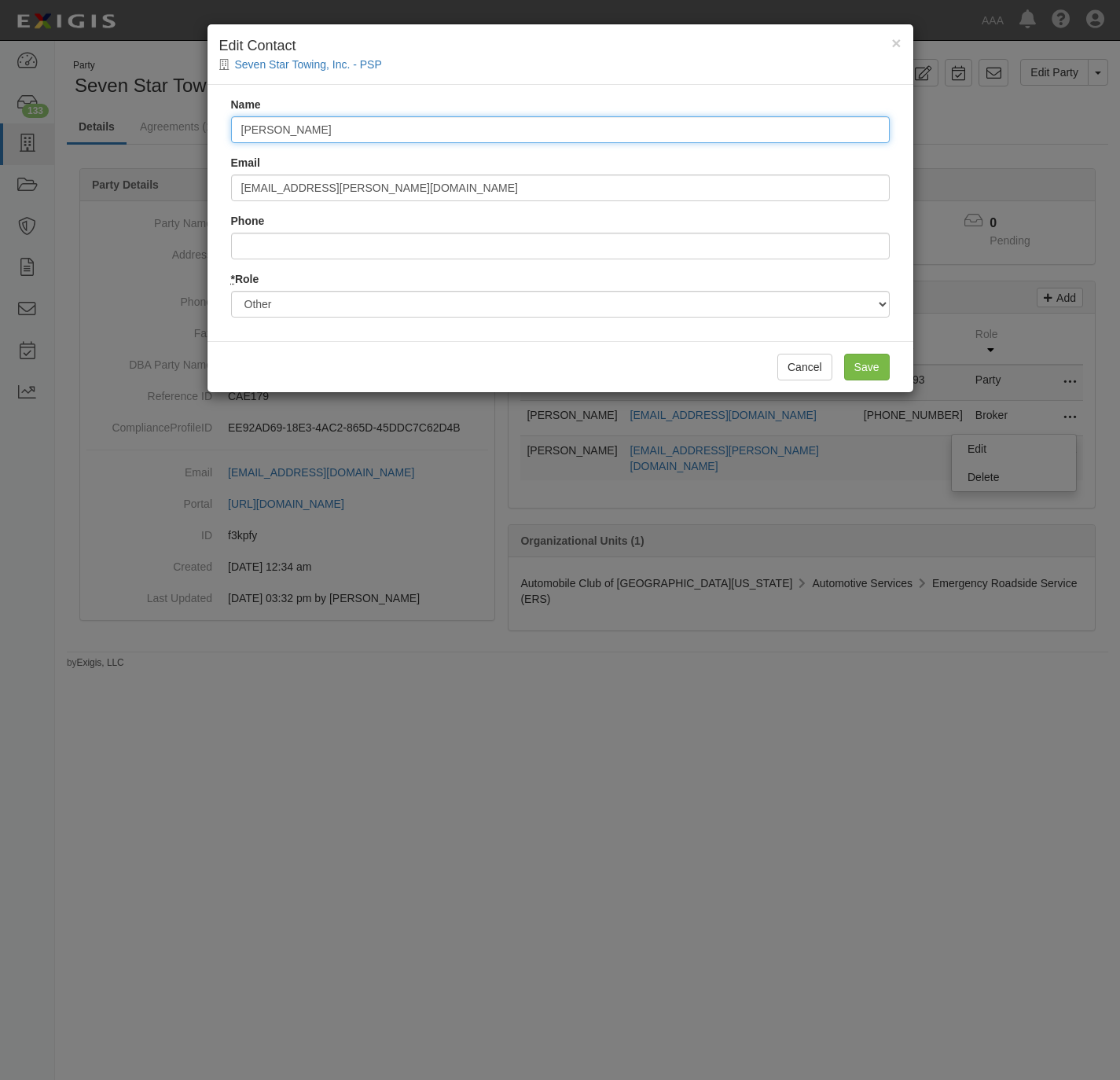
click at [439, 123] on input "[PERSON_NAME]" at bounding box center [560, 129] width 659 height 26
click at [439, 125] on input "[PERSON_NAME]" at bounding box center [560, 129] width 659 height 26
paste input "Kevin Buckner buckner.kevin@ace.aaa.com"
drag, startPoint x: 489, startPoint y: 130, endPoint x: 328, endPoint y: 119, distance: 161.4
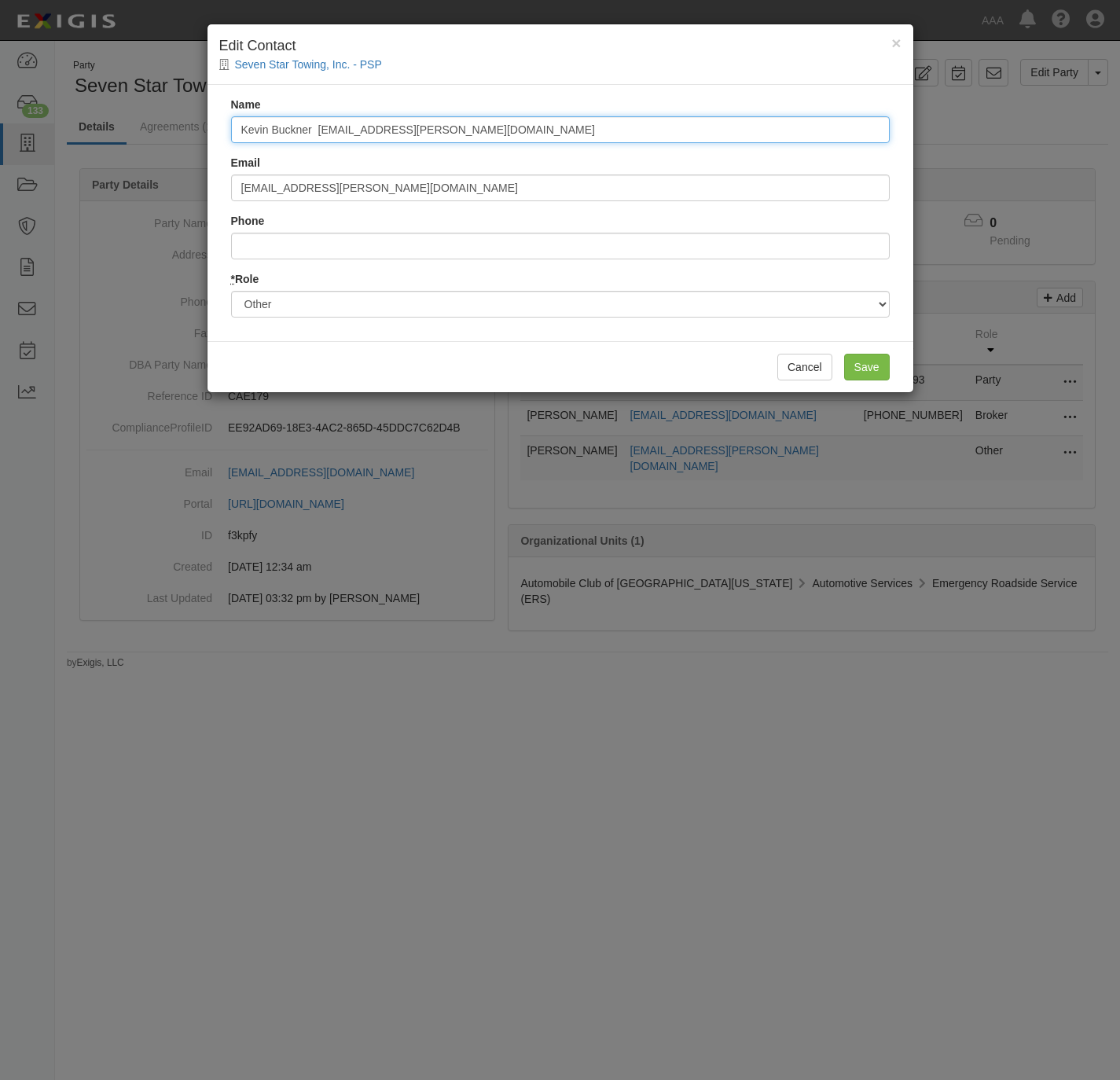
click at [327, 111] on div "Name Kevin Buckner buckner.kevin@ace.aaa.com" at bounding box center [560, 120] width 659 height 47
type input "[PERSON_NAME]"
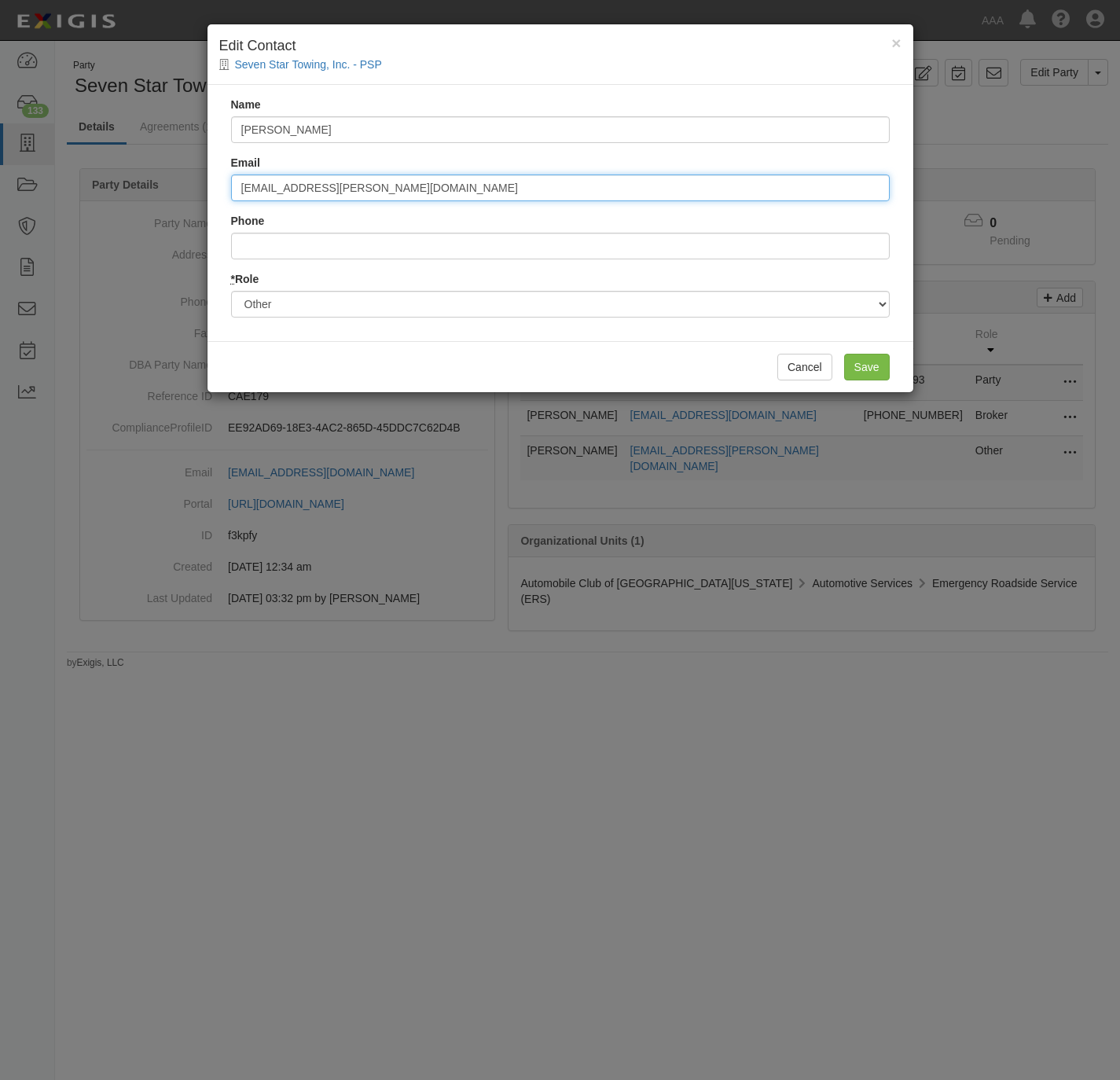
paste input "Kevin Buckner [EMAIL_ADDRESS][PERSON_NAME][DOMAIN_NAME]"
drag, startPoint x: 311, startPoint y: 185, endPoint x: 168, endPoint y: 182, distance: 143.0
click at [168, 187] on div "× Edit Contact Seven Star Towing, Inc. - PSP Name Kevin Buckner Email Kevin Buc…" at bounding box center [560, 540] width 1120 height 1080
type input "buckner.kevin@ace.aaa.com"
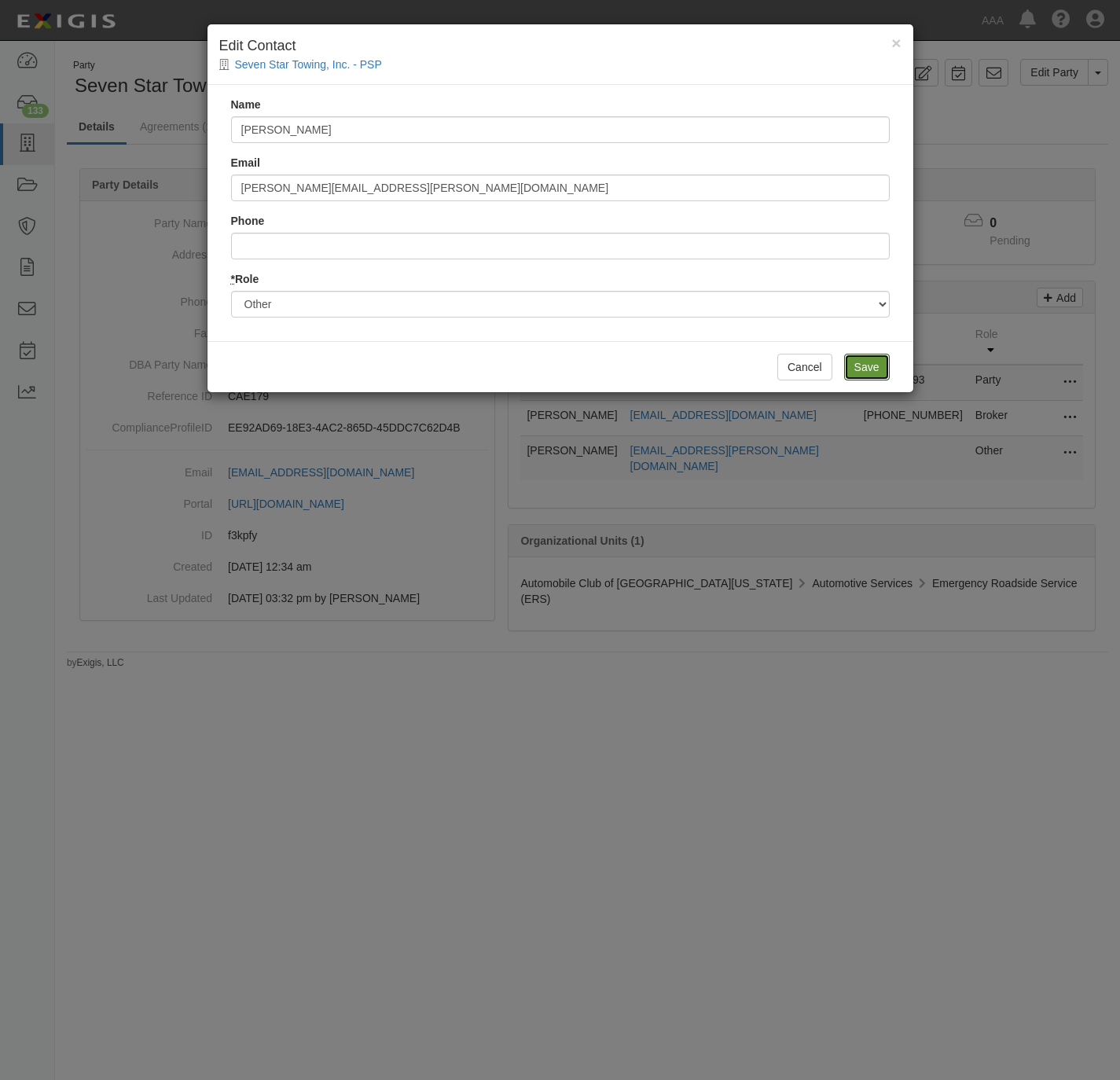
drag, startPoint x: 854, startPoint y: 366, endPoint x: 804, endPoint y: 300, distance: 82.8
click at [852, 363] on input "Save" at bounding box center [867, 367] width 46 height 26
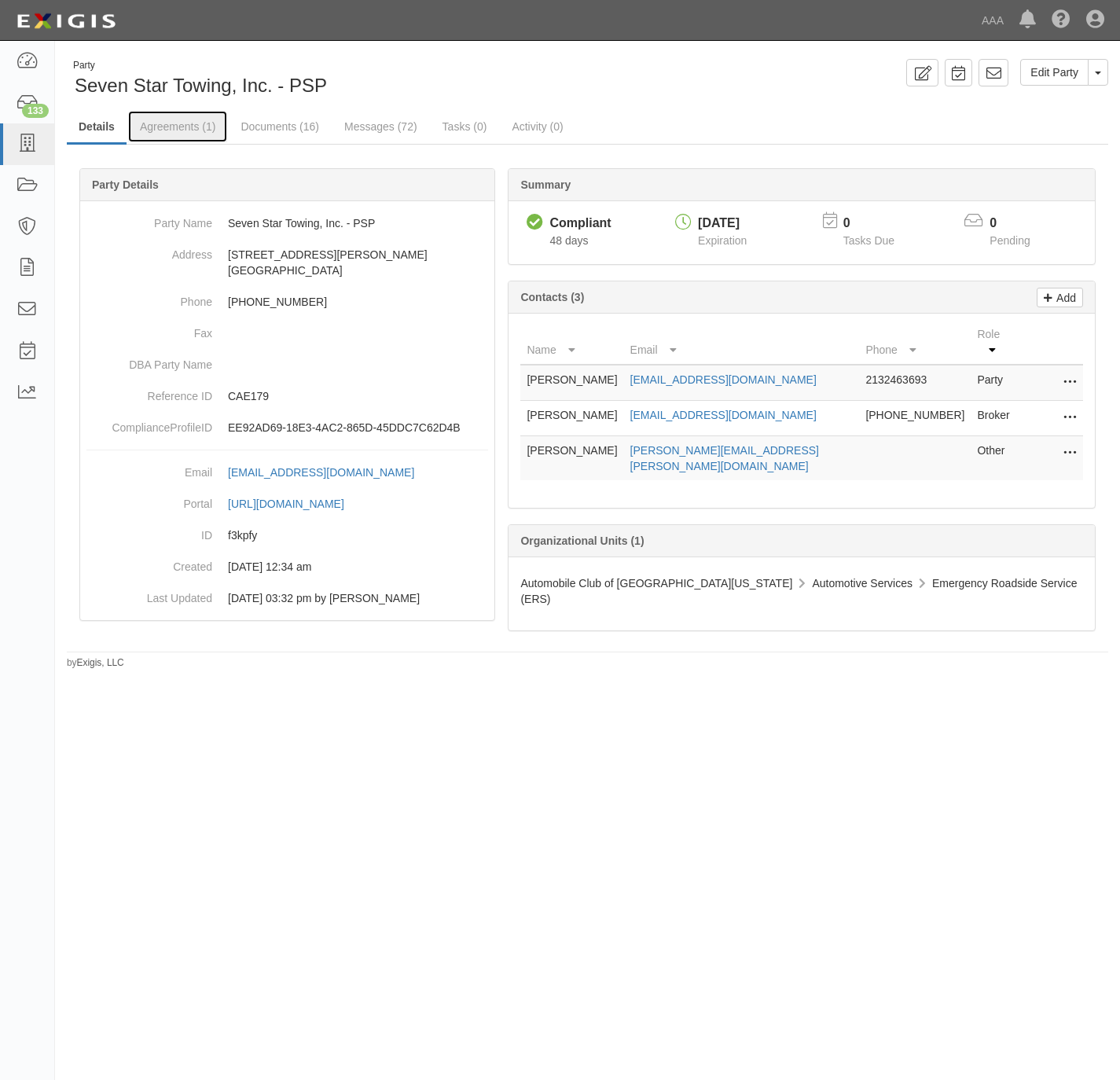
drag, startPoint x: 168, startPoint y: 120, endPoint x: 187, endPoint y: 102, distance: 26.2
click at [168, 120] on link "Agreements (1)" at bounding box center [178, 126] width 99 height 31
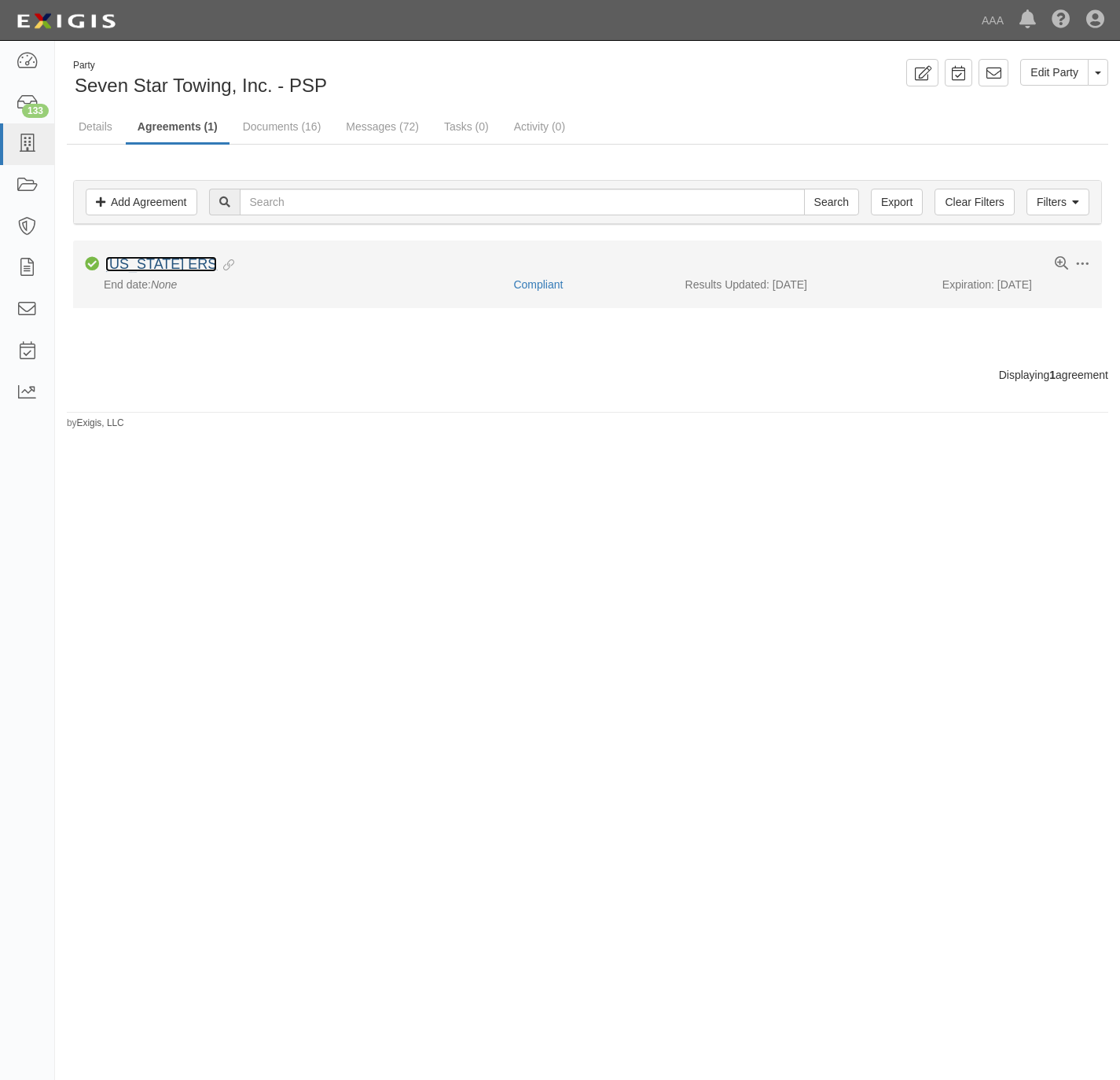
click at [146, 266] on link "[US_STATE] ERS" at bounding box center [161, 264] width 111 height 15
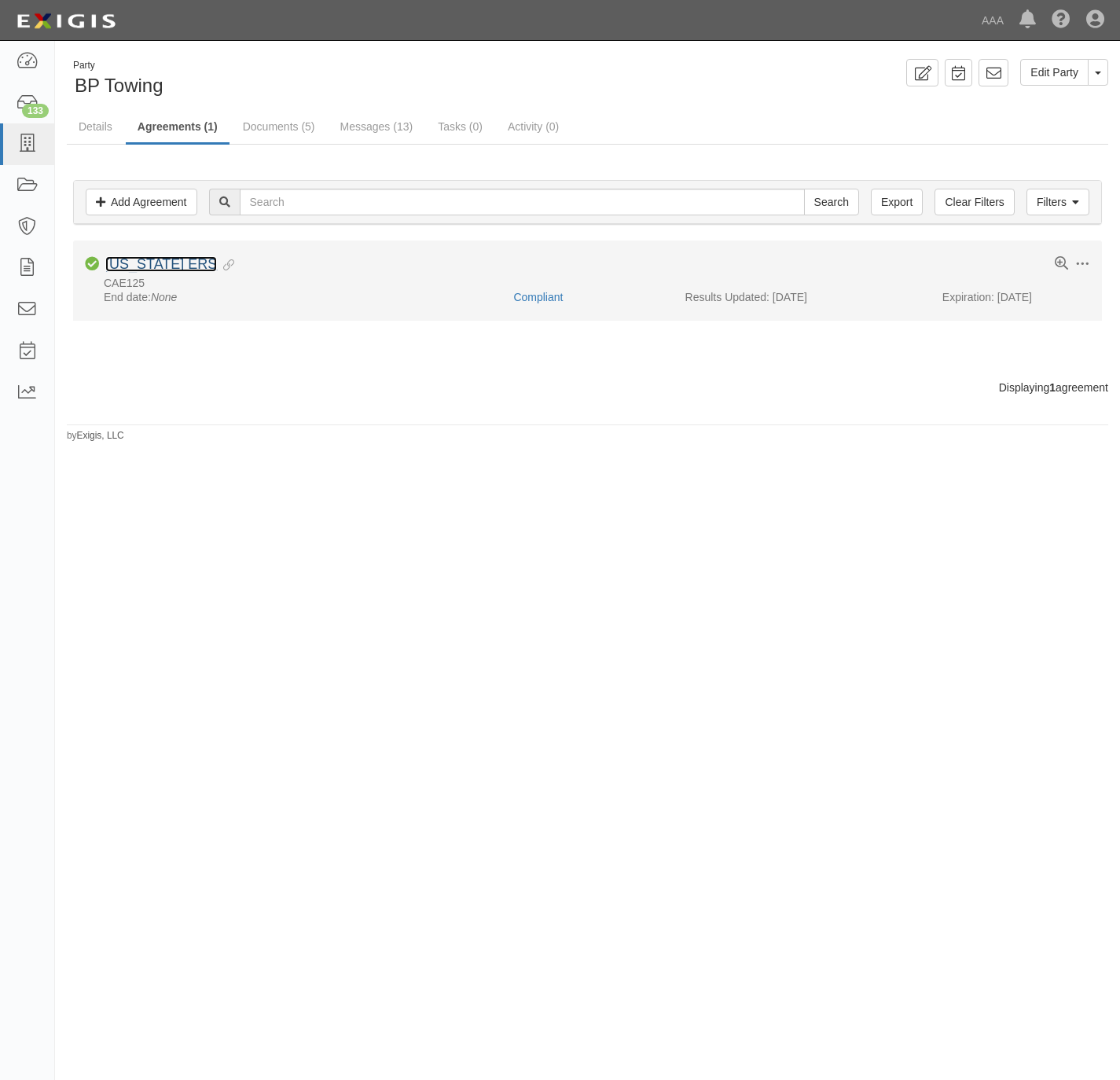
click at [138, 263] on link "[US_STATE] ERS" at bounding box center [161, 264] width 111 height 15
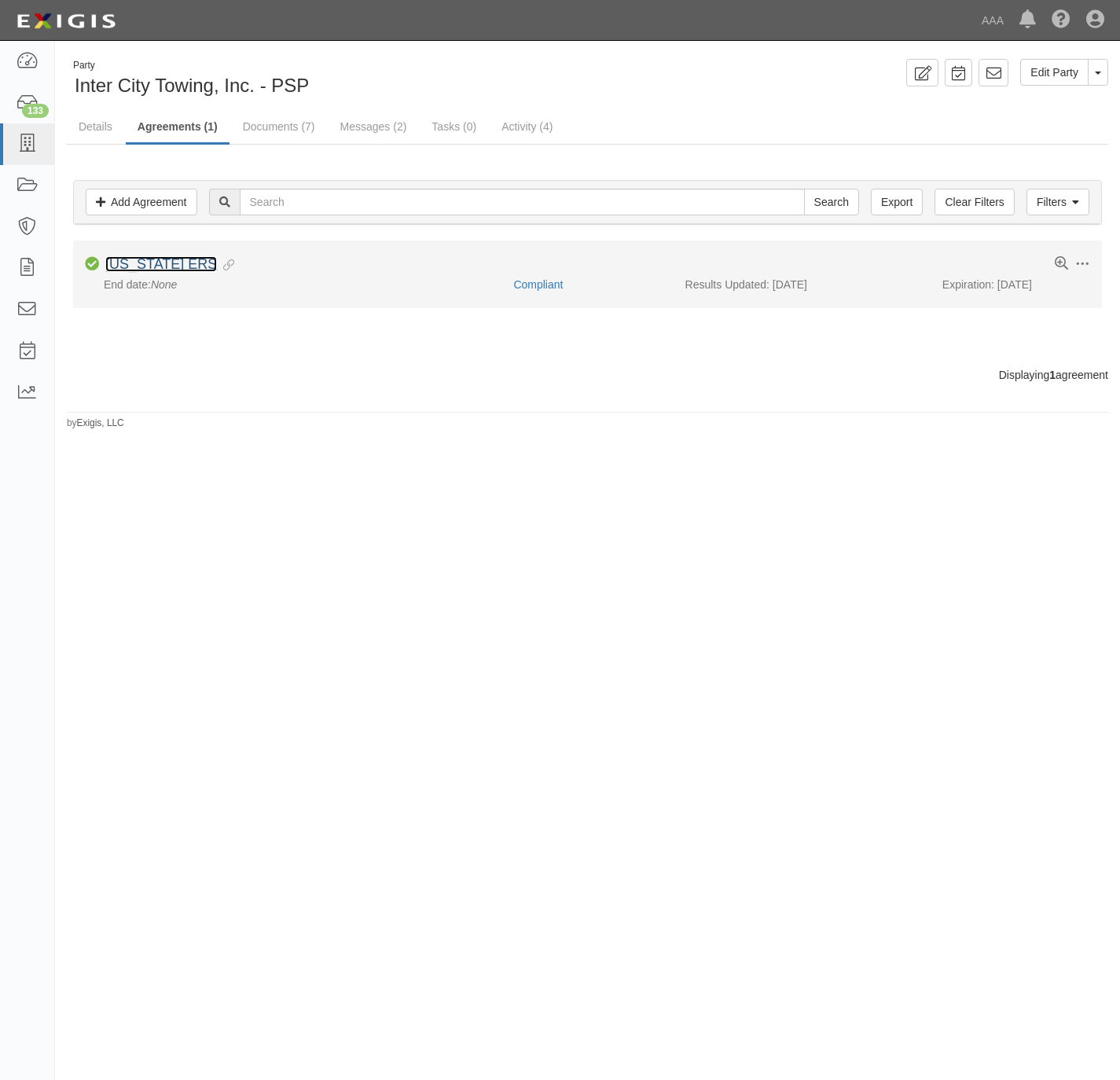
click at [182, 263] on link "[US_STATE] ERS" at bounding box center [161, 264] width 111 height 15
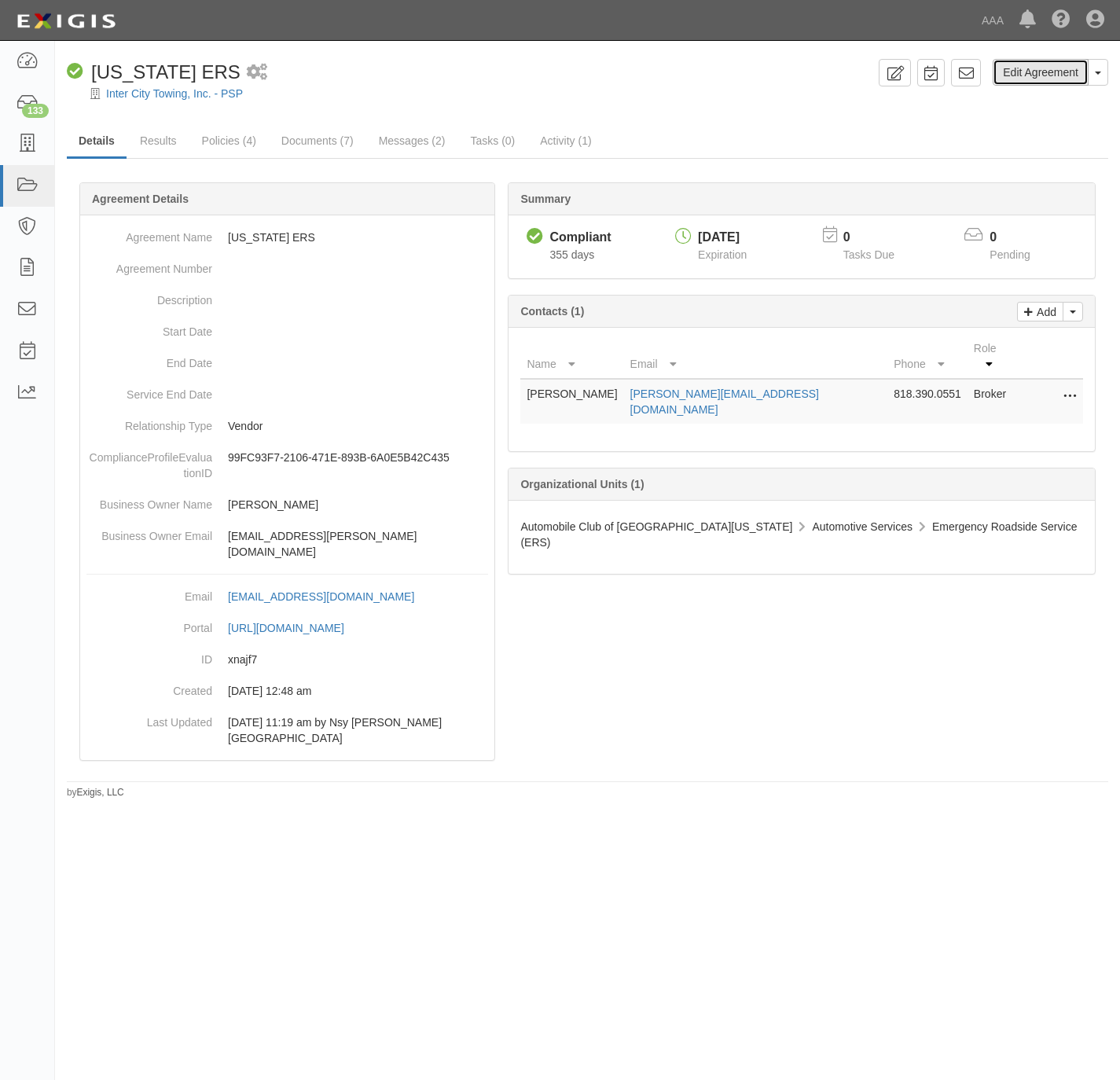
click at [1050, 69] on link "Edit Agreement" at bounding box center [1041, 71] width 96 height 26
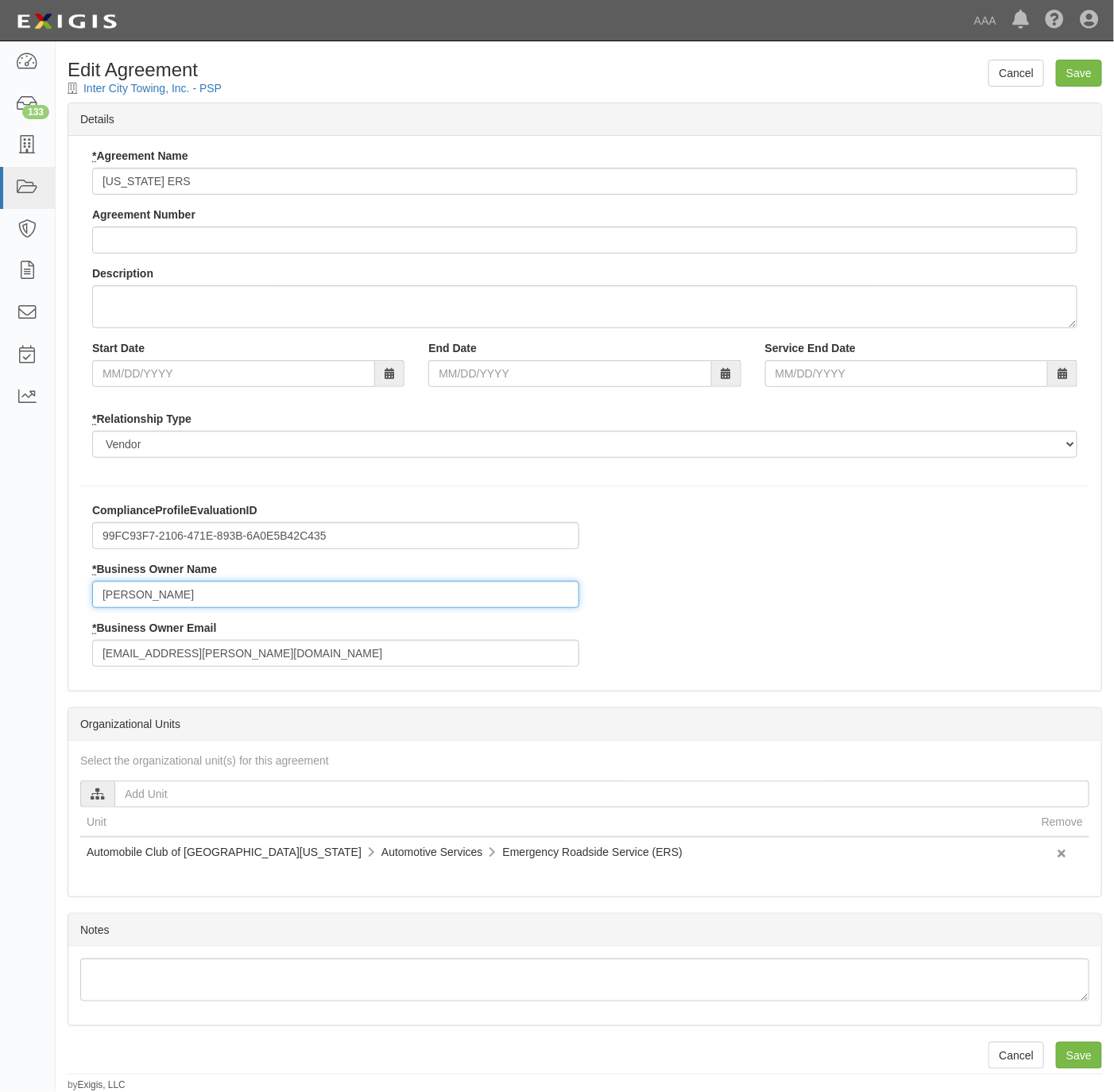
drag, startPoint x: 153, startPoint y: 604, endPoint x: 63, endPoint y: 606, distance: 90.0
click at [63, 606] on div "Cancel Save Edit Agreement Inter City Towing, Inc. - PSP Details * Agreement Na…" at bounding box center [585, 575] width 1058 height 1033
paste input "Kevin Buckner [EMAIL_ADDRESS][PERSON_NAME][DOMAIN_NAME]"
drag, startPoint x: 321, startPoint y: 590, endPoint x: 182, endPoint y: 578, distance: 139.5
click at [182, 578] on div "* Business Owner Name Kevin Buckner buckner.kevin@ace.aaa.com" at bounding box center [335, 585] width 487 height 47
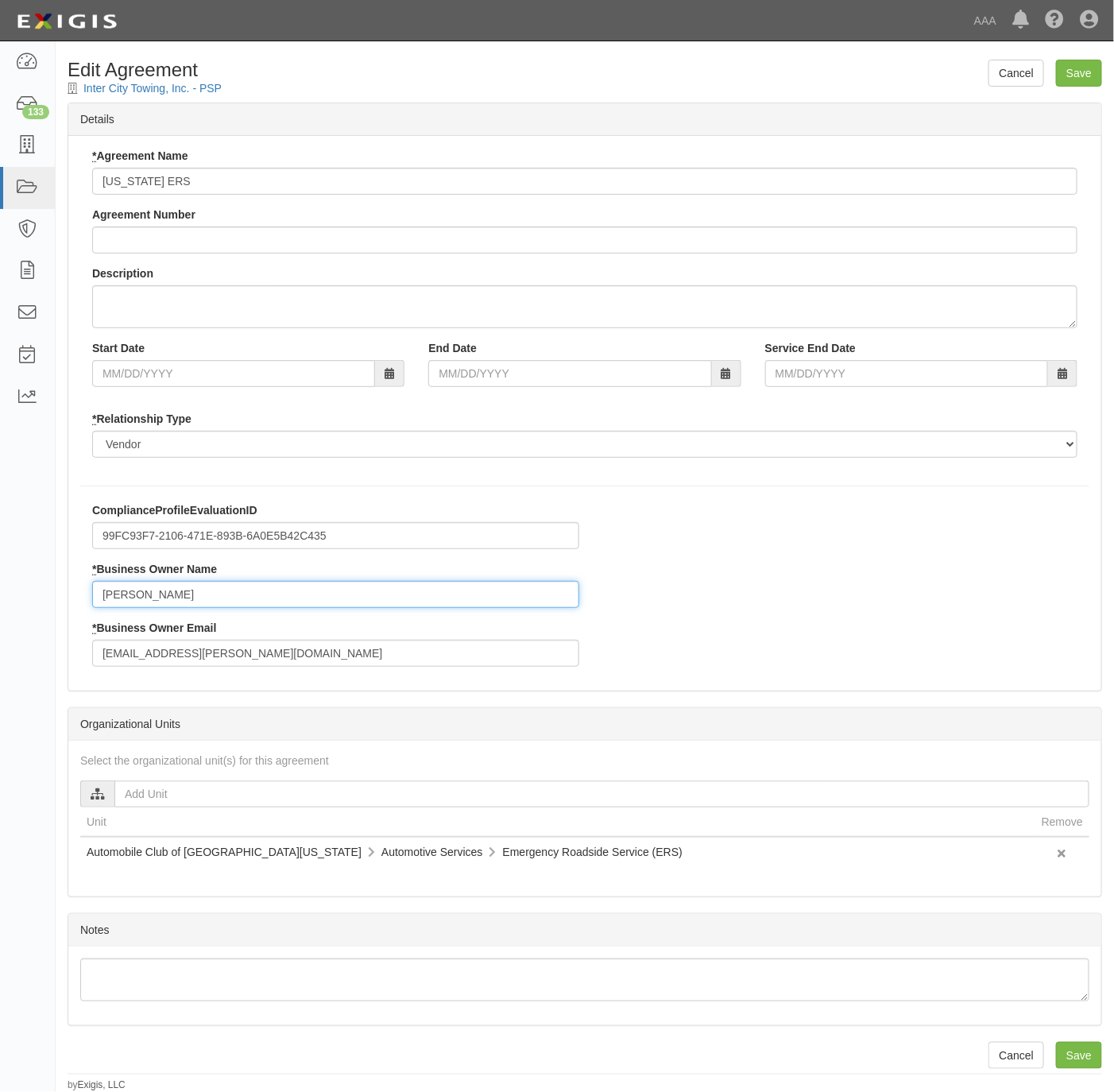
type input "[PERSON_NAME]"
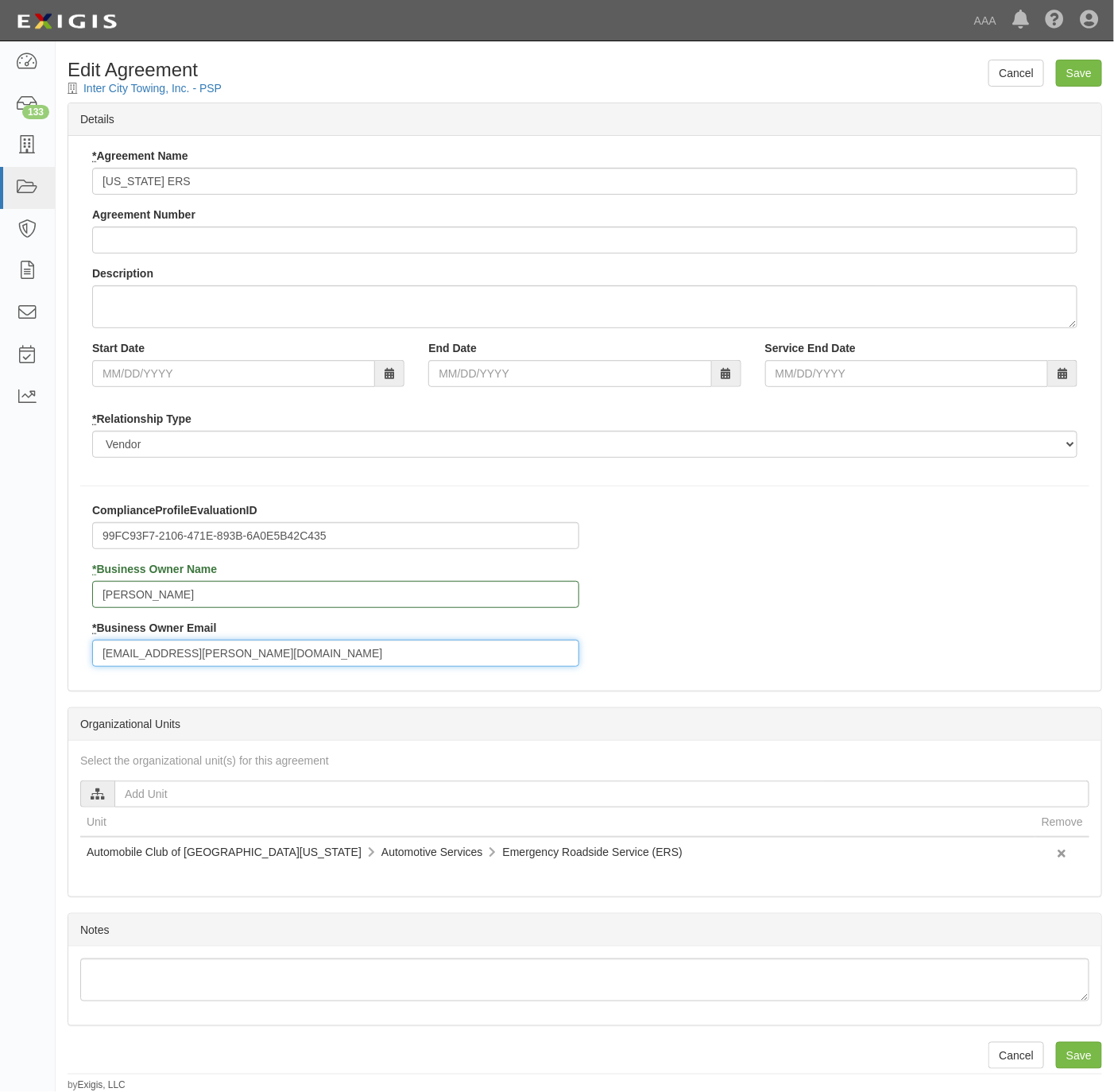
paste input "[PERSON_NAME].[PERSON_NAME]"
drag, startPoint x: 186, startPoint y: 648, endPoint x: 69, endPoint y: 640, distance: 117.3
click at [69, 640] on div "ComplianceProfileEvaluationID 99FC93F7-2106-471E-893B-6A0E5B42C435 * Business O…" at bounding box center [585, 590] width 1033 height 176
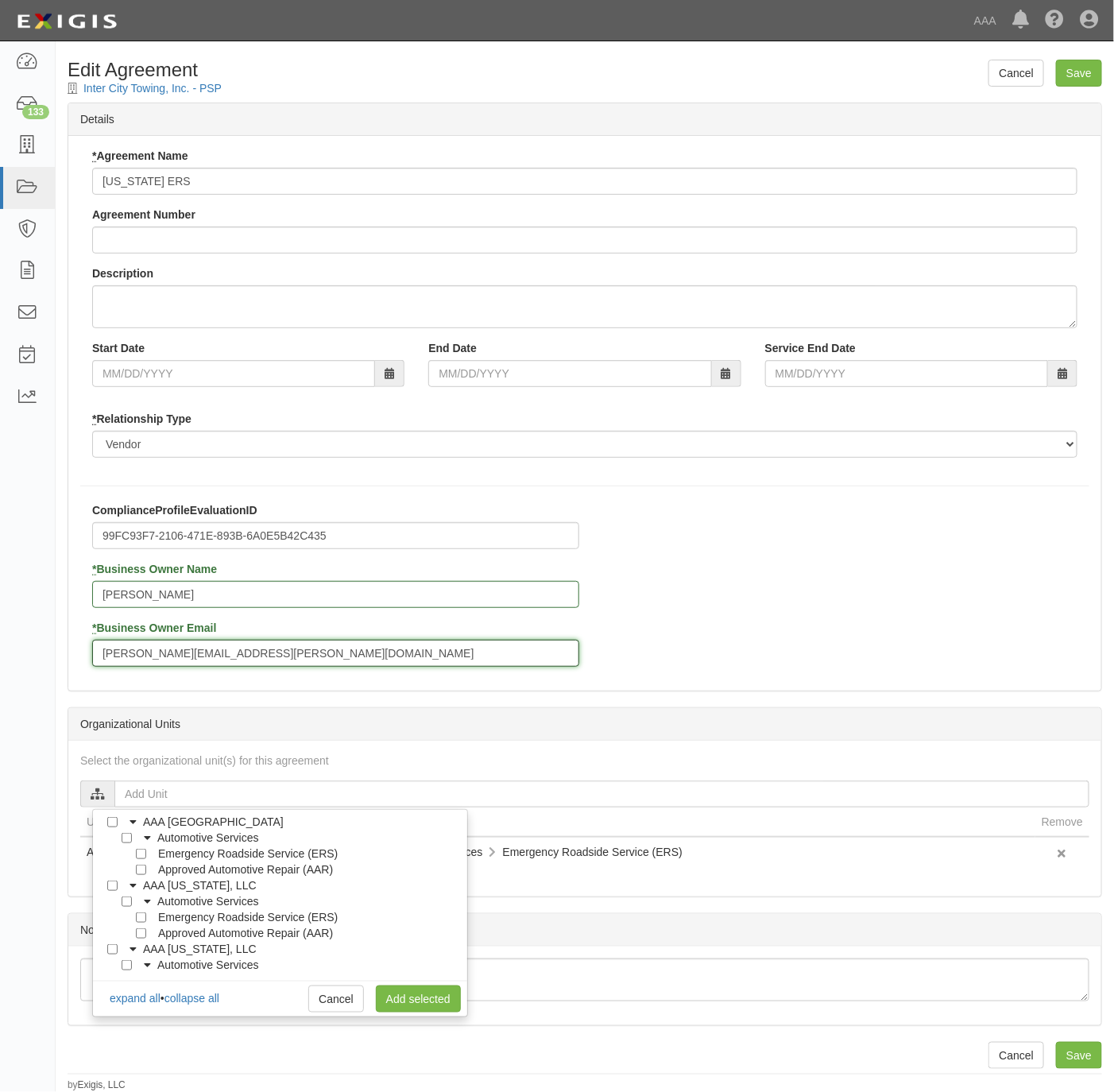
click at [112, 647] on input "Buckner.kevin@ace.aaa.com" at bounding box center [335, 653] width 487 height 27
type input "buckner.kevin@ace.aaa.com"
click at [344, 1011] on link "Cancel" at bounding box center [336, 998] width 56 height 27
checkbox input "true"
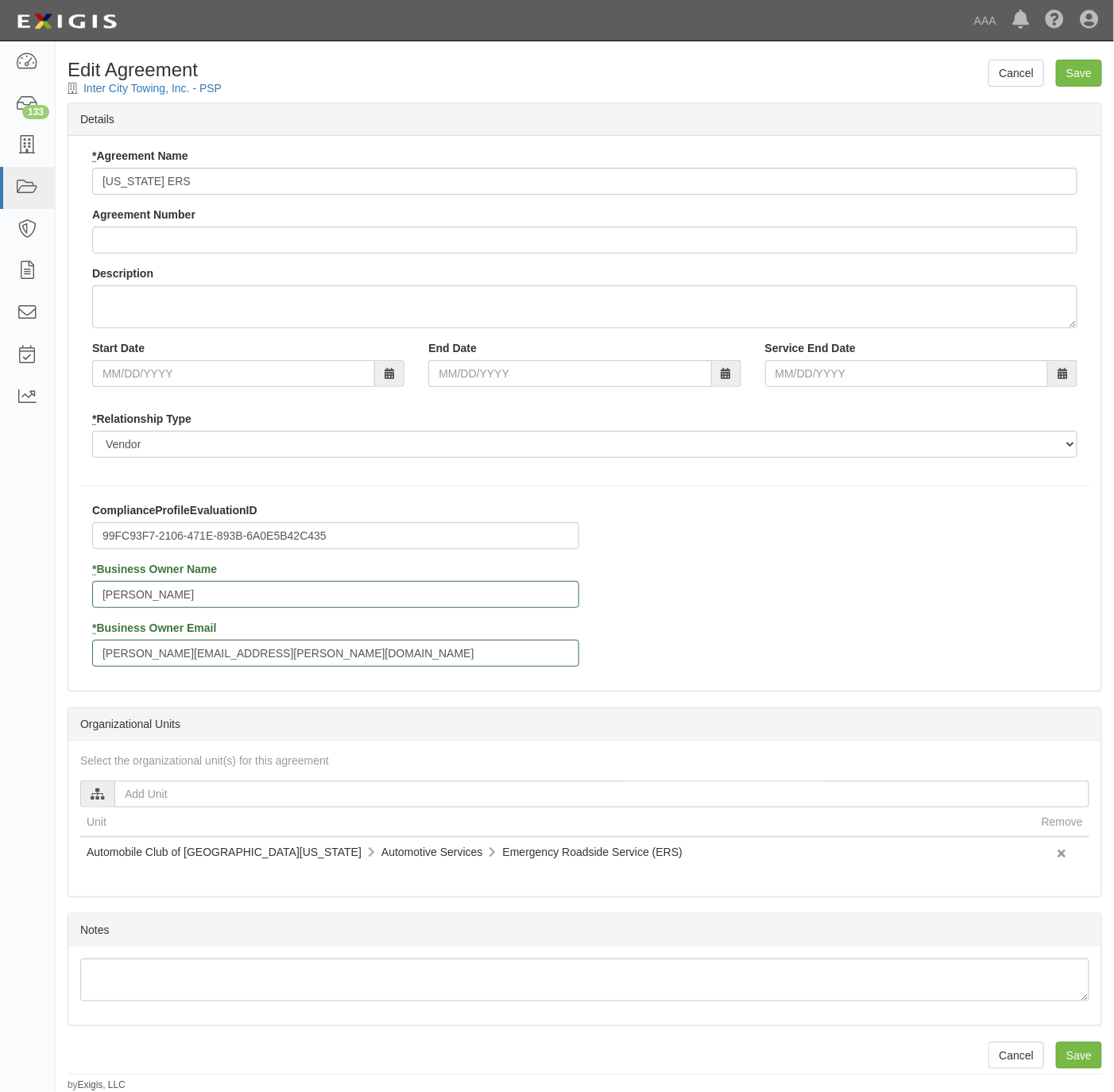
scroll to position [5, 0]
click at [1083, 72] on input "Save" at bounding box center [1080, 72] width 46 height 27
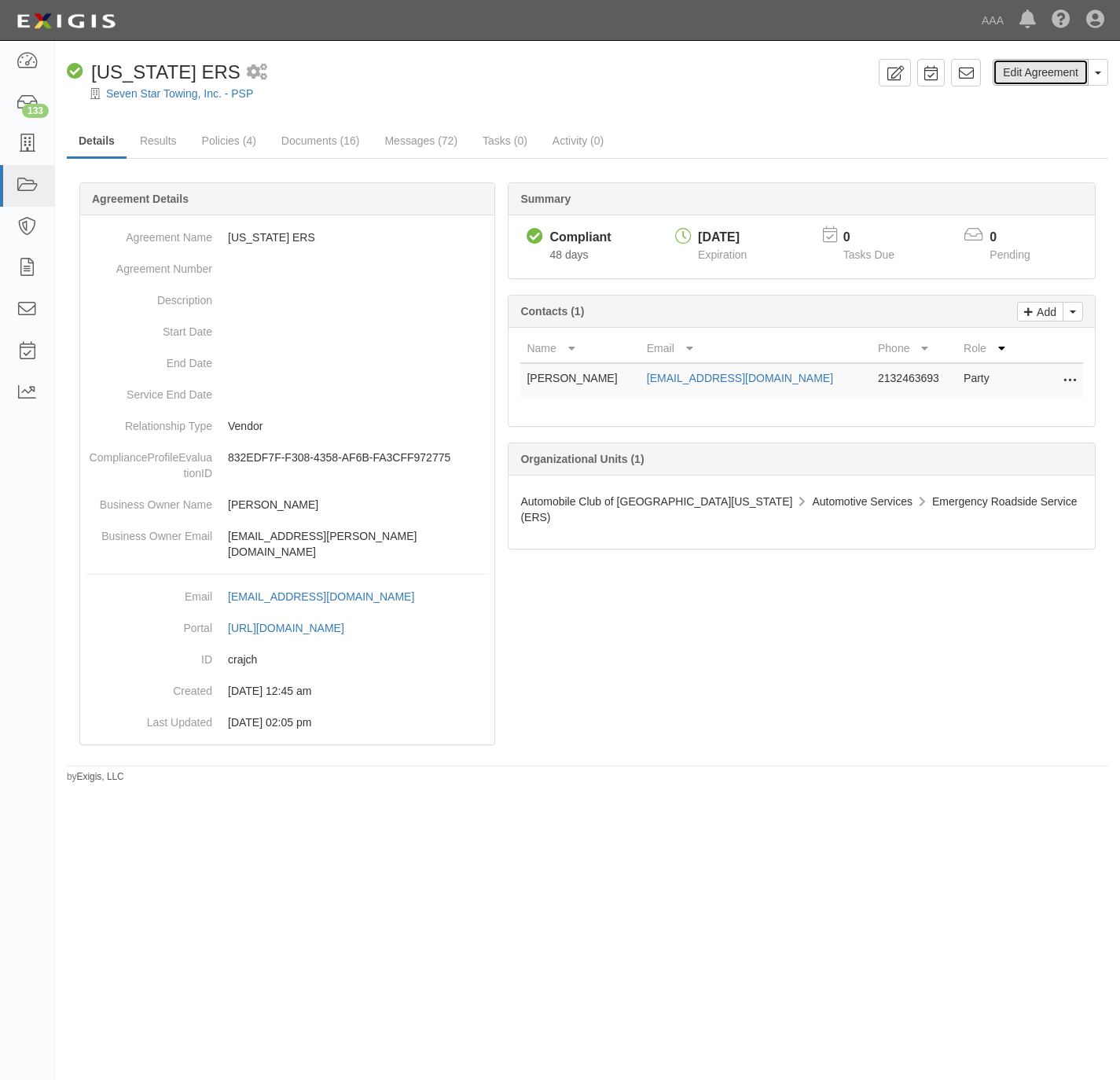
click at [1038, 65] on link "Edit Agreement" at bounding box center [1041, 71] width 96 height 26
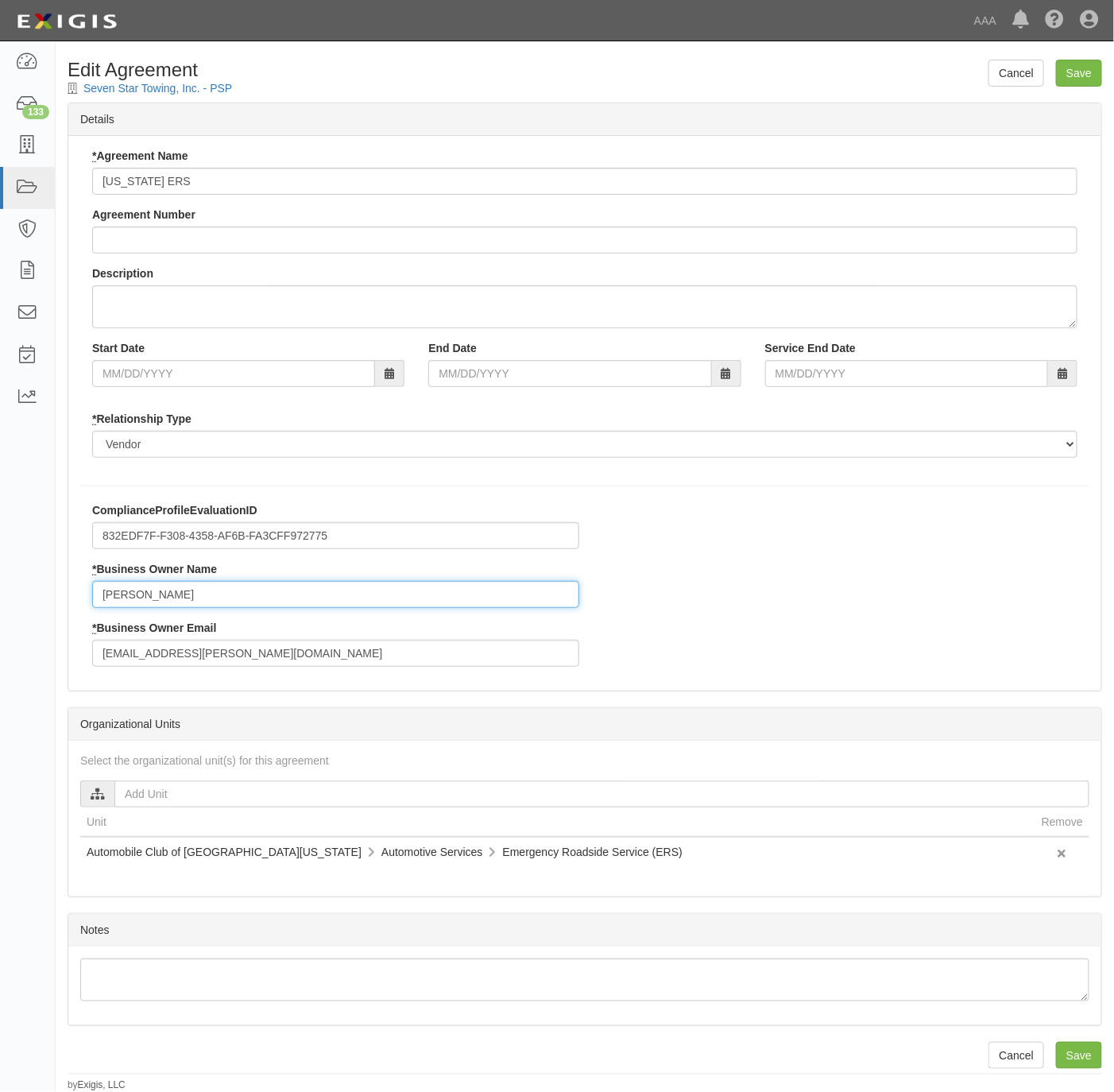
drag, startPoint x: 146, startPoint y: 613, endPoint x: 31, endPoint y: 611, distance: 115.0
click at [15, 616] on body "Toggle navigation Dashboard 133 Inbox Parties Agreements Coverages Documents Me…" at bounding box center [557, 546] width 1114 height 1092
paste input "Kevin Buckner [EMAIL_ADDRESS][PERSON_NAME][DOMAIN_NAME]"
drag, startPoint x: 373, startPoint y: 599, endPoint x: 181, endPoint y: 594, distance: 192.1
click at [181, 596] on input "Kevin Buckner [EMAIL_ADDRESS][PERSON_NAME][DOMAIN_NAME]" at bounding box center [335, 594] width 487 height 27
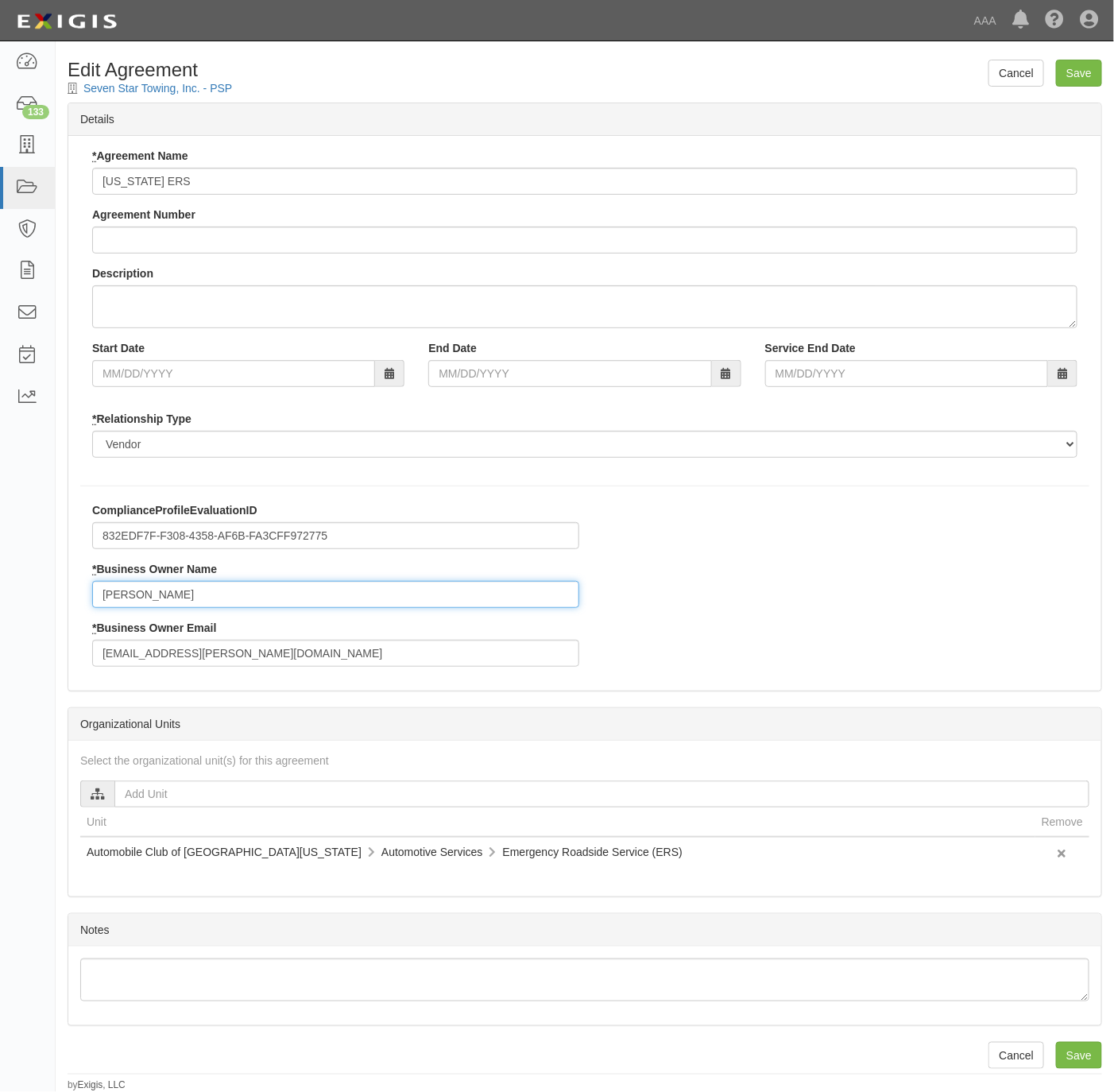
type input "[PERSON_NAME]"
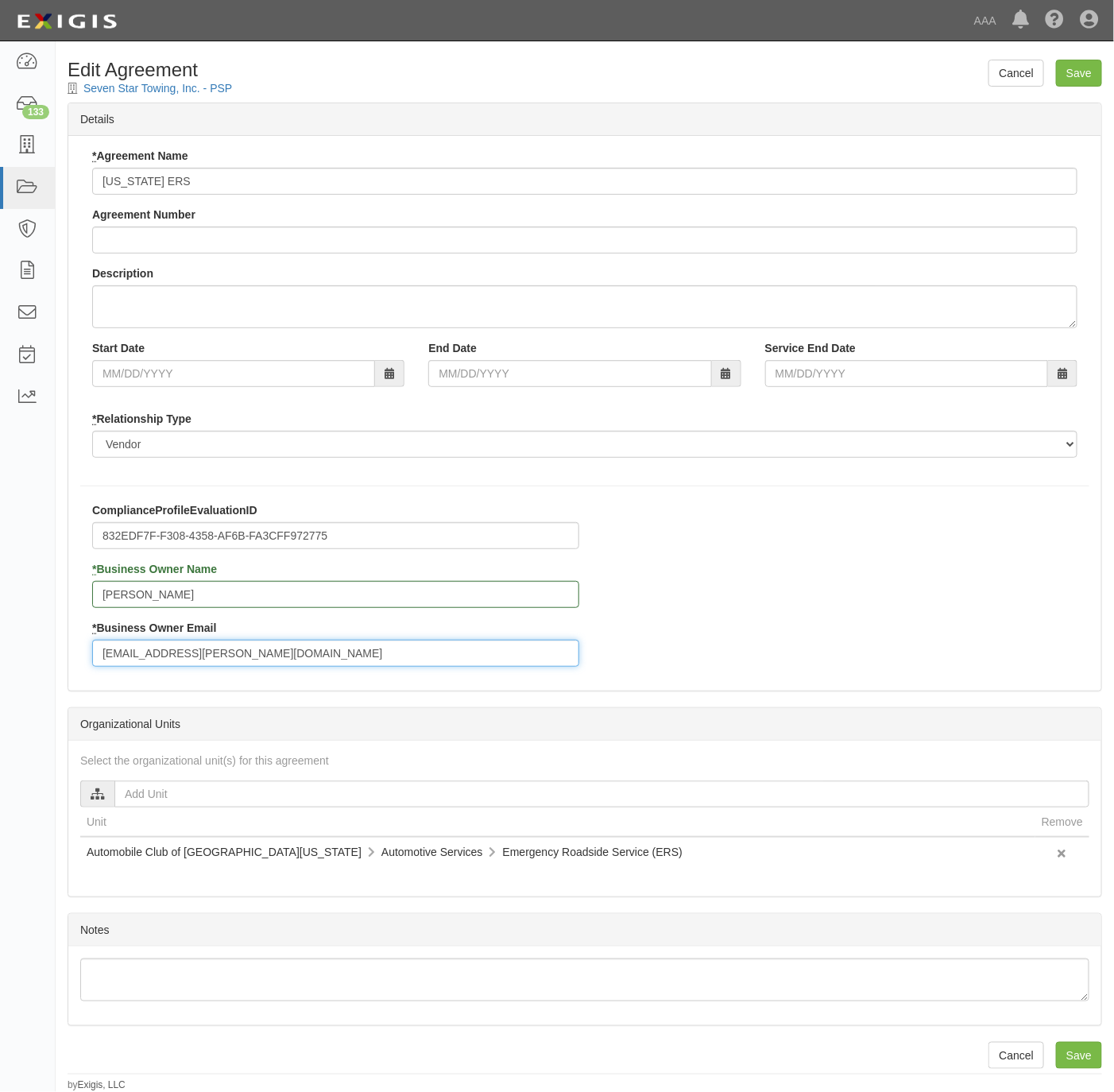
drag, startPoint x: 260, startPoint y: 654, endPoint x: 64, endPoint y: 661, distance: 196.1
click at [64, 661] on div "Cancel Save Edit Agreement Seven Star Towing, Inc. - PSP Details * Agreement Na…" at bounding box center [585, 575] width 1058 height 1033
paste input "Kevin Buckner [EMAIL_ADDRESS][PERSON_NAME][DOMAIN_NAME]"
drag, startPoint x: 182, startPoint y: 647, endPoint x: 94, endPoint y: 661, distance: 89.1
click at [94, 661] on input "Kevin Buckner [EMAIL_ADDRESS][PERSON_NAME][DOMAIN_NAME]" at bounding box center [335, 653] width 487 height 27
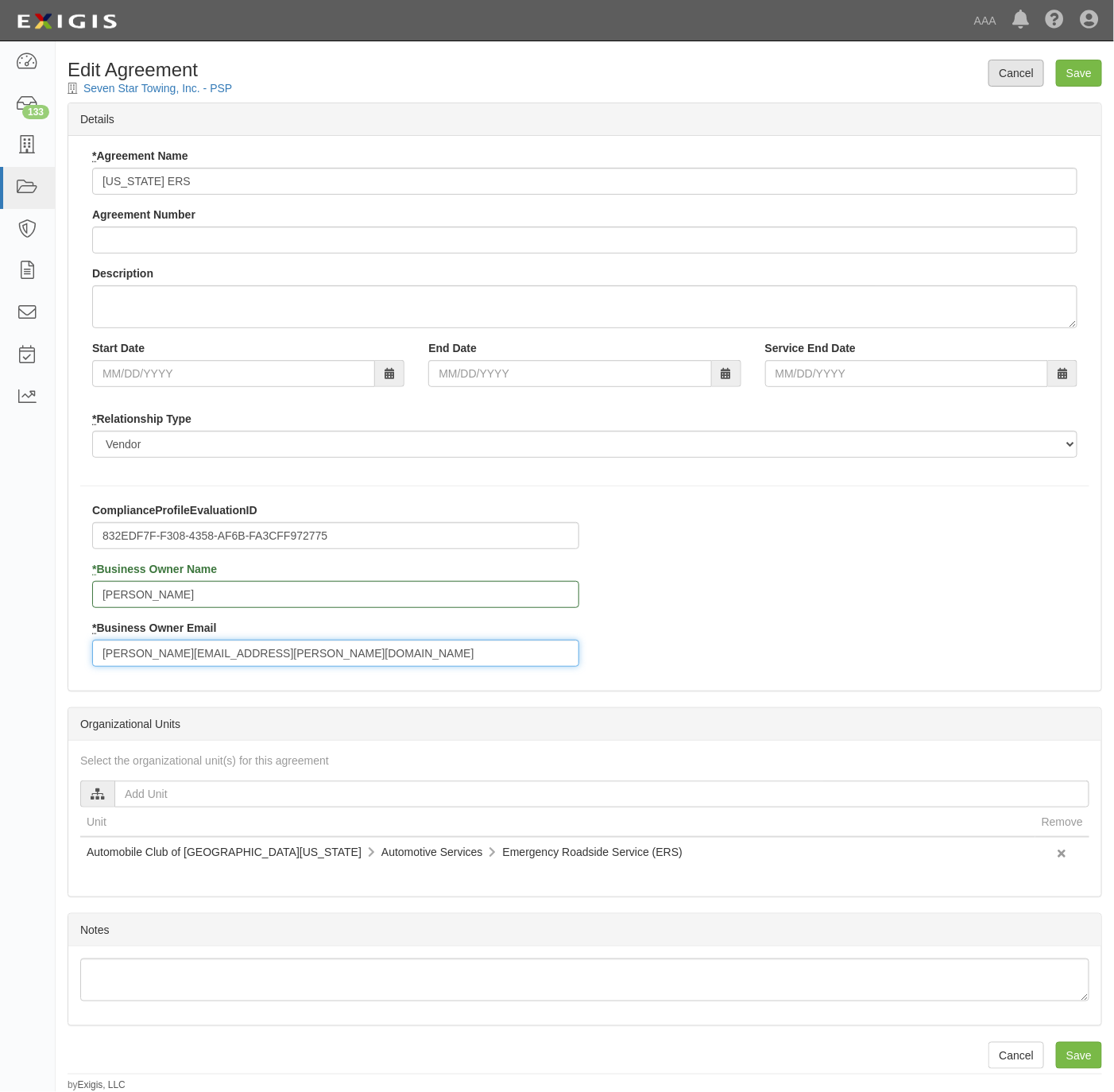
type input "[PERSON_NAME][EMAIL_ADDRESS][PERSON_NAME][DOMAIN_NAME]"
click at [1057, 77] on input "Save" at bounding box center [1080, 72] width 46 height 27
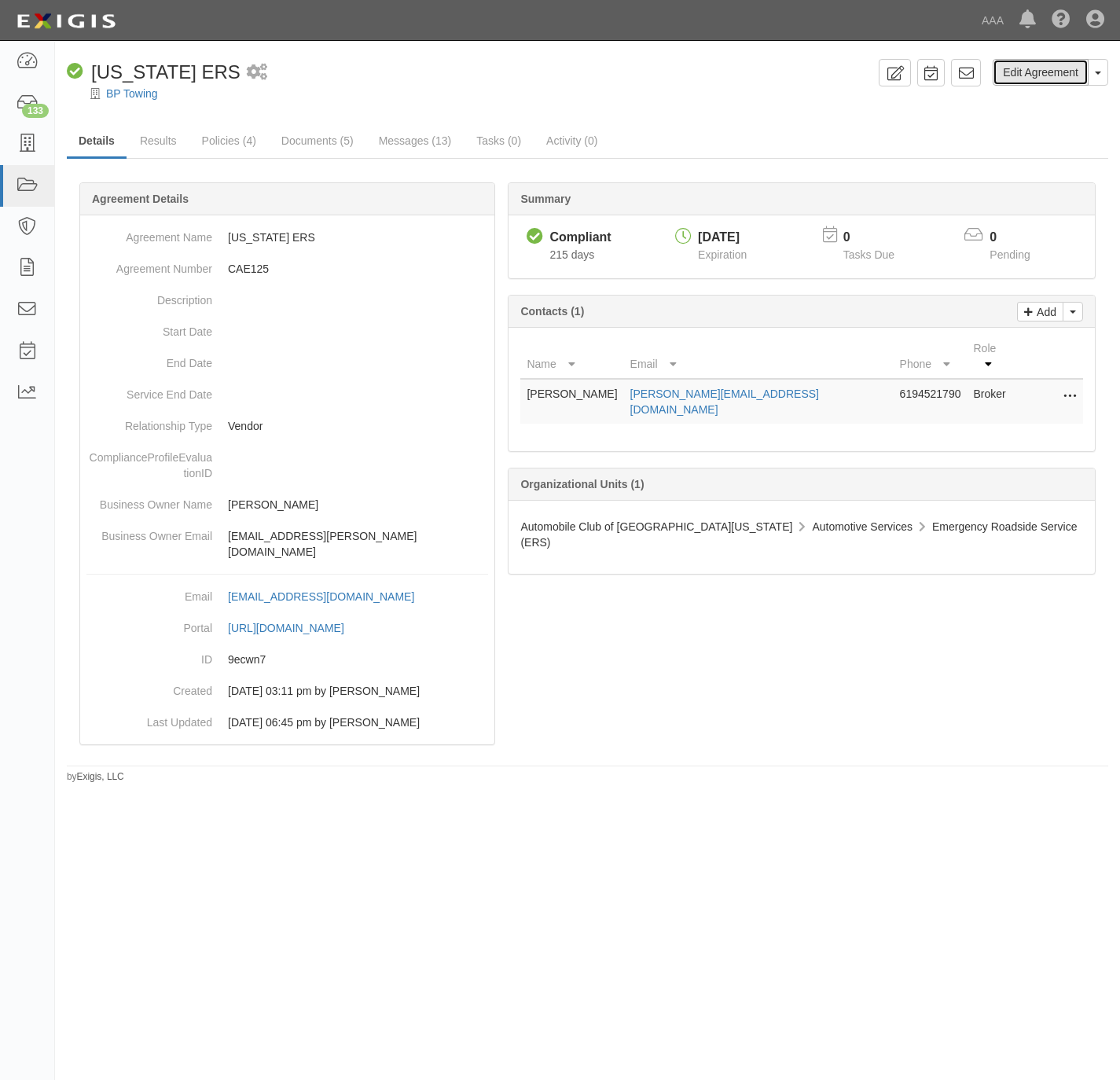
click at [1053, 78] on link "Edit Agreement" at bounding box center [1041, 71] width 96 height 26
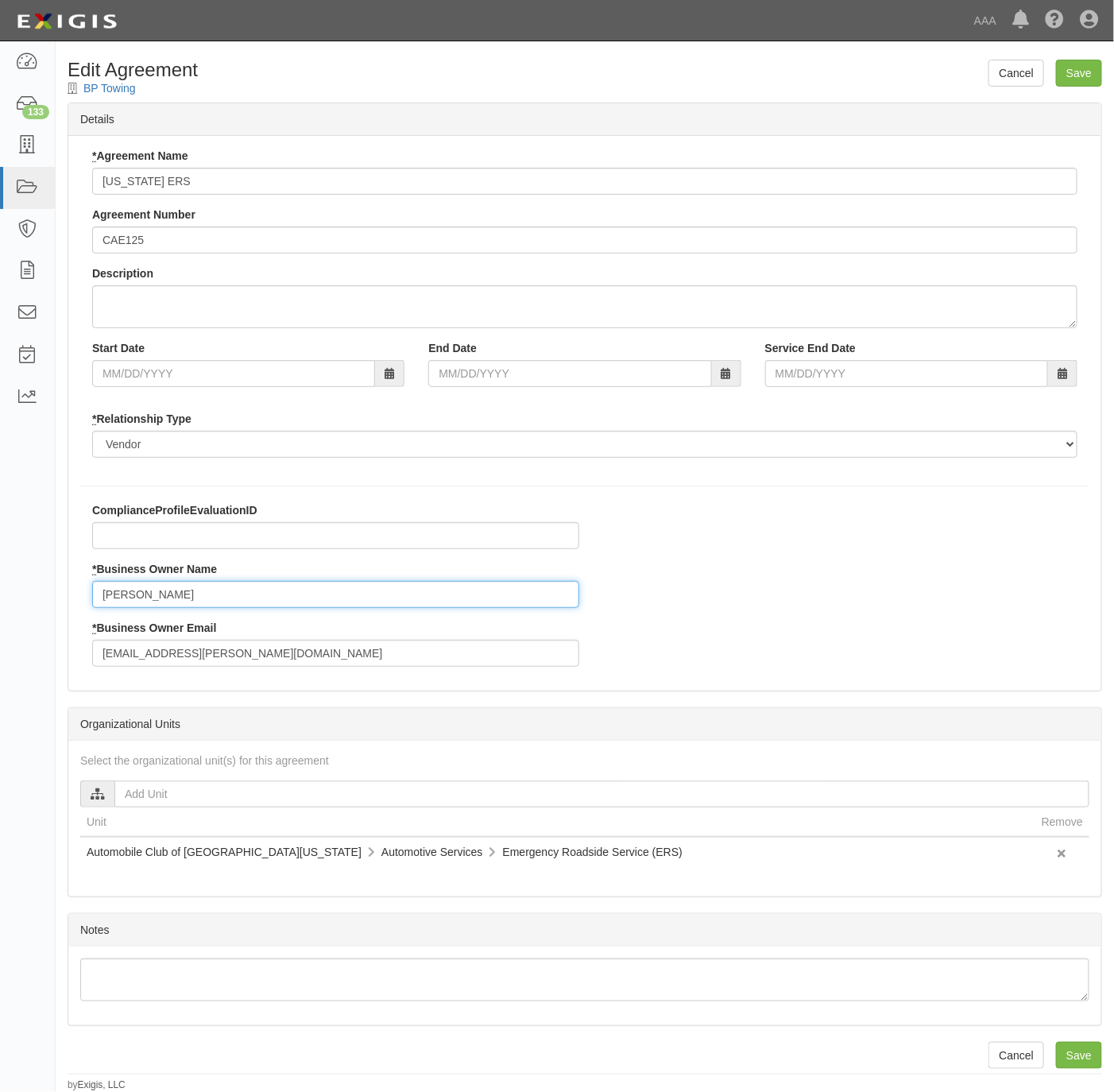
drag, startPoint x: 212, startPoint y: 594, endPoint x: 47, endPoint y: 590, distance: 165.0
click at [47, 590] on body "Toggle navigation Dashboard 133 Inbox Parties Agreements Coverages Documents Me…" at bounding box center [557, 546] width 1114 height 1092
paste input "Kevin Buckner [EMAIL_ADDRESS][PERSON_NAME][DOMAIN_NAME]"
drag, startPoint x: 342, startPoint y: 597, endPoint x: 180, endPoint y: 589, distance: 162.2
click at [180, 589] on input "Kevin Buckner [EMAIL_ADDRESS][PERSON_NAME][DOMAIN_NAME]" at bounding box center [335, 594] width 487 height 27
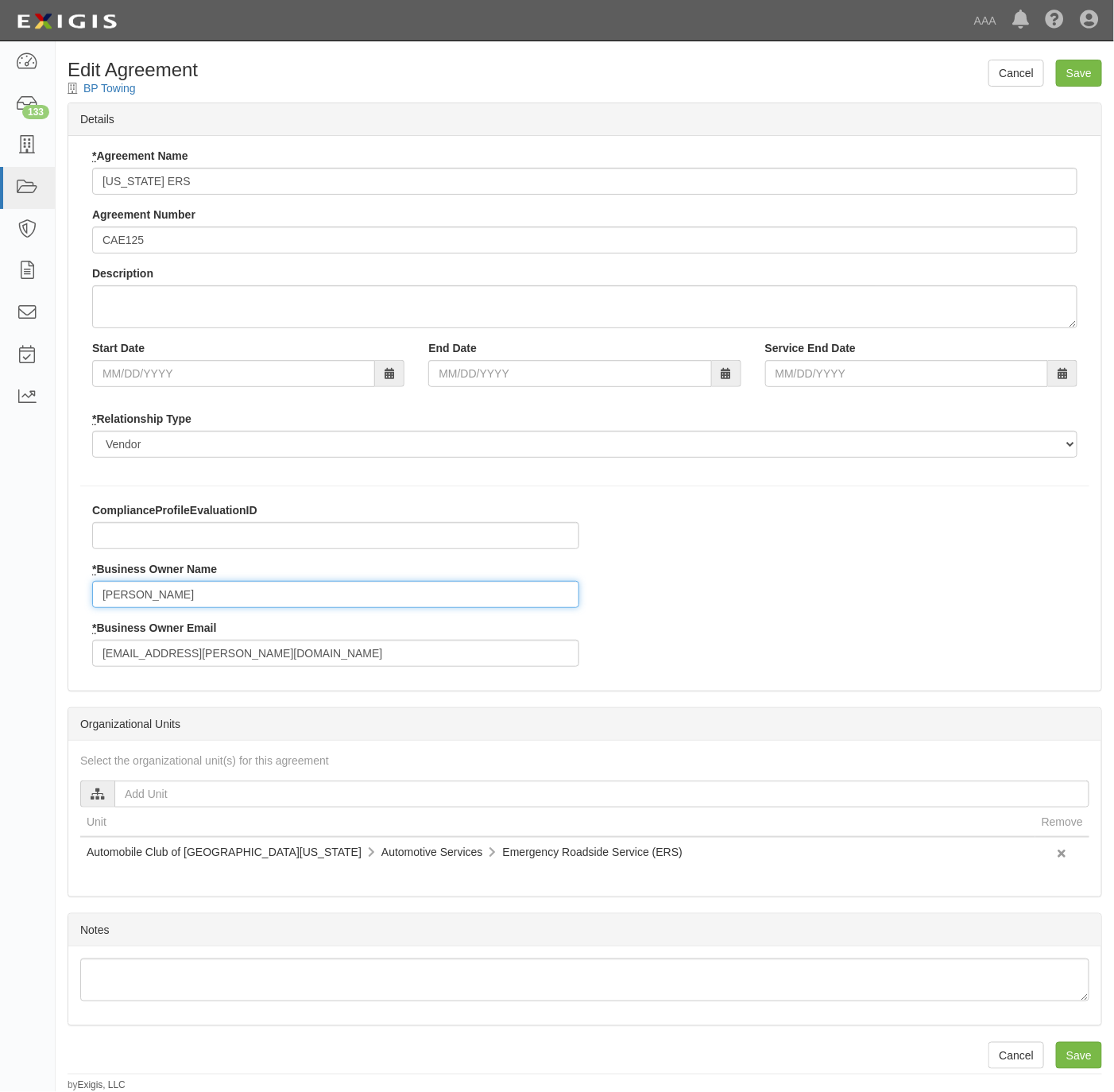
type input "[PERSON_NAME]"
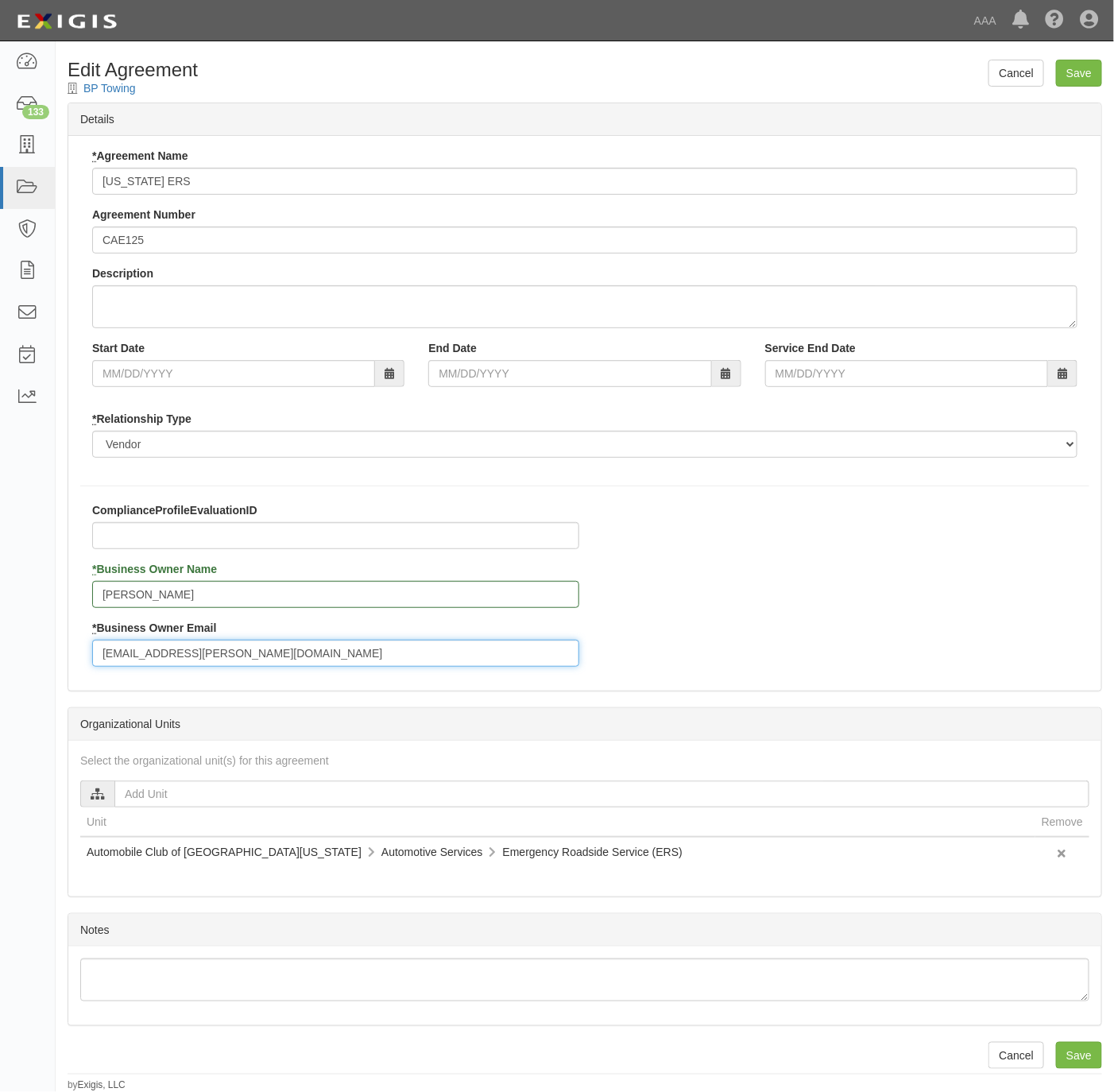
drag, startPoint x: 269, startPoint y: 660, endPoint x: 75, endPoint y: 653, distance: 194.1
click at [77, 656] on div "ComplianceProfileEvaluationID * Business Owner Name [PERSON_NAME] * Business Ow…" at bounding box center [585, 590] width 1033 height 176
paste input "[PERSON_NAME].[PERSON_NAME]"
drag, startPoint x: 184, startPoint y: 654, endPoint x: 65, endPoint y: 645, distance: 119.3
click at [65, 645] on div "Cancel Save Edit Agreement BP Towing Details * Agreement Name [US_STATE] ERS Ag…" at bounding box center [585, 575] width 1058 height 1033
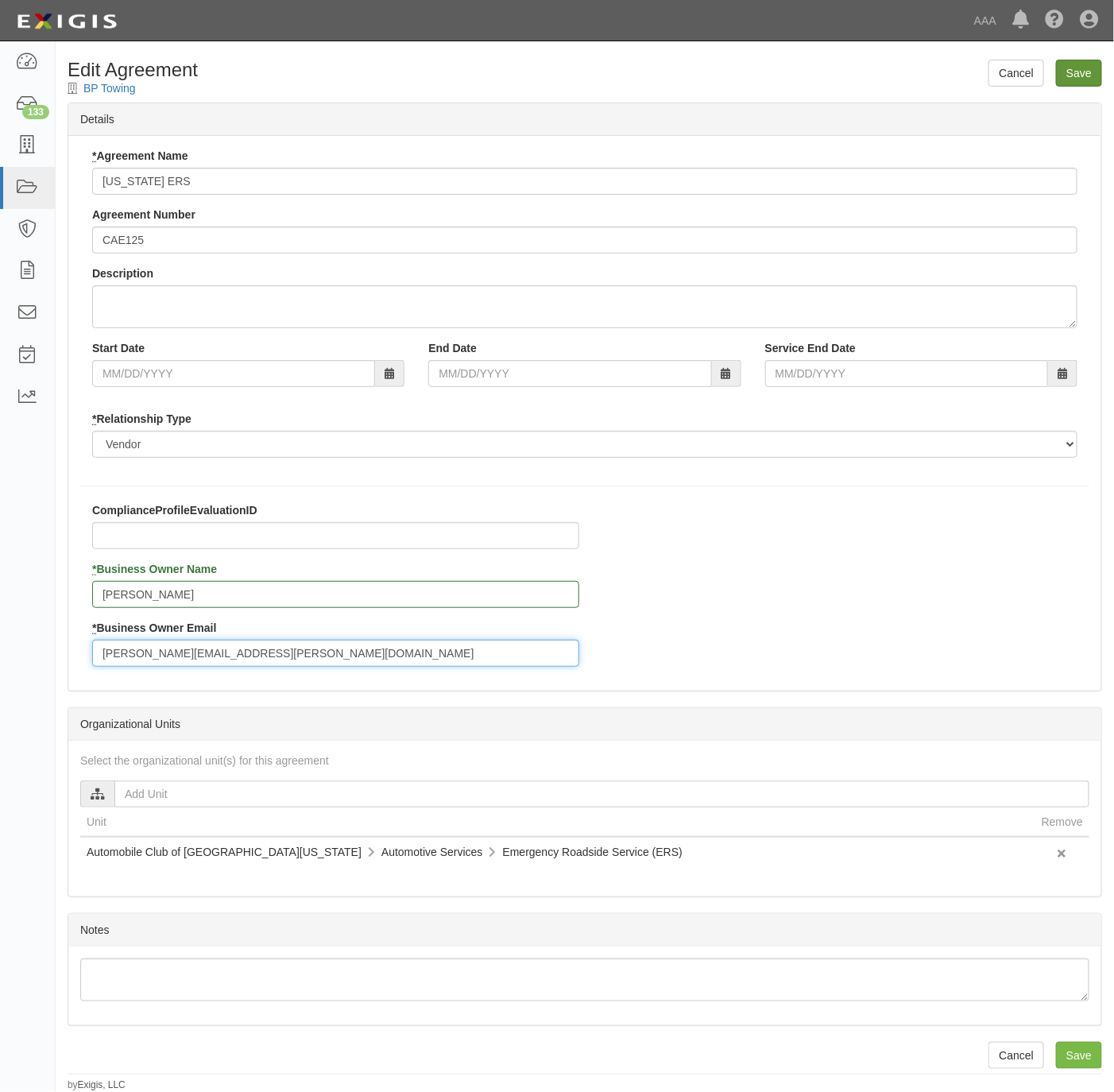
type input "[PERSON_NAME][EMAIL_ADDRESS][PERSON_NAME][DOMAIN_NAME]"
click at [1083, 71] on input "Save" at bounding box center [1080, 72] width 46 height 27
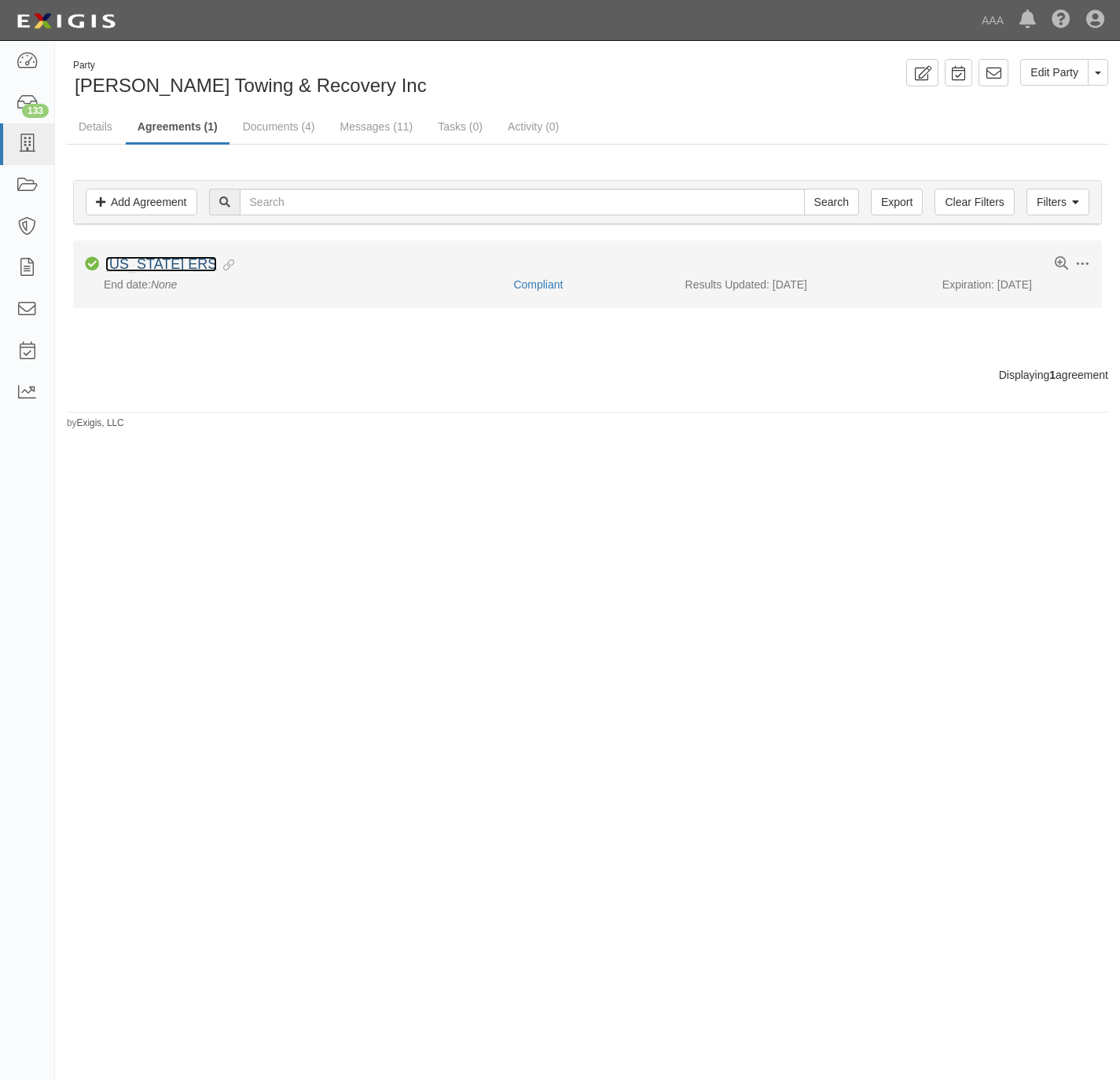
click at [120, 267] on link "[US_STATE] ERS" at bounding box center [161, 264] width 111 height 15
click at [159, 271] on link "[US_STATE] ERS" at bounding box center [161, 264] width 111 height 15
click at [173, 264] on link "[US_STATE] ERS" at bounding box center [161, 264] width 111 height 15
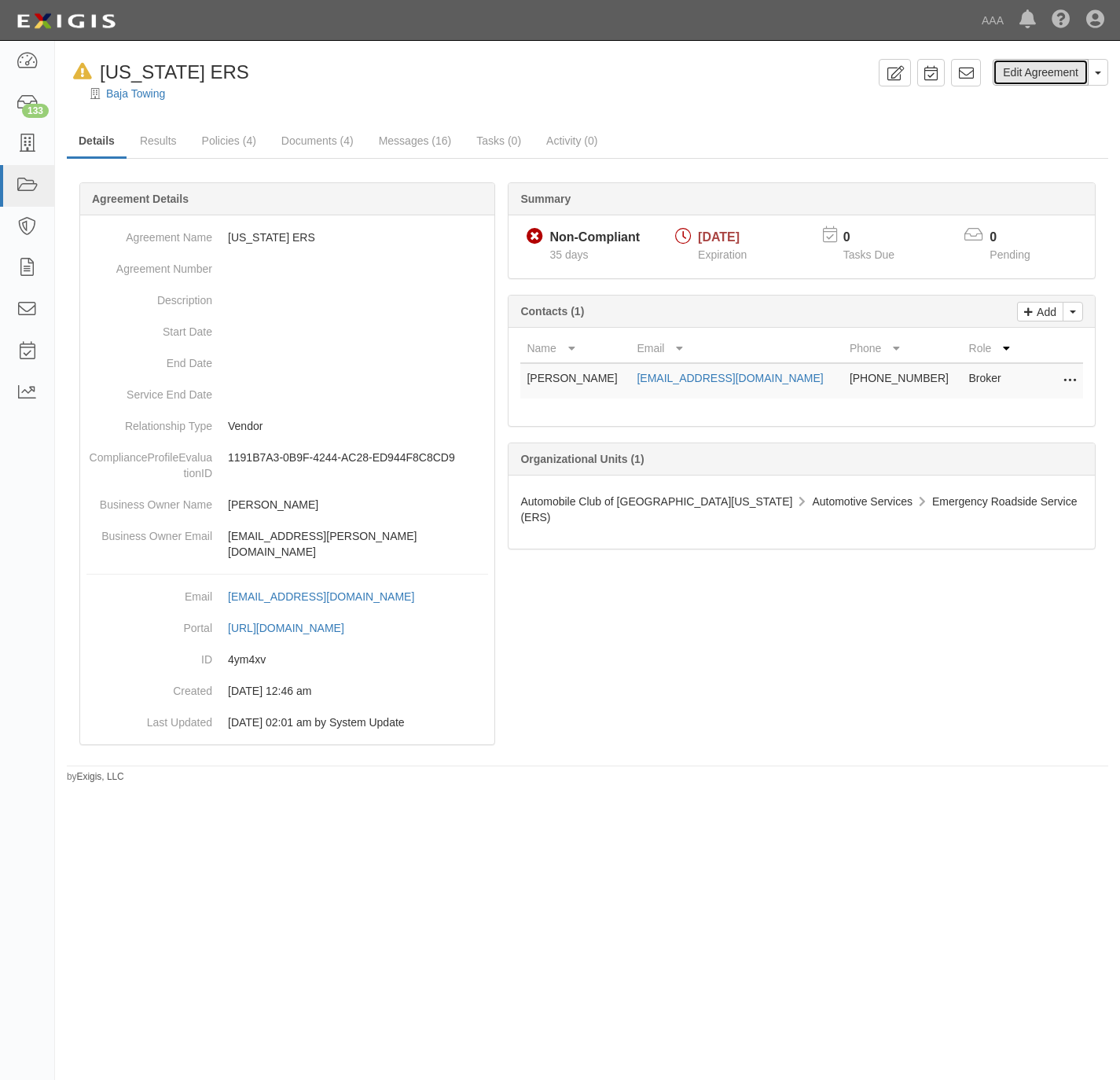
click at [1026, 73] on link "Edit Agreement" at bounding box center [1041, 71] width 96 height 26
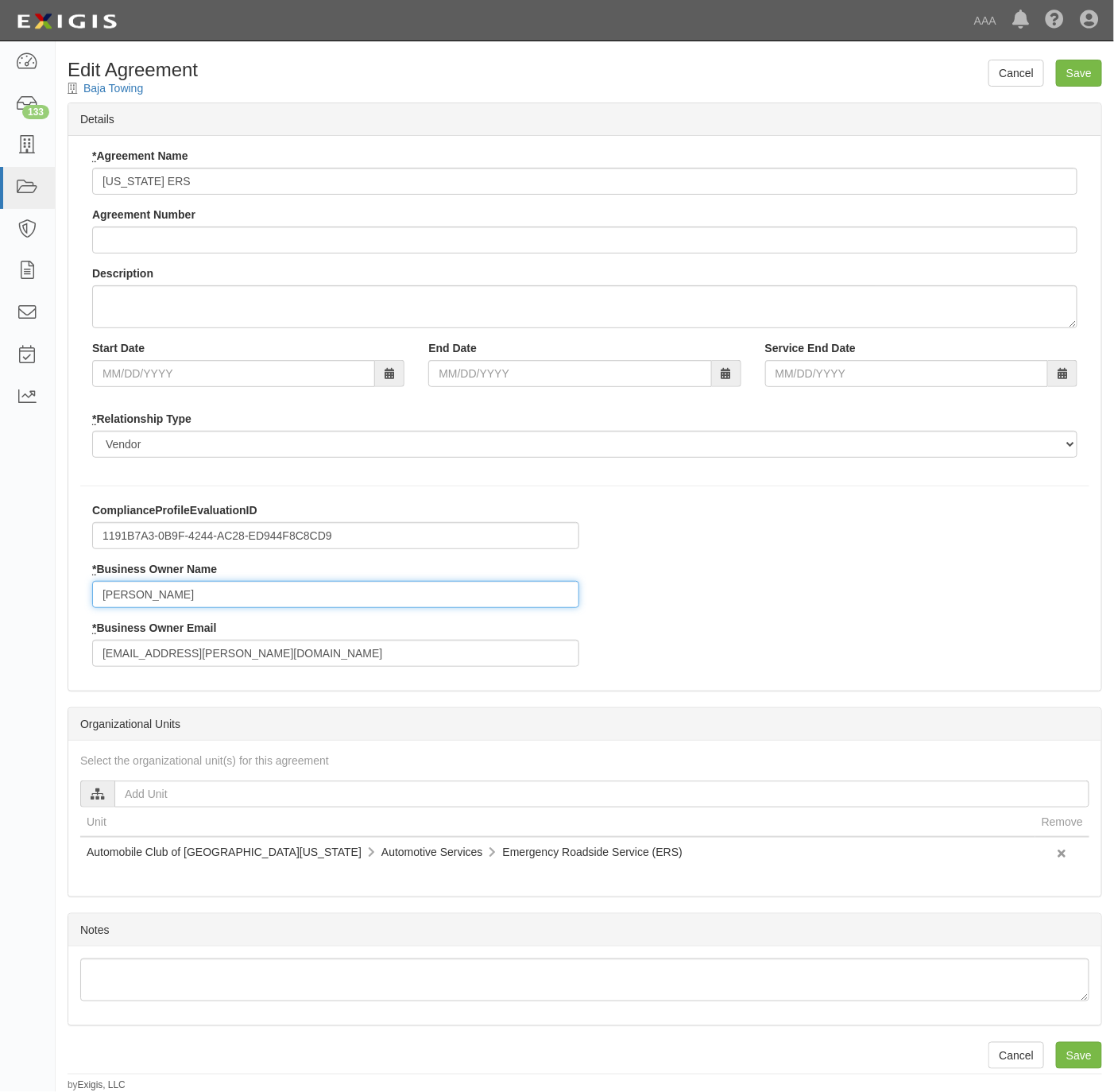
drag, startPoint x: 174, startPoint y: 599, endPoint x: 72, endPoint y: 609, distance: 102.5
click at [74, 609] on div "ComplianceProfileEvaluationID 1191B7A3-0B9F-4244-AC28-ED944F8C8CD9 * Business O…" at bounding box center [585, 590] width 1033 height 176
paste input "Kevin Buckner [EMAIL_ADDRESS][PERSON_NAME][DOMAIN_NAME]"
drag, startPoint x: 367, startPoint y: 590, endPoint x: 179, endPoint y: 590, distance: 188.0
click at [179, 589] on input "Kevin Buckner [EMAIL_ADDRESS][PERSON_NAME][DOMAIN_NAME]" at bounding box center [335, 594] width 487 height 27
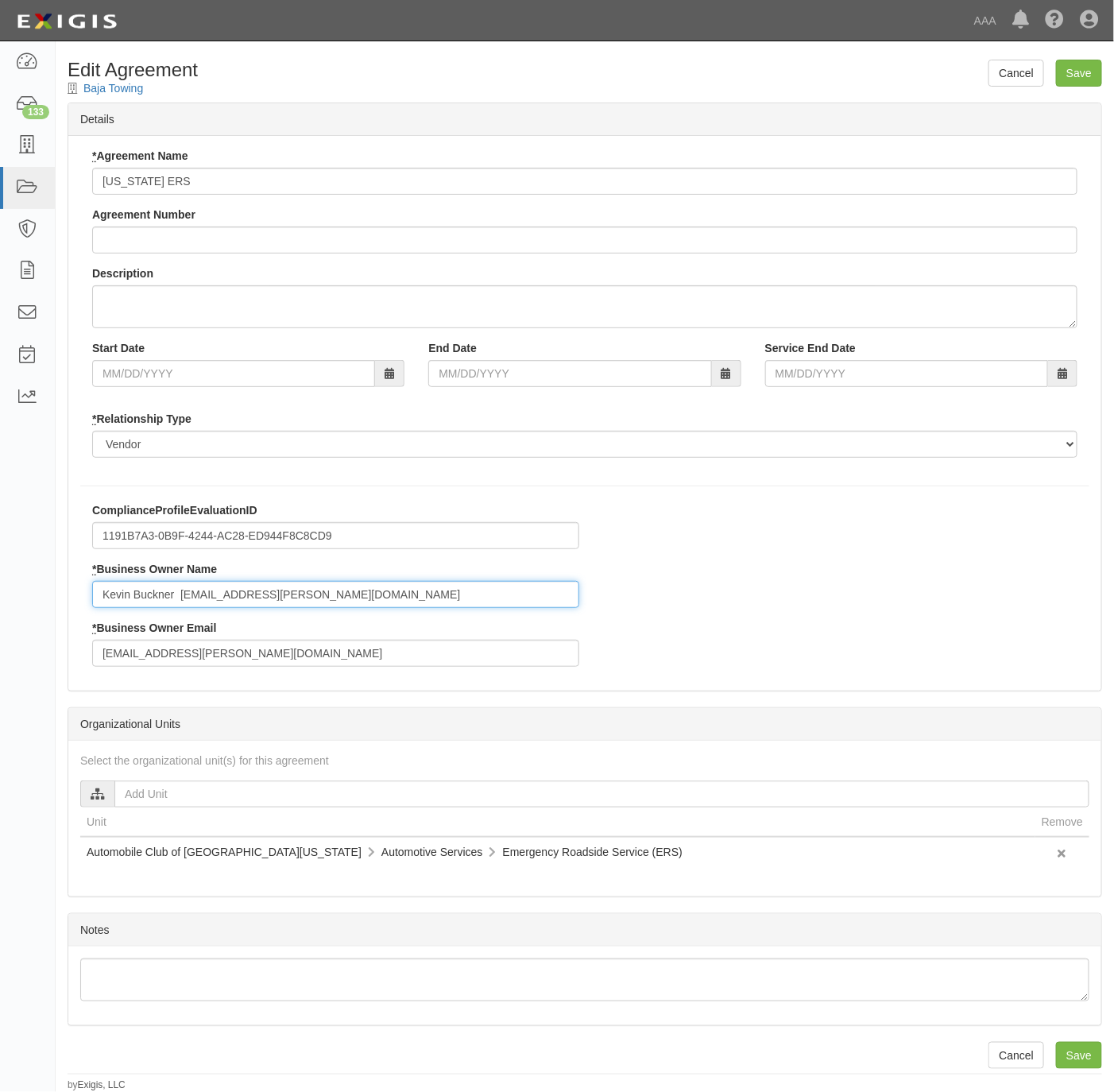
type input "Kevin Buckner [EMAIL_ADDRESS][PERSON_NAME][DOMAIN_NAME]"
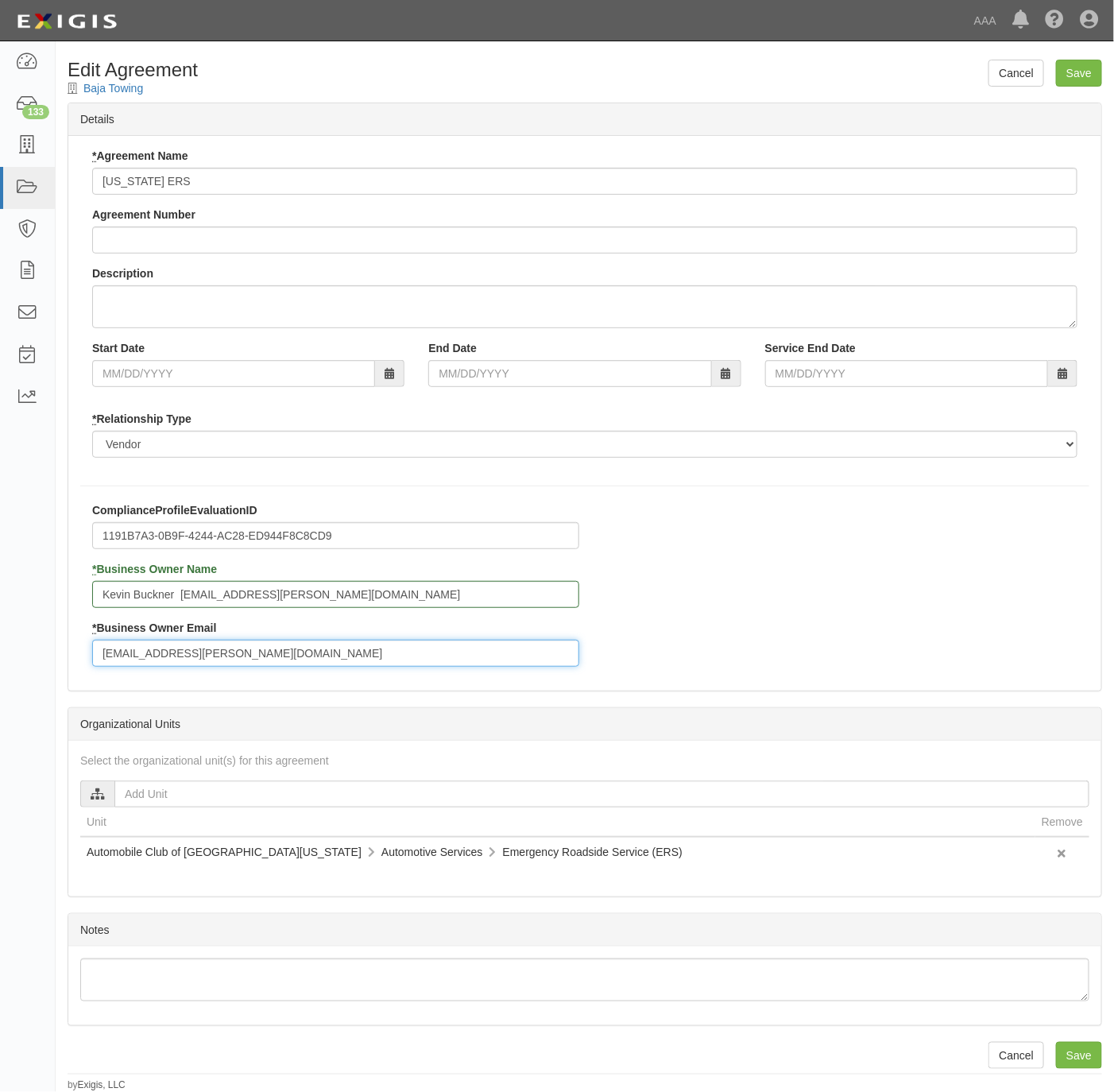
paste input "Kevin Buckner [EMAIL_ADDRESS][PERSON_NAME][DOMAIN_NAME]"
drag, startPoint x: 186, startPoint y: 653, endPoint x: 67, endPoint y: 656, distance: 119.0
click at [68, 656] on div "Details * Agreement Name [US_STATE] ERS Agreement Number Description Start Date…" at bounding box center [585, 396] width 1035 height 589
type input "[PERSON_NAME][EMAIL_ADDRESS][PERSON_NAME][DOMAIN_NAME]"
drag, startPoint x: 179, startPoint y: 595, endPoint x: 348, endPoint y: 583, distance: 169.4
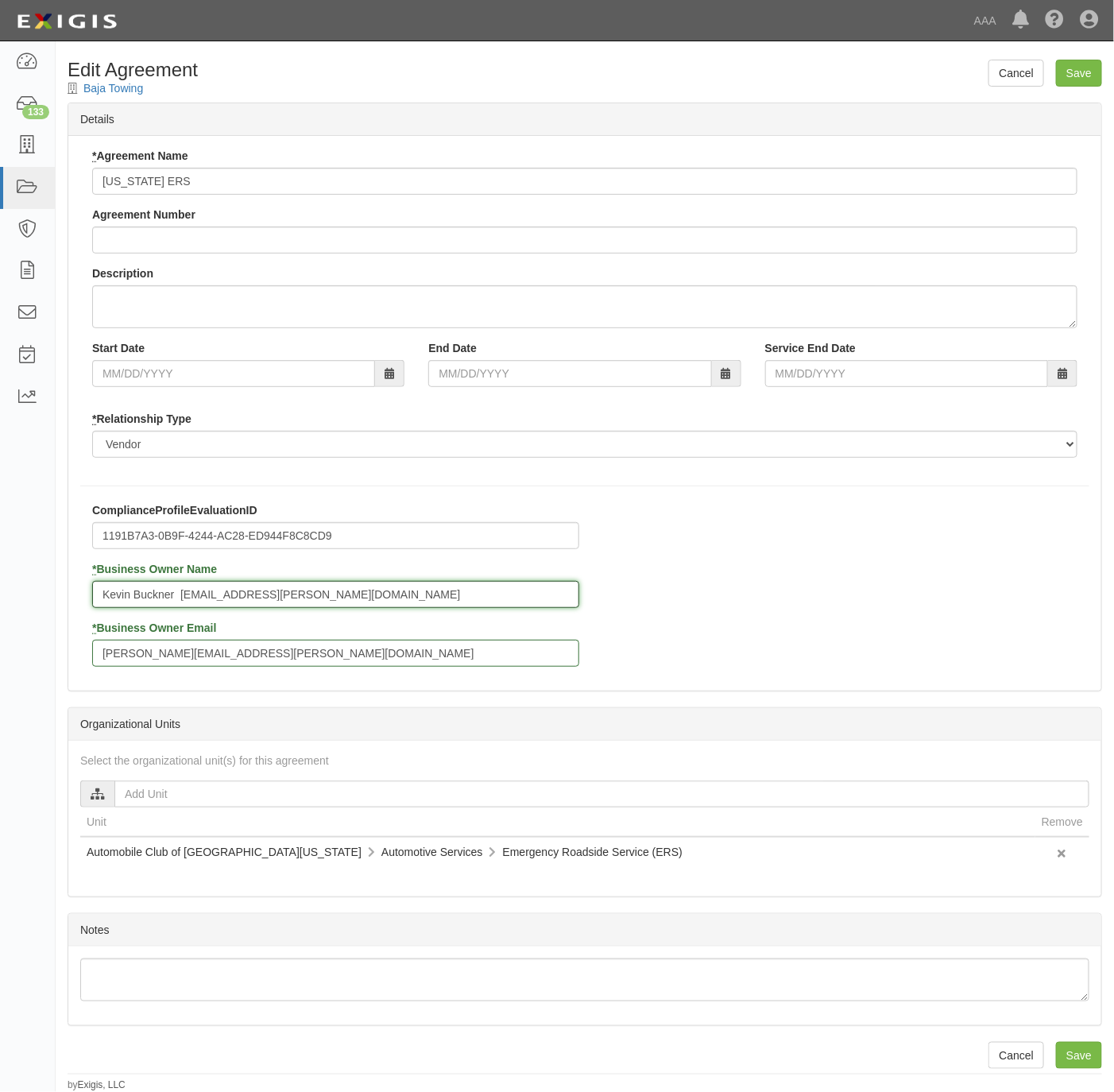
click at [348, 583] on input "Kevin Buckner buckner.kevin@ace.aaa.com" at bounding box center [335, 594] width 487 height 27
type input "Kevin Buckner"
drag, startPoint x: 1073, startPoint y: 74, endPoint x: 1064, endPoint y: 74, distance: 9.0
click at [1070, 74] on input "Save" at bounding box center [1080, 72] width 46 height 27
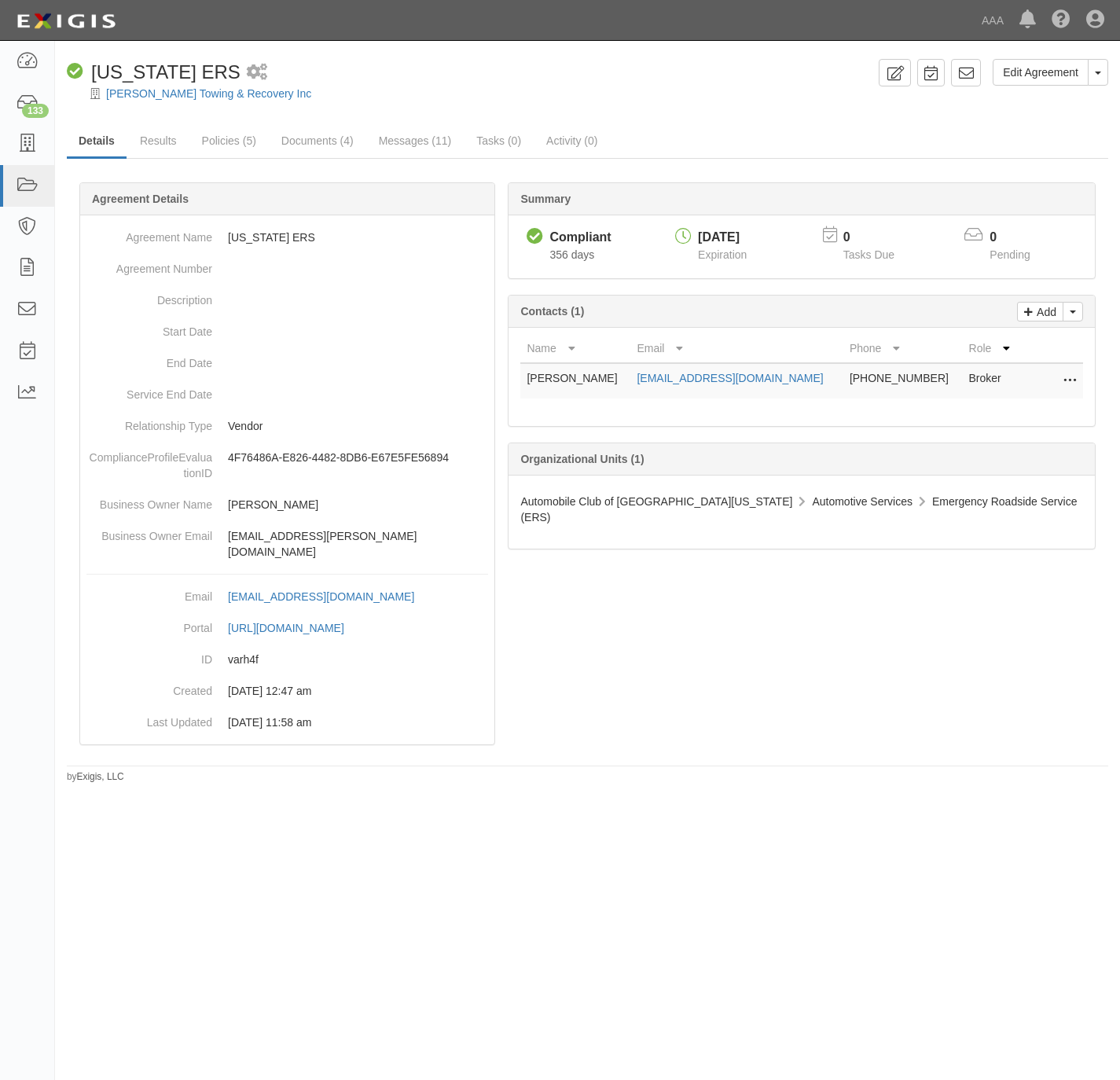
click at [1049, 52] on div "Edit Agreement Toggle Agreement Dropdown View Audit Trail Archive Agreement Pla…" at bounding box center [588, 415] width 1066 height 736
click at [1038, 69] on link "Edit Agreement" at bounding box center [1041, 71] width 96 height 26
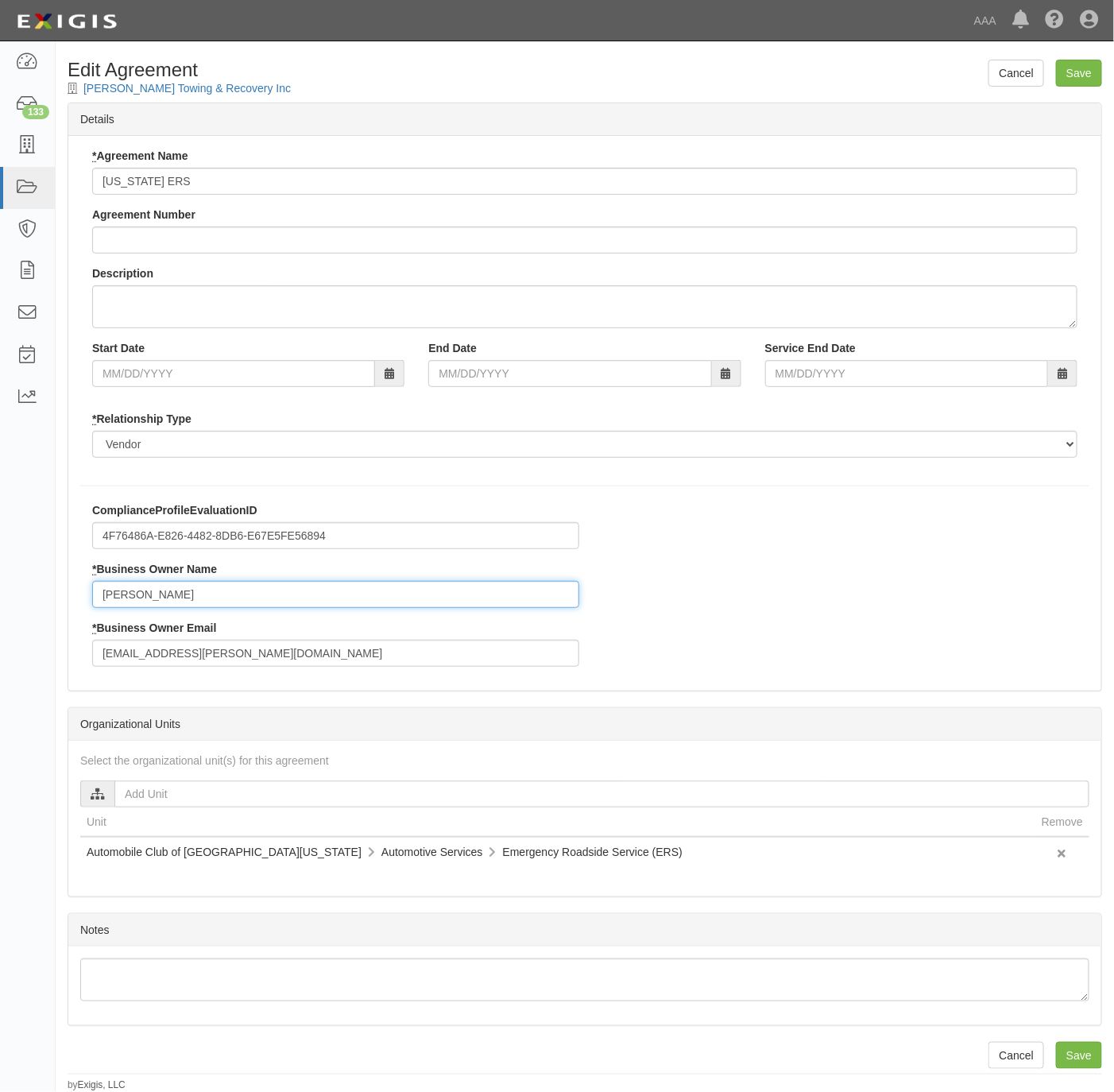
drag, startPoint x: 205, startPoint y: 604, endPoint x: 47, endPoint y: 604, distance: 158.0
click at [47, 604] on body "Toggle navigation Dashboard 133 Inbox Parties Agreements Coverages Documents Me…" at bounding box center [557, 546] width 1114 height 1092
paste input "Kevin Buckner buckner.kevin@ace.aaa.com"
type input "Kevin Buckner buckner.kevin@ace.aaa.com"
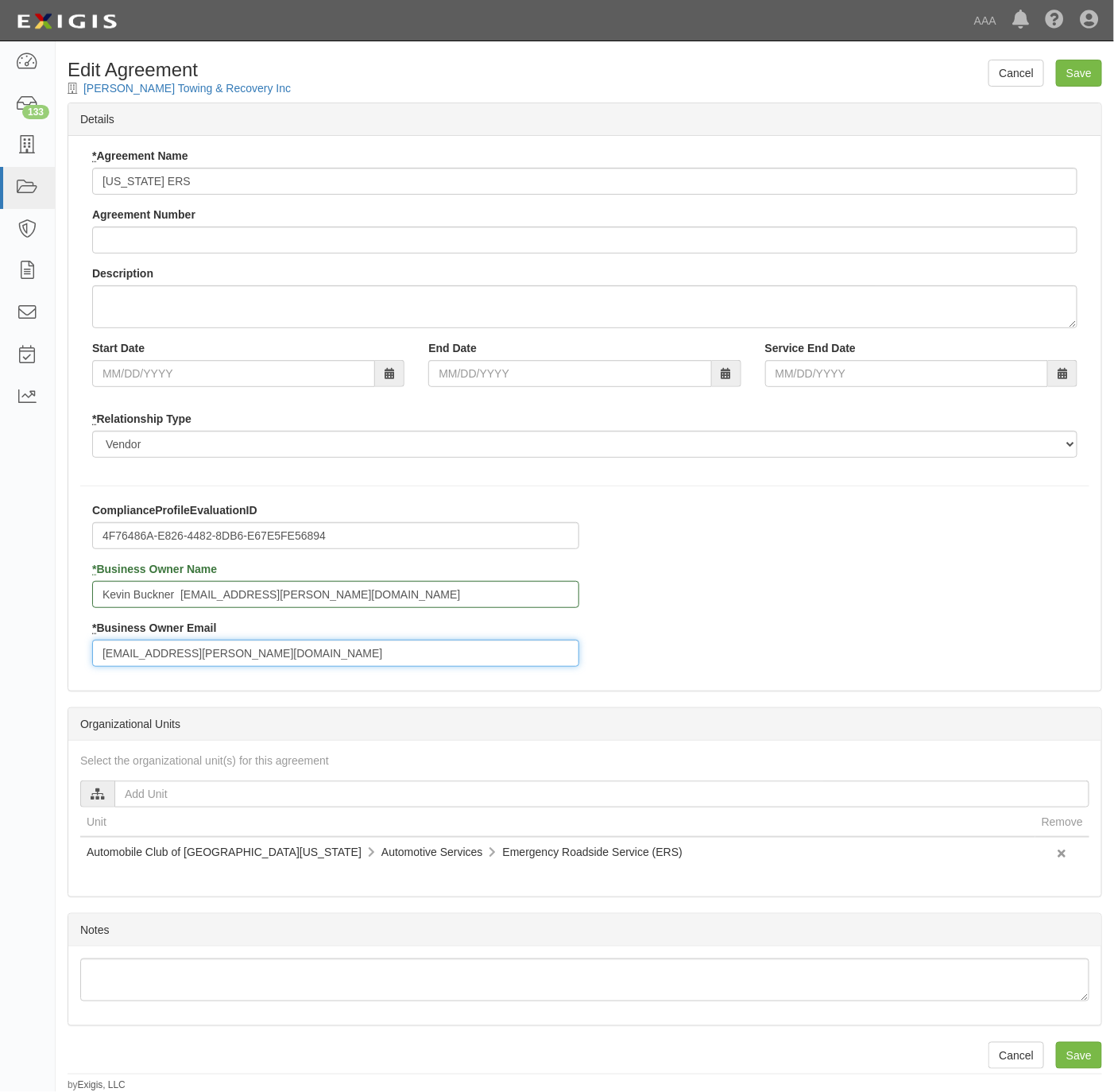
paste input "Kevin Buckner buckner.kevin@ace.aaa"
drag, startPoint x: 184, startPoint y: 651, endPoint x: 56, endPoint y: 657, distance: 128.1
click at [56, 657] on div "Cancel Save Edit Agreement Henry's Towing & Recovery Inc Details * Agreement Na…" at bounding box center [585, 575] width 1058 height 1033
type input "[PERSON_NAME][EMAIL_ADDRESS][PERSON_NAME][DOMAIN_NAME]"
drag, startPoint x: 355, startPoint y: 594, endPoint x: 180, endPoint y: 585, distance: 175.2
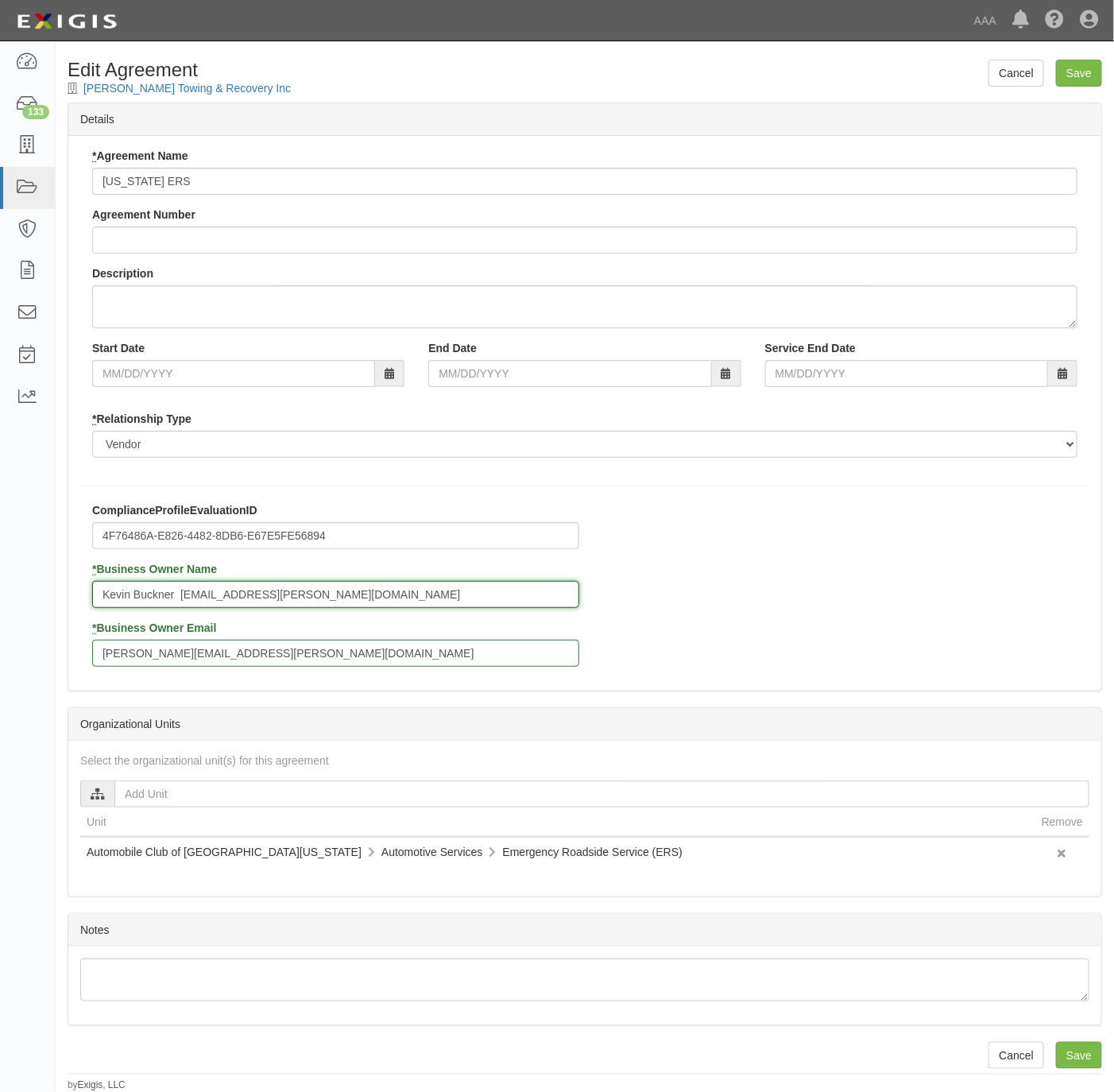
click at [180, 585] on input "Kevin Buckner buckner.kevin@ace.aaa.com" at bounding box center [335, 594] width 487 height 27
type input "[PERSON_NAME]"
click at [1050, 69] on div "Cancel Save" at bounding box center [1045, 72] width 113 height 27
click at [1062, 69] on input "Save" at bounding box center [1080, 72] width 46 height 27
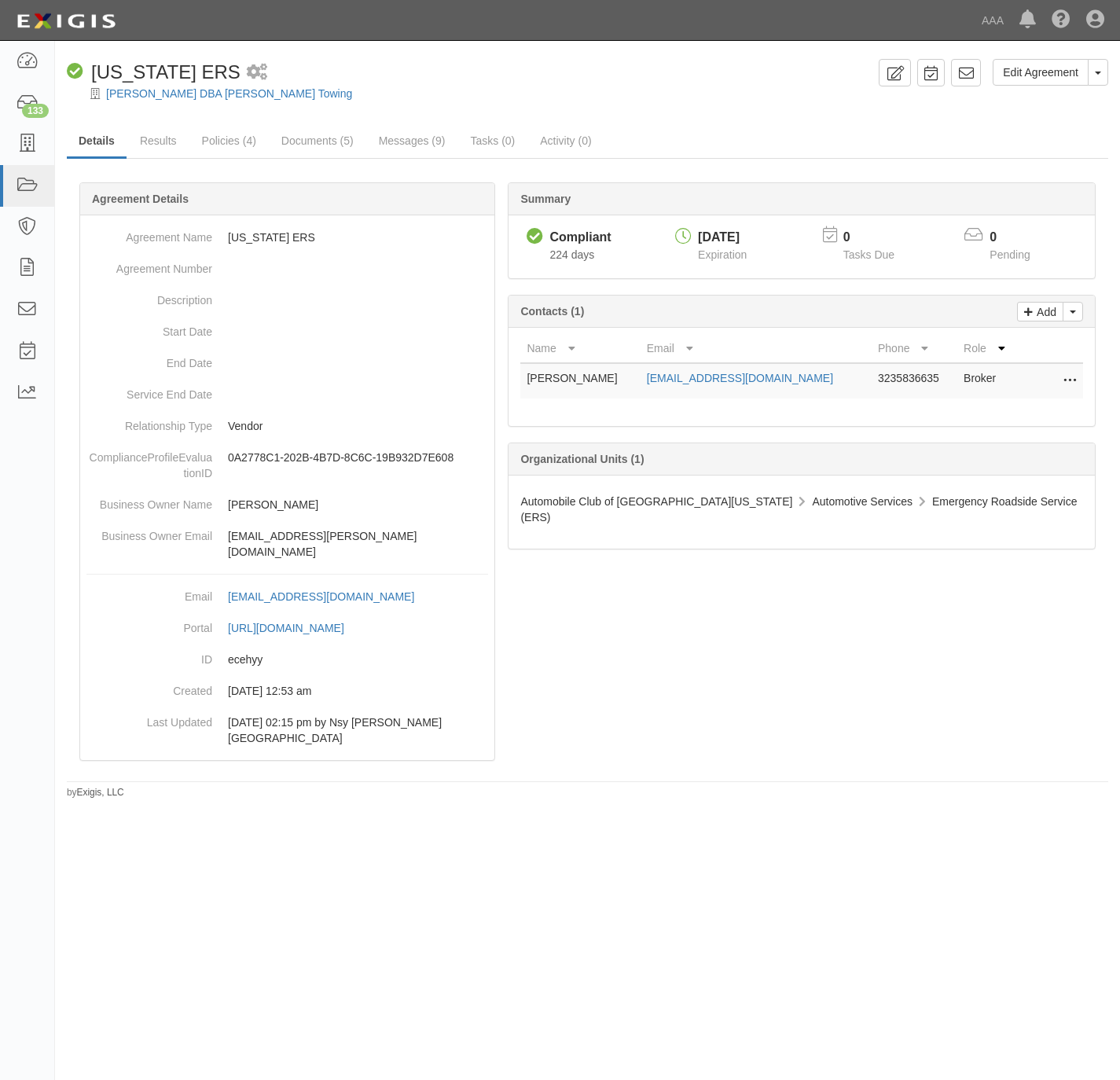
drag, startPoint x: 706, startPoint y: 95, endPoint x: 665, endPoint y: 198, distance: 110.9
click at [706, 97] on div "Jose Manuel Felix DBA Manuel's Towing" at bounding box center [599, 94] width 1042 height 15
click at [1034, 74] on link "Edit Agreement" at bounding box center [1041, 71] width 96 height 26
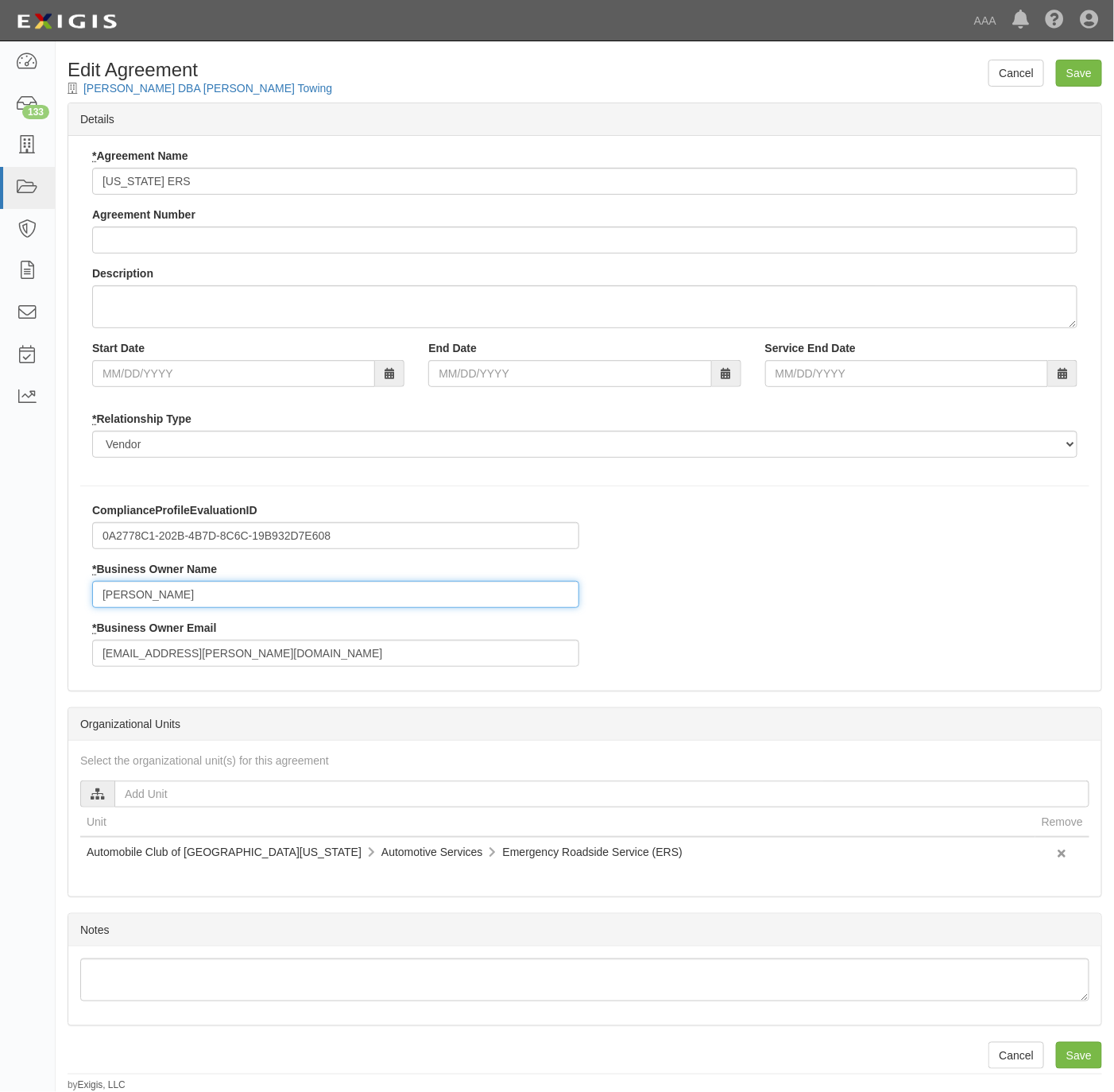
drag, startPoint x: 229, startPoint y: 596, endPoint x: 63, endPoint y: 599, distance: 166.0
click at [55, 599] on body "Toggle navigation Dashboard 133 Inbox Parties Agreements Coverages Documents Me…" at bounding box center [557, 546] width 1114 height 1092
click at [236, 589] on input "Steve Sopo" at bounding box center [335, 594] width 487 height 27
click at [247, 604] on input "Steve Sopo" at bounding box center [335, 594] width 487 height 27
click at [246, 602] on input "Steve Sopo" at bounding box center [335, 594] width 487 height 27
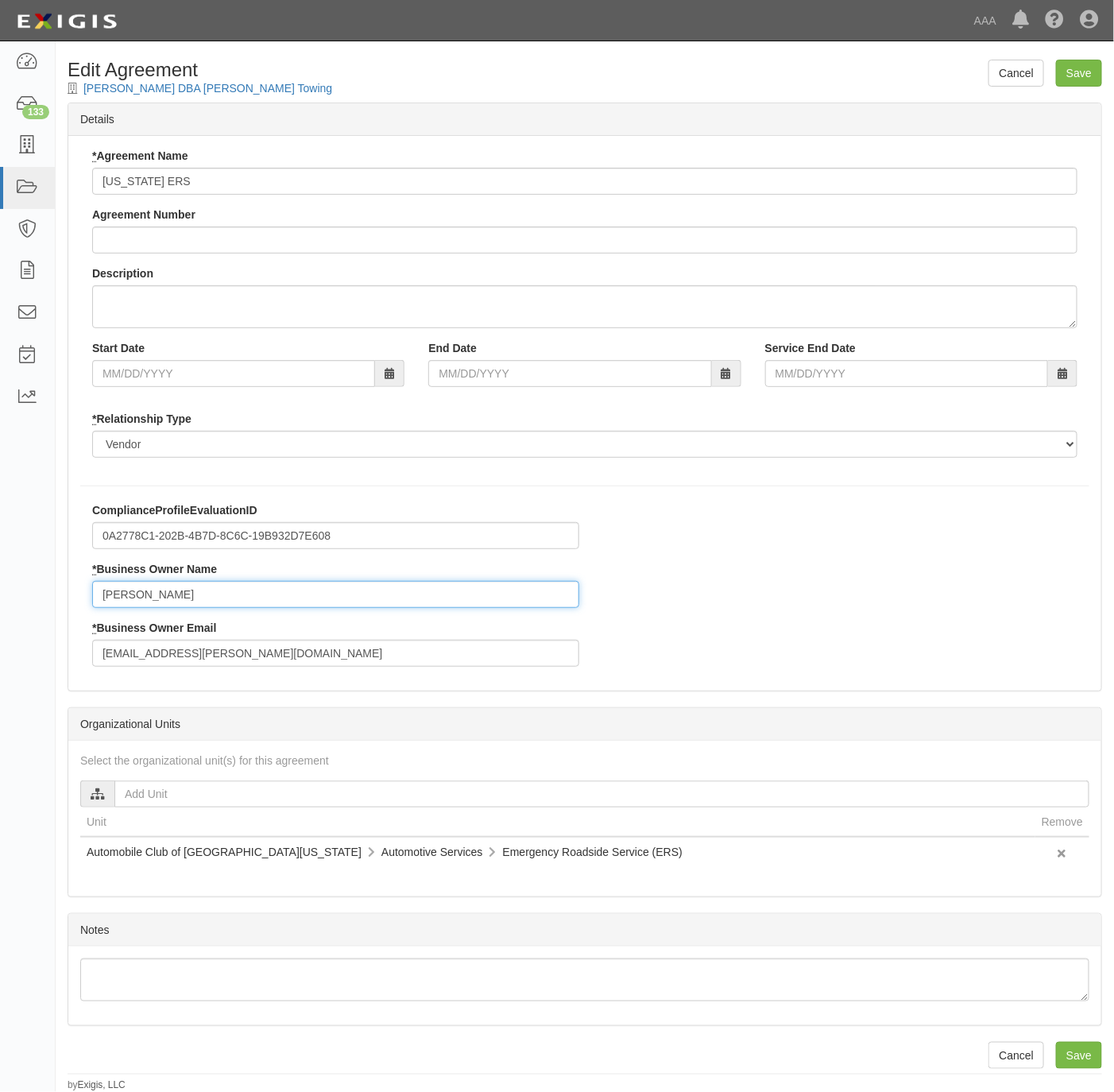
click at [244, 598] on input "Steve Sopo" at bounding box center [335, 594] width 487 height 27
paste input "Steve Sopo"
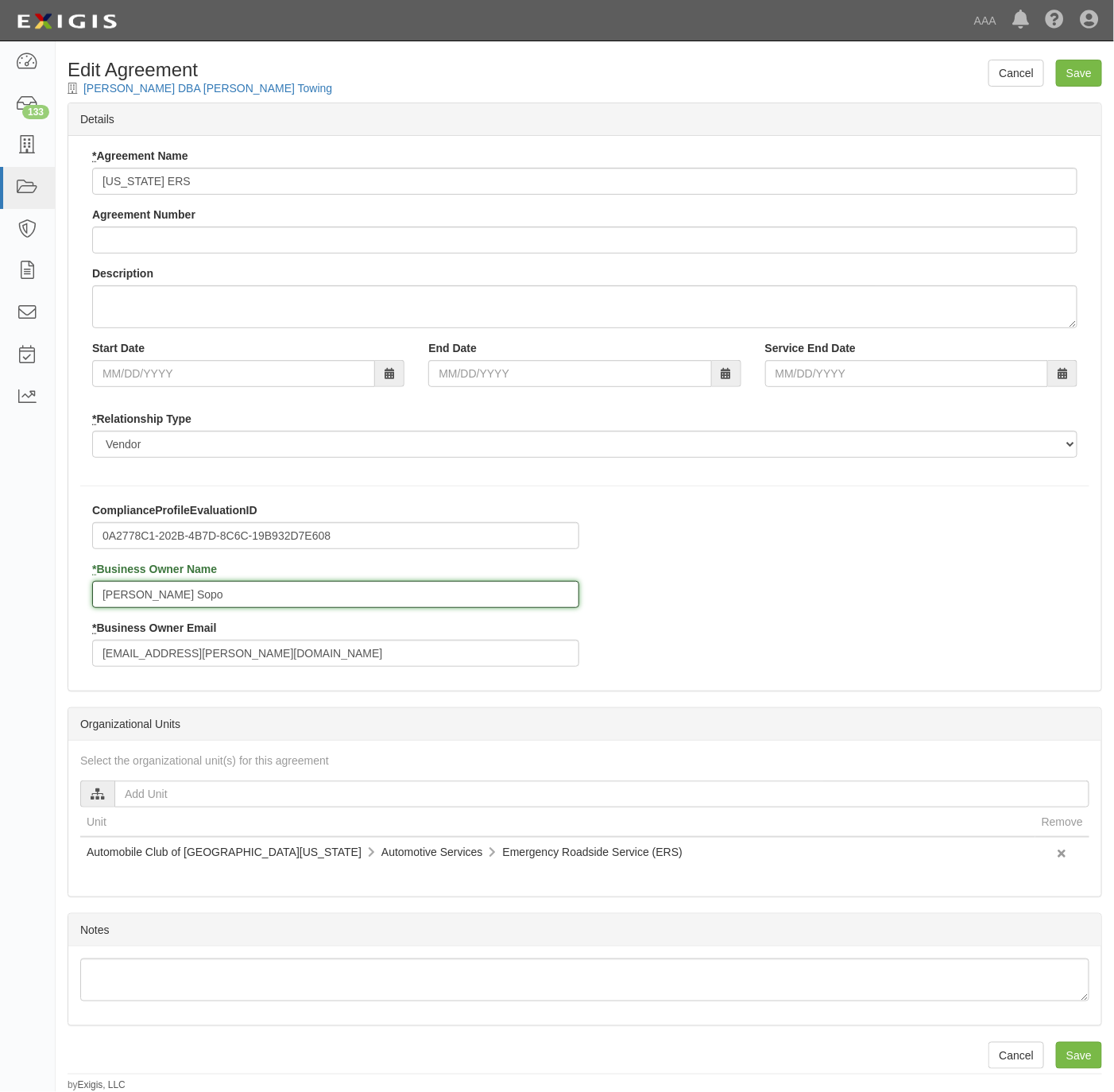
click at [248, 596] on input "Steve SopoSteve Sopo" at bounding box center [335, 594] width 487 height 27
click at [248, 594] on input "Steve SopoSteve Sopo" at bounding box center [335, 594] width 487 height 27
click at [248, 592] on input "Steve SopoSteve Sopo" at bounding box center [335, 594] width 487 height 27
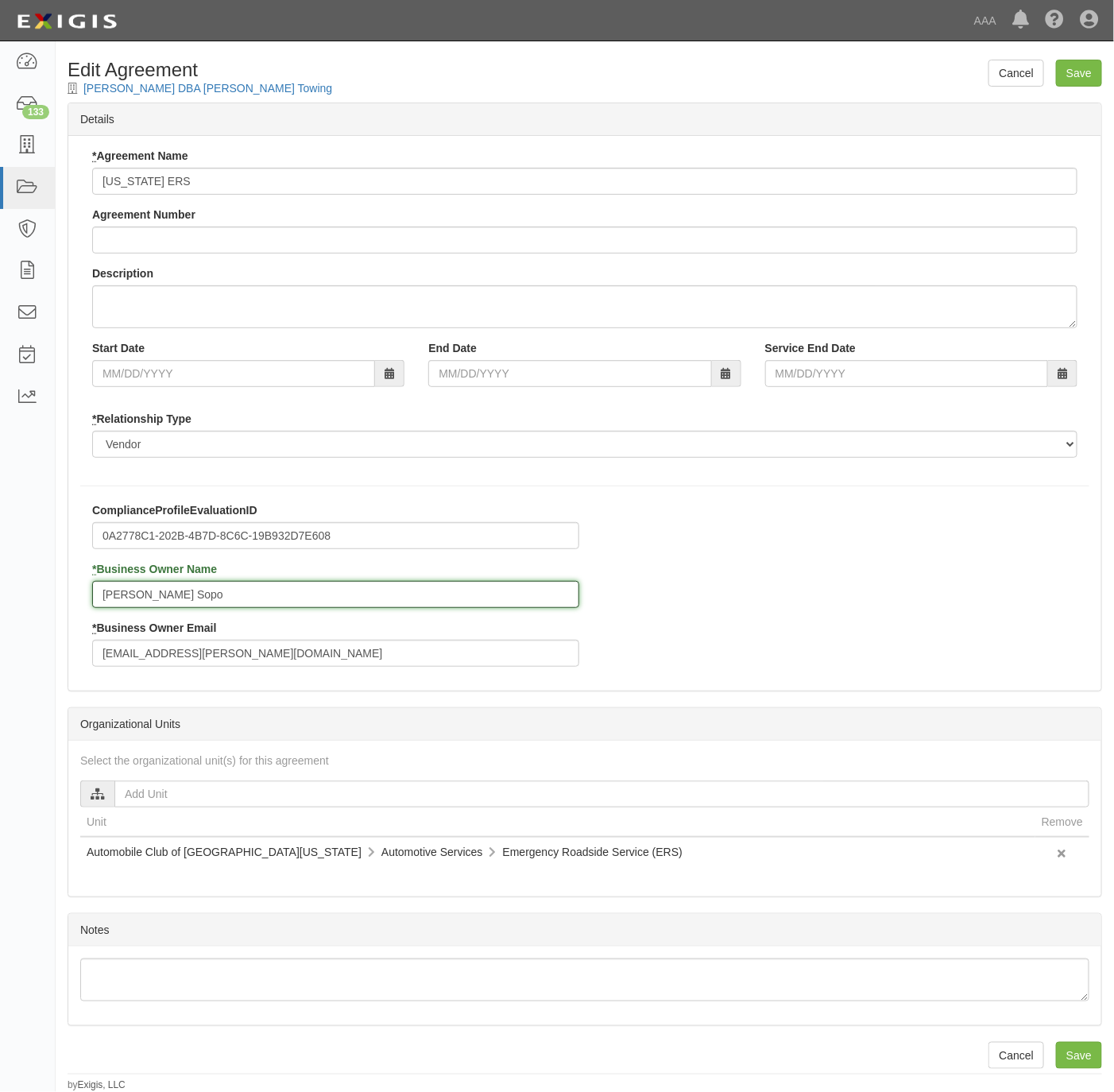
paste input "Kevin Buckner buckner.kevin@ace.aaa.com"
type input "Kevin Buckner buckner.kevin@ace.aaa.com"
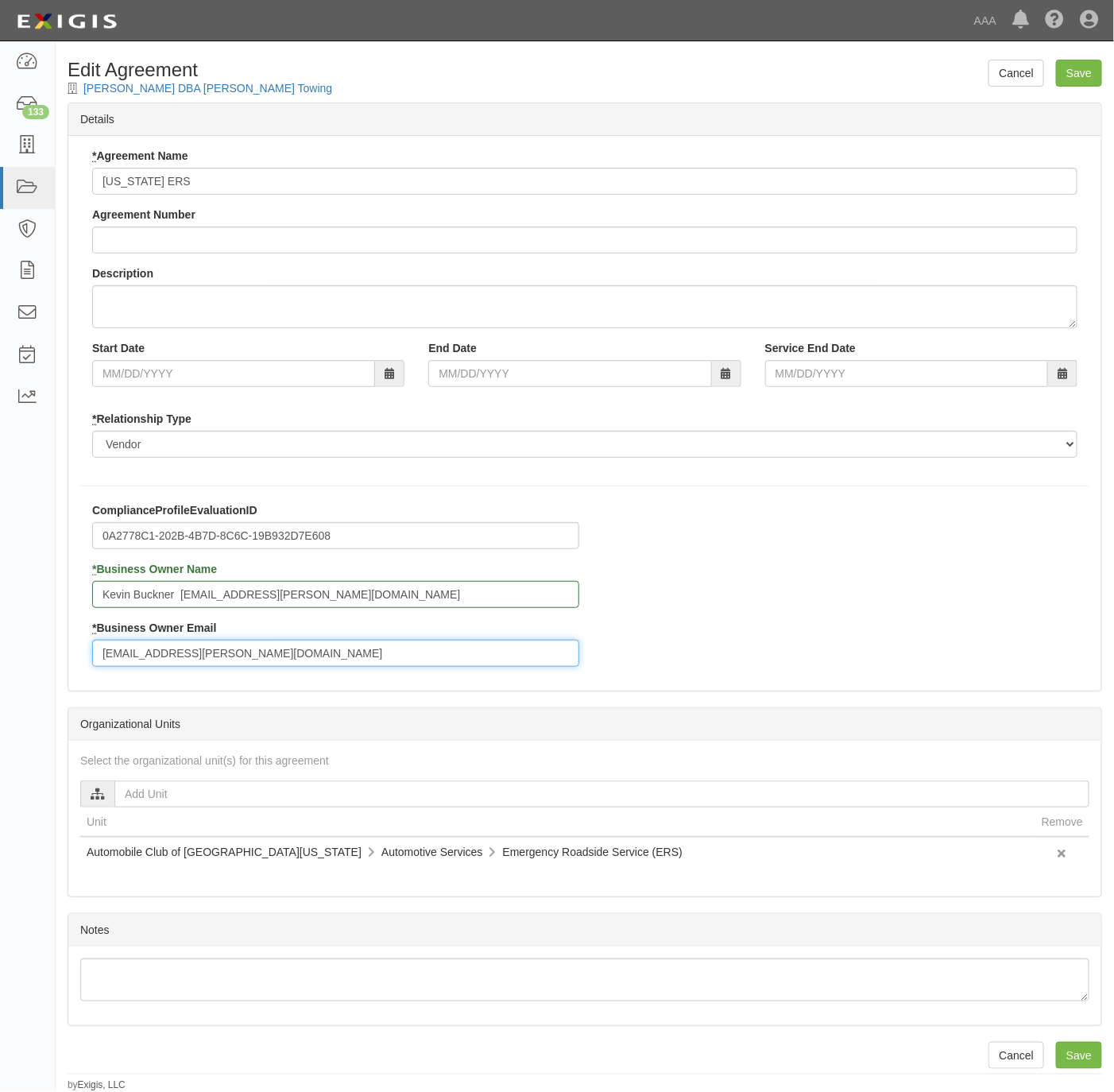
paste input "Kevin Buckner buckner.kevin"
drag, startPoint x: 184, startPoint y: 649, endPoint x: 75, endPoint y: 649, distance: 109.0
click at [75, 649] on div "ComplianceProfileEvaluationID 0A2778C1-202B-4B7D-8C6C-19B932D7E608 * Business O…" at bounding box center [585, 590] width 1033 height 176
type input "[PERSON_NAME][EMAIL_ADDRESS][PERSON_NAME][DOMAIN_NAME]"
drag, startPoint x: 370, startPoint y: 580, endPoint x: 193, endPoint y: 587, distance: 177.1
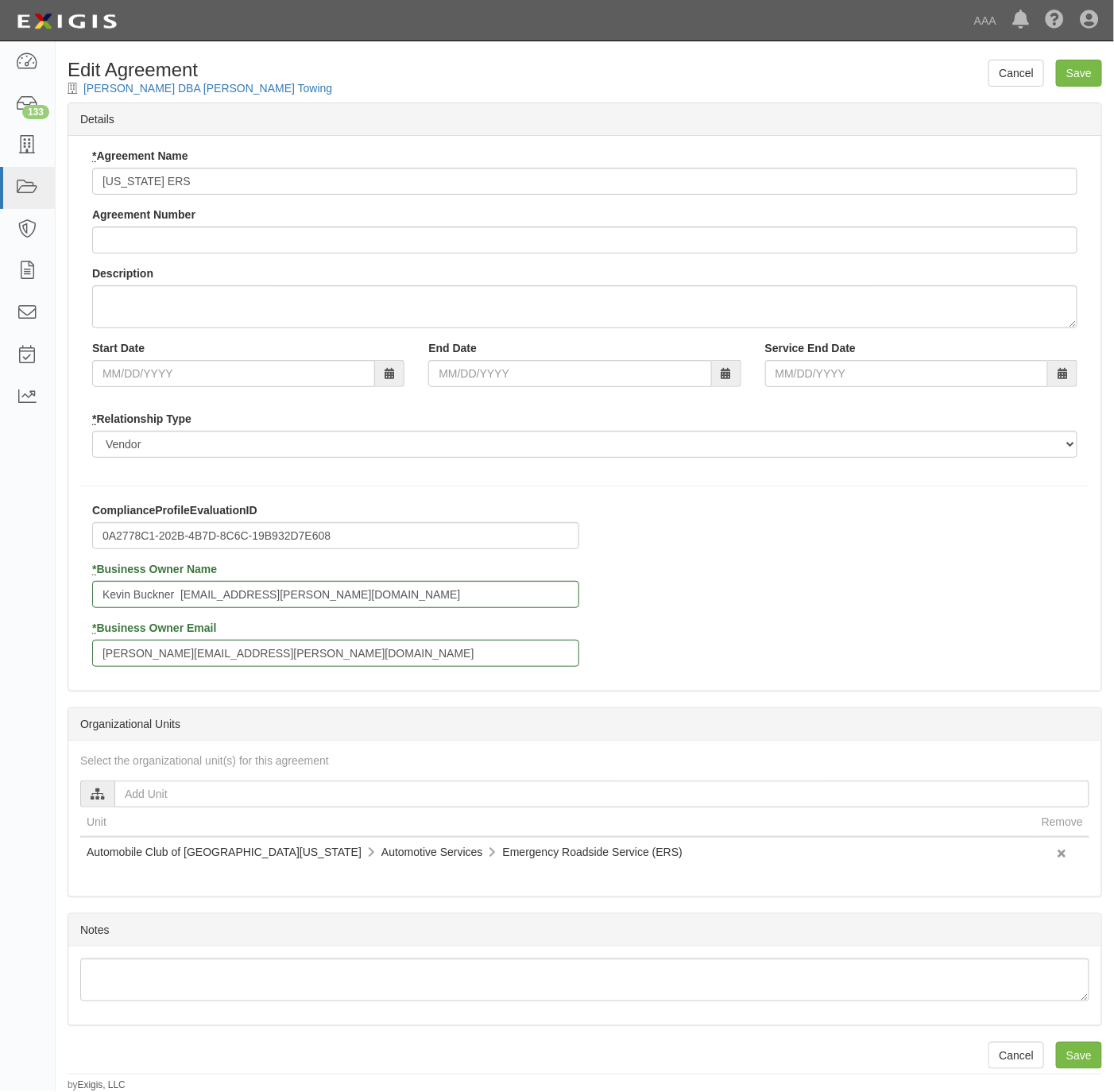
click at [193, 587] on div "* Business Owner Name Kevin Buckner buckner.kevin@ace.aaa.com" at bounding box center [335, 585] width 487 height 47
drag, startPoint x: 318, startPoint y: 594, endPoint x: 189, endPoint y: 599, distance: 129.1
click at [189, 599] on input "Kevin Buckner buckner.kevin@ace.aaa.com" at bounding box center [335, 594] width 487 height 27
type input "[PERSON_NAME]"
click at [1074, 74] on input "Save" at bounding box center [1080, 72] width 46 height 27
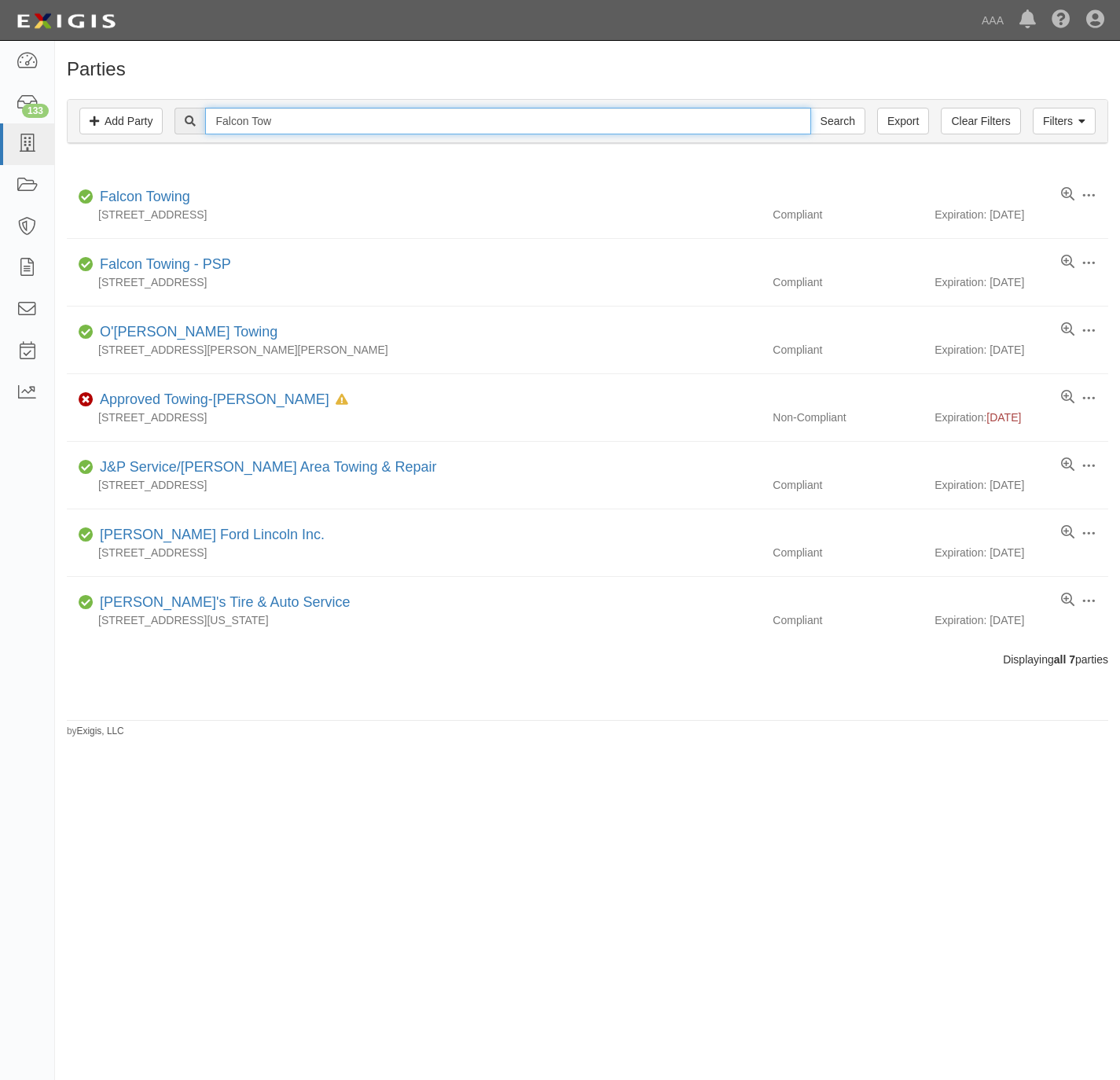
click at [492, 125] on input "Falcon Tow" at bounding box center [508, 121] width 605 height 26
paste input "AM-PM Towing"
type input "AM-PM Towing"
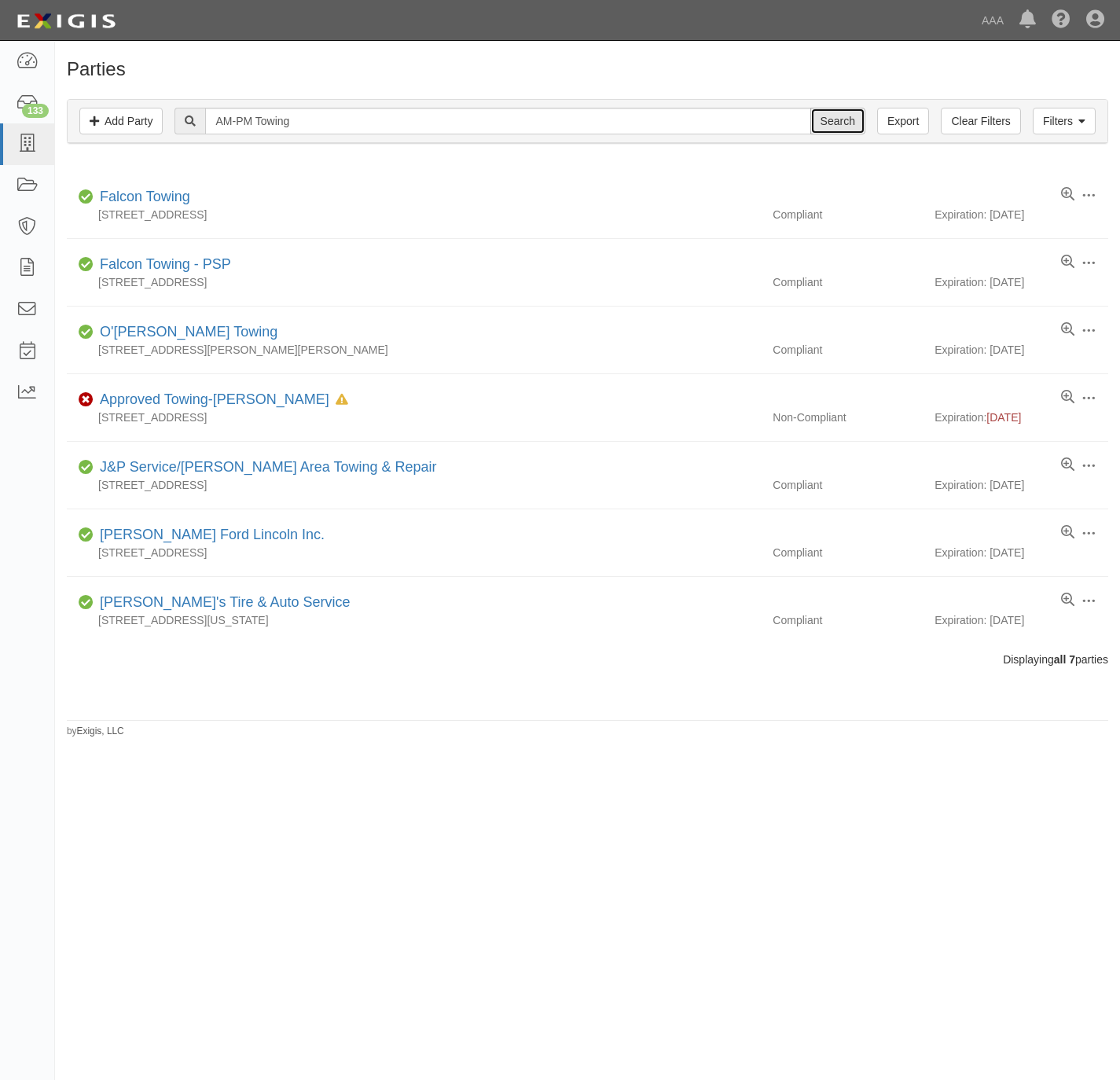
click at [840, 111] on input "Search" at bounding box center [838, 121] width 55 height 26
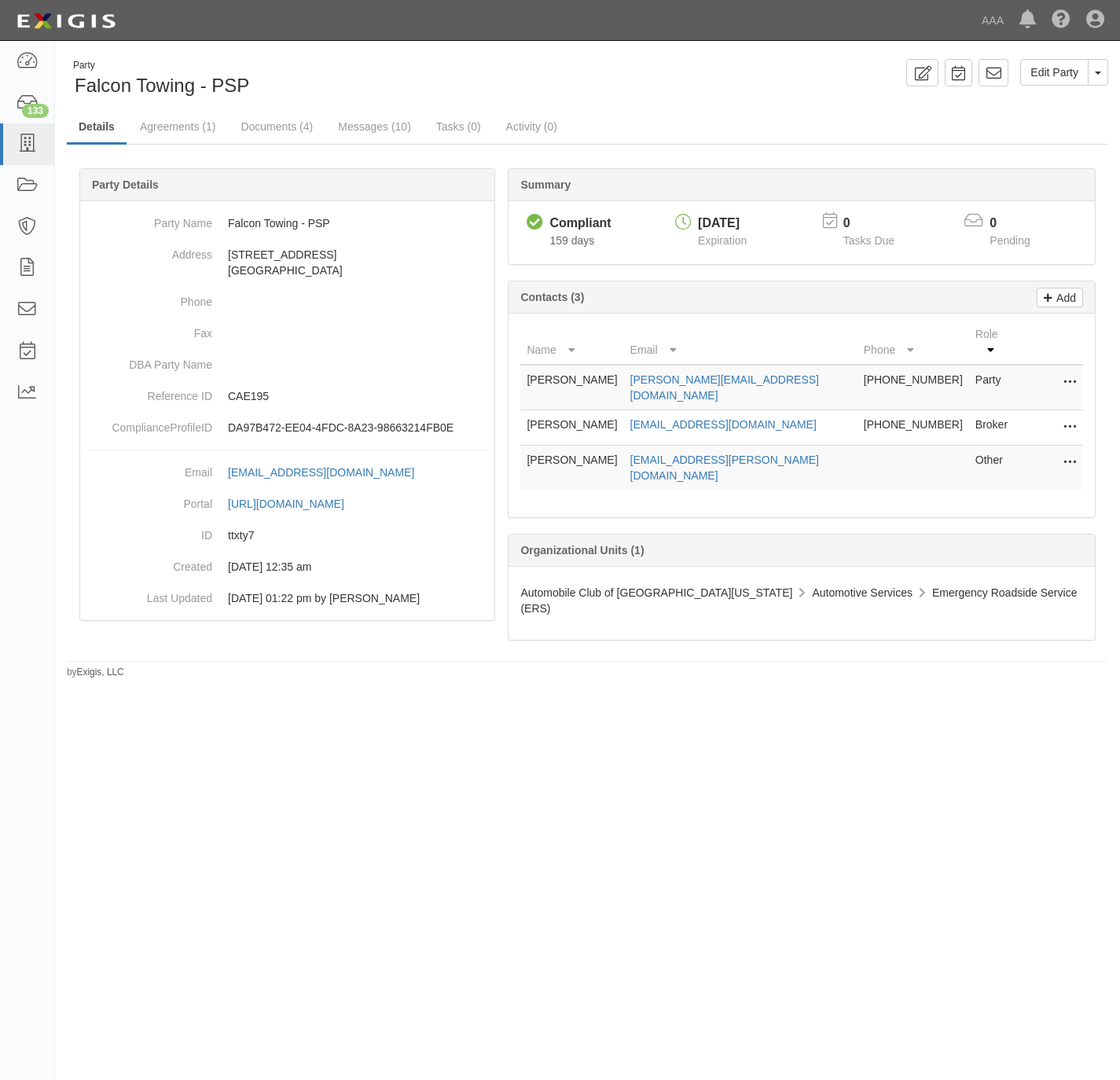
click at [1059, 452] on button at bounding box center [1067, 463] width 20 height 22
click at [996, 444] on link "Edit" at bounding box center [1015, 458] width 124 height 28
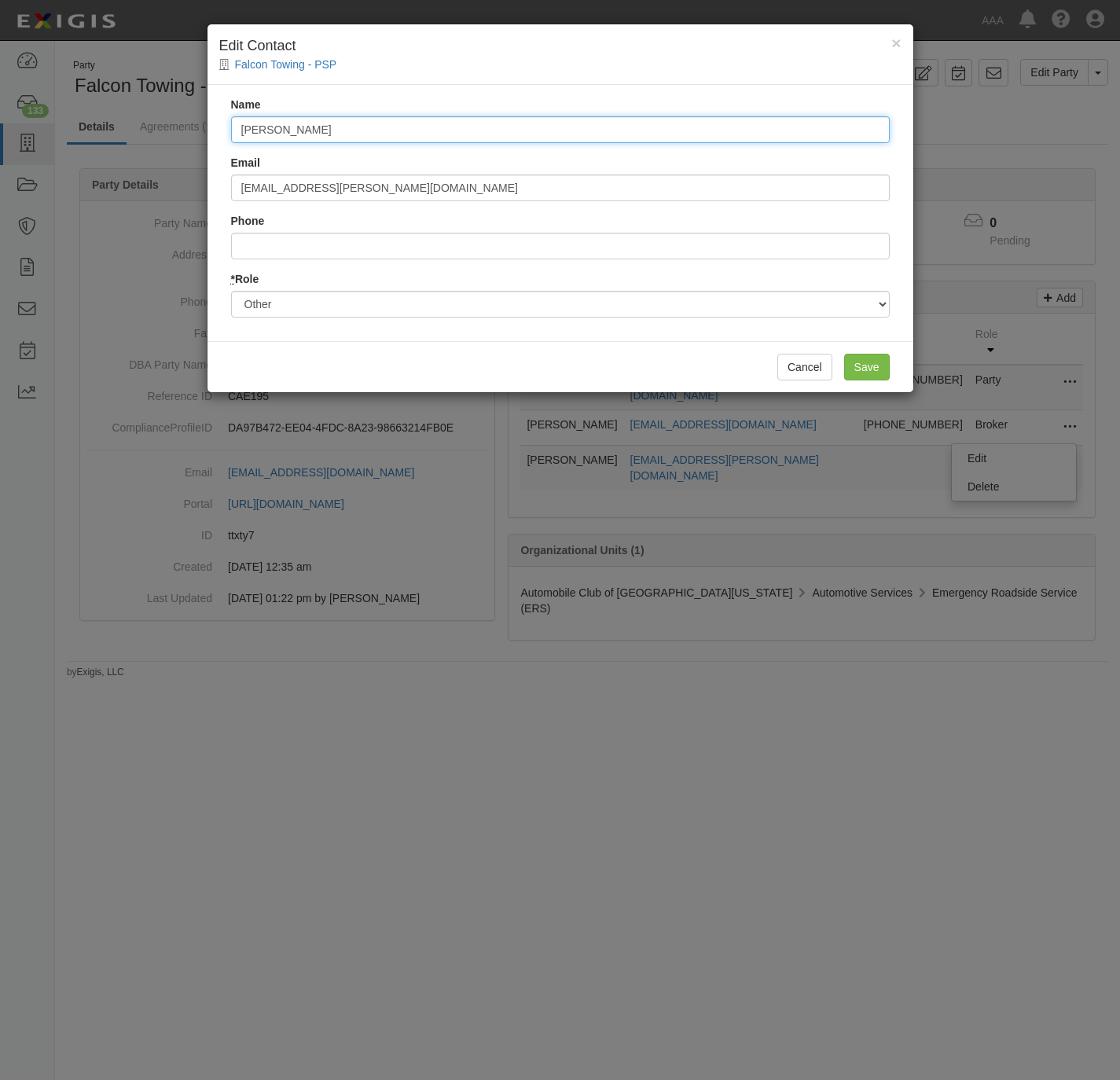
click at [355, 134] on input "[PERSON_NAME]" at bounding box center [560, 129] width 659 height 26
click at [352, 134] on input "[PERSON_NAME]" at bounding box center [560, 129] width 659 height 26
click at [351, 133] on input "[PERSON_NAME]" at bounding box center [560, 129] width 659 height 26
click at [359, 125] on input "[PERSON_NAME]" at bounding box center [560, 129] width 659 height 26
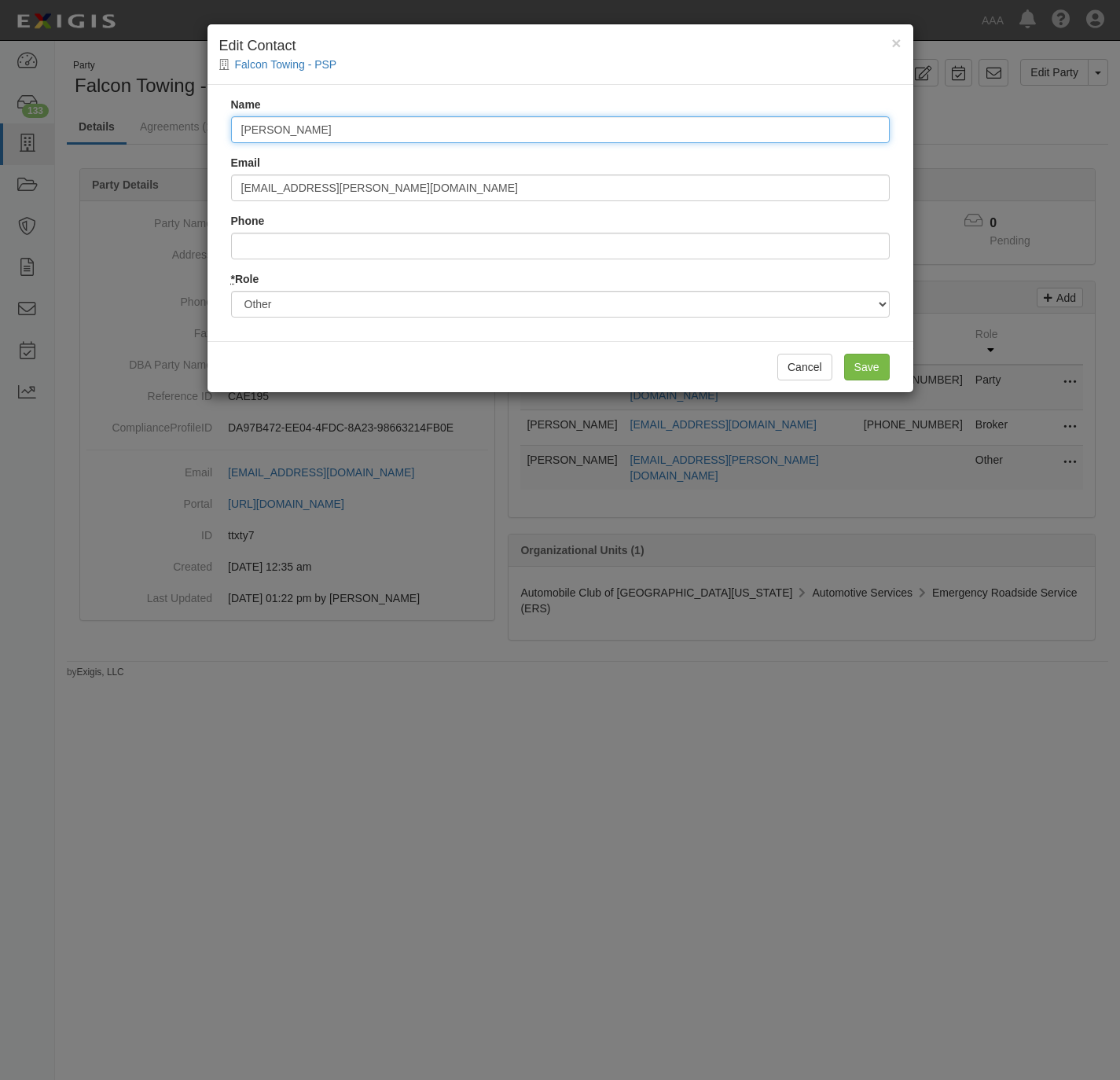
click at [359, 125] on input "[PERSON_NAME]" at bounding box center [560, 129] width 659 height 26
paste input "[PERSON_NAME]"
type input "[PERSON_NAME]"
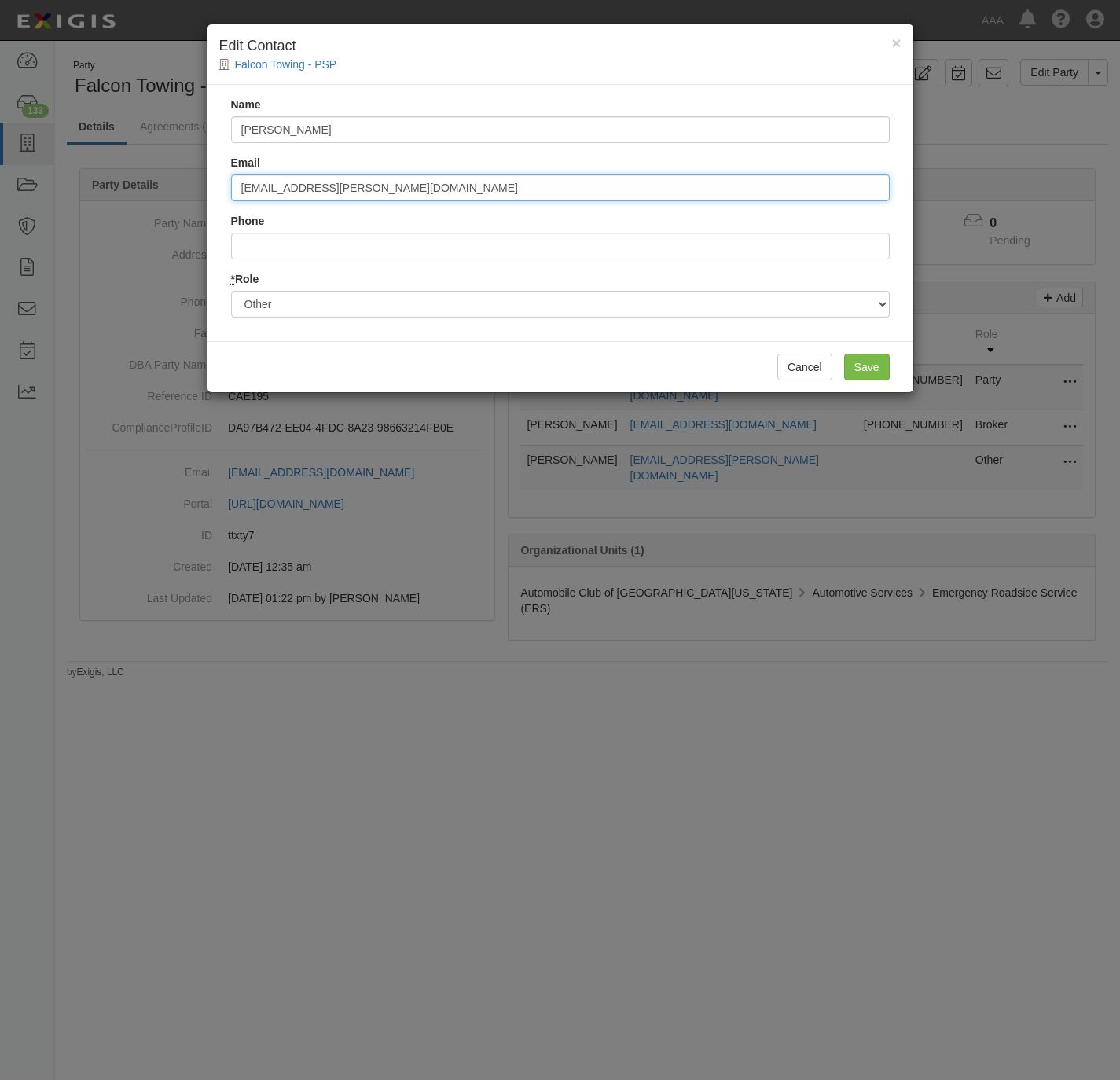
click at [317, 189] on input "[EMAIL_ADDRESS][PERSON_NAME][DOMAIN_NAME]" at bounding box center [560, 187] width 659 height 26
click at [317, 189] on input "sopo.steve@ace.aaa.com" at bounding box center [560, 187] width 659 height 26
paste input "buckner.kevin"
type input "buckner.kevin@ace.aaa.com"
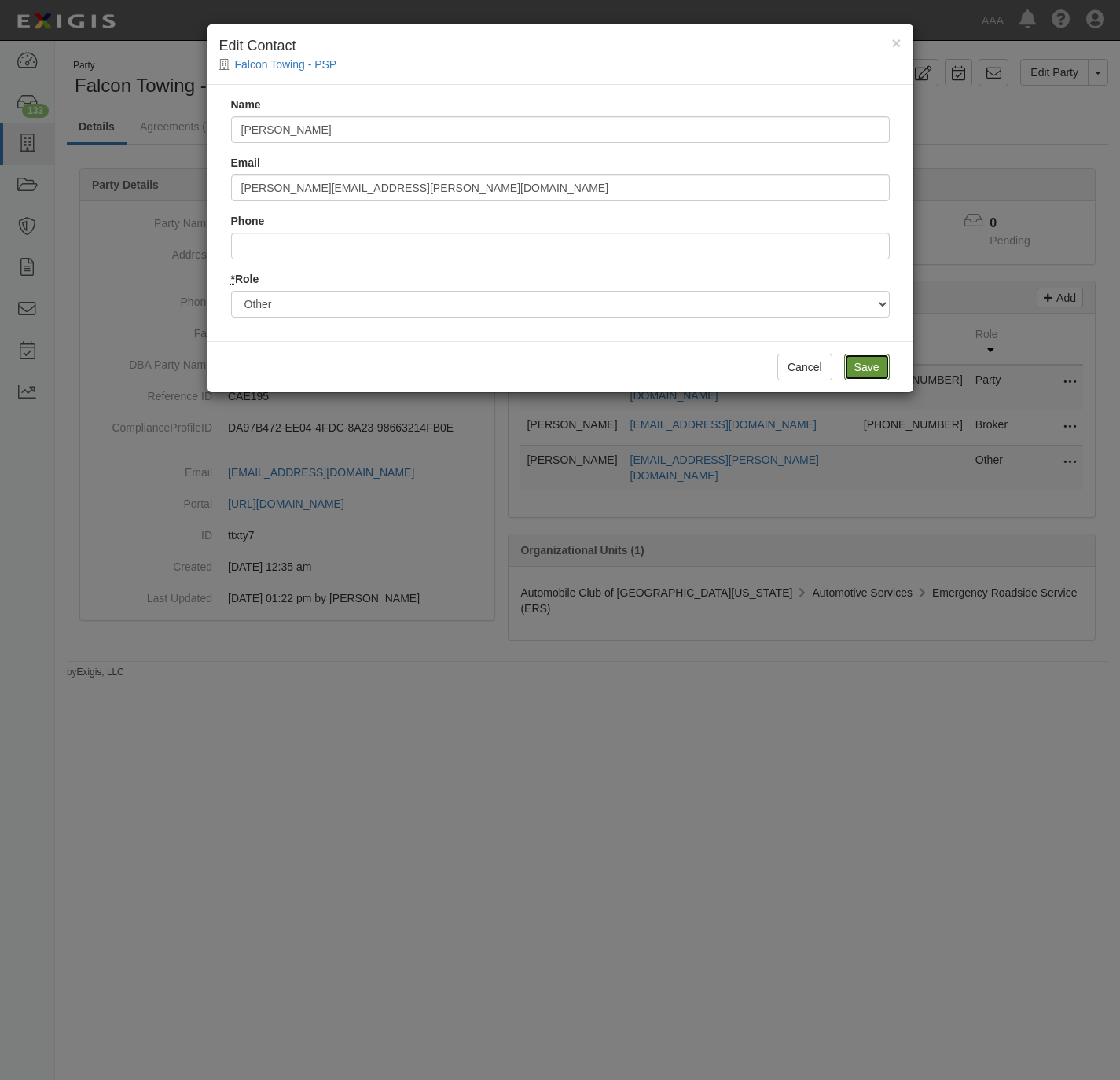
click at [857, 356] on input "Save" at bounding box center [867, 367] width 46 height 26
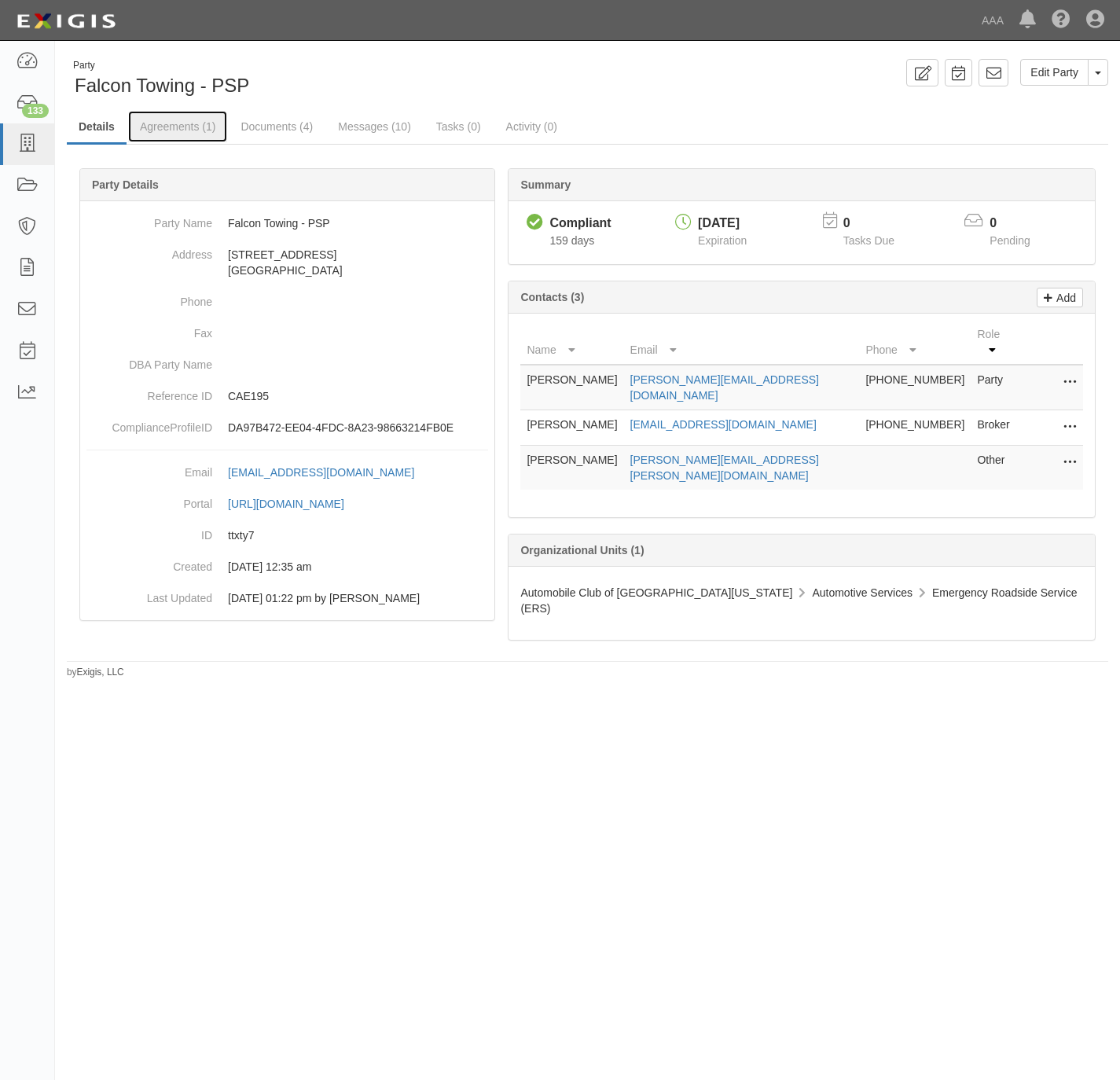
drag, startPoint x: 174, startPoint y: 118, endPoint x: 192, endPoint y: 105, distance: 22.2
click at [174, 118] on link "Agreements (1)" at bounding box center [178, 126] width 99 height 31
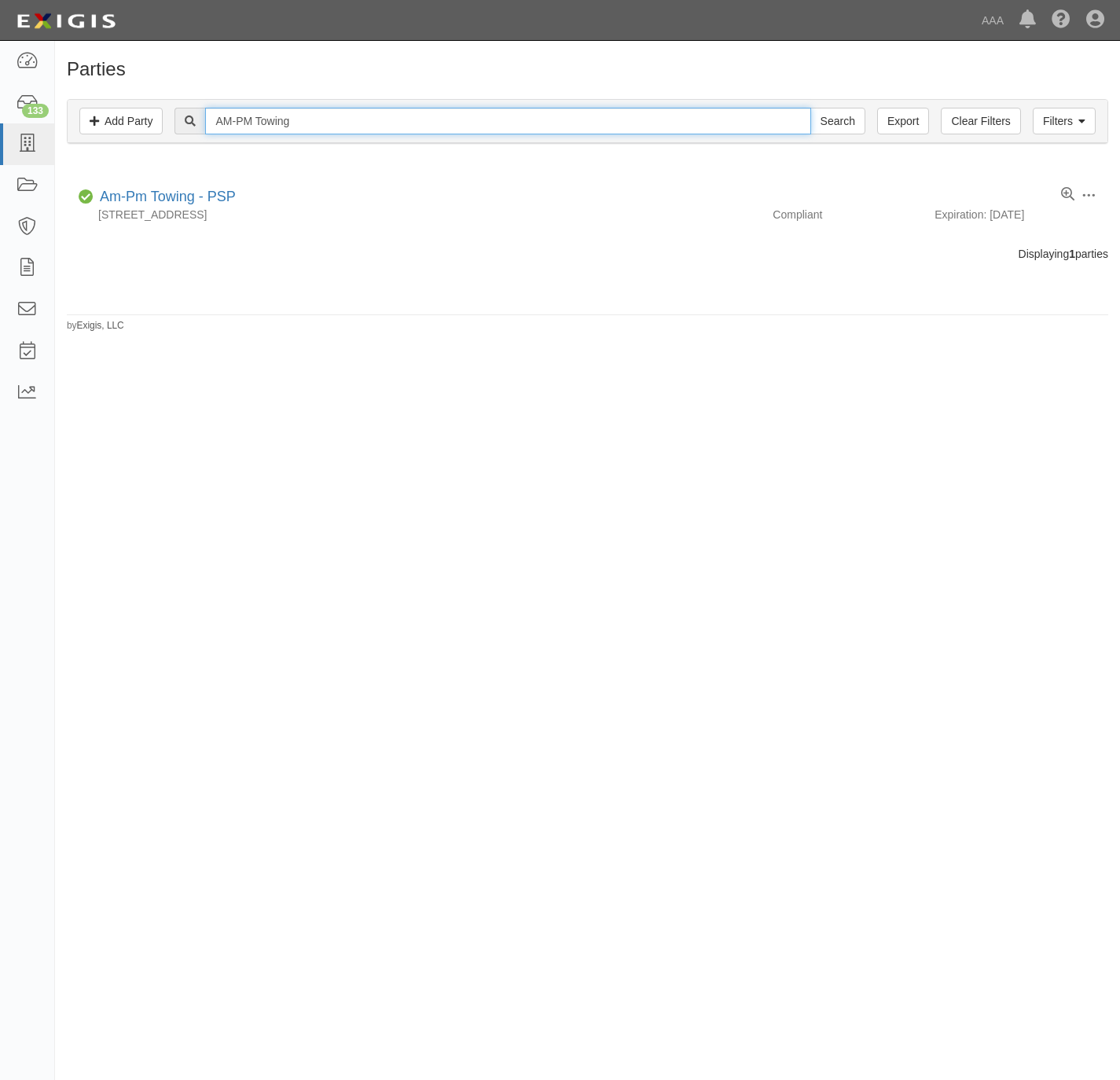
click at [537, 123] on input "AM-PM Towing" at bounding box center [508, 121] width 605 height 26
click at [536, 123] on input "AM-PM Towing" at bounding box center [508, 121] width 605 height 26
click at [536, 122] on input "AM-PM Towing" at bounding box center [508, 121] width 605 height 26
paste input "Courtesy"
type input "Courtesy Towing"
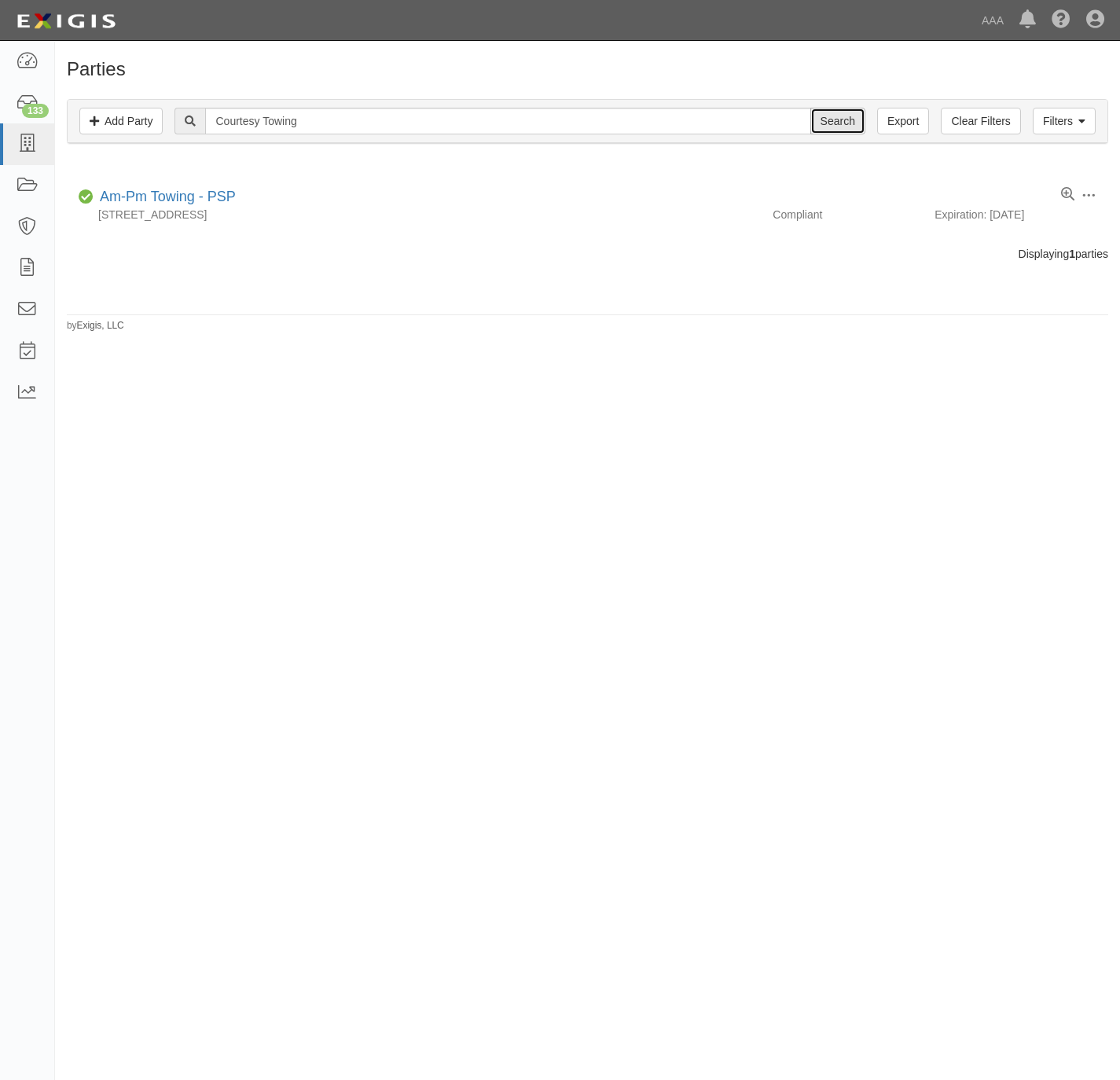
click at [839, 119] on input "Search" at bounding box center [838, 121] width 55 height 26
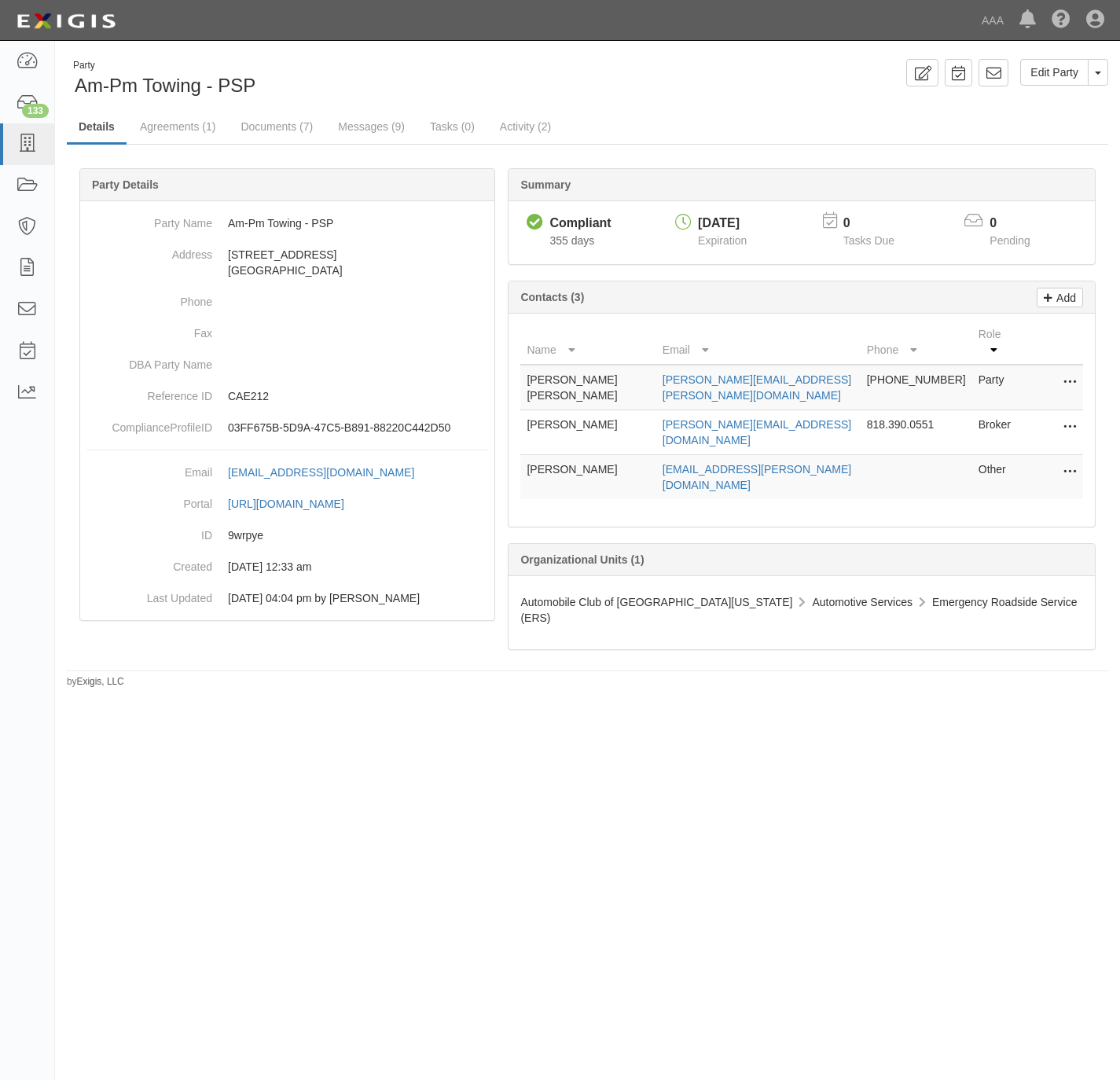
drag, startPoint x: 1072, startPoint y: 448, endPoint x: 1020, endPoint y: 465, distance: 54.7
click at [1069, 463] on icon at bounding box center [1070, 473] width 13 height 20
click at [986, 453] on link "Edit" at bounding box center [1015, 467] width 124 height 28
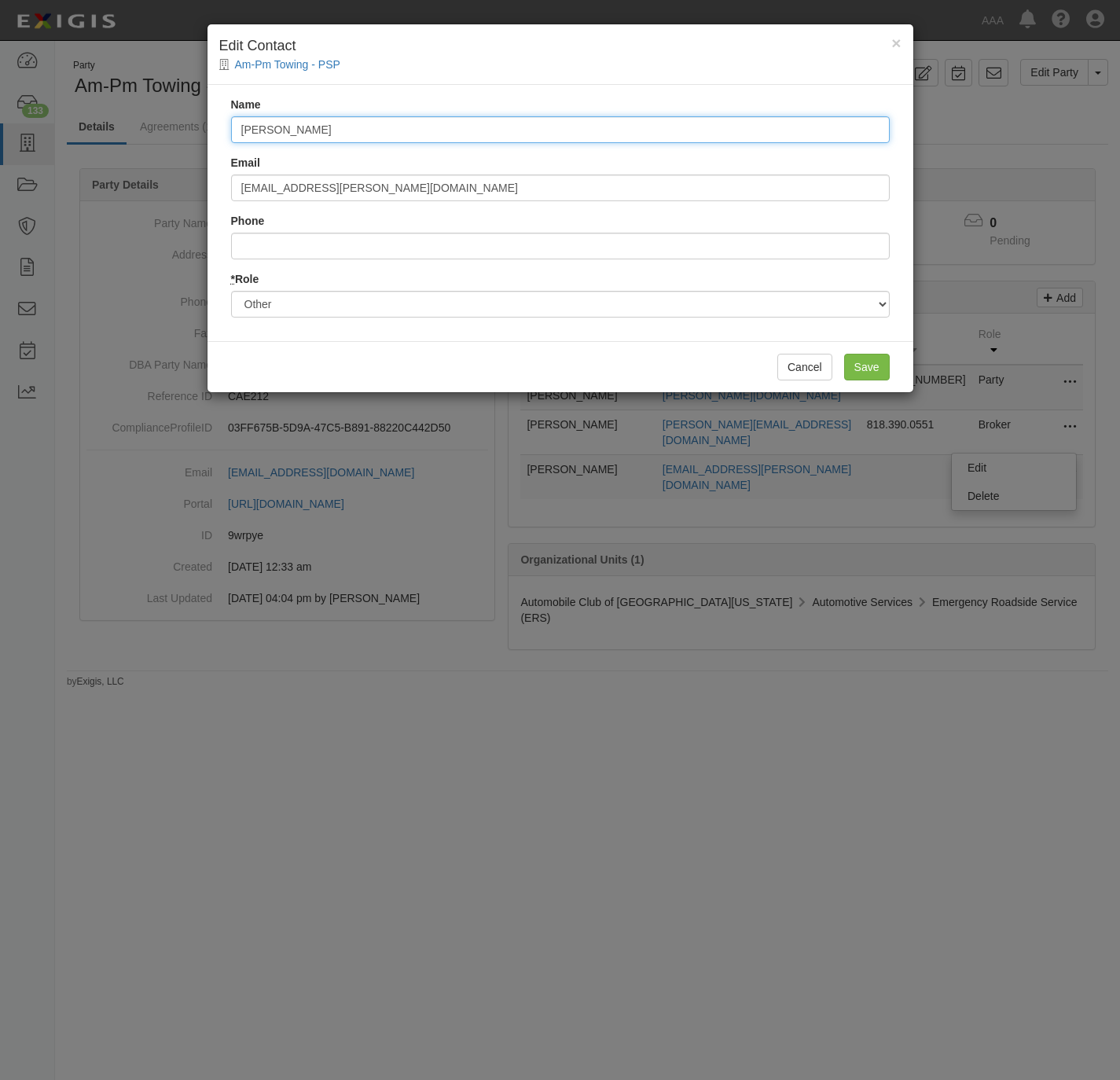
click at [408, 132] on input "[PERSON_NAME]" at bounding box center [560, 129] width 659 height 26
click at [408, 130] on input "[PERSON_NAME]" at bounding box center [560, 129] width 659 height 26
paste input "[PERSON_NAME]"
type input "[PERSON_NAME]"
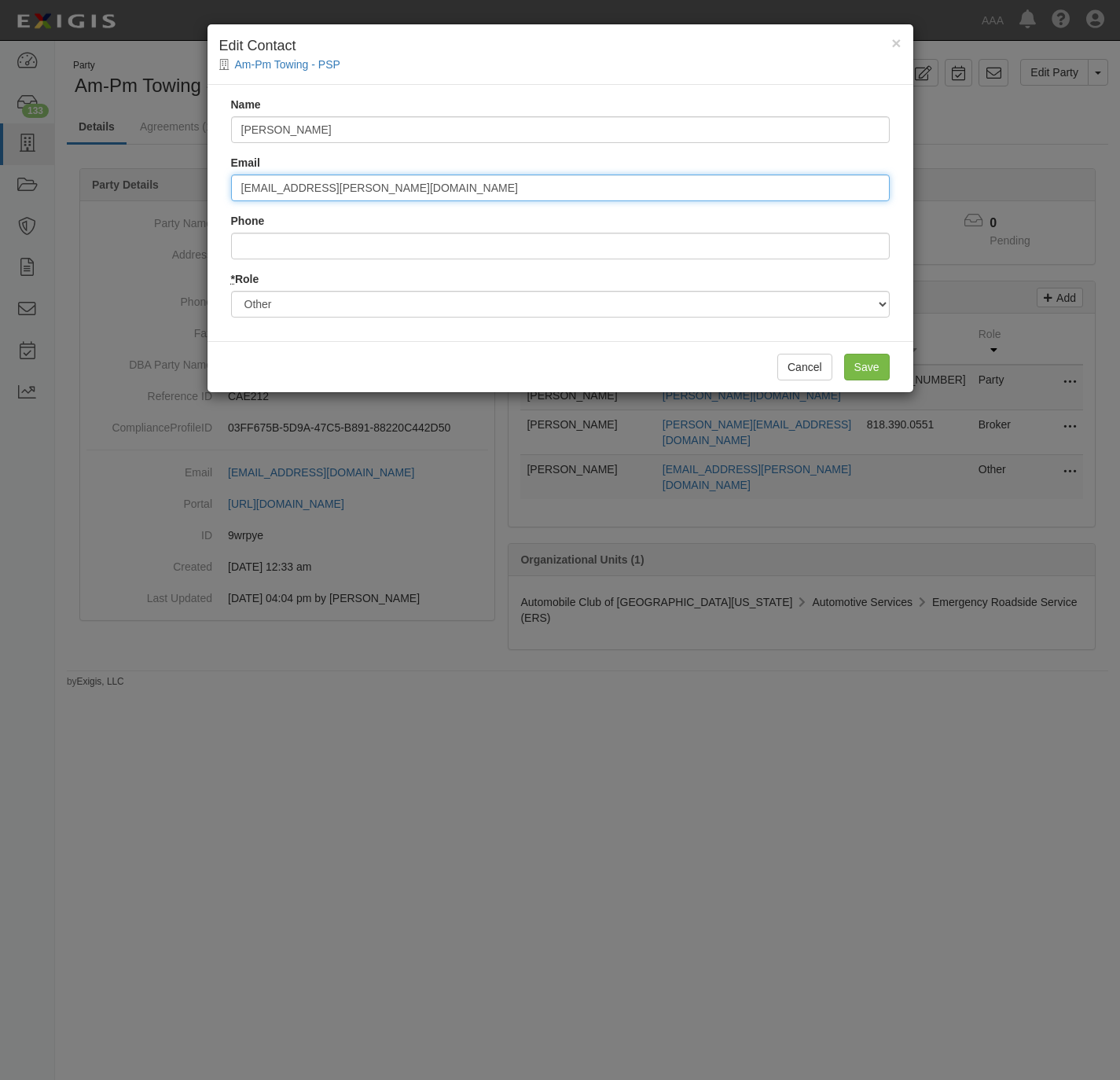
click at [355, 186] on input "[EMAIL_ADDRESS][PERSON_NAME][DOMAIN_NAME]" at bounding box center [560, 187] width 659 height 26
click at [355, 186] on input "sopo.steve@ace.aaa.com" at bounding box center [560, 187] width 659 height 26
paste input "buckner.kevin"
type input "buckner.kevin@ace.aaa.com"
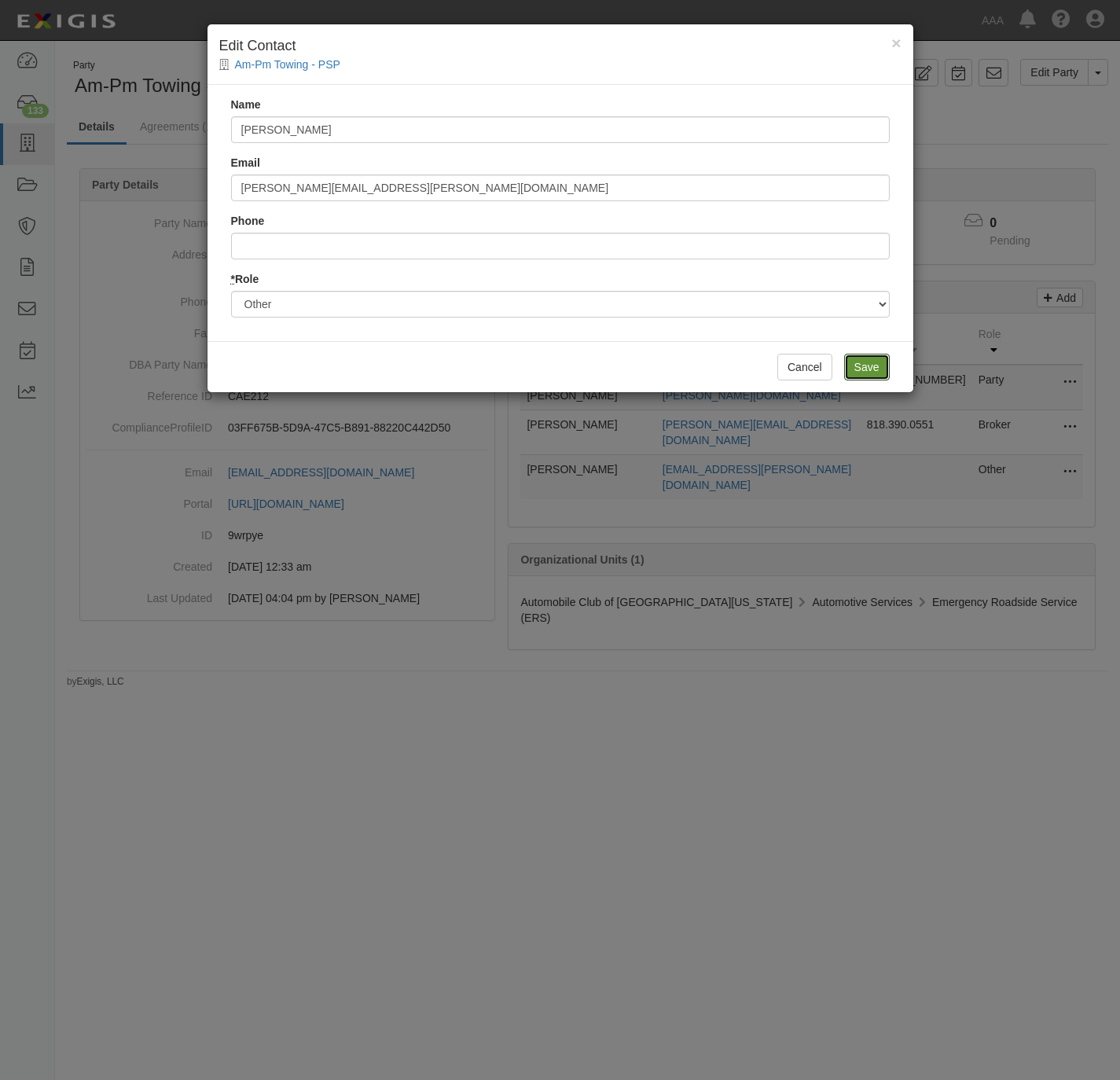
drag, startPoint x: 870, startPoint y: 371, endPoint x: 830, endPoint y: 163, distance: 211.8
click at [869, 369] on input "Save" at bounding box center [867, 367] width 46 height 26
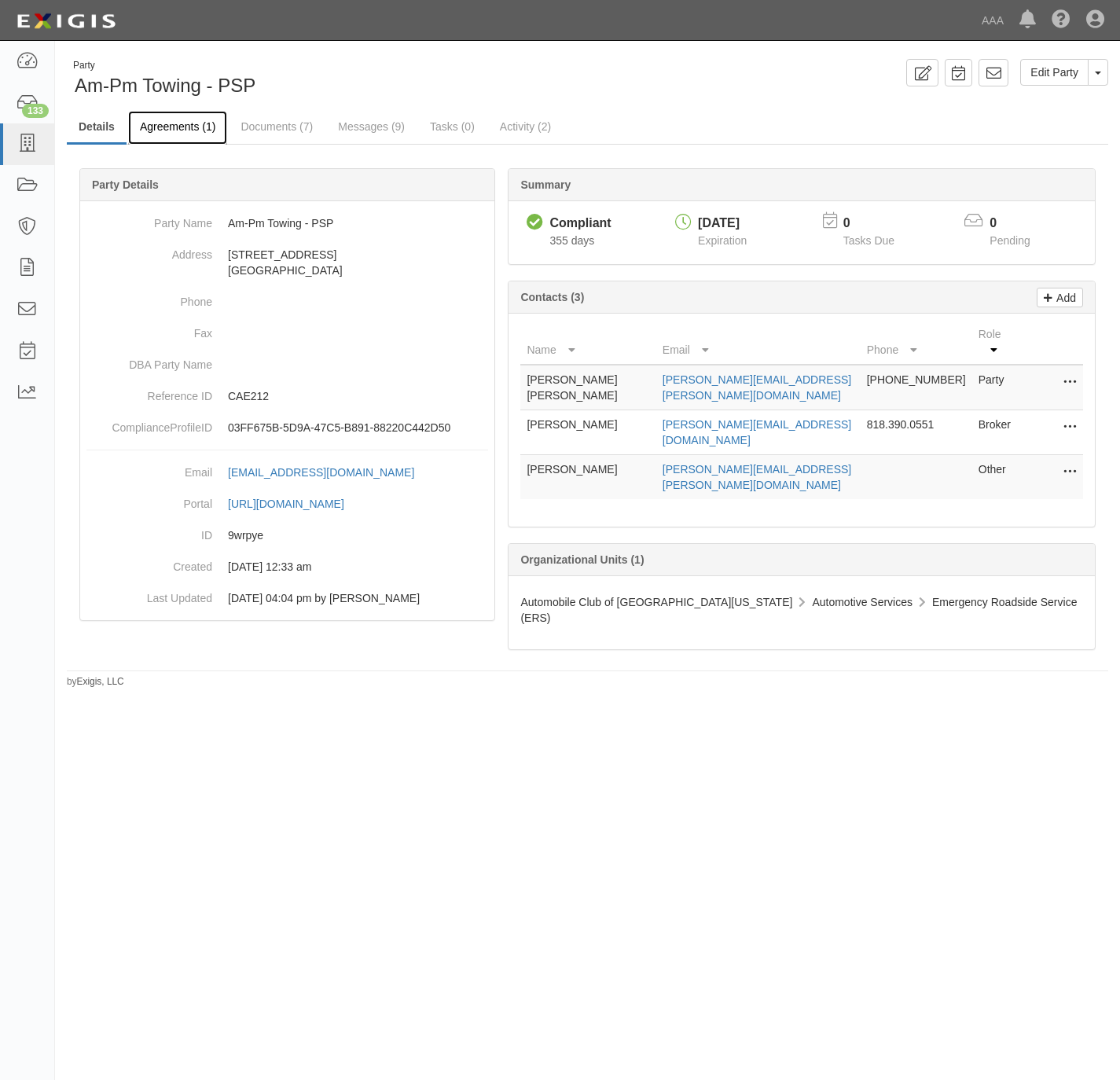
click at [182, 123] on link "Agreements (1)" at bounding box center [178, 128] width 99 height 34
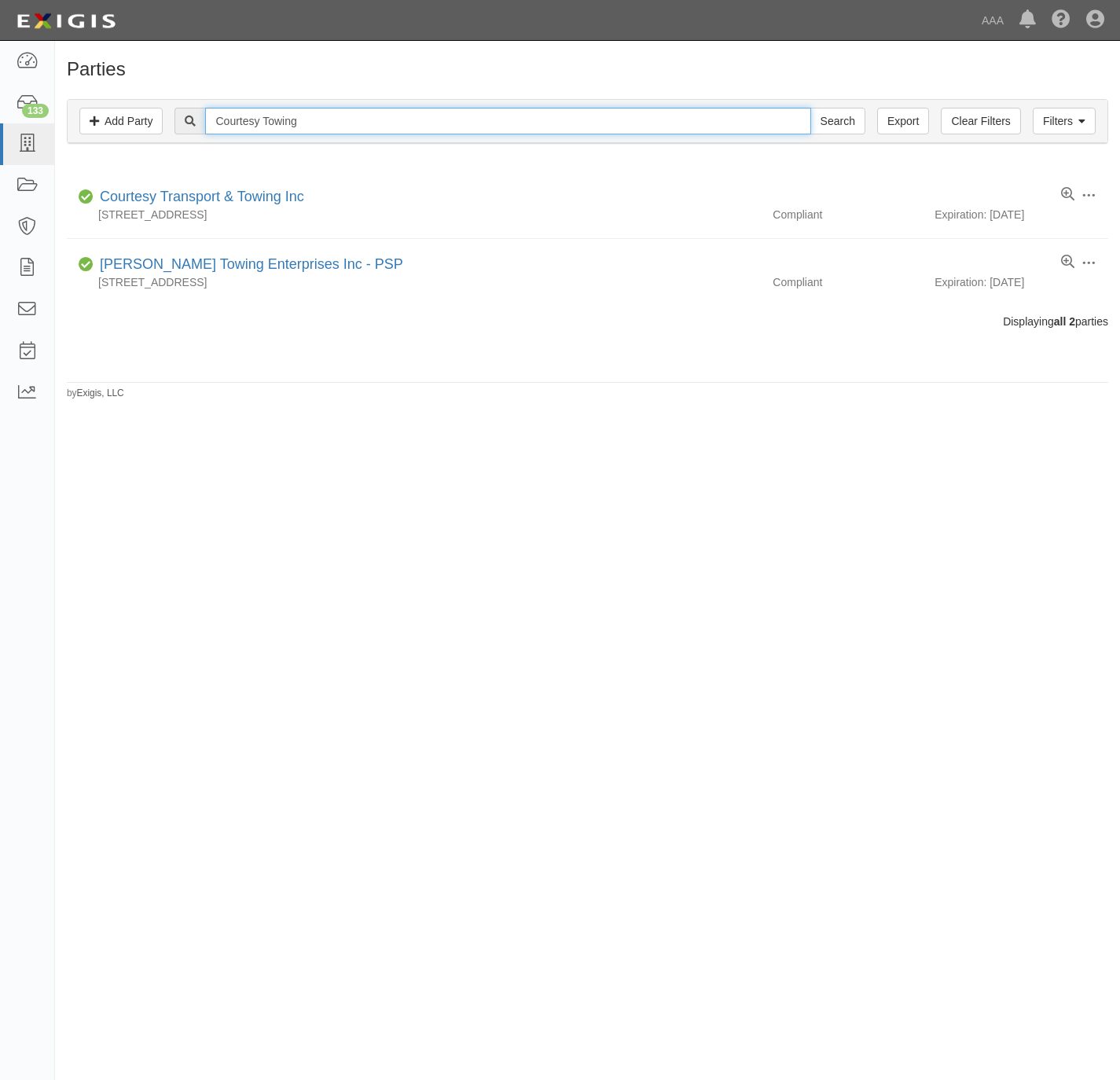
click at [328, 116] on input "Courtesy Towing" at bounding box center [508, 121] width 605 height 26
paste input "[PERSON_NAME]’s"
type input "Hisham’s Towing"
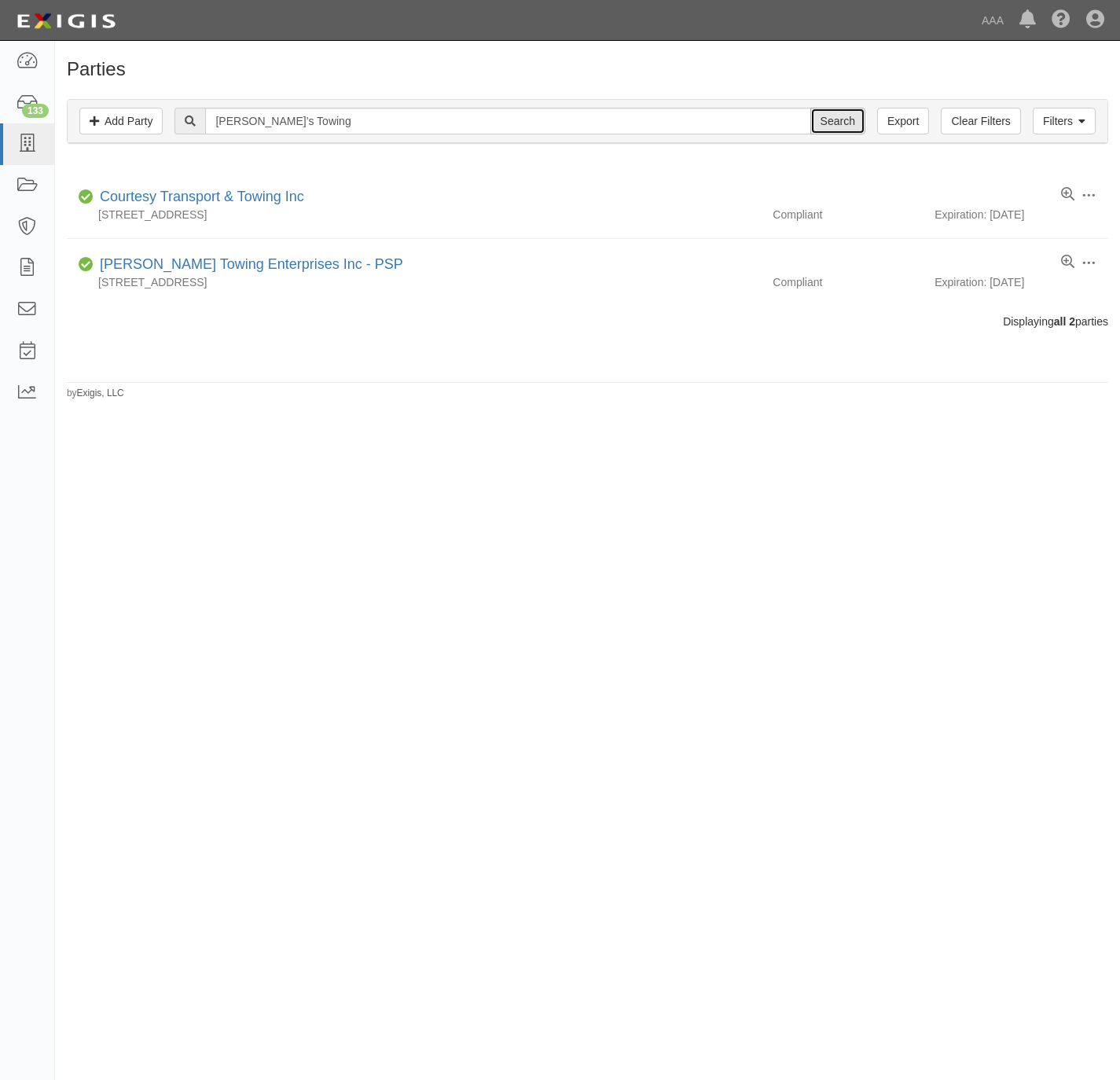
click at [836, 119] on input "Search" at bounding box center [838, 121] width 55 height 26
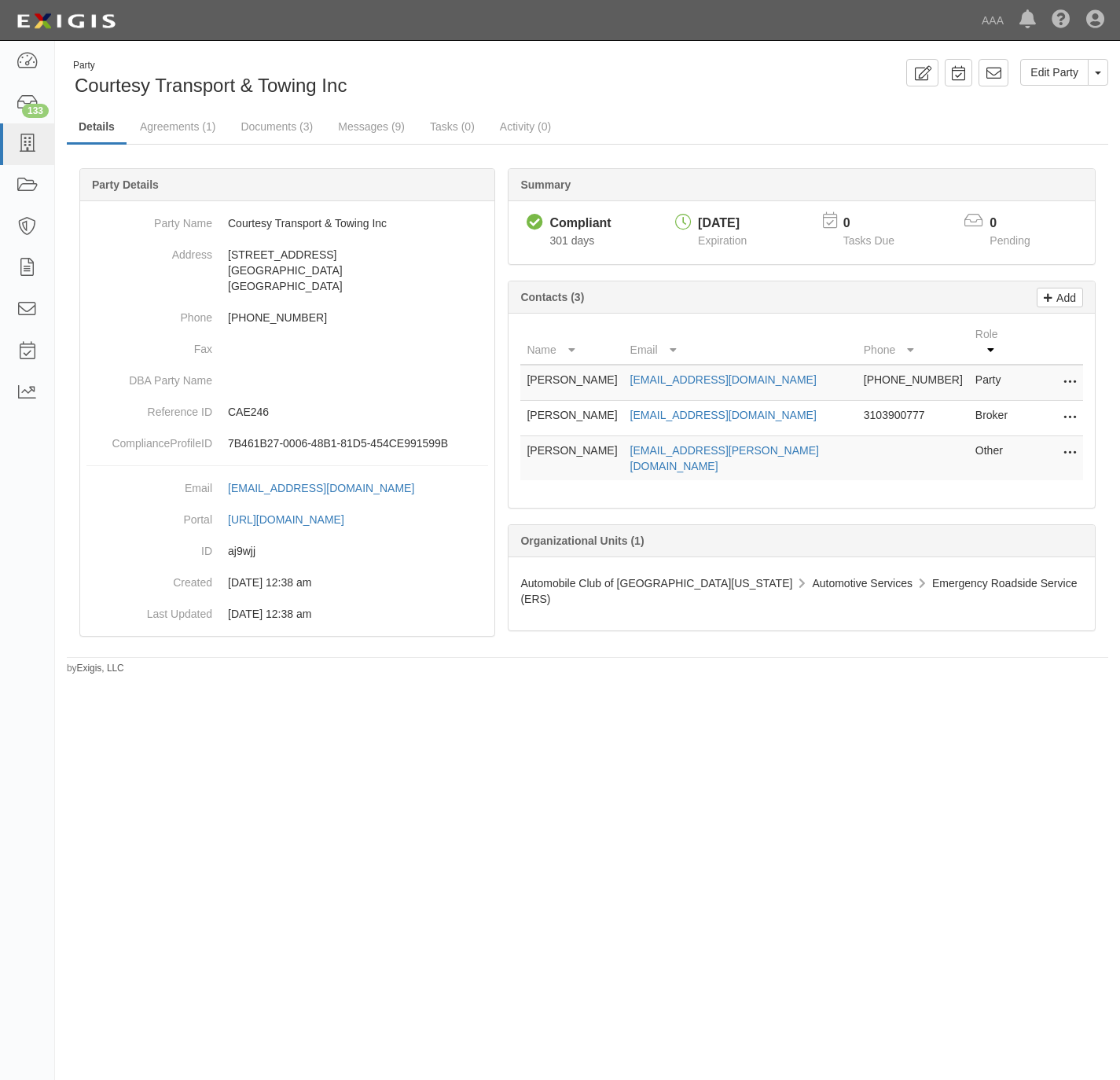
click at [1061, 442] on button at bounding box center [1067, 453] width 20 height 22
click at [989, 444] on link "Edit" at bounding box center [1015, 448] width 124 height 28
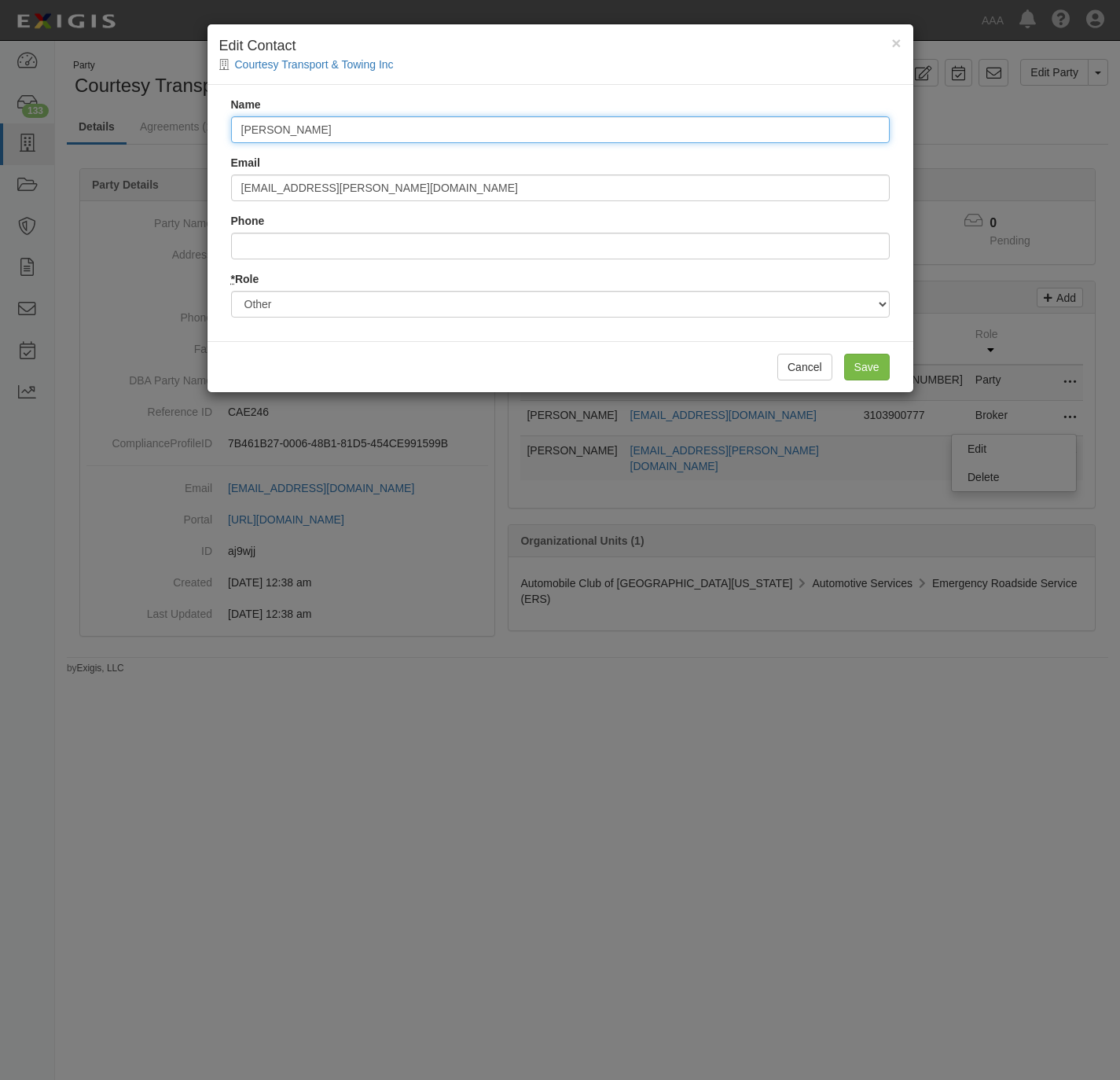
click at [444, 130] on input "Steve Sopo" at bounding box center [560, 129] width 659 height 26
click at [443, 130] on input "[PERSON_NAME]" at bounding box center [560, 129] width 659 height 26
paste input "[PERSON_NAME]"
type input "[PERSON_NAME]"
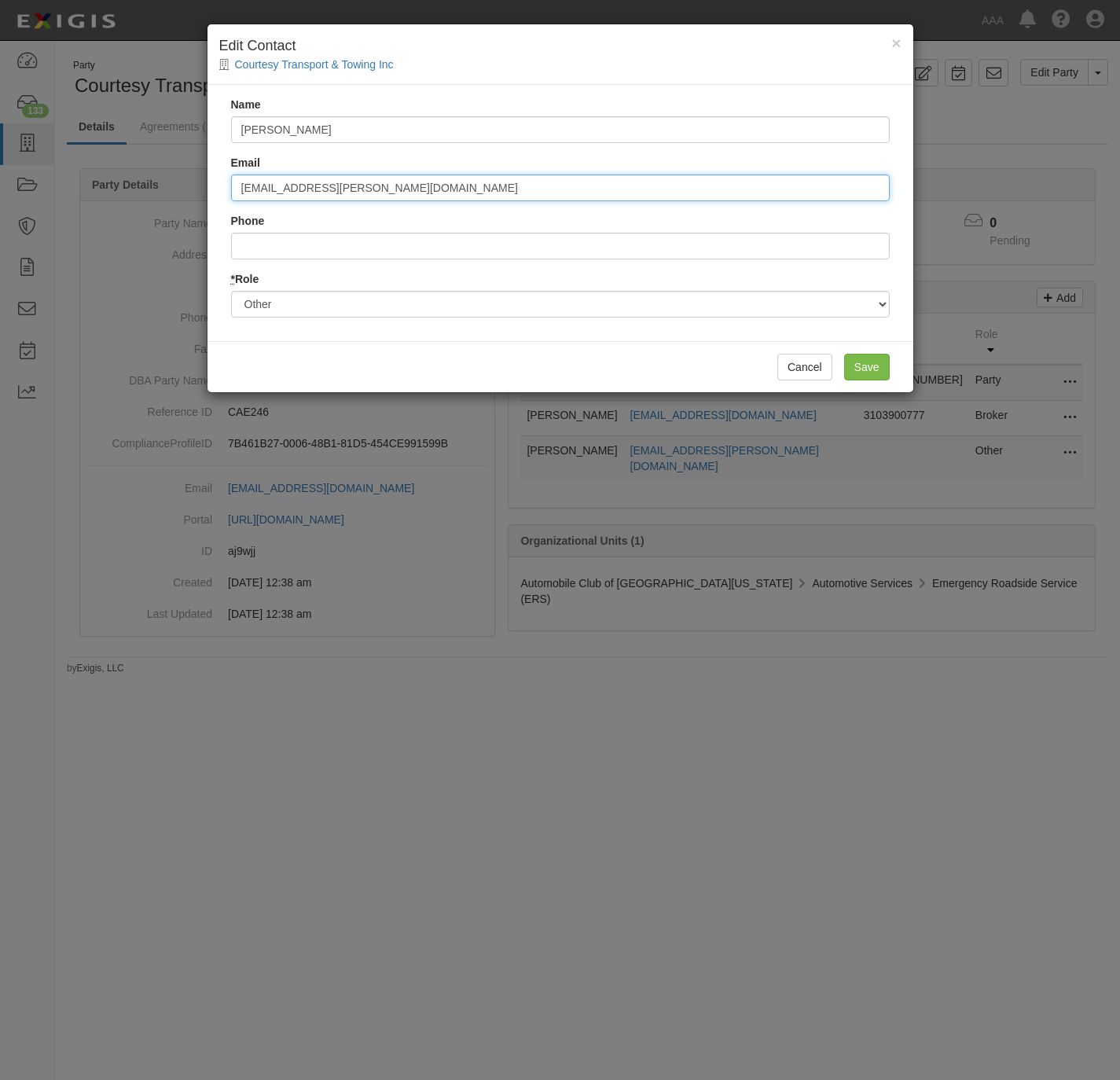
click at [286, 185] on input "sopo.steve@ace.aaa.com" at bounding box center [560, 187] width 659 height 26
click at [284, 182] on input "sopo.steve@ace.aaa.com" at bounding box center [560, 187] width 659 height 26
paste input "[PERSON_NAME].[PERSON_NAME]"
type input "[PERSON_NAME][EMAIL_ADDRESS][PERSON_NAME][DOMAIN_NAME]"
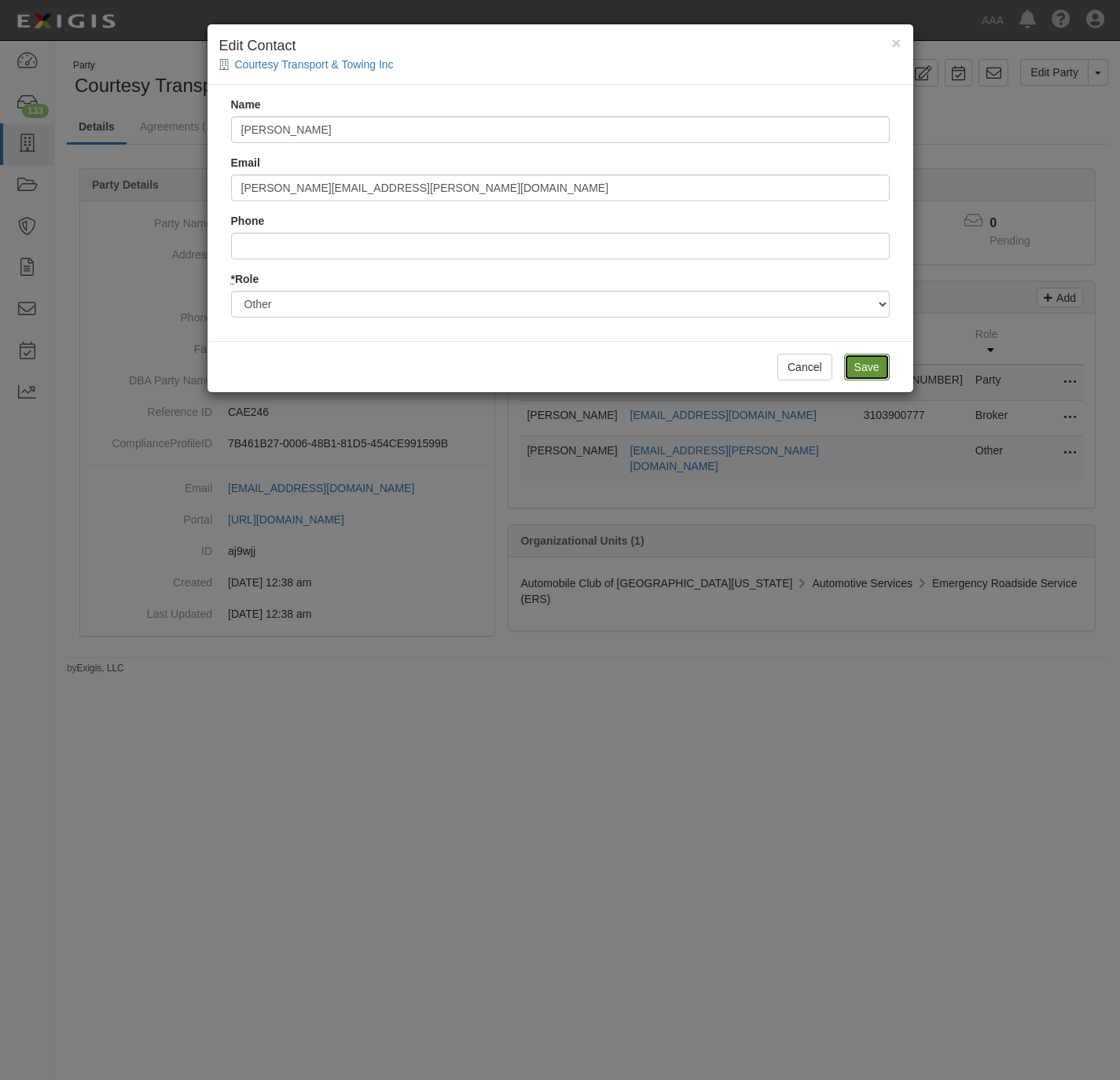
click at [868, 367] on input "Save" at bounding box center [867, 367] width 46 height 26
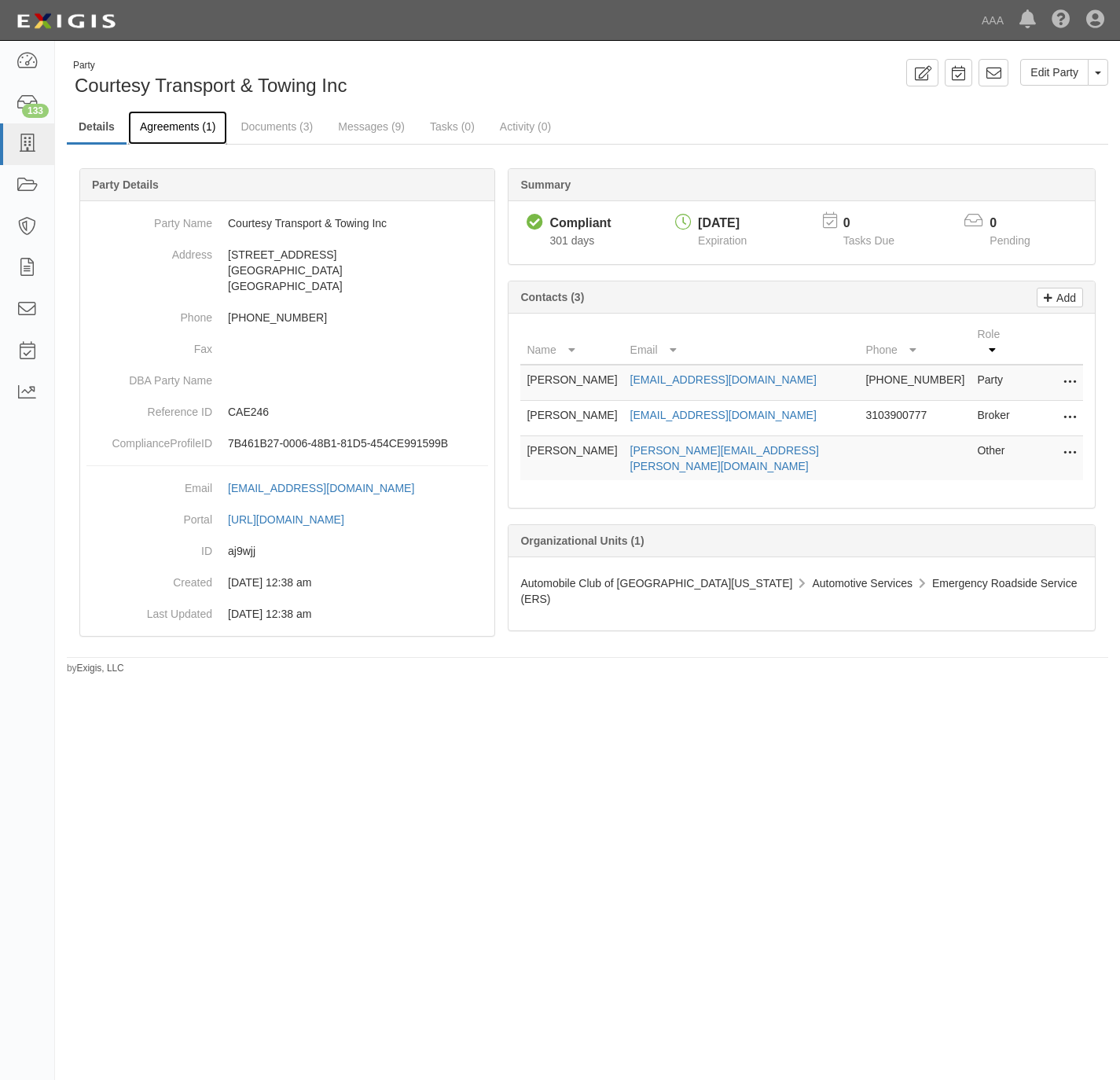
click at [151, 123] on link "Agreements (1)" at bounding box center [178, 128] width 99 height 34
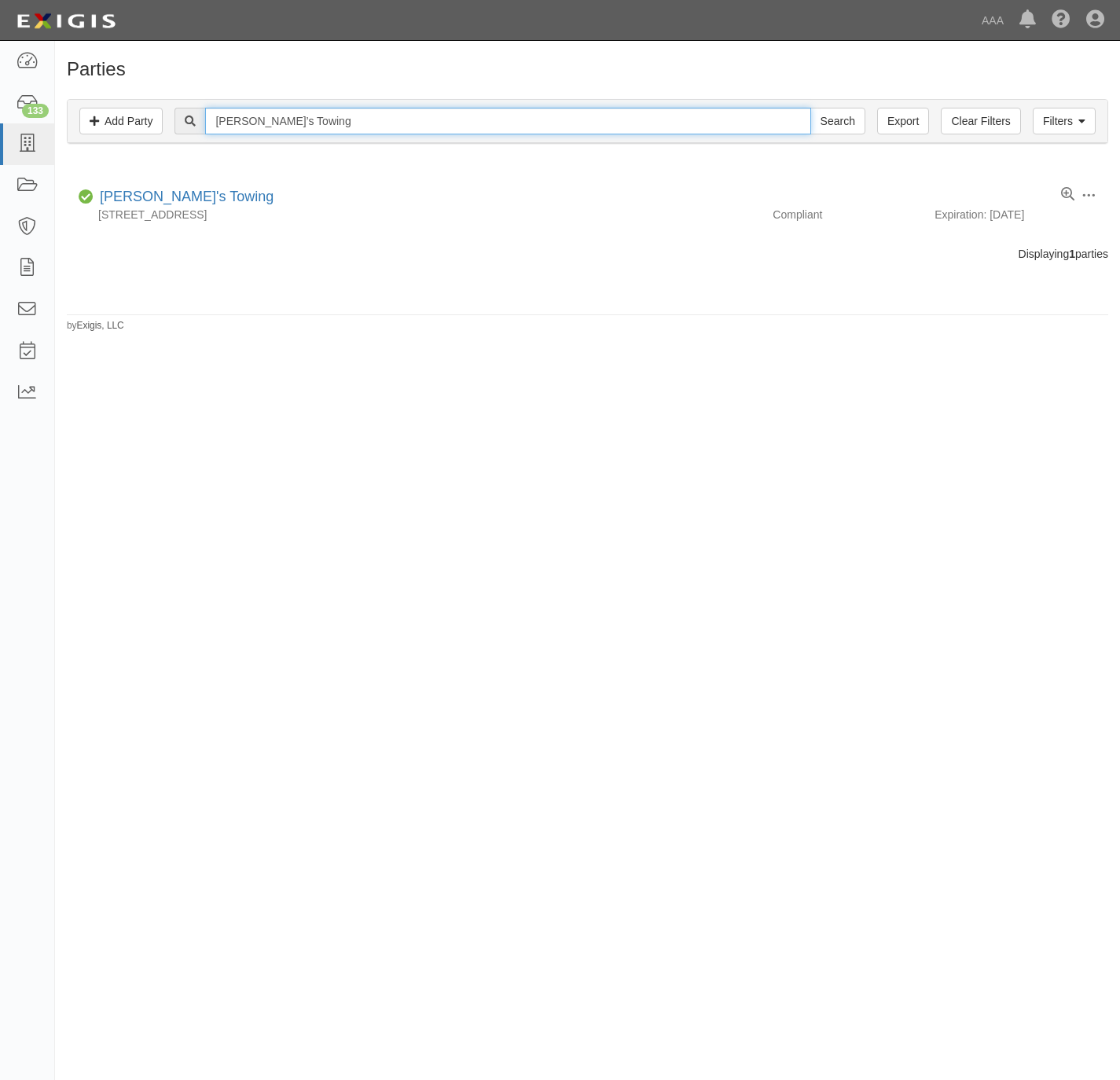
click at [384, 119] on input "[PERSON_NAME]’s Towing" at bounding box center [508, 121] width 605 height 26
click at [384, 118] on input "[PERSON_NAME]’s Towing" at bounding box center [508, 121] width 605 height 26
click at [384, 118] on input "Hisham’s Towing" at bounding box center [508, 121] width 605 height 26
paste input "adley Tow"
type input "Hadley Tow"
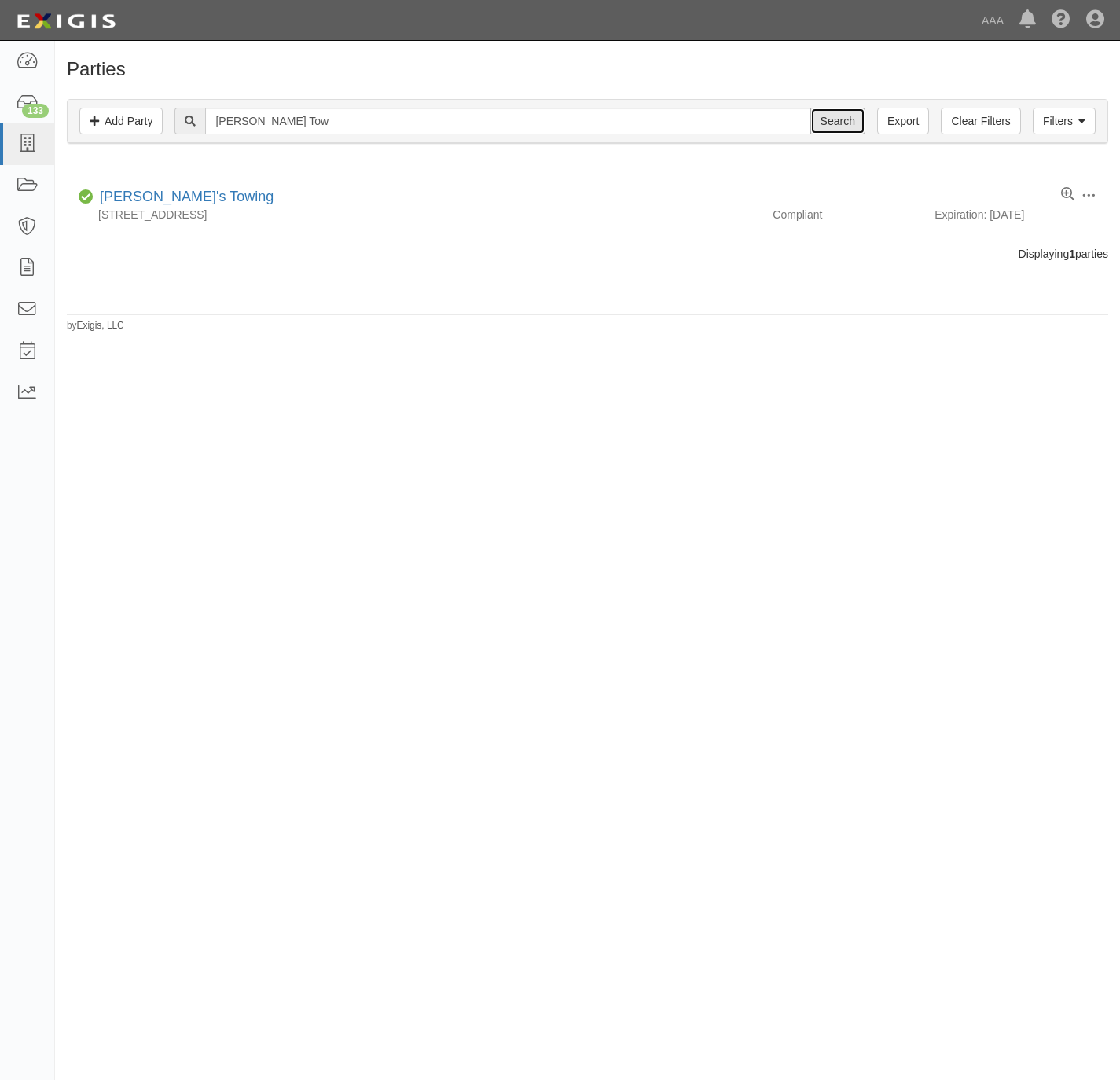
click at [835, 111] on input "Search" at bounding box center [838, 121] width 55 height 26
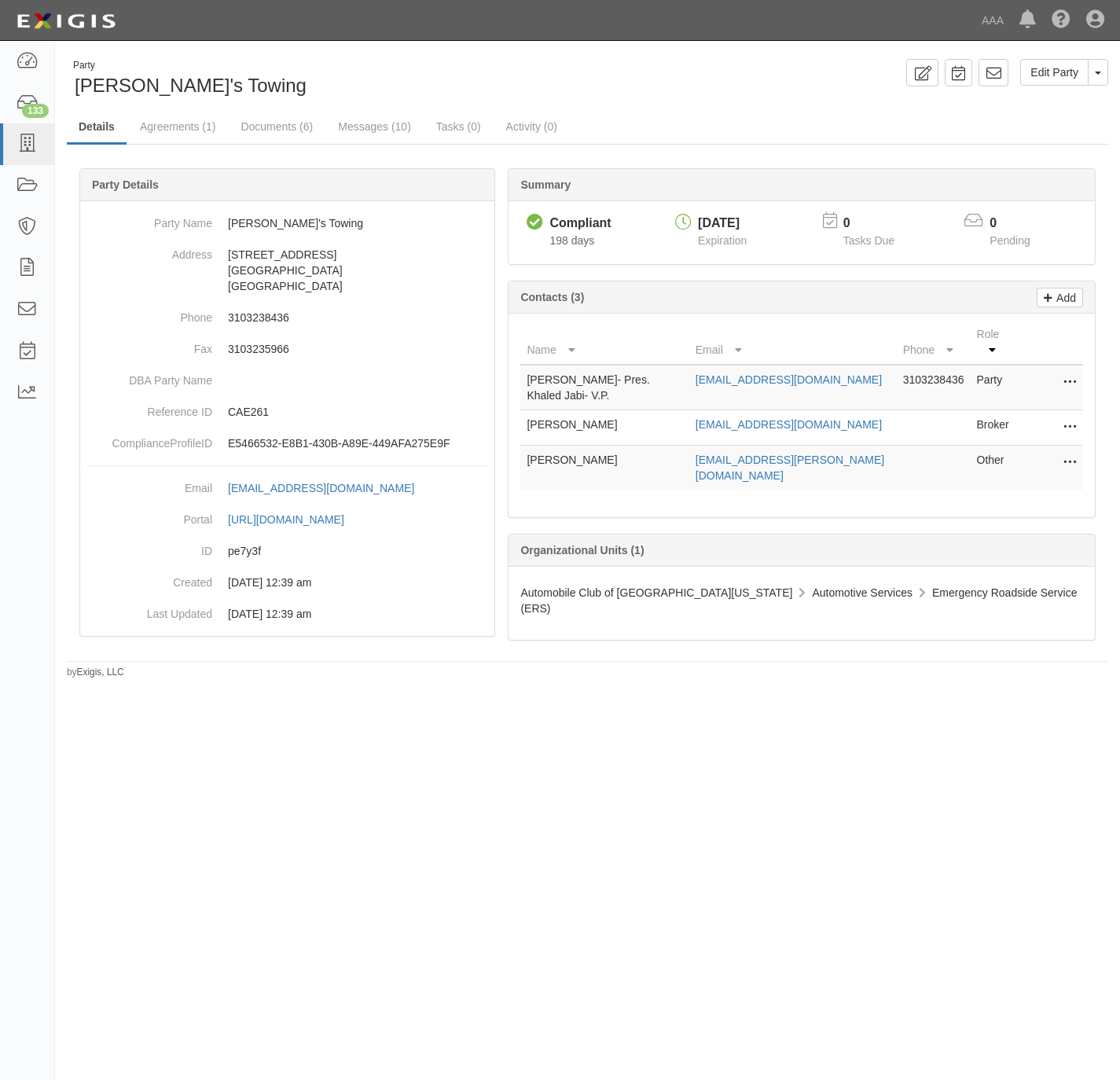
click at [1071, 453] on icon at bounding box center [1070, 463] width 13 height 20
click at [969, 444] on link "Edit" at bounding box center [1015, 458] width 124 height 28
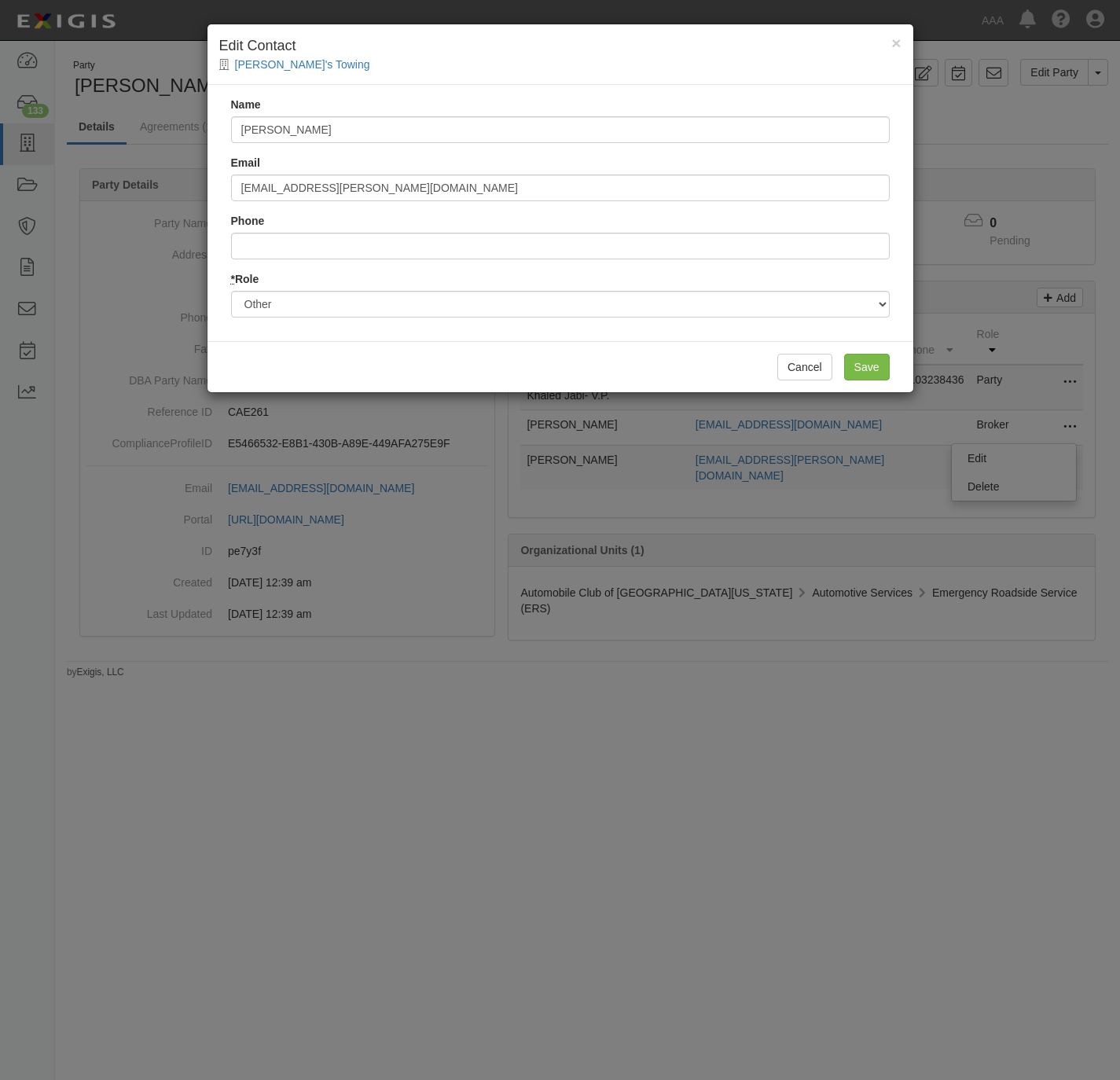
click at [406, 114] on div "Name Steve Sopo" at bounding box center [560, 120] width 659 height 47
click at [387, 133] on input "Steve Sopo" at bounding box center [560, 129] width 659 height 26
paste input "Kevin Buckner"
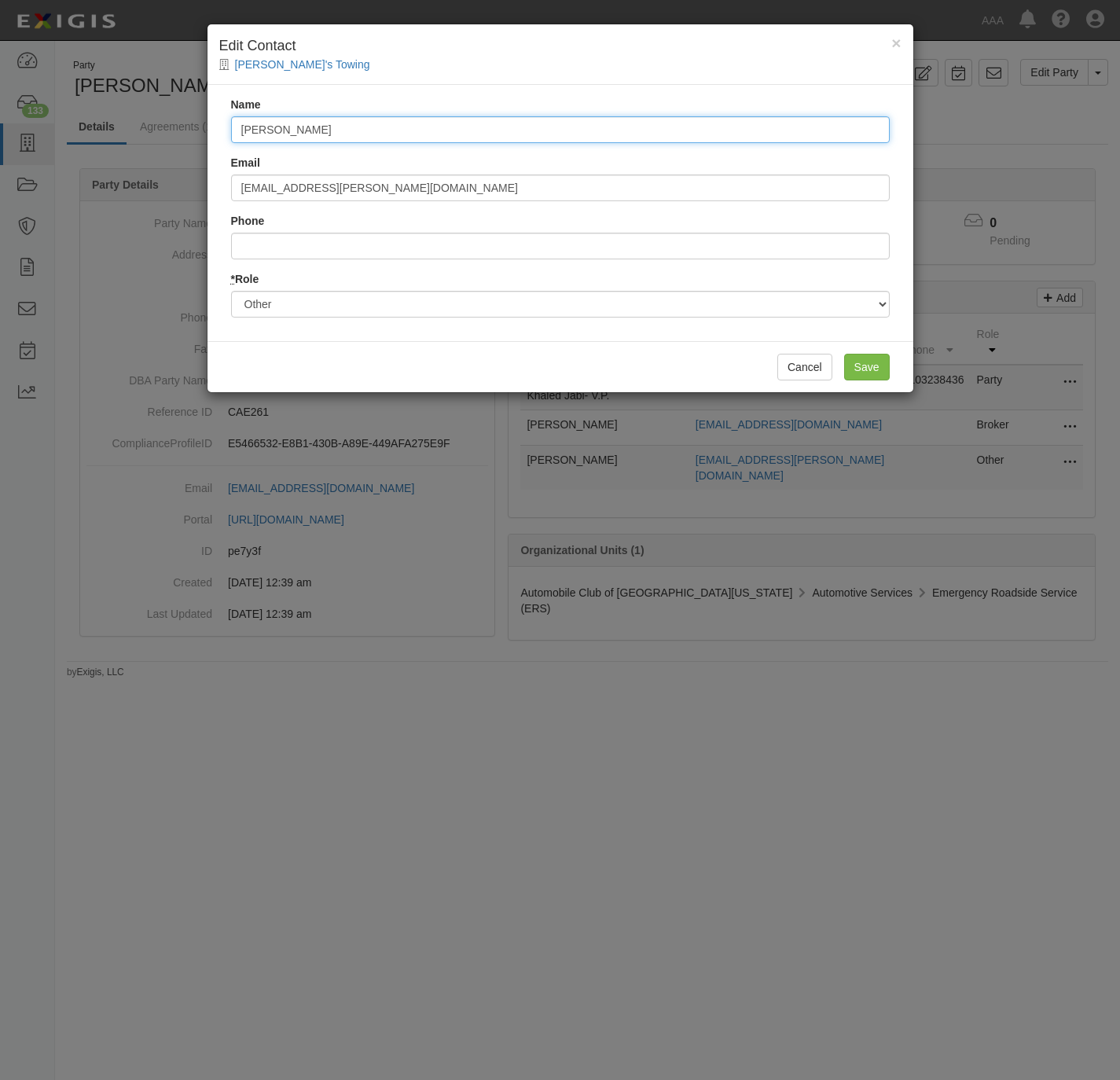
type input "Kevin Buckner"
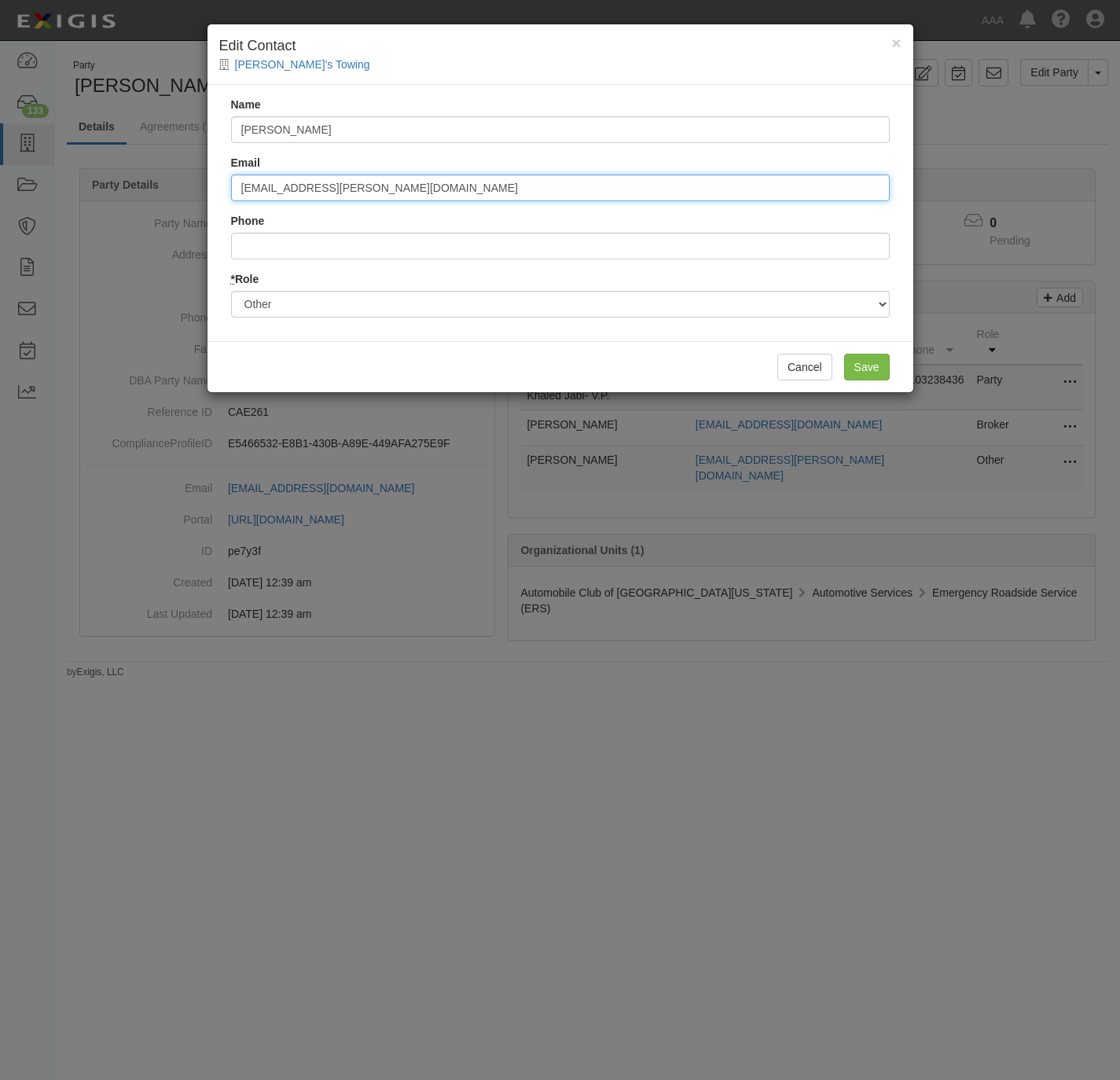
click at [389, 179] on input "Sopo.Steve@ace.aaa.com" at bounding box center [560, 187] width 659 height 26
paste input "buckner.kevin"
type input "buckner.kevin@ace.aaa.com"
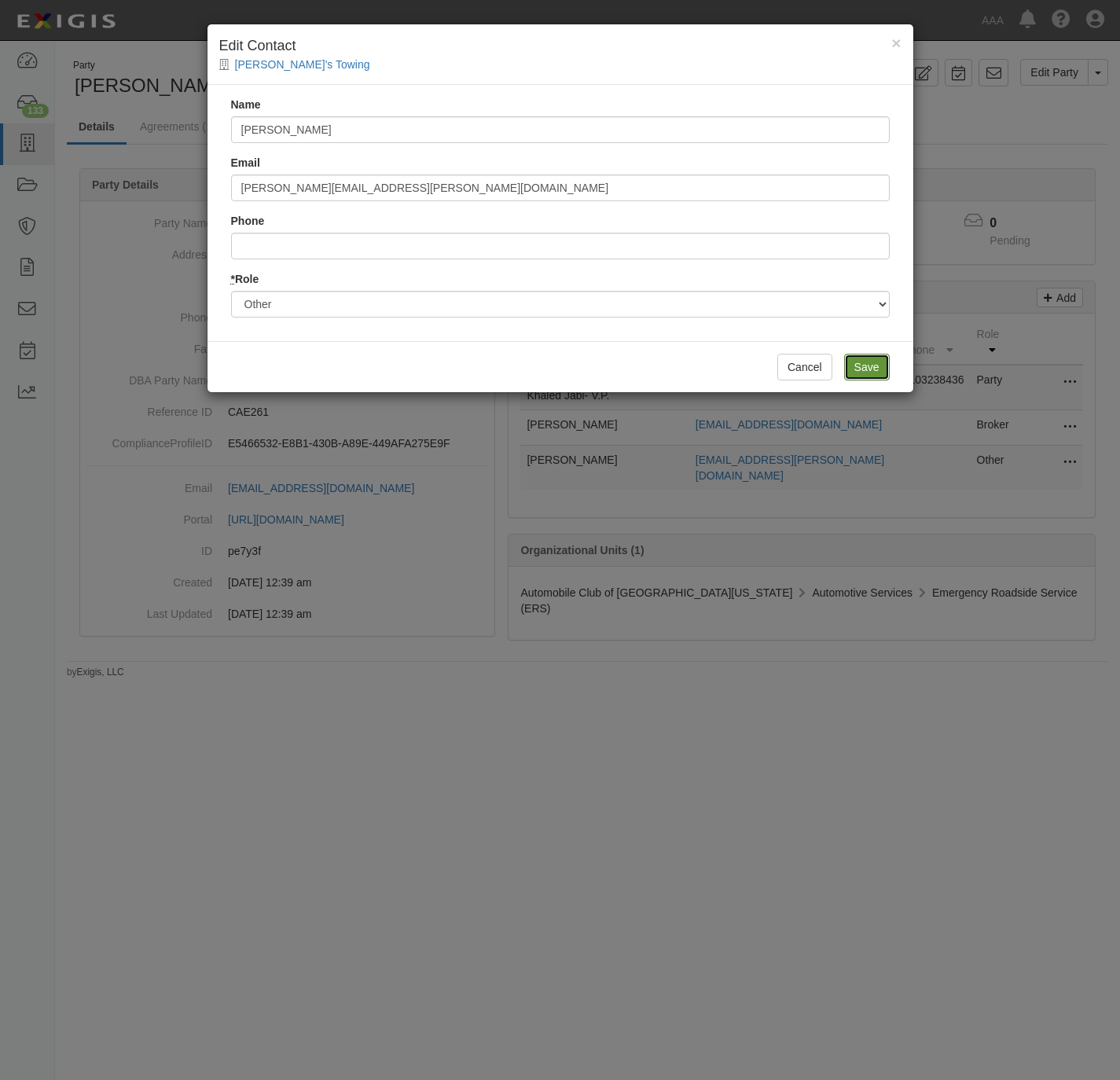
click at [867, 371] on input "Save" at bounding box center [867, 367] width 46 height 26
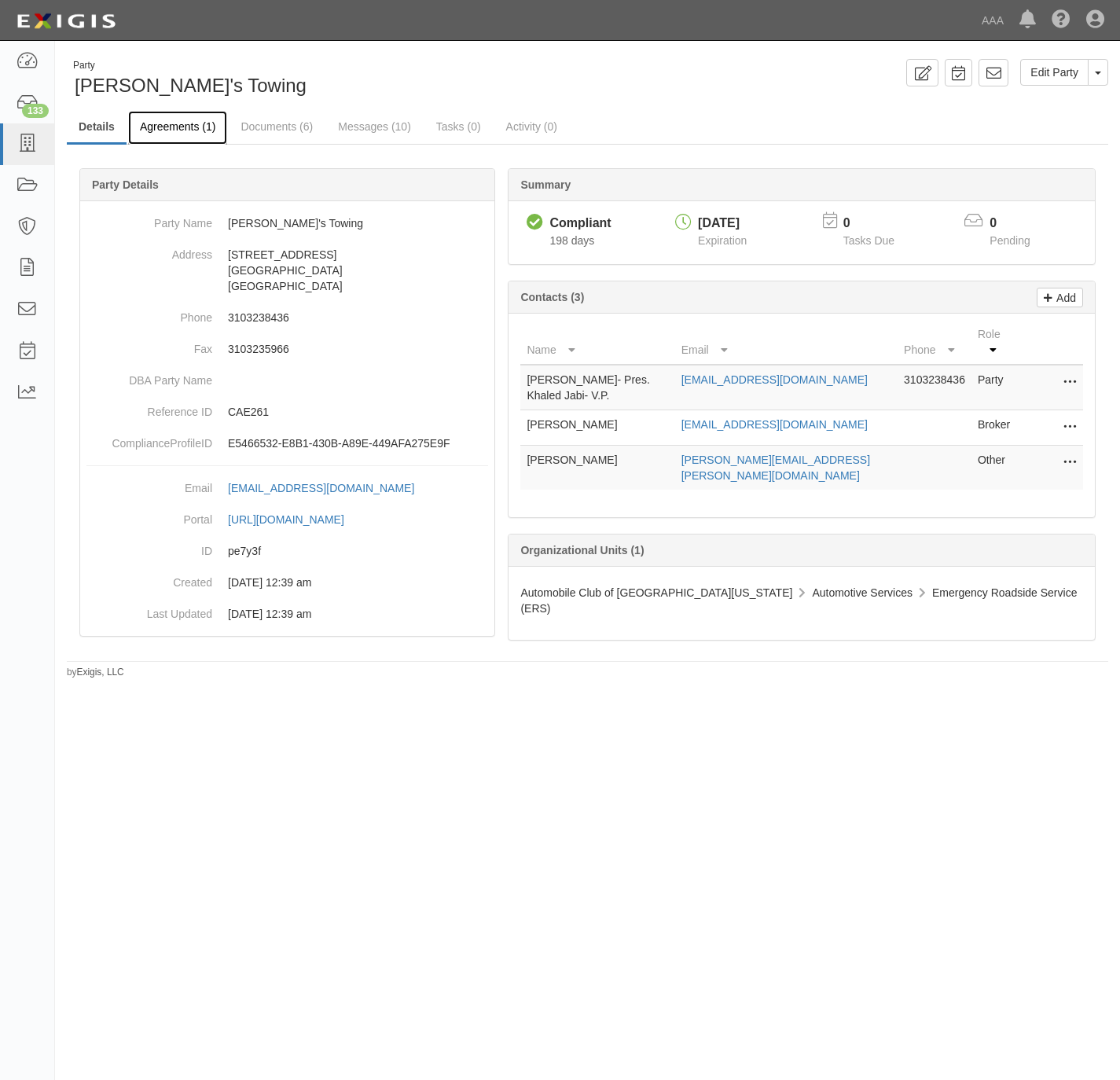
click at [187, 130] on link "Agreements (1)" at bounding box center [178, 128] width 99 height 34
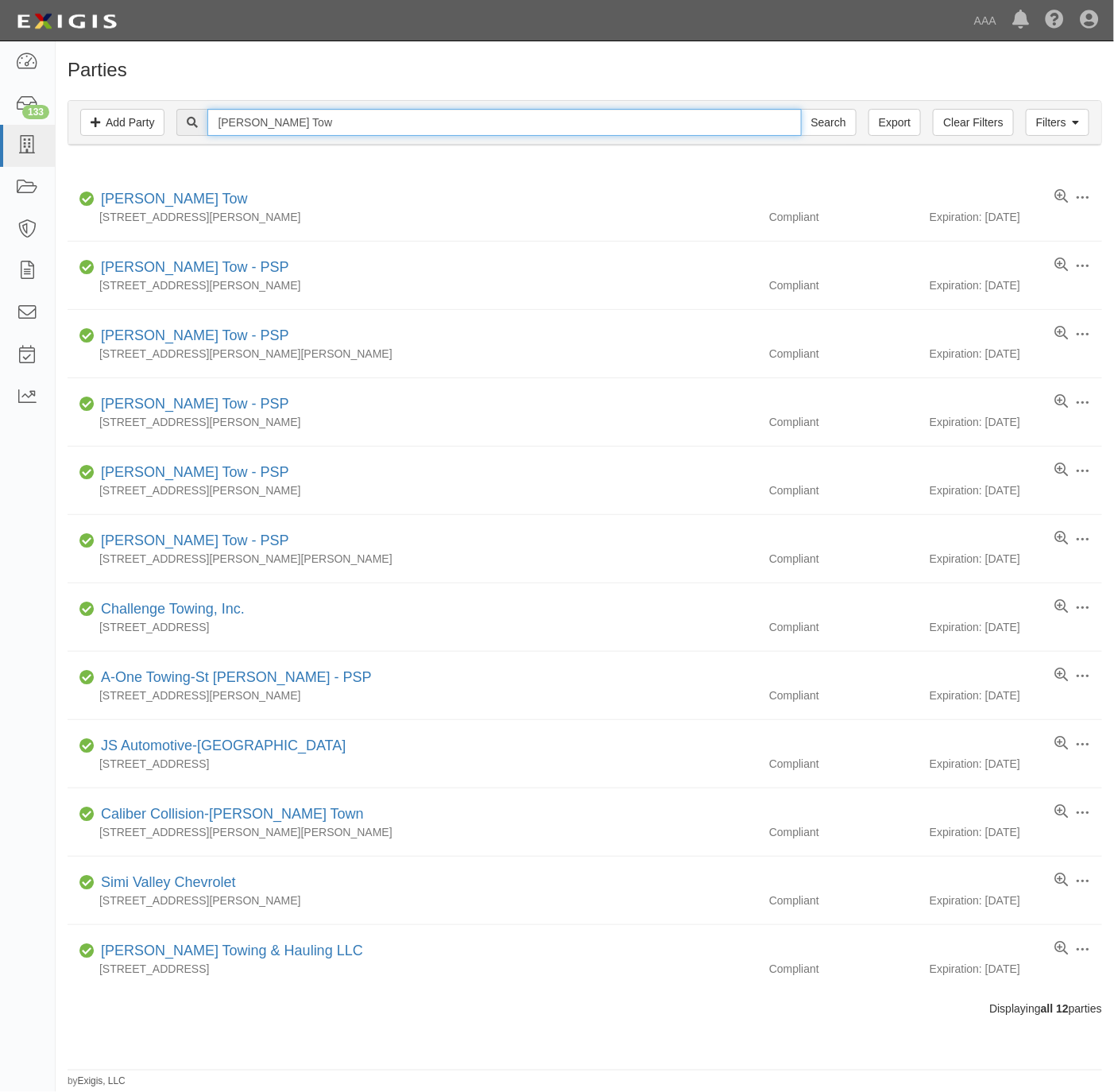
click at [290, 126] on input "[PERSON_NAME] Tow" at bounding box center [504, 122] width 594 height 27
type input "160774"
click at [801, 109] on input "Search" at bounding box center [829, 122] width 56 height 27
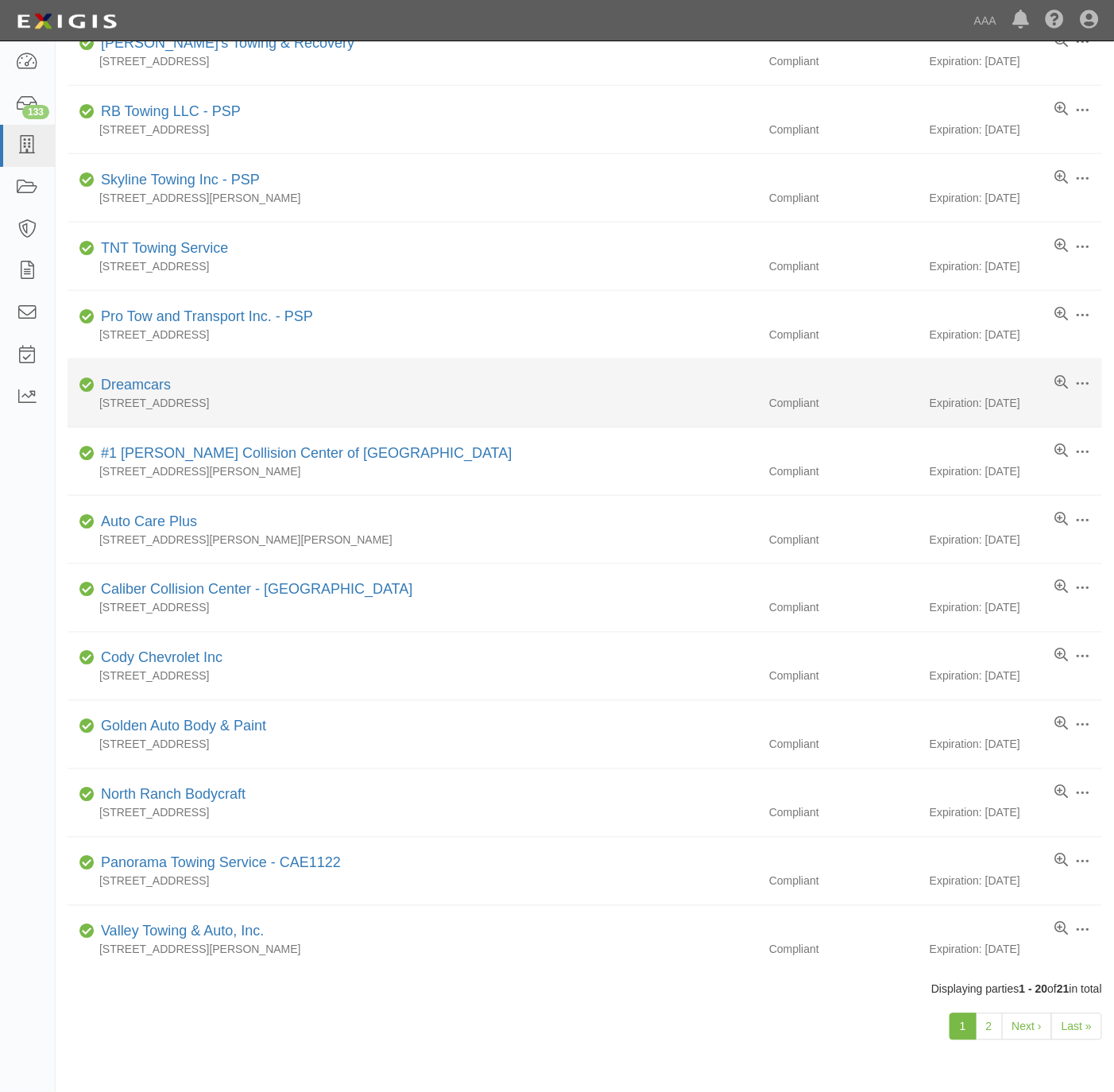
scroll to position [599, 0]
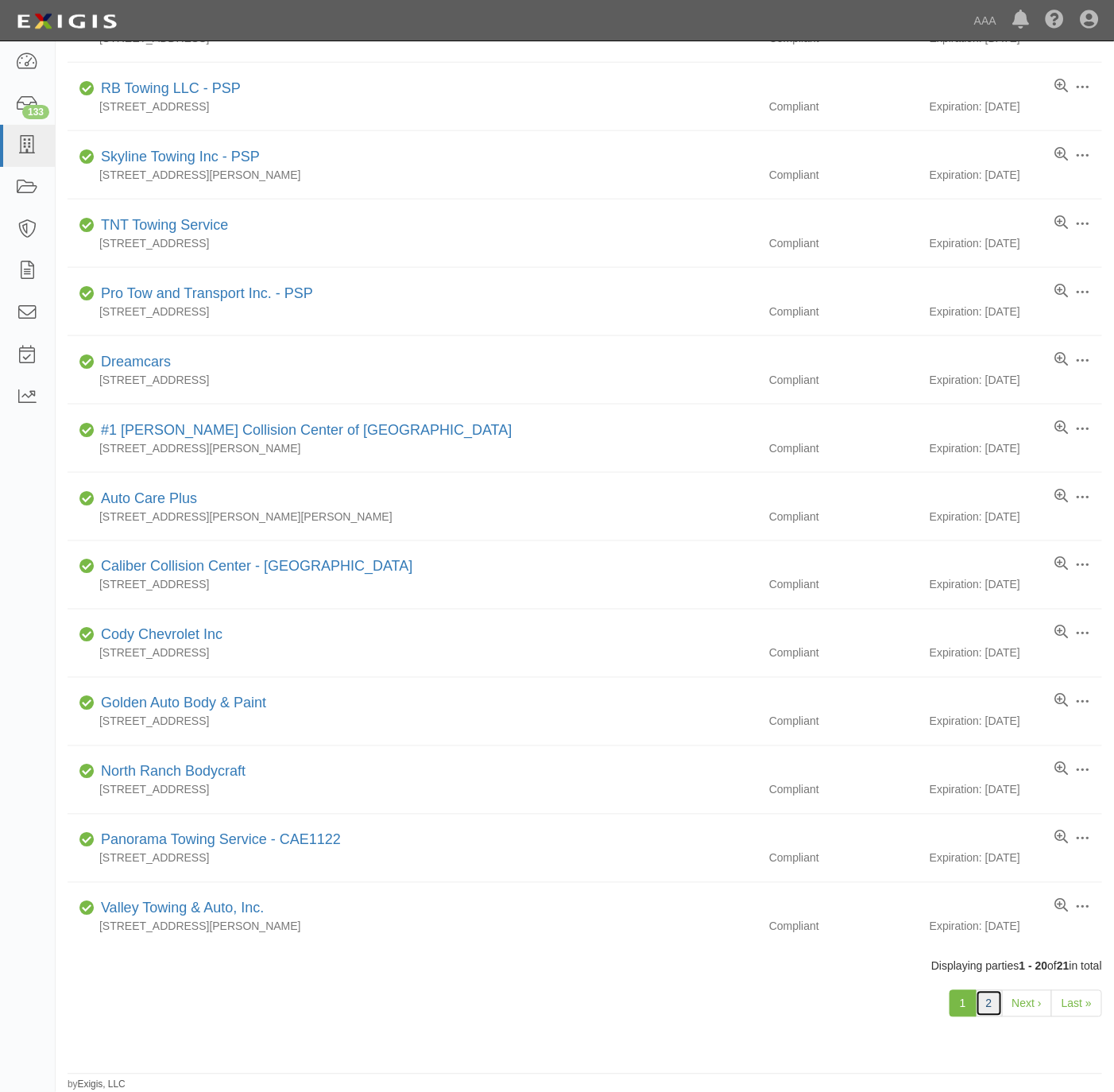
click at [989, 1002] on link "2" at bounding box center [989, 1003] width 27 height 27
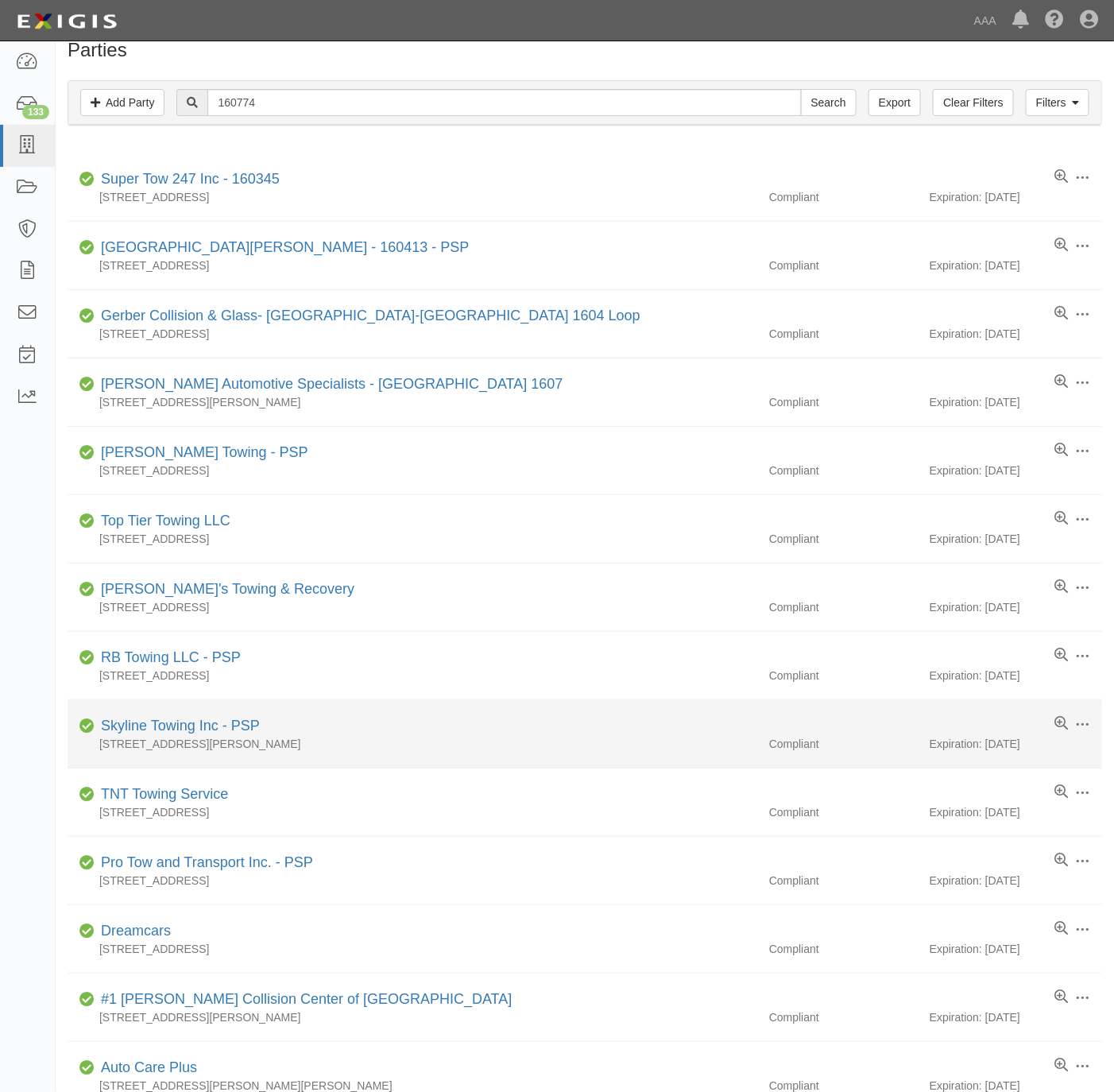
scroll to position [3, 0]
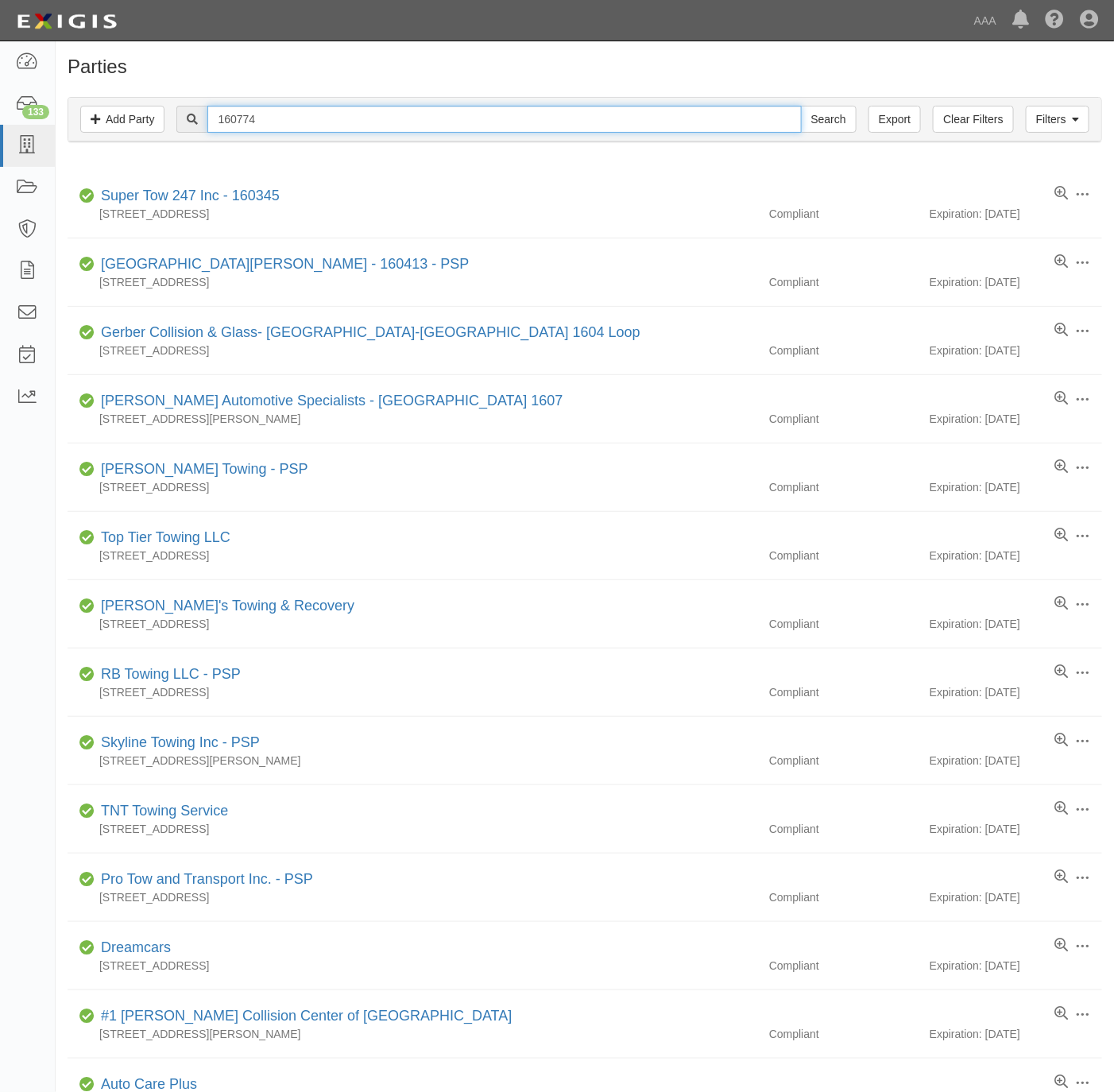
click at [384, 108] on input "160774" at bounding box center [504, 119] width 594 height 27
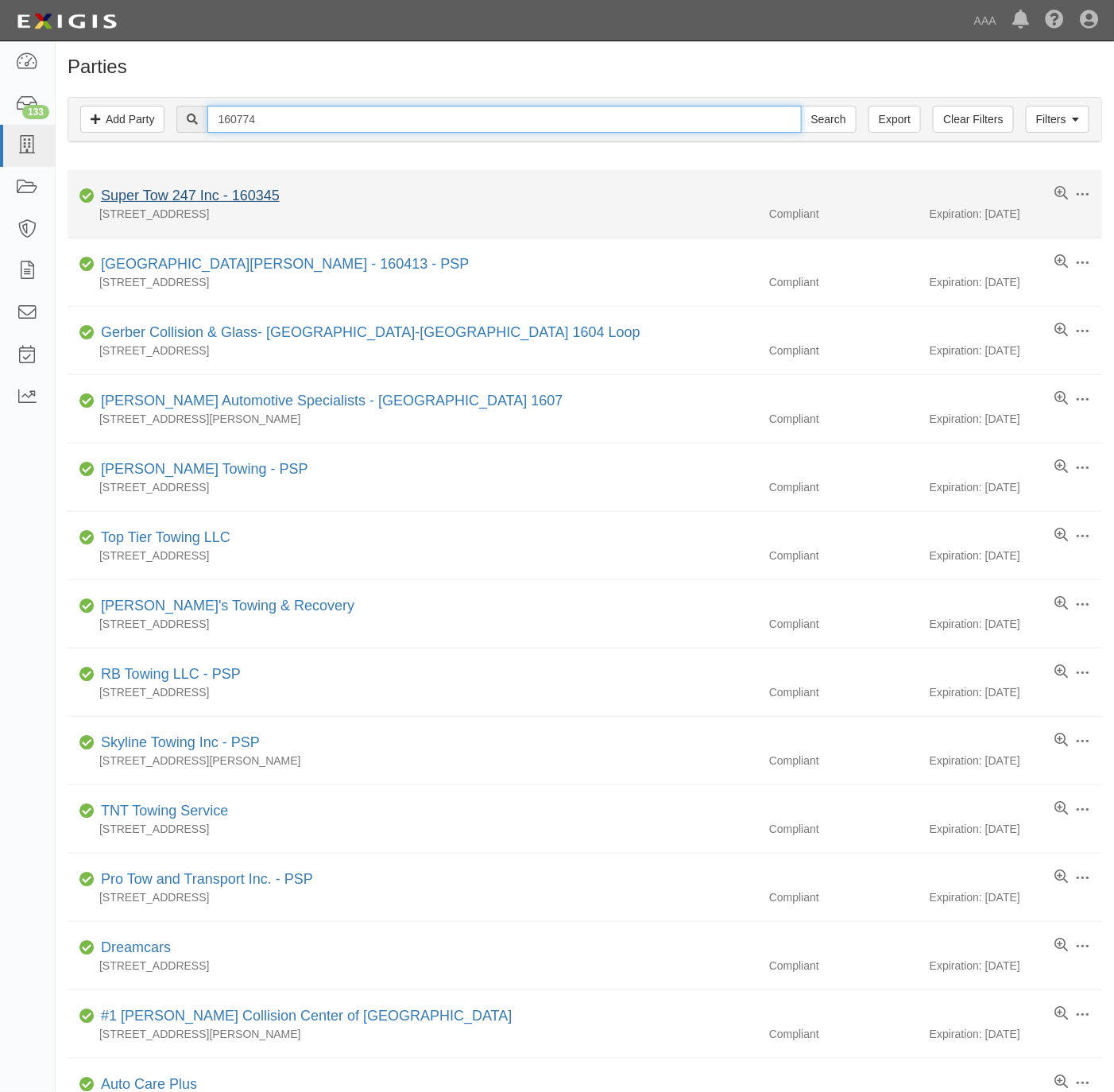
paste input "Hadley Tow"
type input "Hadley Tow"
click at [801, 106] on input "Search" at bounding box center [829, 119] width 56 height 27
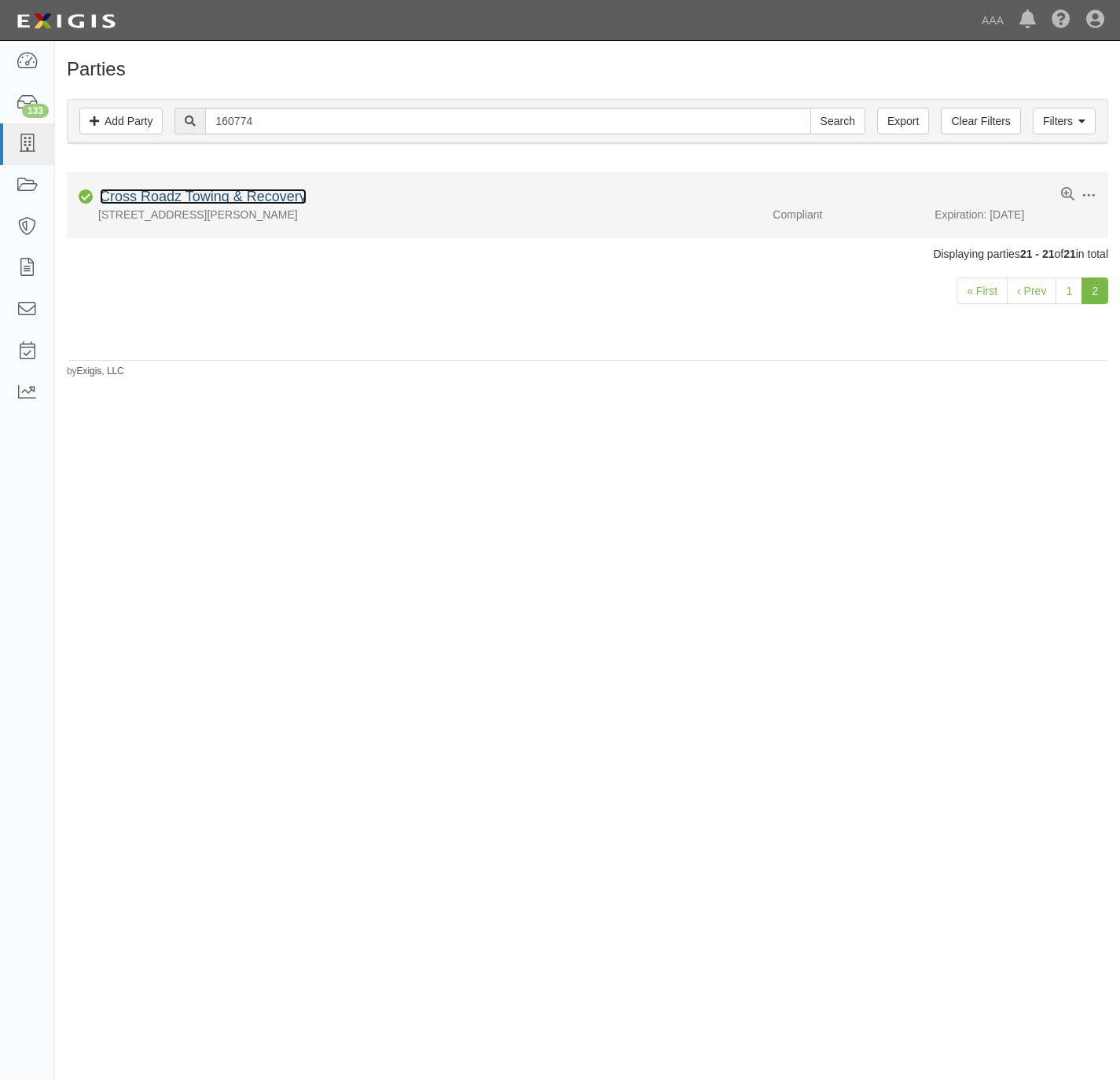
click at [208, 199] on link "Cross Roadz Towing & Recovery" at bounding box center [202, 196] width 207 height 15
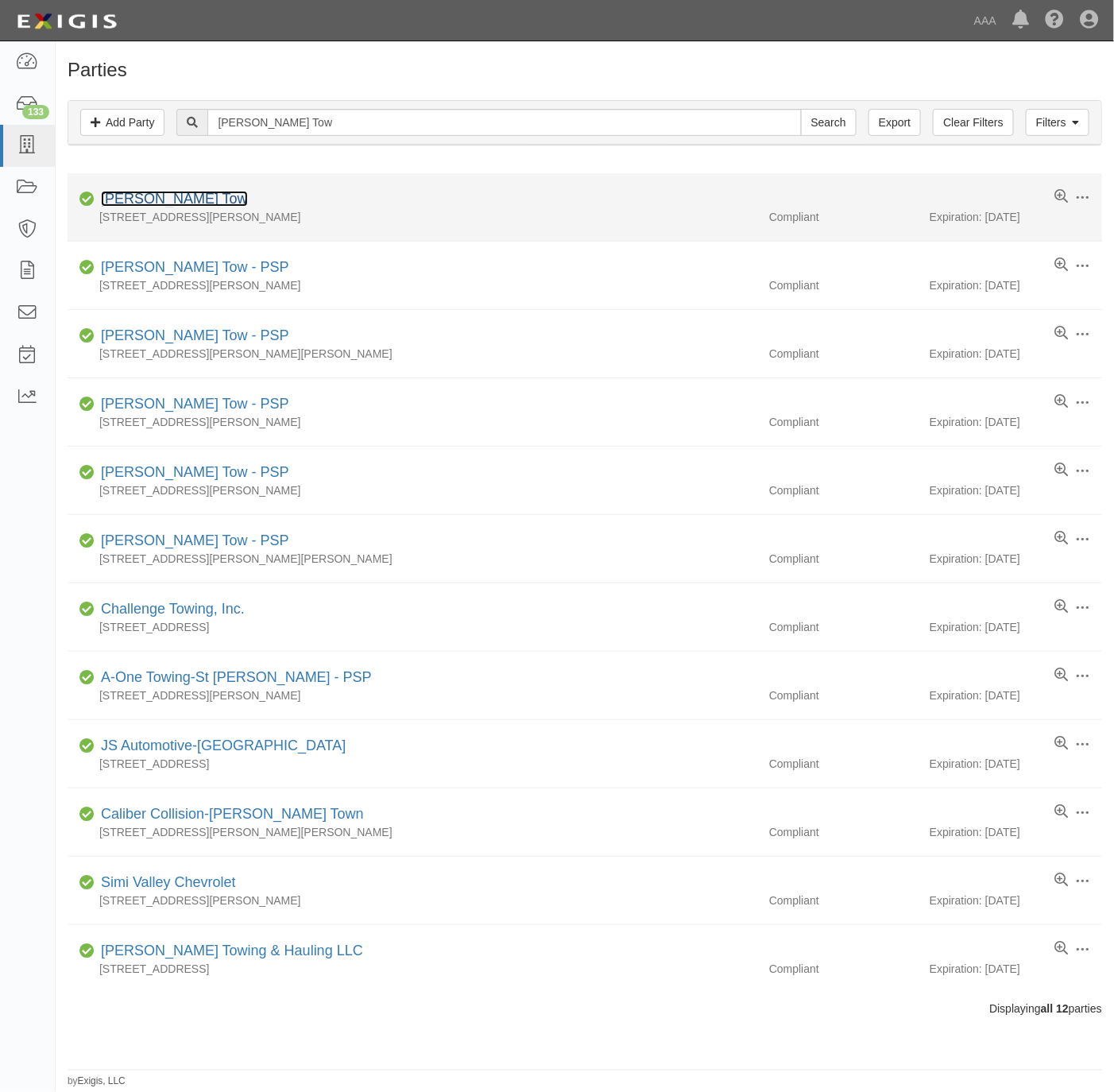
click at [146, 206] on link "[PERSON_NAME] Tow" at bounding box center [174, 199] width 147 height 15
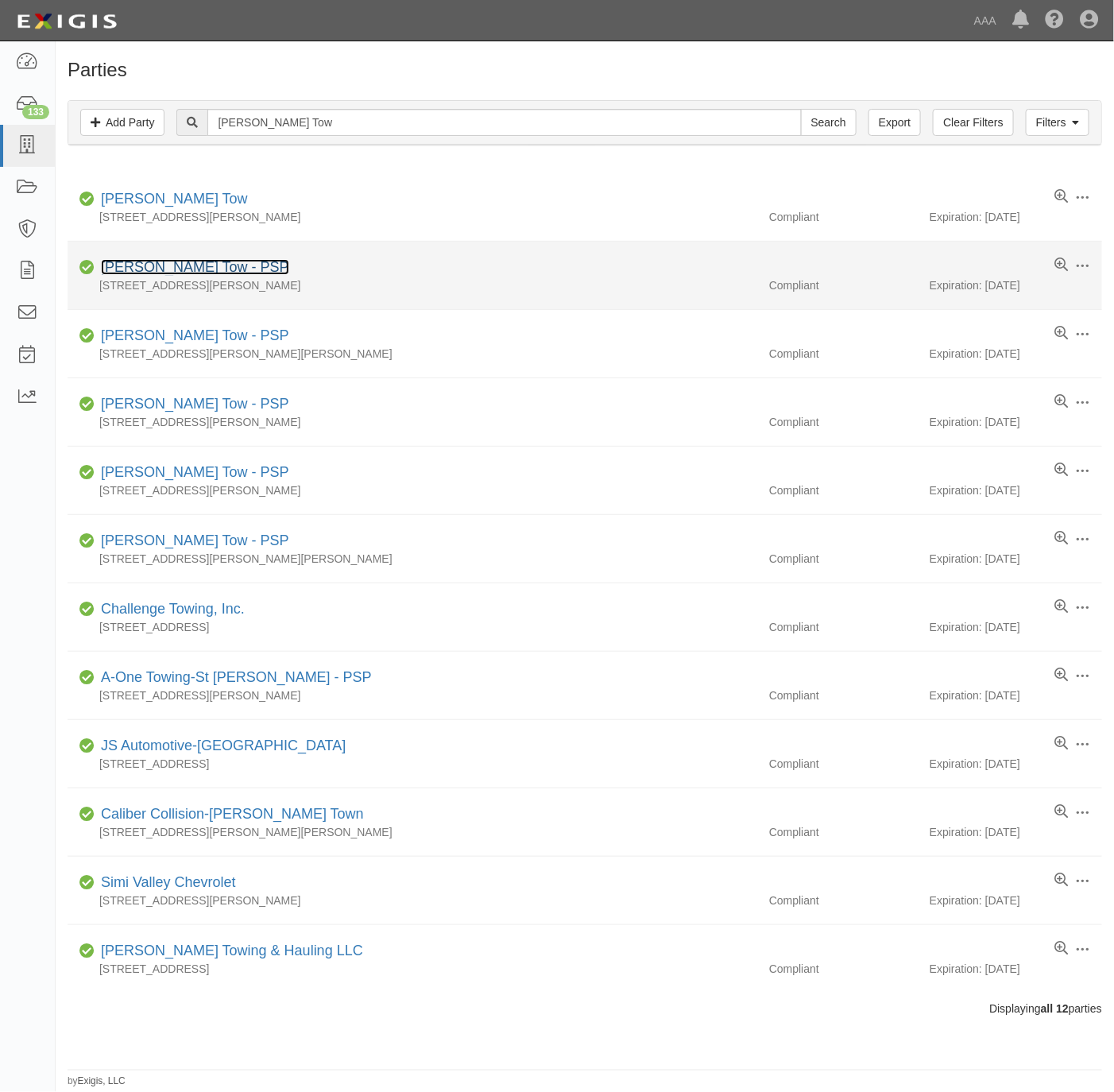
click at [182, 269] on link "[PERSON_NAME] Tow - PSP" at bounding box center [194, 267] width 188 height 15
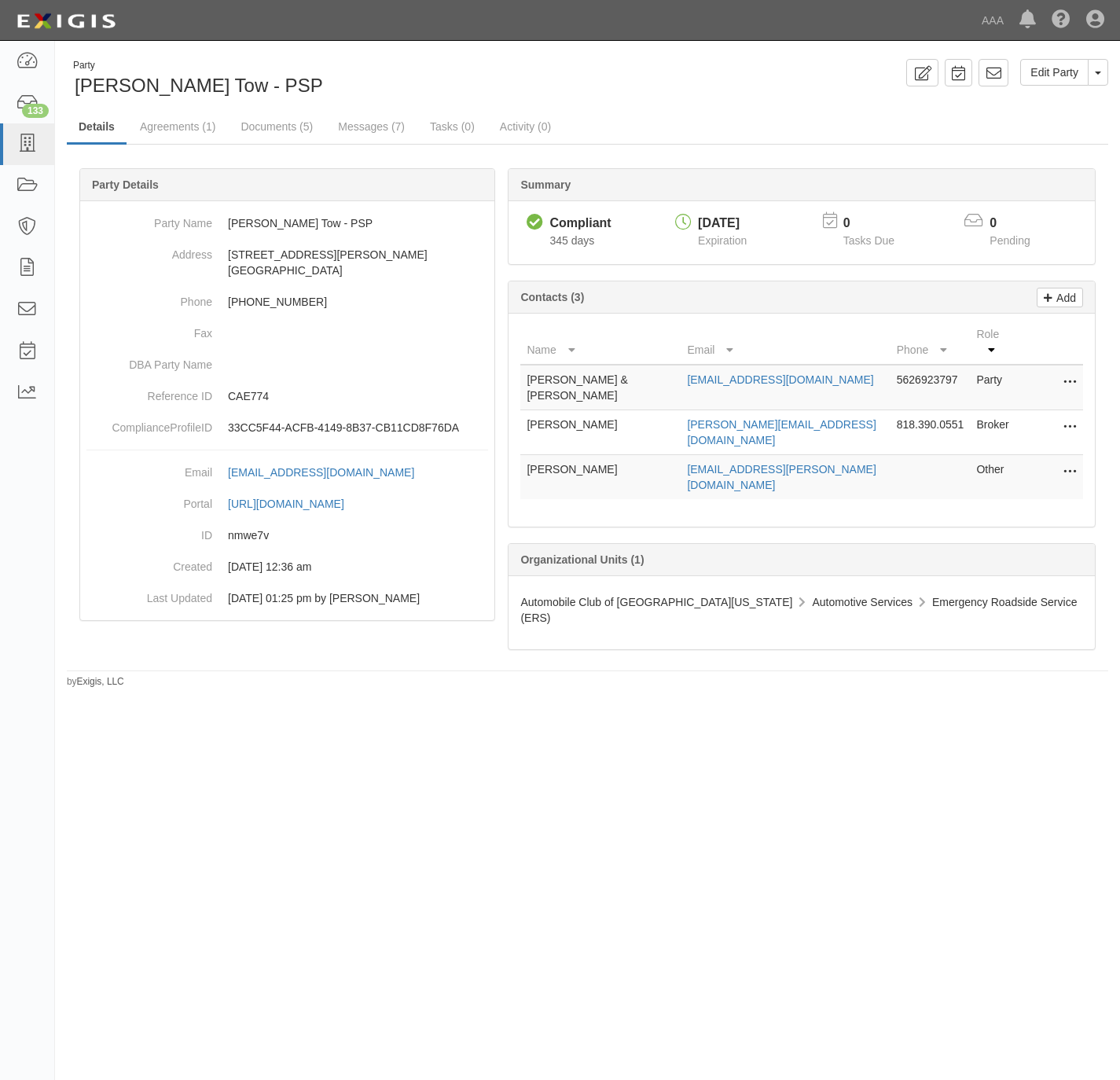
click at [1067, 463] on icon at bounding box center [1070, 473] width 13 height 20
click at [1005, 453] on link "Edit" at bounding box center [1015, 467] width 124 height 28
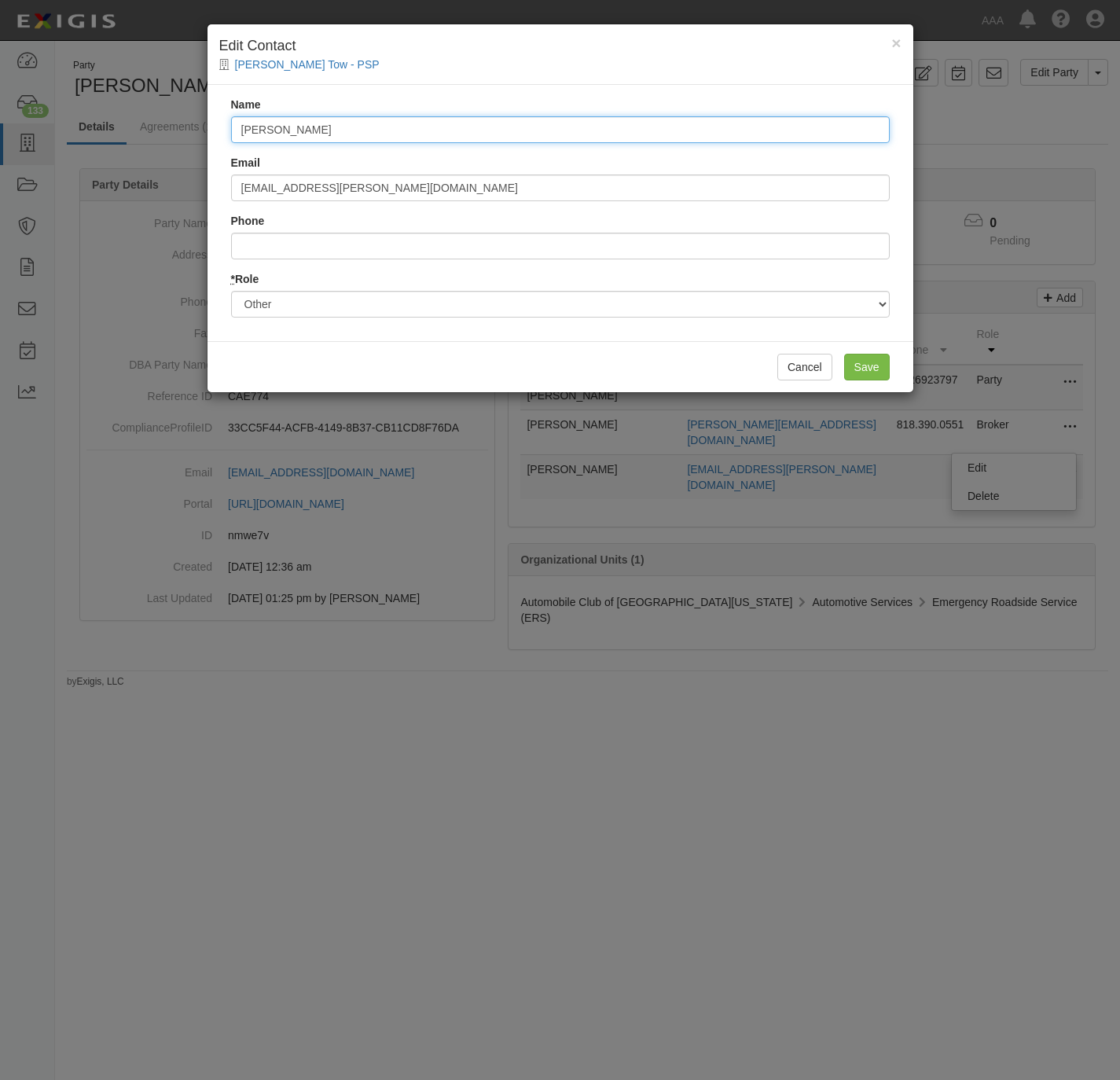
click at [343, 134] on input "Steve Sopo" at bounding box center [560, 129] width 659 height 26
click at [343, 133] on input "Steve Sopo" at bounding box center [560, 129] width 659 height 26
click at [342, 132] on input "Steve Sopo" at bounding box center [560, 129] width 659 height 26
paste input "Kevin Buckner"
type input "Kevin Buckner"
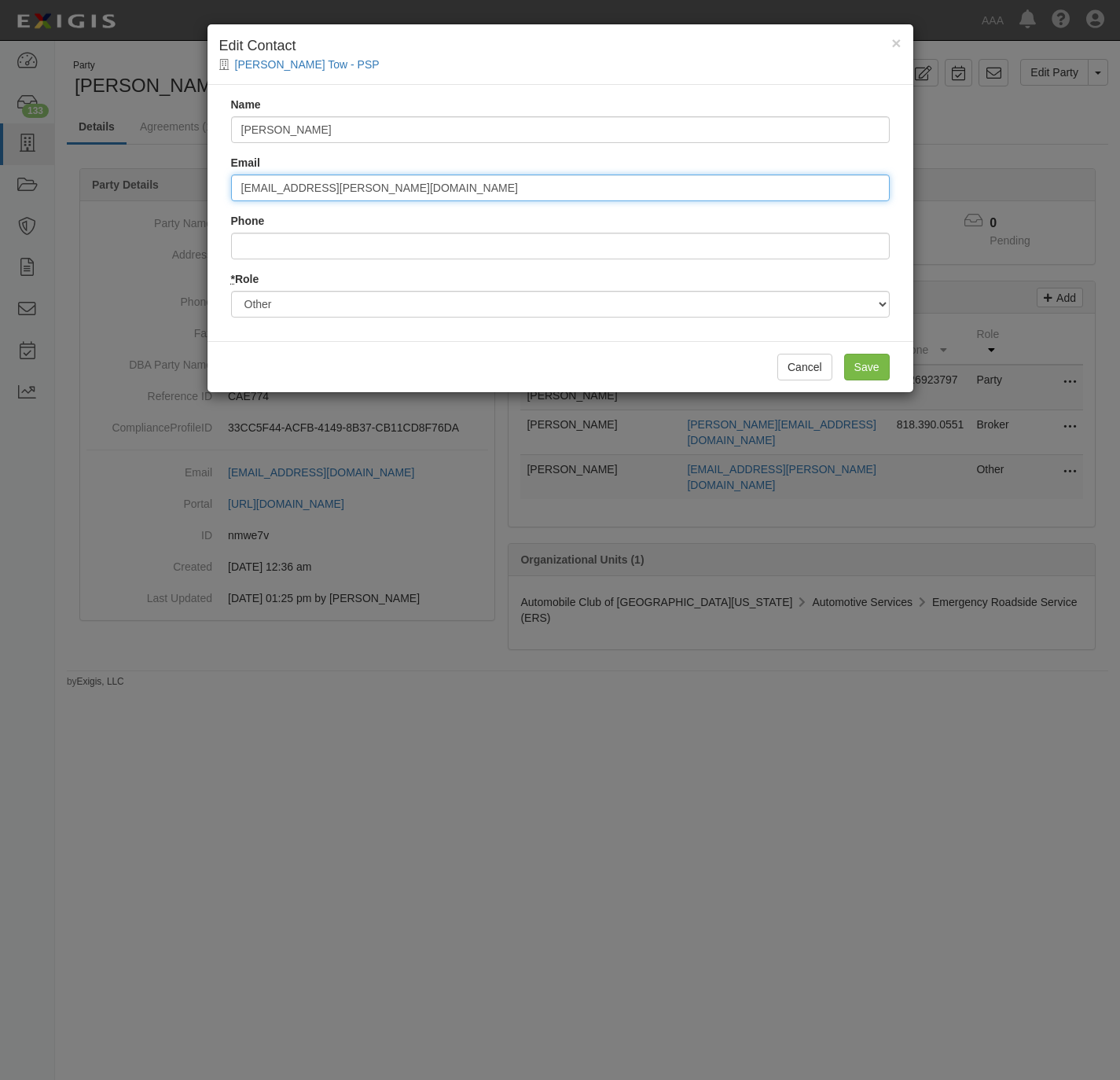
click at [461, 185] on input "sopo.steve@ace.aaa.com" at bounding box center [560, 187] width 659 height 26
click at [461, 186] on input "sopo.steve@ace.aaa.com" at bounding box center [560, 187] width 659 height 26
click at [463, 185] on input "sopo.steve@ace.aaa.com" at bounding box center [560, 187] width 659 height 26
paste input "buckner.kevin"
type input "buckner.kevin@ace.aaa.com"
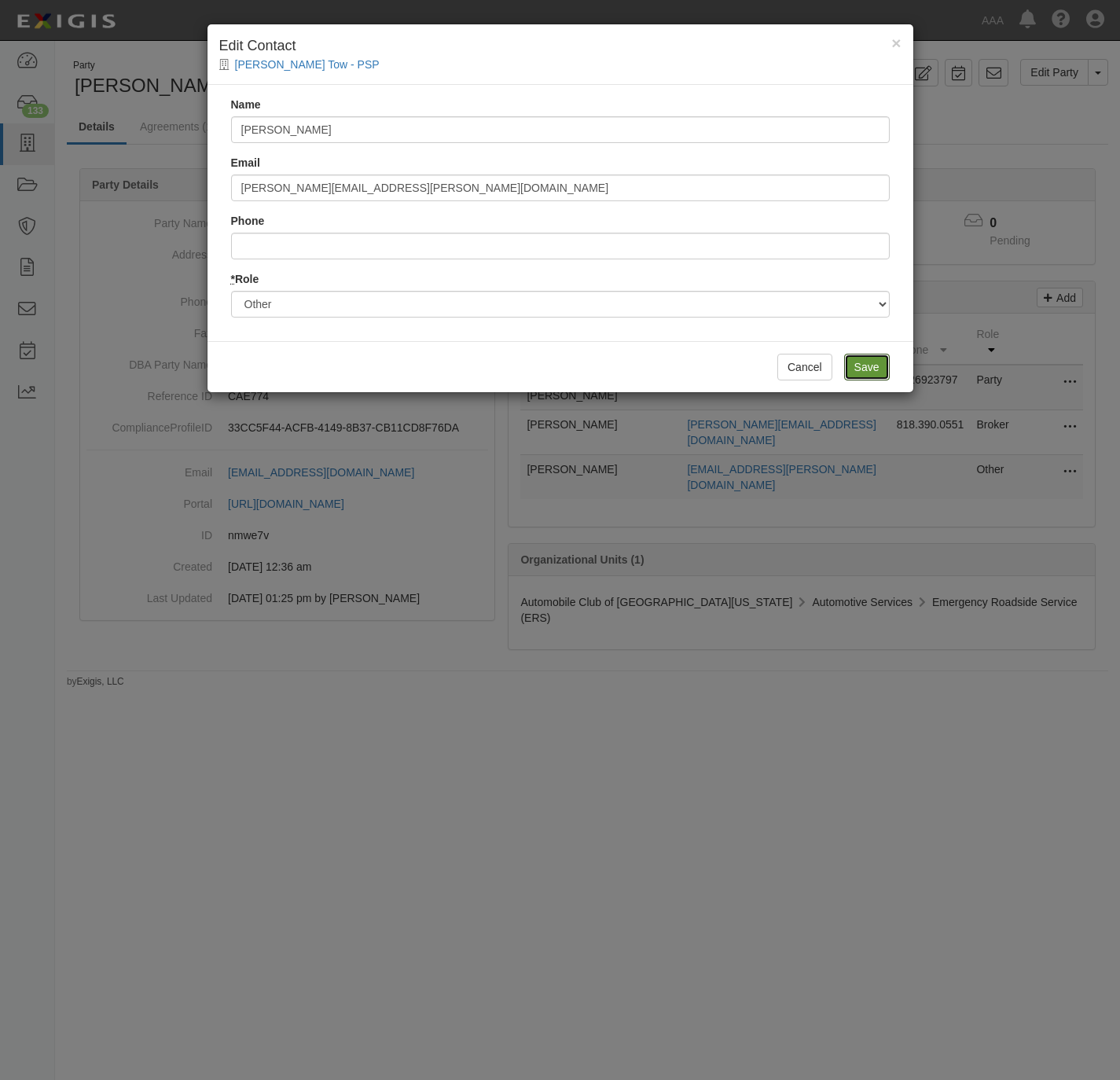
drag, startPoint x: 856, startPoint y: 367, endPoint x: 833, endPoint y: 342, distance: 34.0
click at [856, 366] on input "Save" at bounding box center [867, 367] width 46 height 26
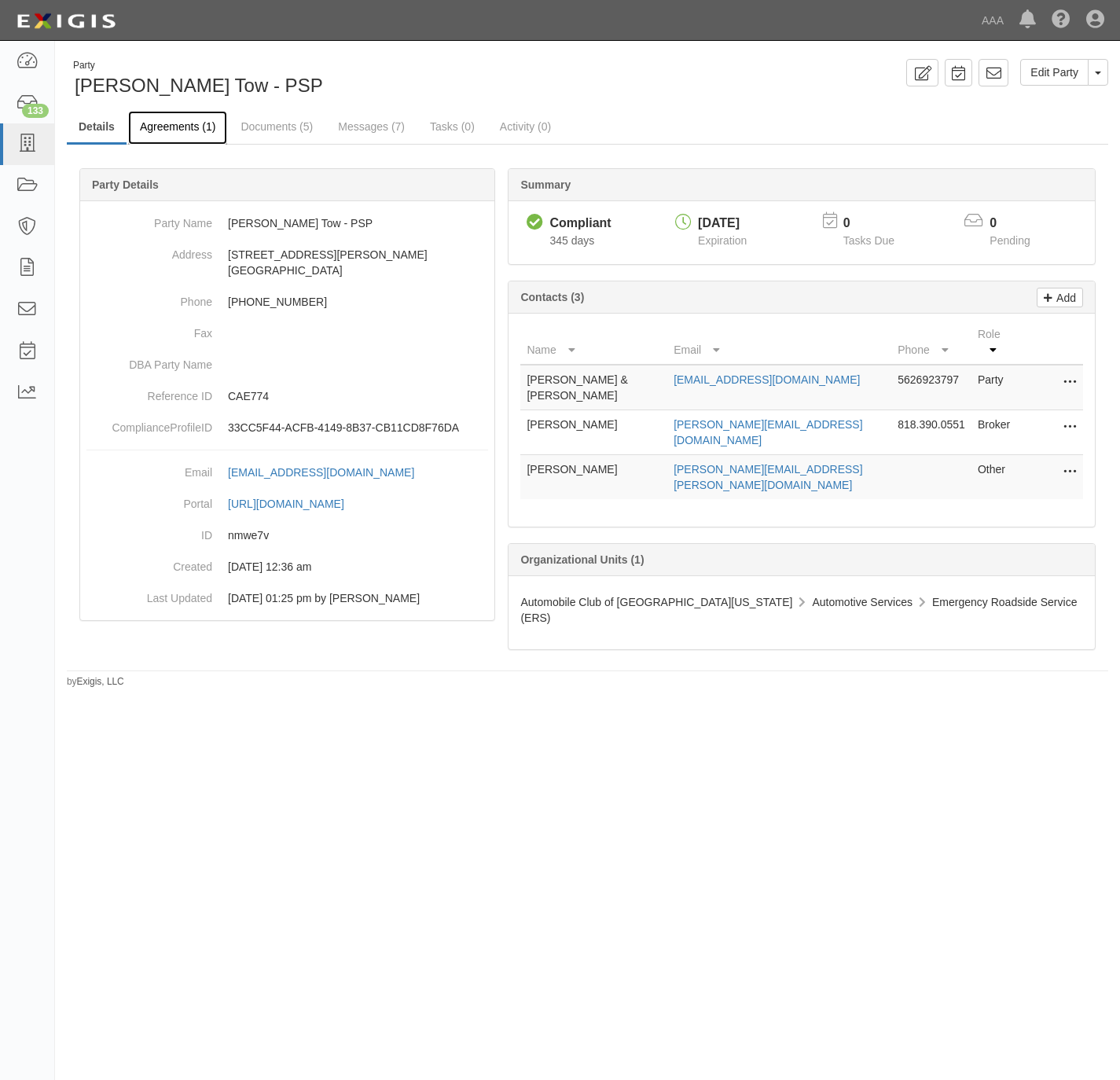
click at [156, 121] on link "Agreements (1)" at bounding box center [178, 128] width 99 height 34
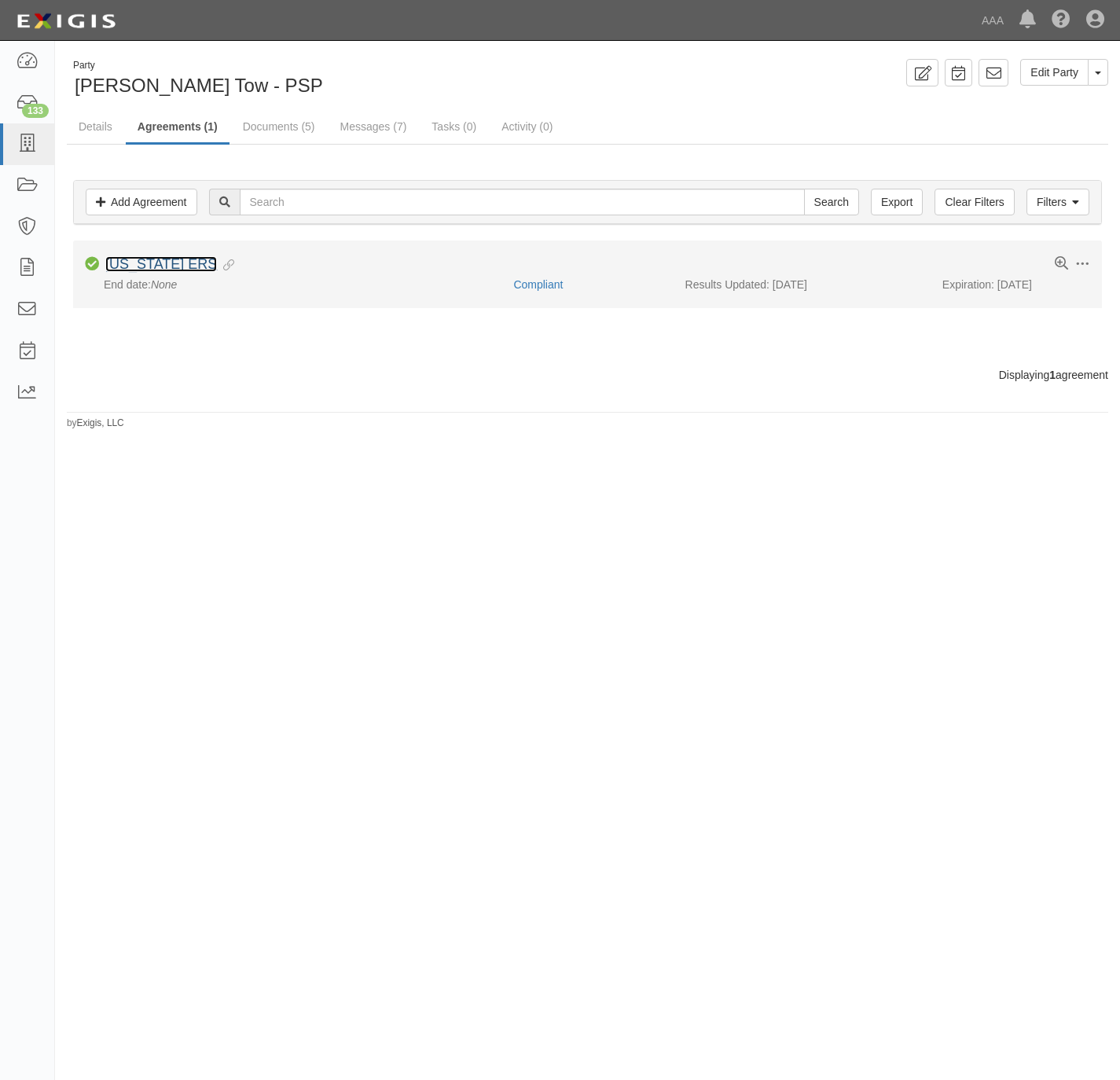
click at [158, 263] on link "[US_STATE] ERS" at bounding box center [161, 264] width 111 height 15
click at [162, 259] on link "[US_STATE] ERS" at bounding box center [161, 264] width 111 height 15
click at [178, 263] on link "[US_STATE] ERS" at bounding box center [161, 264] width 111 height 15
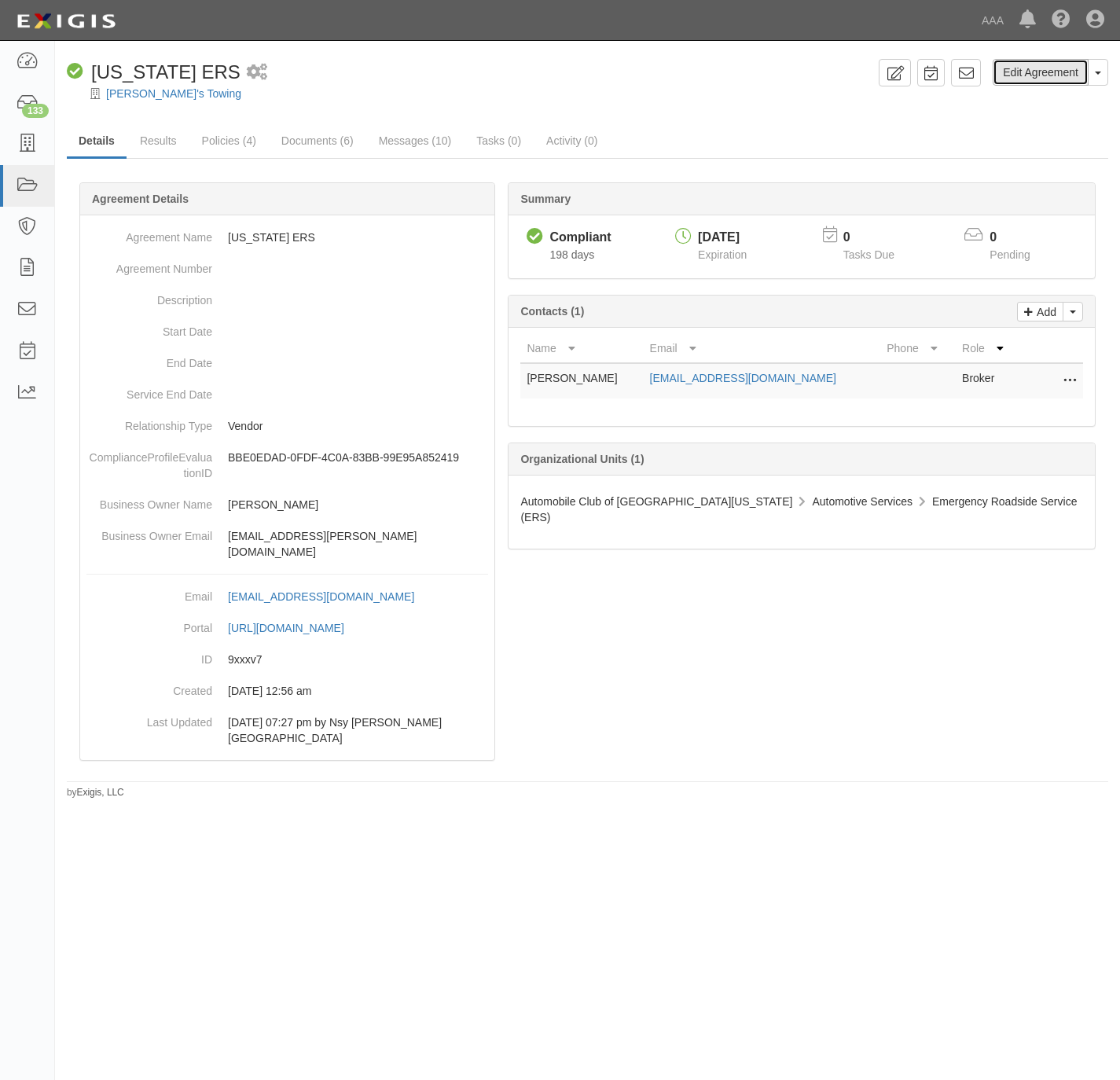
drag, startPoint x: 1017, startPoint y: 77, endPoint x: 915, endPoint y: 138, distance: 118.8
click at [1015, 77] on link "Edit Agreement" at bounding box center [1041, 71] width 96 height 26
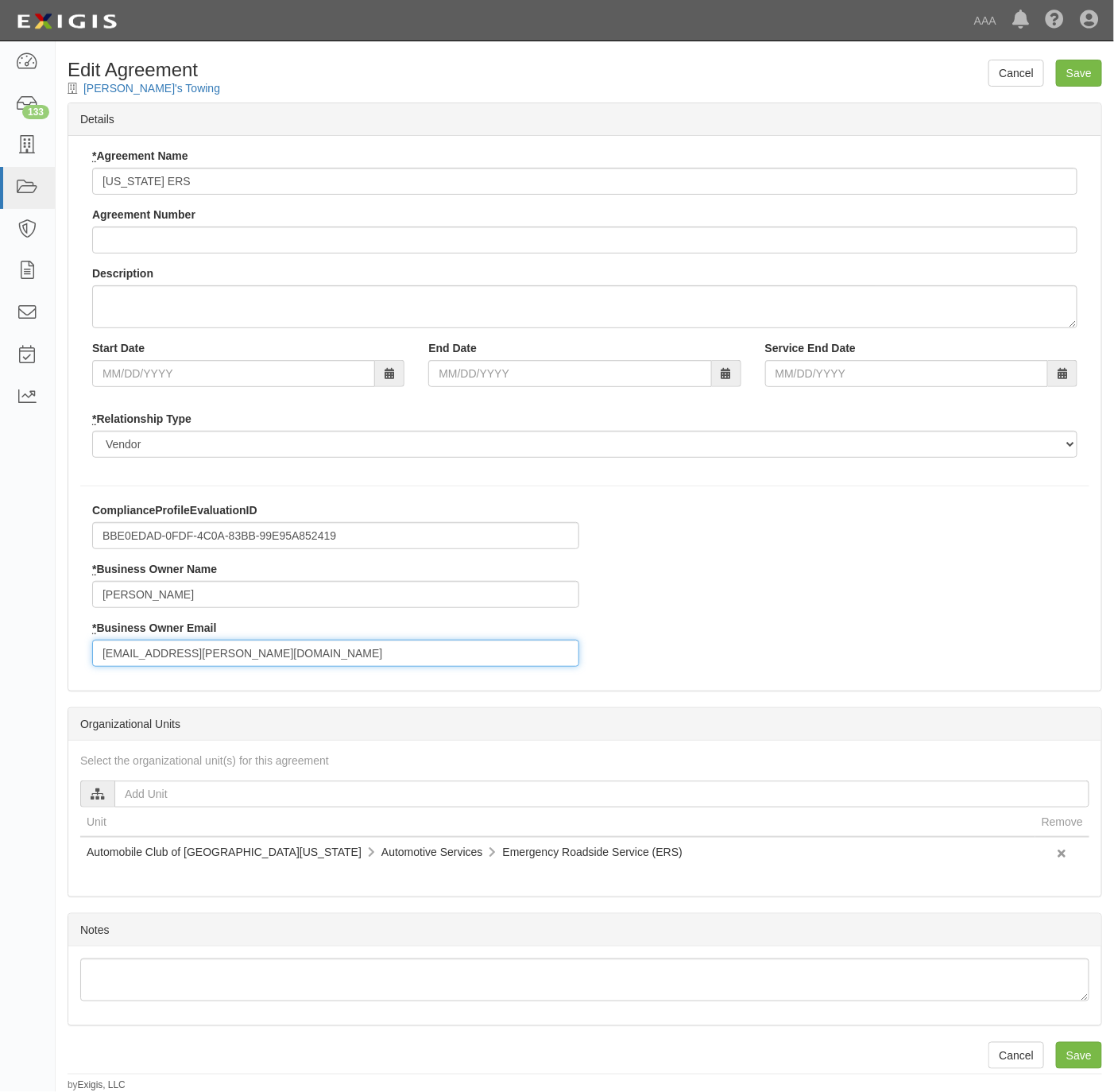
click at [234, 648] on input "[EMAIL_ADDRESS][PERSON_NAME][DOMAIN_NAME]" at bounding box center [335, 653] width 487 height 27
paste input "[PERSON_NAME].[PERSON_NAME]"
type input "[PERSON_NAME][EMAIL_ADDRESS][PERSON_NAME][DOMAIN_NAME]"
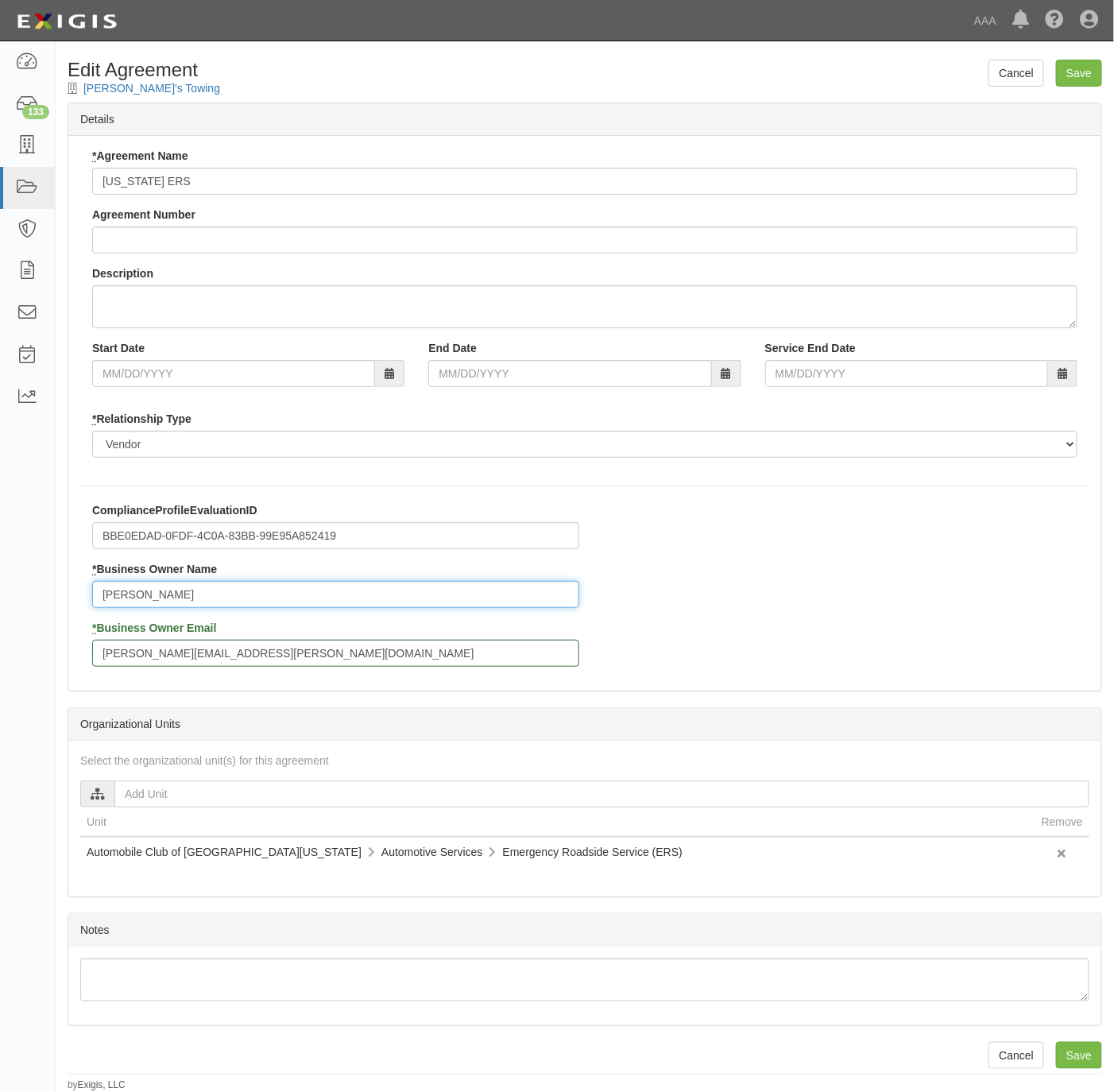
drag, startPoint x: 184, startPoint y: 594, endPoint x: 21, endPoint y: 616, distance: 164.5
click at [21, 616] on body "Toggle navigation Dashboard 133 Inbox Parties Agreements Coverages Documents Me…" at bounding box center [557, 546] width 1114 height 1092
paste input "Kevin Buckner"
type input "Kevin Buckner"
click at [1074, 70] on input "Save" at bounding box center [1080, 72] width 46 height 27
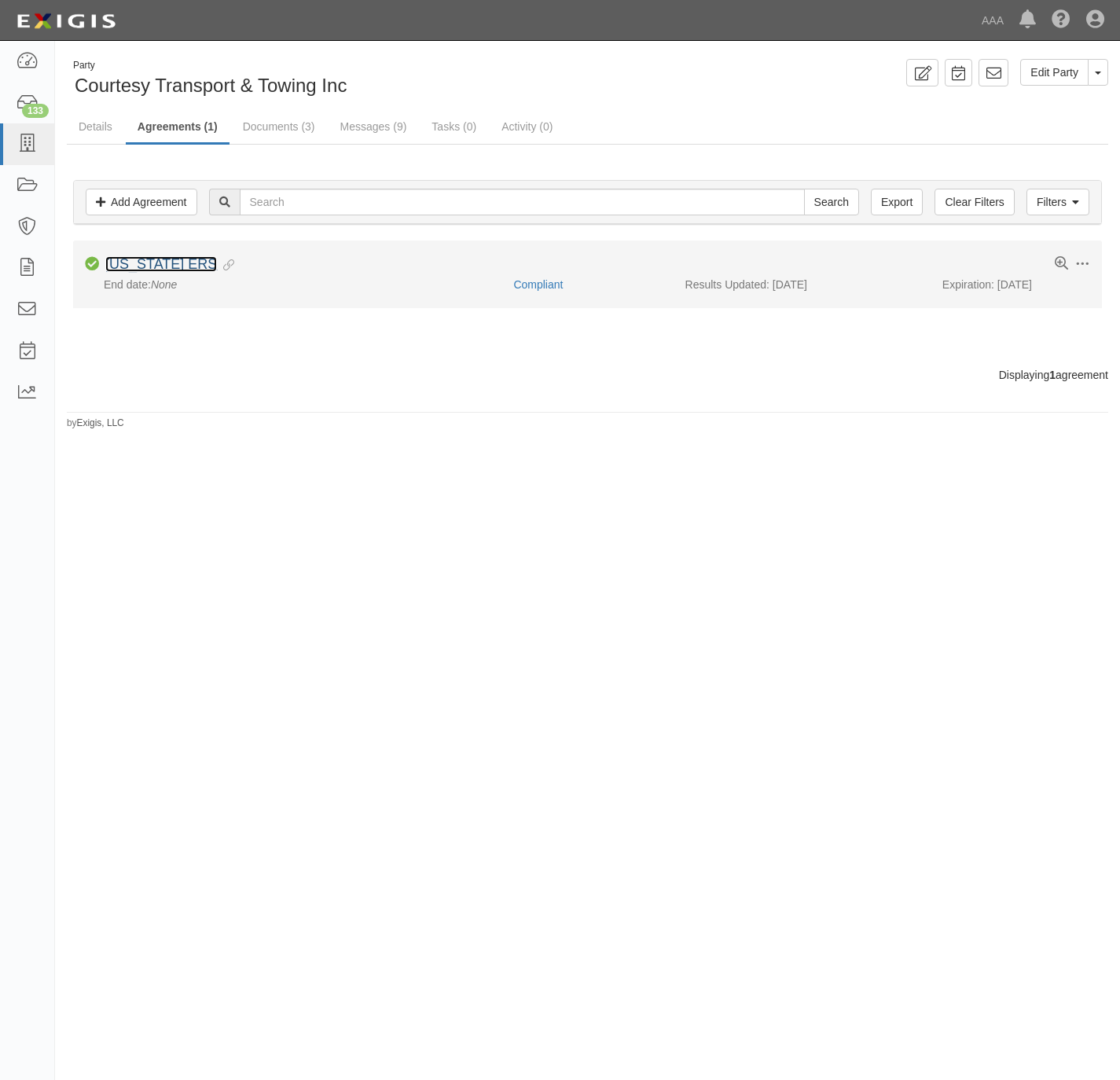
click at [153, 262] on link "[US_STATE] ERS" at bounding box center [161, 264] width 111 height 15
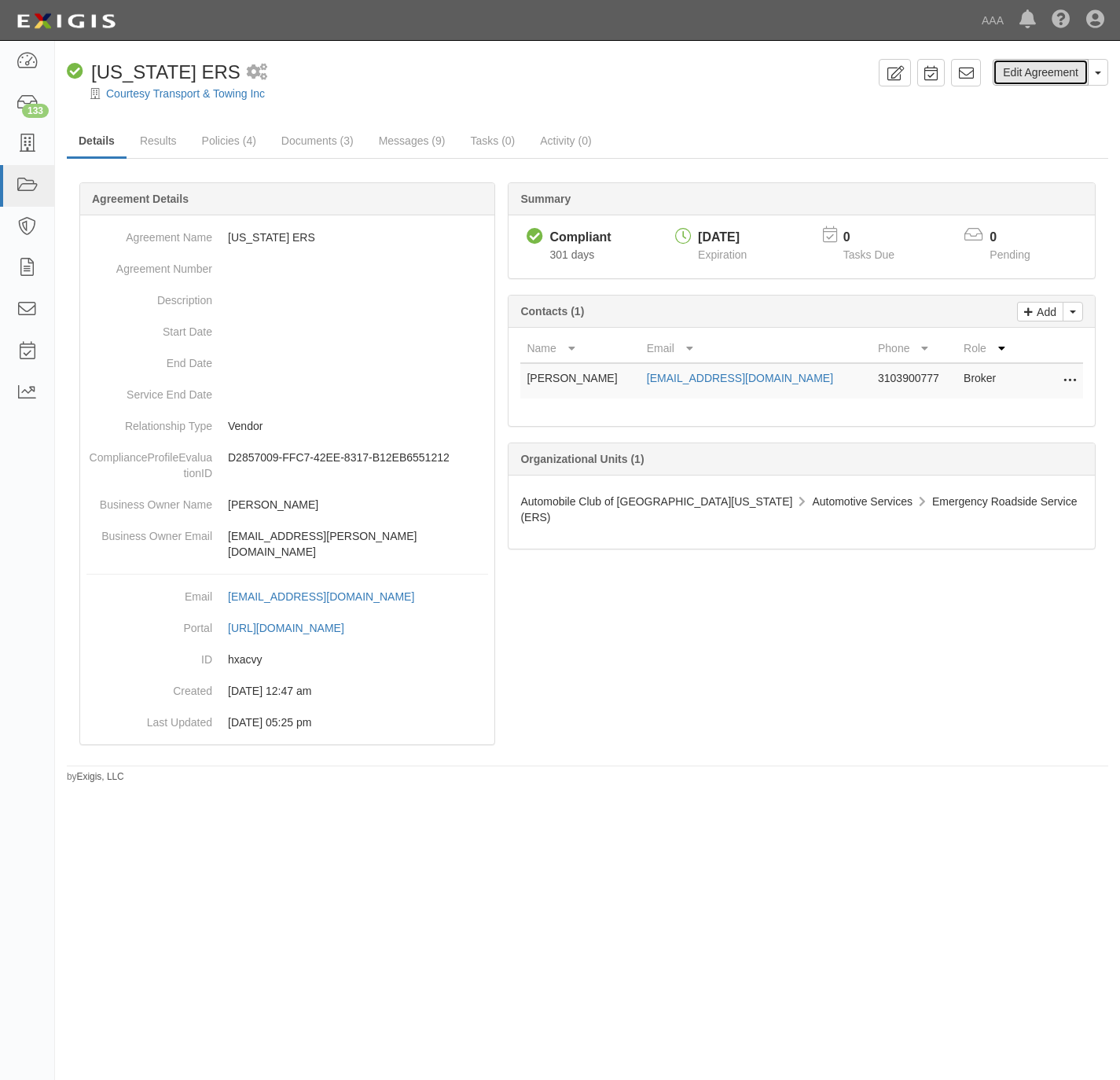
click at [1024, 69] on link "Edit Agreement" at bounding box center [1041, 71] width 96 height 26
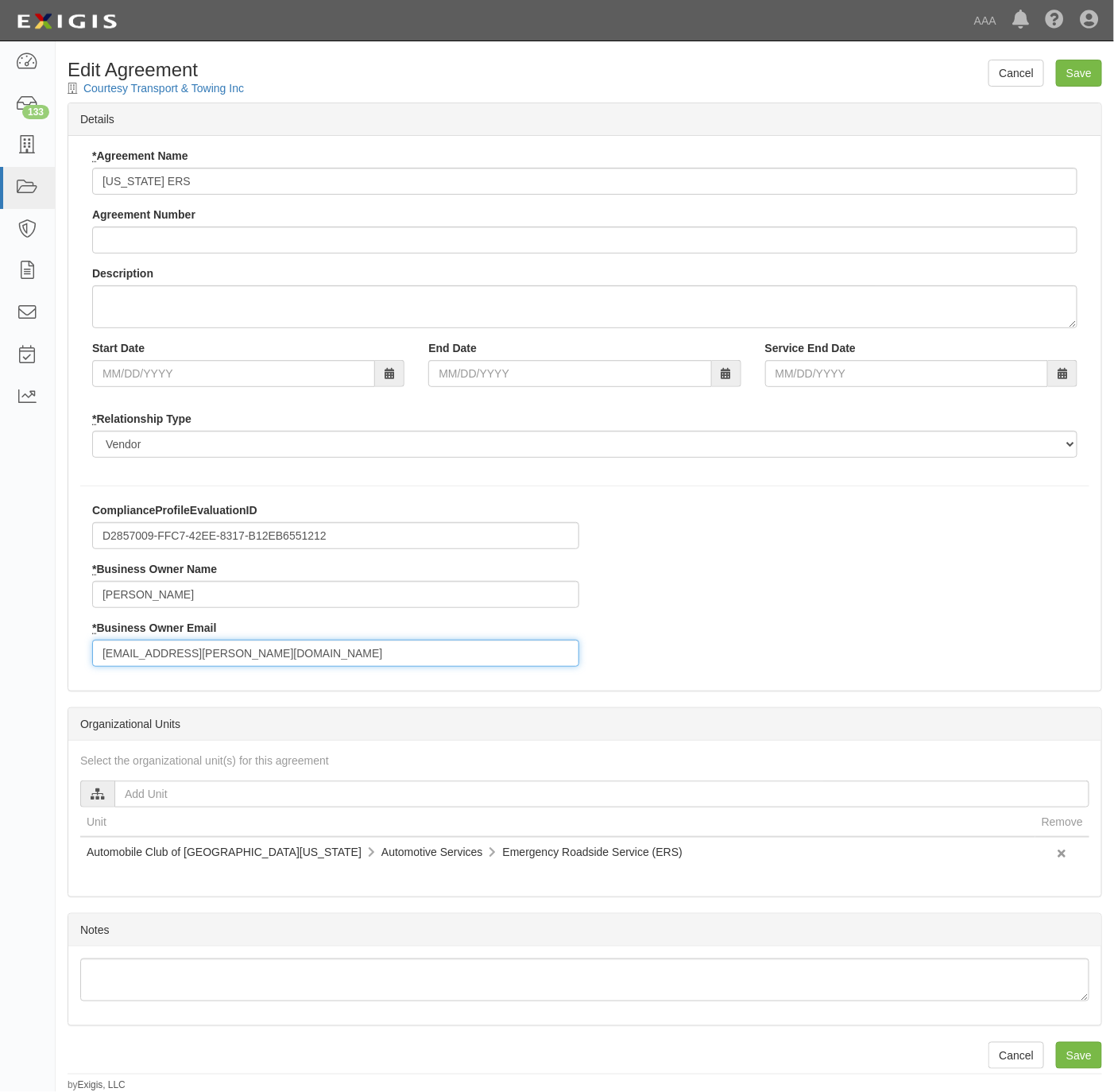
click at [243, 648] on input "[EMAIL_ADDRESS][PERSON_NAME][DOMAIN_NAME]" at bounding box center [335, 653] width 487 height 27
click at [244, 648] on input "[EMAIL_ADDRESS][PERSON_NAME][DOMAIN_NAME]" at bounding box center [335, 653] width 487 height 27
paste input "[PERSON_NAME].[PERSON_NAME]"
type input "[PERSON_NAME][EMAIL_ADDRESS][PERSON_NAME][DOMAIN_NAME]"
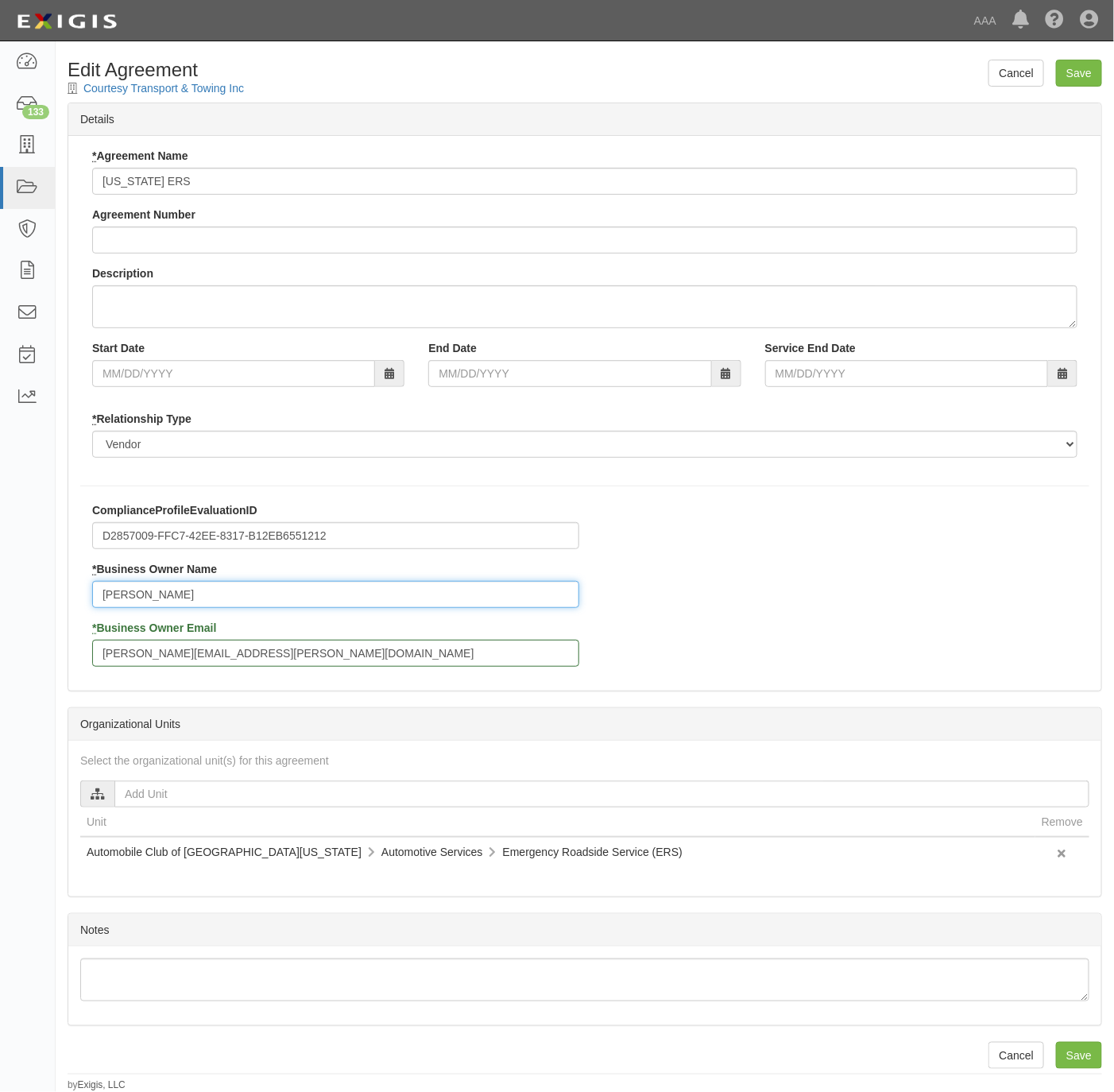
drag, startPoint x: 160, startPoint y: 604, endPoint x: 248, endPoint y: 521, distance: 121.0
click at [75, 617] on div "ComplianceProfileEvaluationID D2857009-FFC7-42EE-8317-B12EB6551212 * Business O…" at bounding box center [585, 590] width 1033 height 176
paste input "[PERSON_NAME]"
type input "[PERSON_NAME]"
drag, startPoint x: 1080, startPoint y: 77, endPoint x: 1071, endPoint y: 77, distance: 9.0
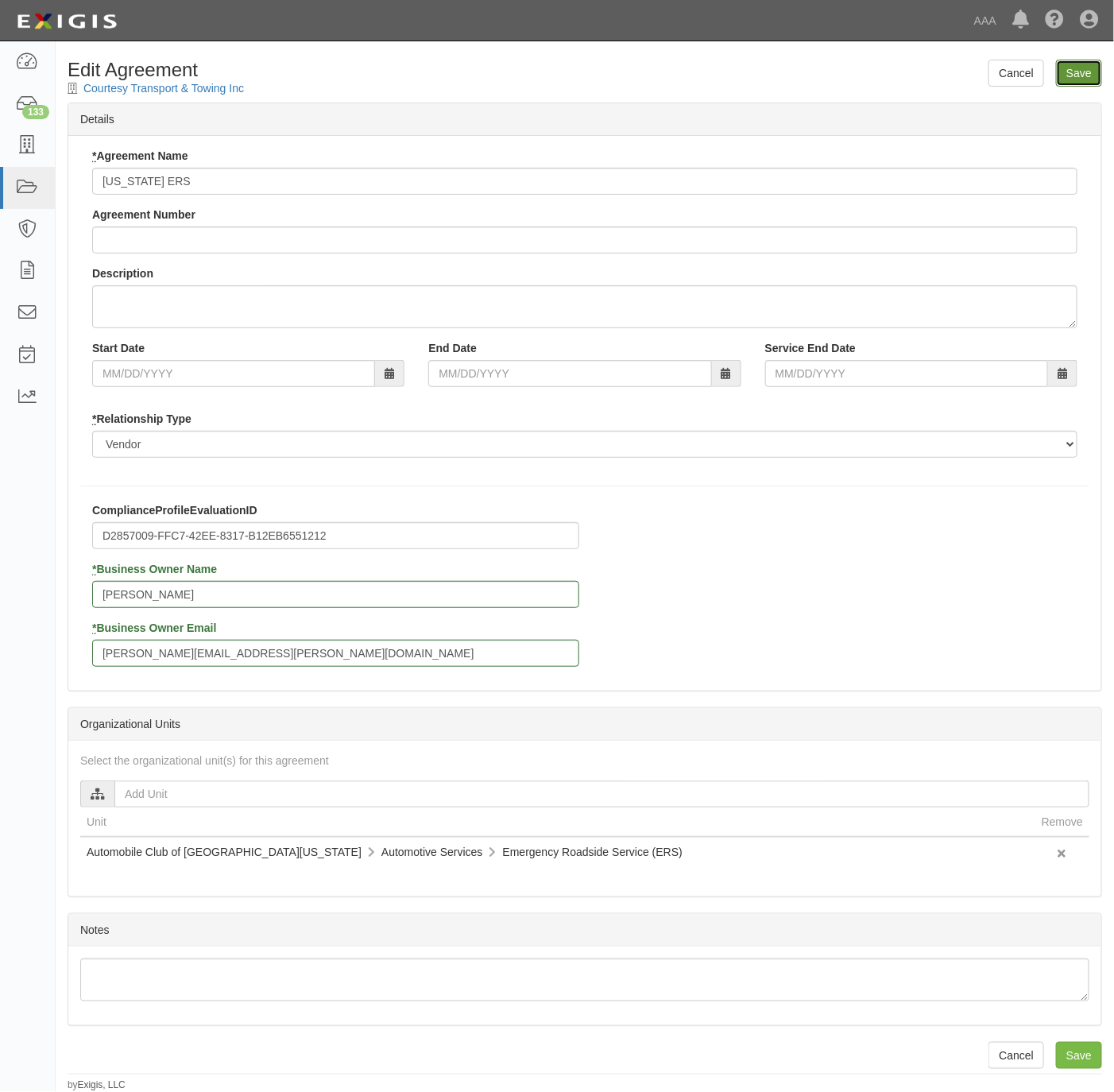
click at [1079, 77] on input "Save" at bounding box center [1080, 72] width 46 height 27
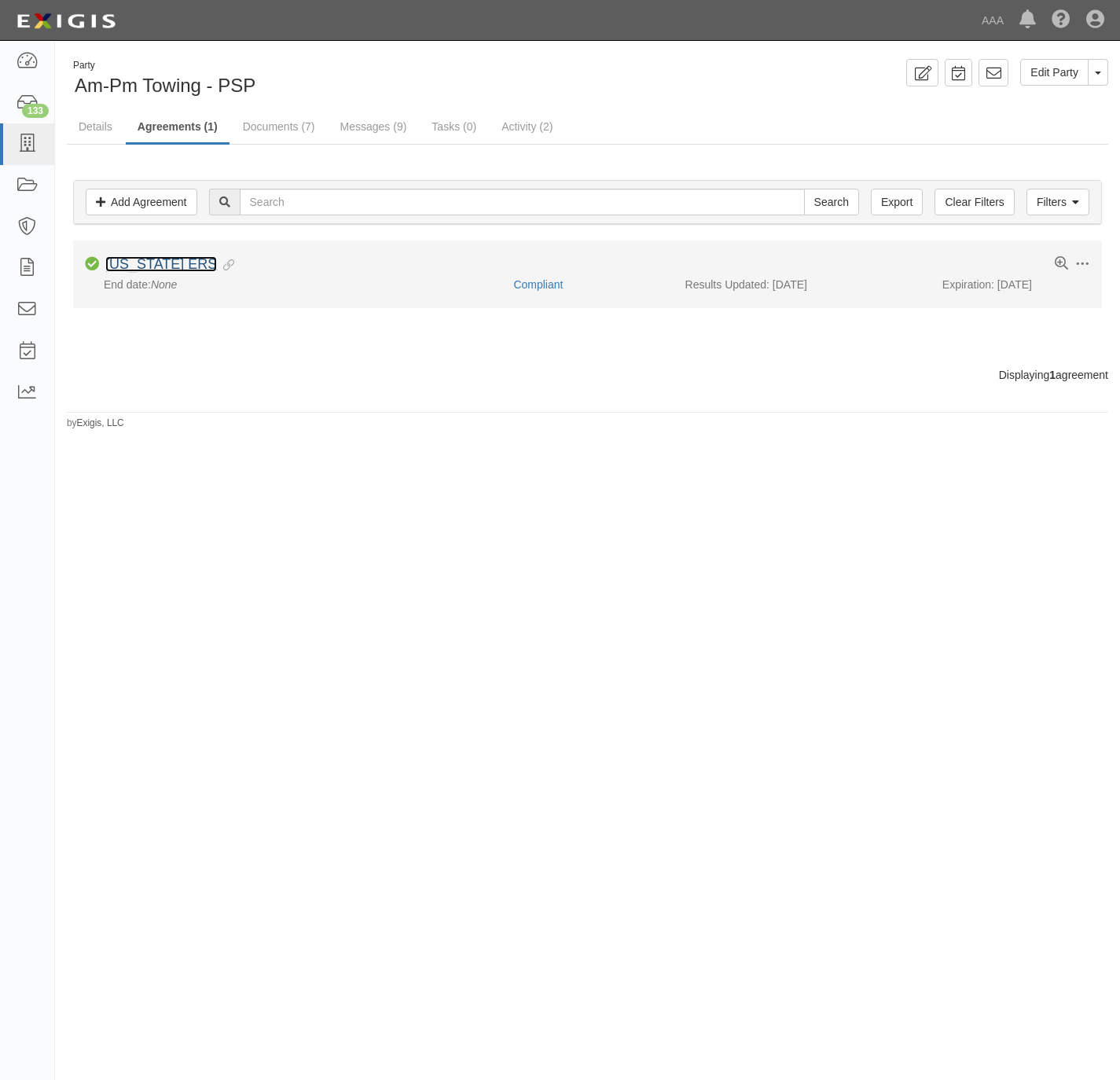
click at [156, 269] on link "[US_STATE] ERS" at bounding box center [161, 264] width 111 height 15
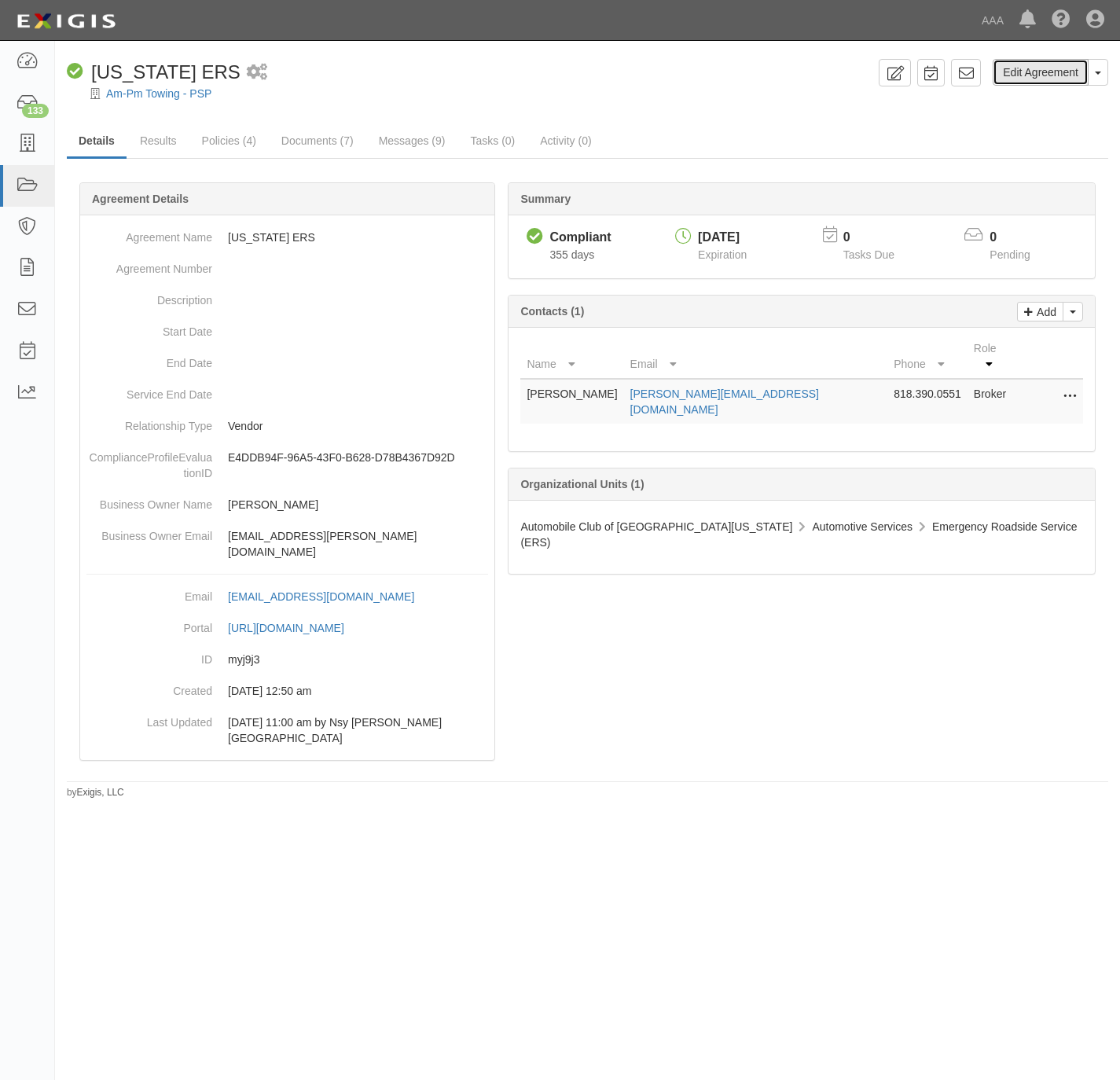
drag, startPoint x: 1049, startPoint y: 78, endPoint x: 1001, endPoint y: 83, distance: 48.3
click at [1046, 78] on link "Edit Agreement" at bounding box center [1041, 71] width 96 height 26
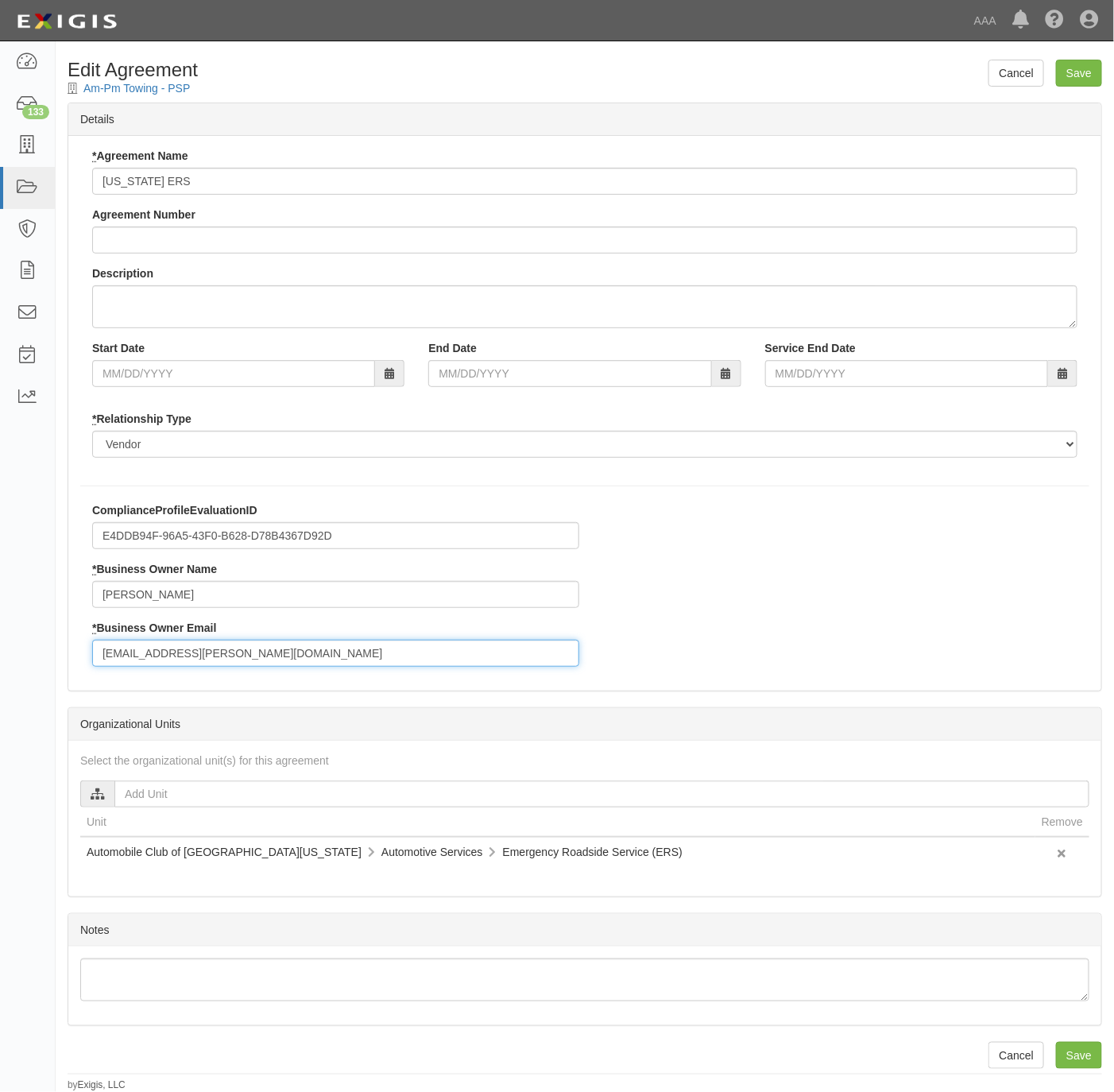
drag, startPoint x: 237, startPoint y: 649, endPoint x: 34, endPoint y: 668, distance: 203.9
click at [34, 668] on body "Toggle navigation Dashboard 133 Inbox Parties Agreements Coverages Documents Me…" at bounding box center [557, 546] width 1114 height 1092
paste input "[PERSON_NAME].[PERSON_NAME]"
type input "[PERSON_NAME][EMAIL_ADDRESS][PERSON_NAME][DOMAIN_NAME]"
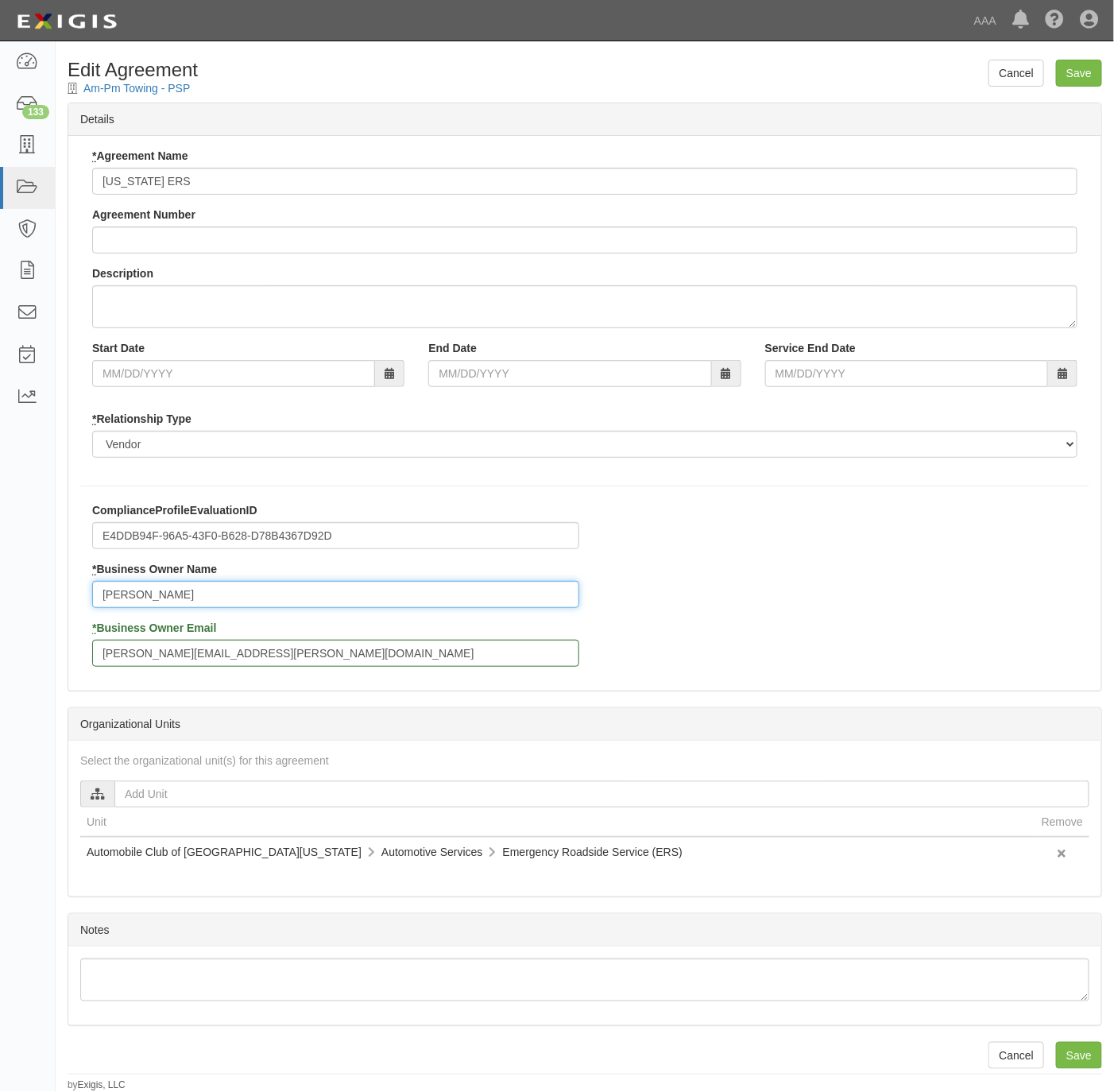
drag, startPoint x: 79, startPoint y: 594, endPoint x: 22, endPoint y: 592, distance: 57.0
click at [22, 592] on body "Toggle navigation Dashboard 133 Inbox Parties Agreements Coverages Documents Me…" at bounding box center [557, 546] width 1114 height 1092
paste input "[PERSON_NAME]"
type input "[PERSON_NAME]"
click at [1082, 69] on input "Save" at bounding box center [1080, 72] width 46 height 27
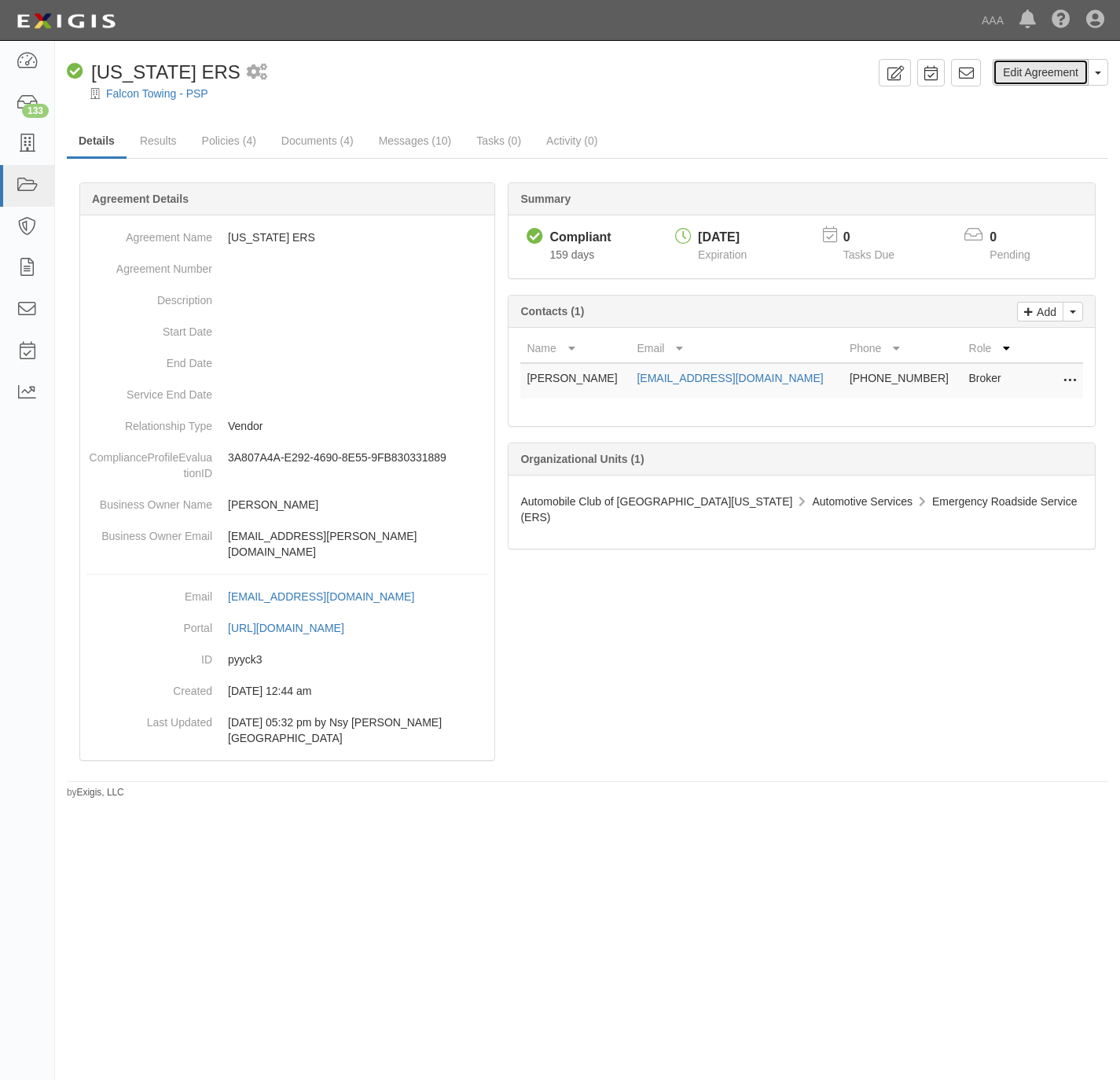
click at [1017, 69] on link "Edit Agreement" at bounding box center [1041, 71] width 96 height 26
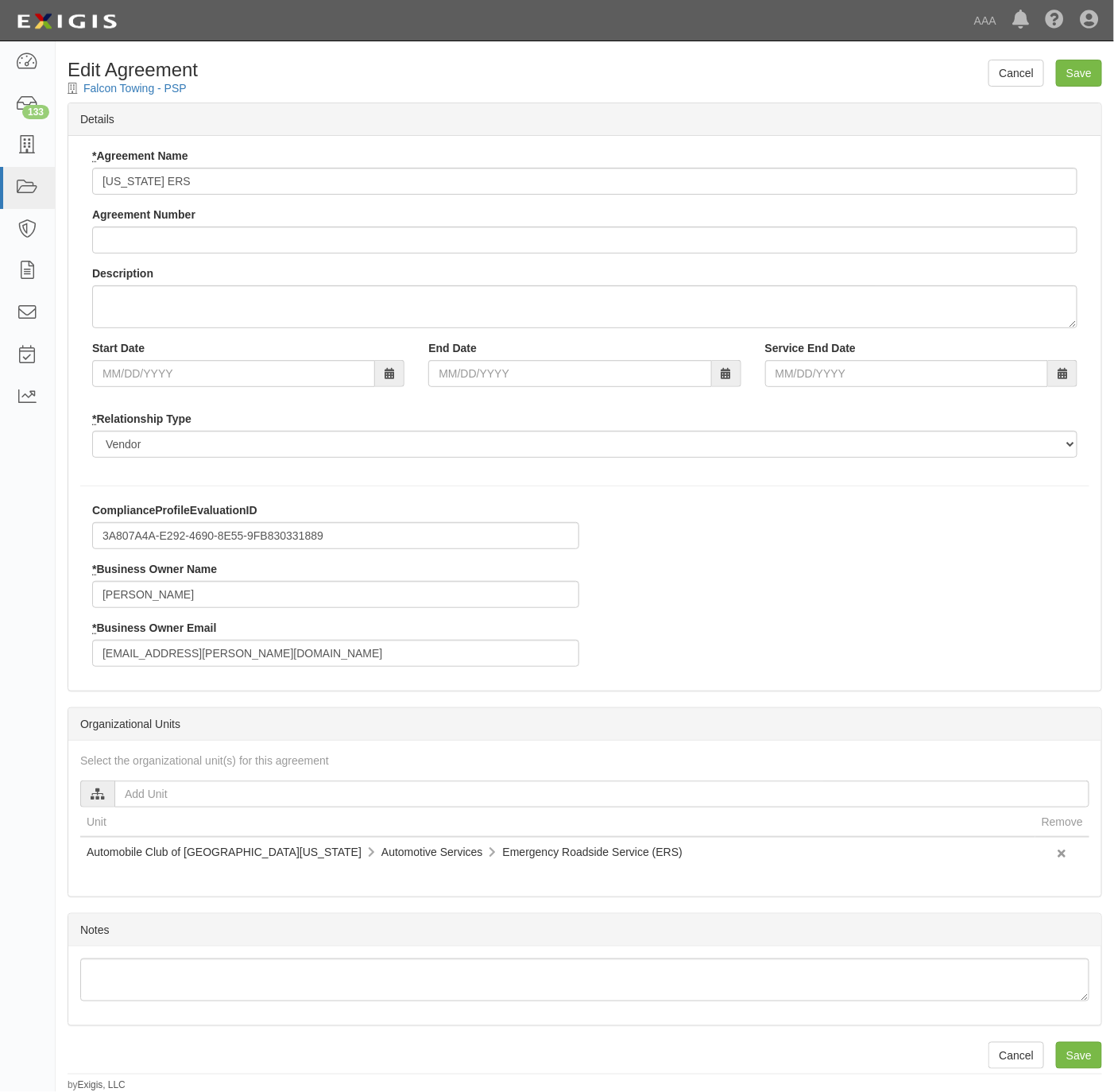
drag, startPoint x: 262, startPoint y: 637, endPoint x: 113, endPoint y: 654, distance: 150.0
click at [113, 654] on div "* Business Owner Email sopo.steve@ace.aaa.com" at bounding box center [335, 643] width 487 height 47
drag, startPoint x: 242, startPoint y: 652, endPoint x: 102, endPoint y: 559, distance: 168.1
click at [51, 660] on body "Toggle navigation Dashboard 133 Inbox Parties Agreements Coverages Documents Me…" at bounding box center [557, 546] width 1114 height 1092
paste input "buckner.kevin"
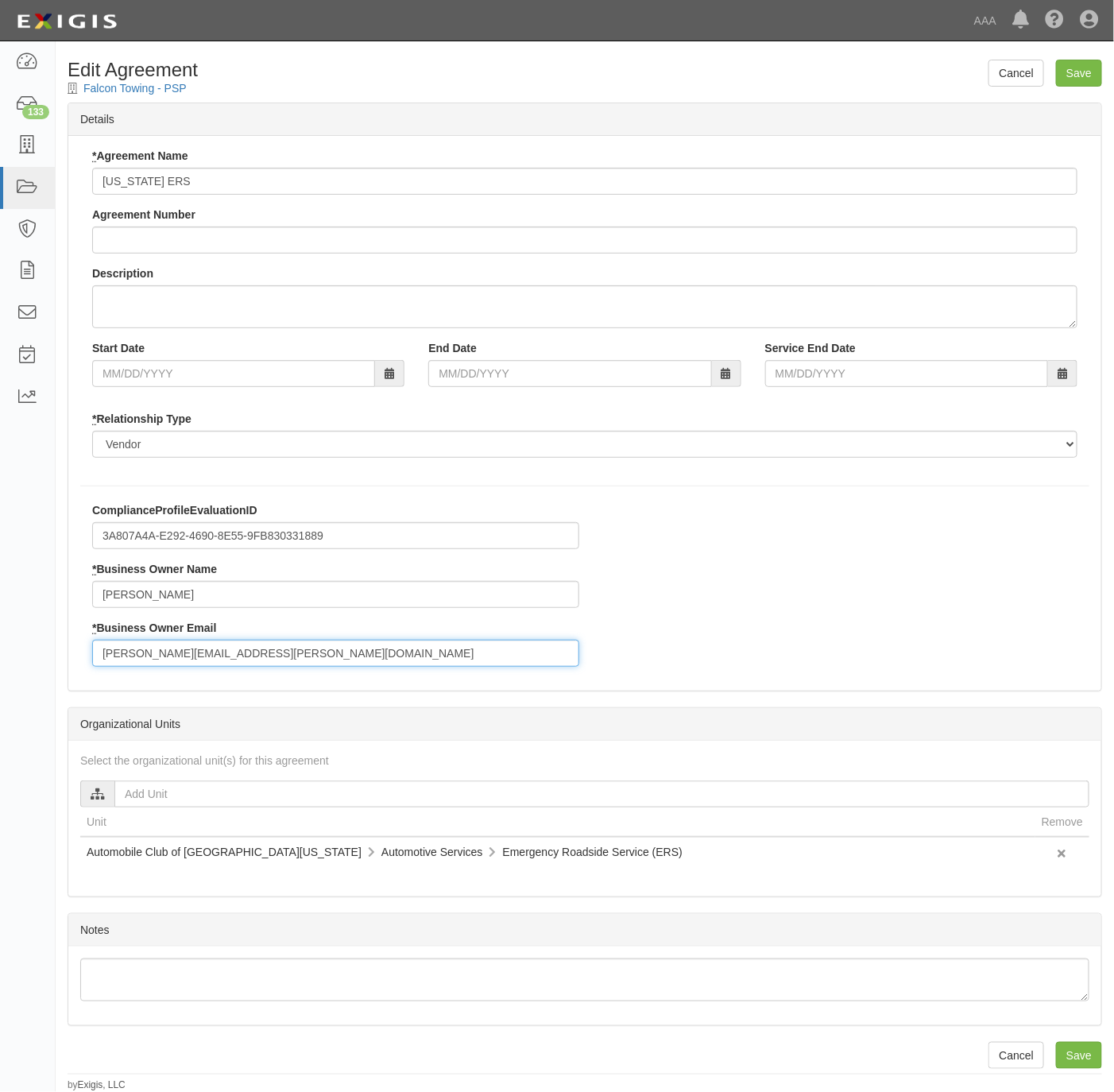
type input "buckner.kevin@ace.aaa.com"
drag, startPoint x: 79, startPoint y: 602, endPoint x: 43, endPoint y: 604, distance: 36.1
click at [43, 604] on body "Toggle navigation Dashboard 133 Inbox Parties Agreements Coverages Documents Me…" at bounding box center [557, 546] width 1114 height 1092
paste input "Kevin Buckner"
type input "Kevin Buckner"
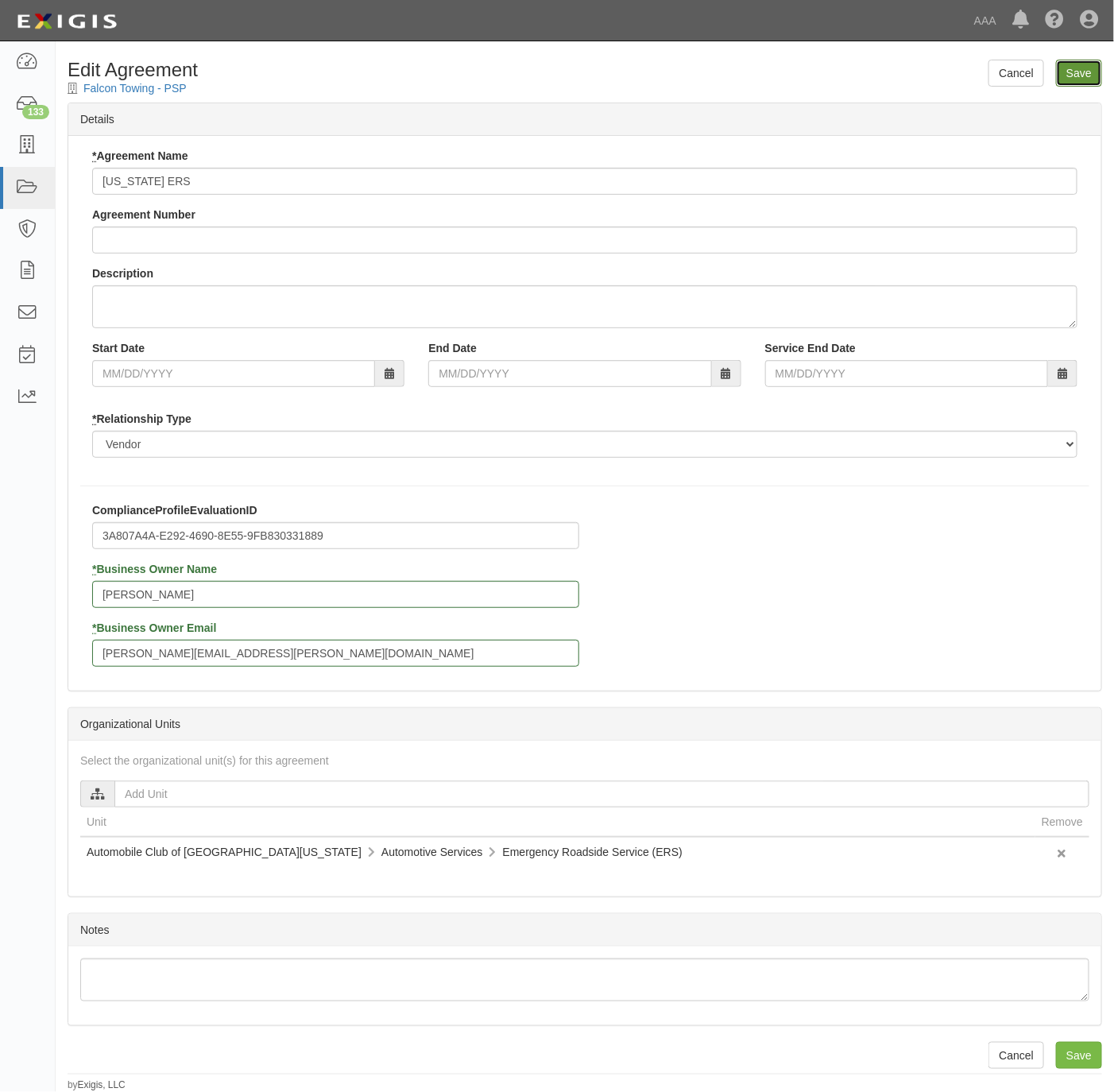
drag, startPoint x: 1079, startPoint y: 77, endPoint x: 1068, endPoint y: 77, distance: 11.0
click at [1078, 77] on input "Save" at bounding box center [1080, 72] width 46 height 27
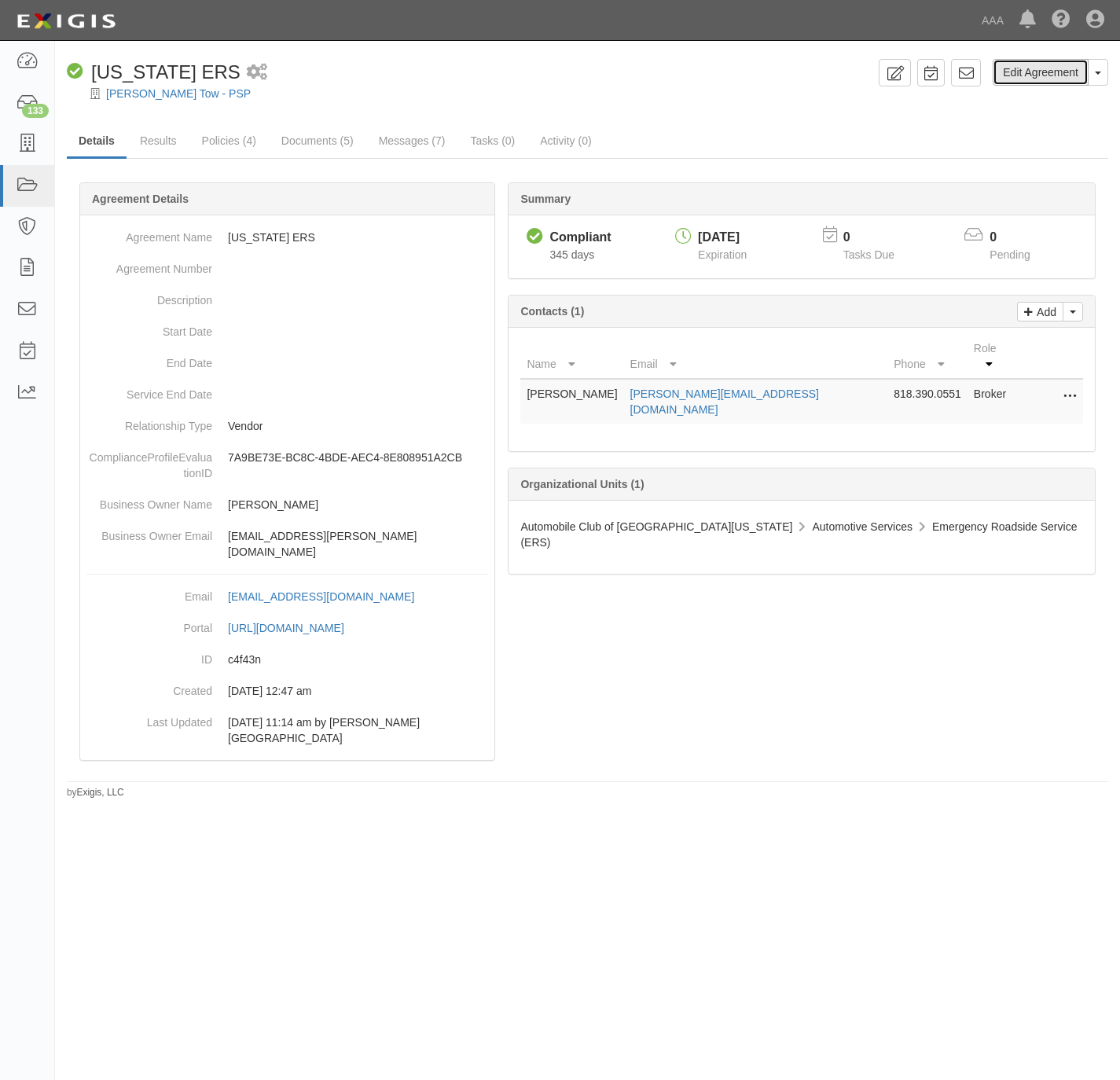
click at [1026, 65] on link "Edit Agreement" at bounding box center [1041, 71] width 96 height 26
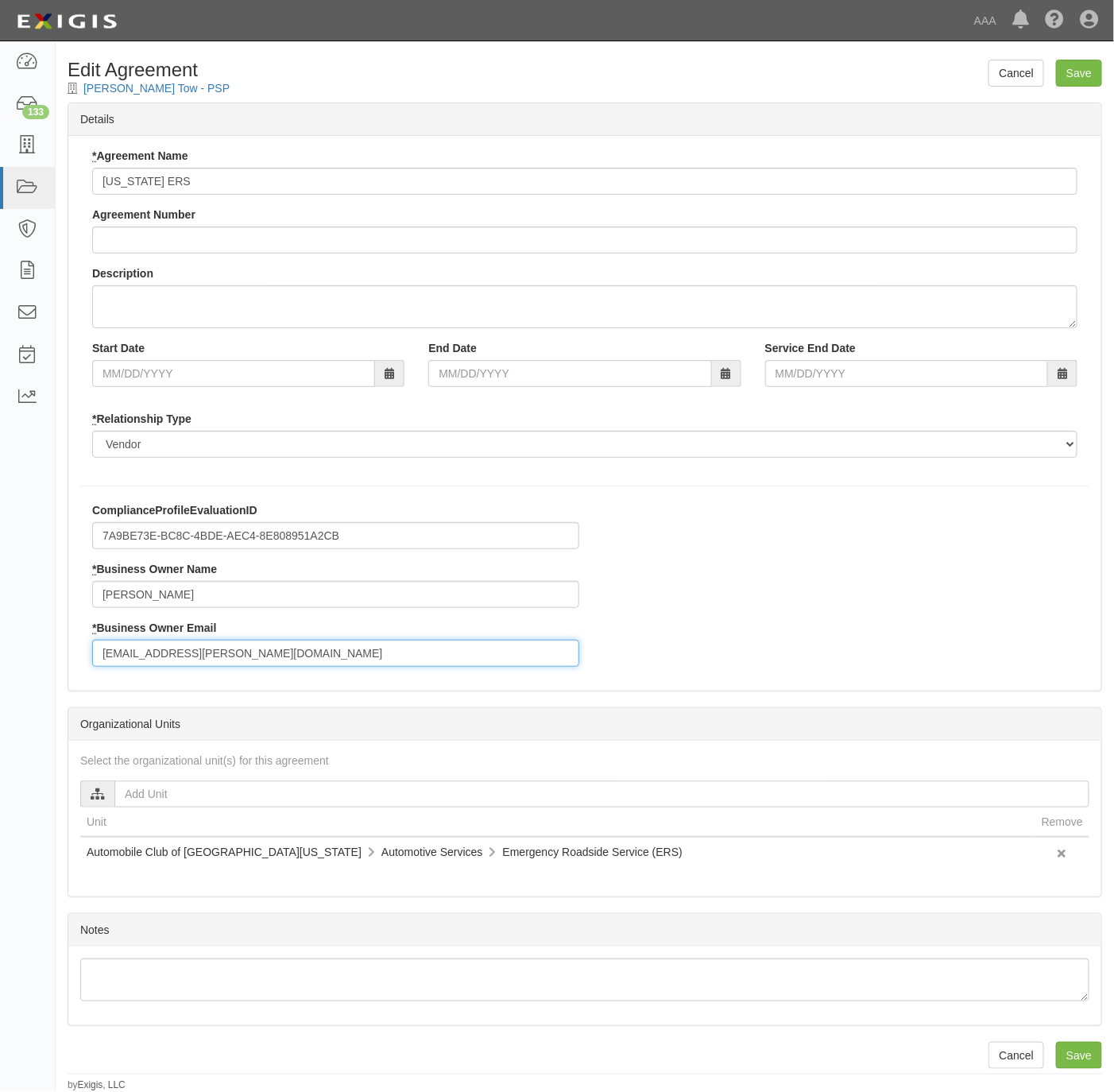
drag, startPoint x: 267, startPoint y: 654, endPoint x: 67, endPoint y: 642, distance: 200.4
click at [51, 657] on body "Toggle navigation Dashboard 133 Inbox Parties Agreements Coverages Documents Me…" at bounding box center [557, 546] width 1114 height 1092
paste input "[PERSON_NAME].[PERSON_NAME]"
type input "[PERSON_NAME][EMAIL_ADDRESS][PERSON_NAME][DOMAIN_NAME]"
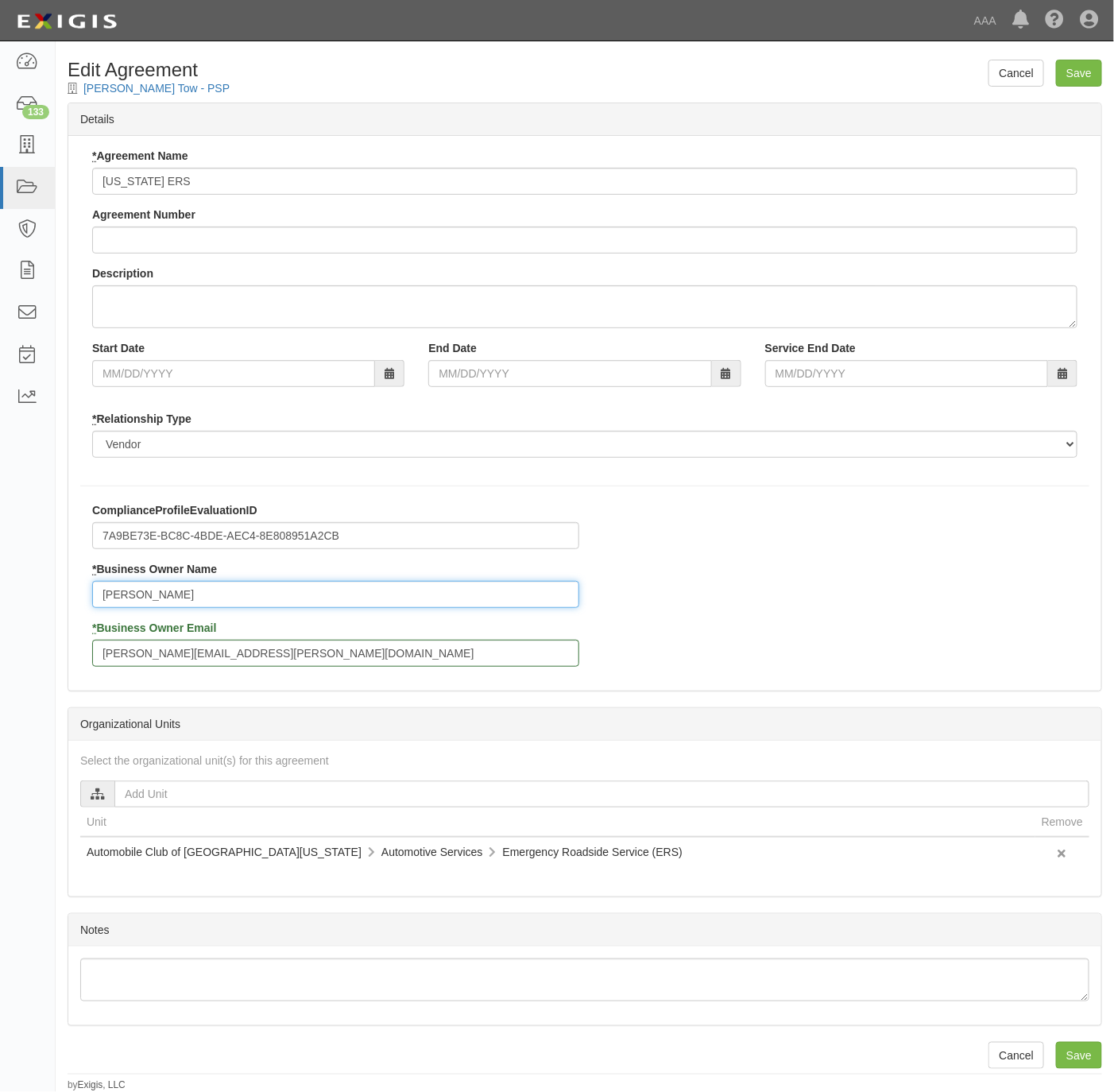
drag, startPoint x: 164, startPoint y: 601, endPoint x: 52, endPoint y: 587, distance: 112.9
click at [52, 587] on body "Toggle navigation Dashboard 133 Inbox Parties Agreements Coverages Documents Me…" at bounding box center [557, 546] width 1114 height 1092
paste input "Kevin Buckner"
type input "Kevin Buckner"
click at [1080, 74] on input "Save" at bounding box center [1080, 72] width 46 height 27
